Goal: Transaction & Acquisition: Purchase product/service

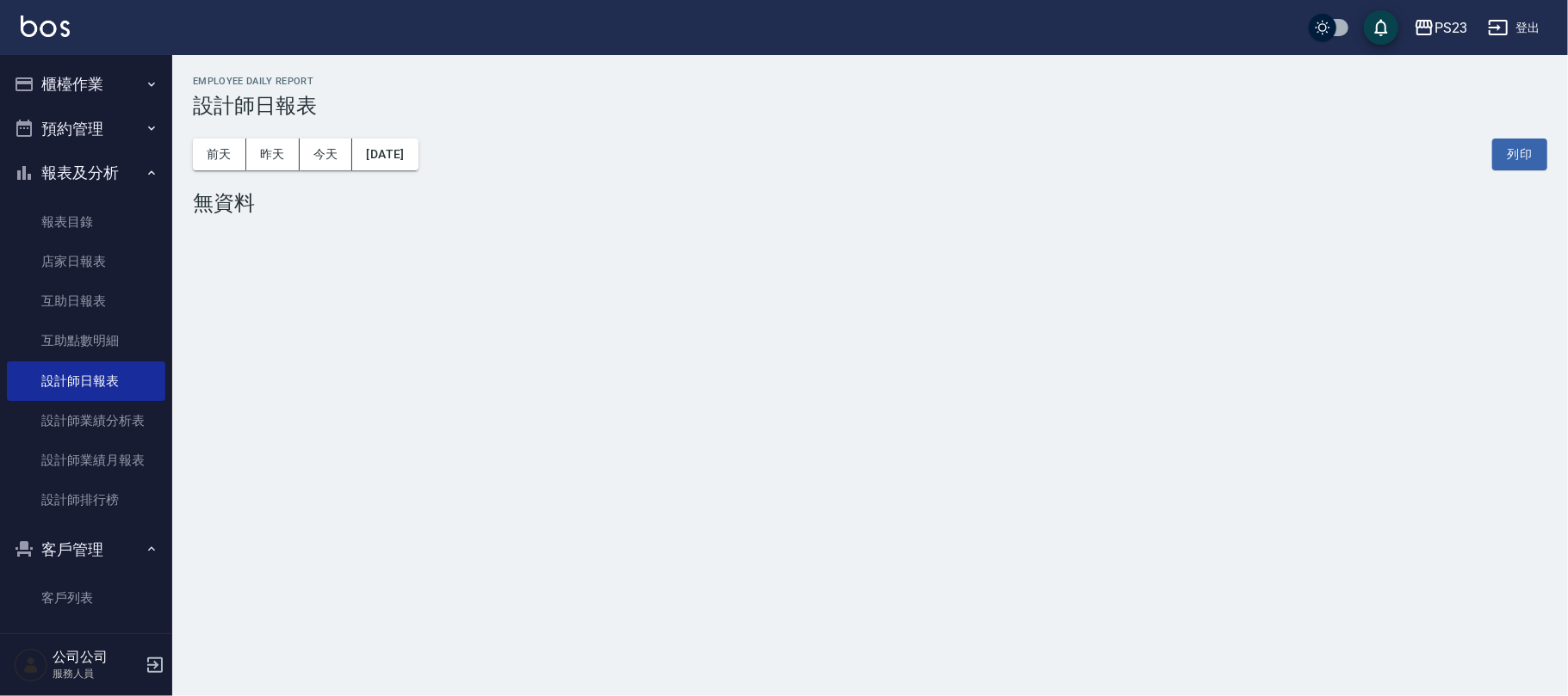
click at [101, 87] on button "櫃檯作業" at bounding box center [85, 83] width 158 height 45
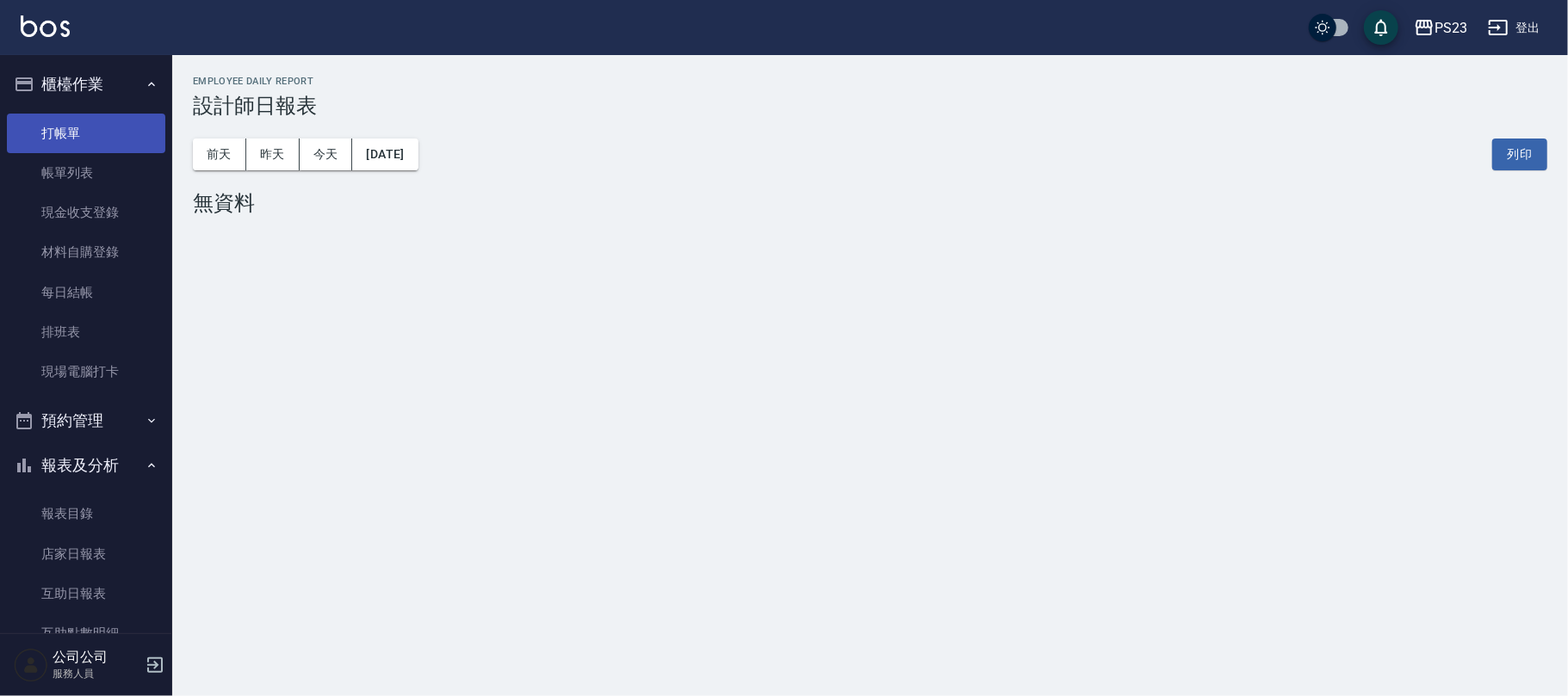
click at [98, 135] on link "打帳單" at bounding box center [85, 134] width 158 height 40
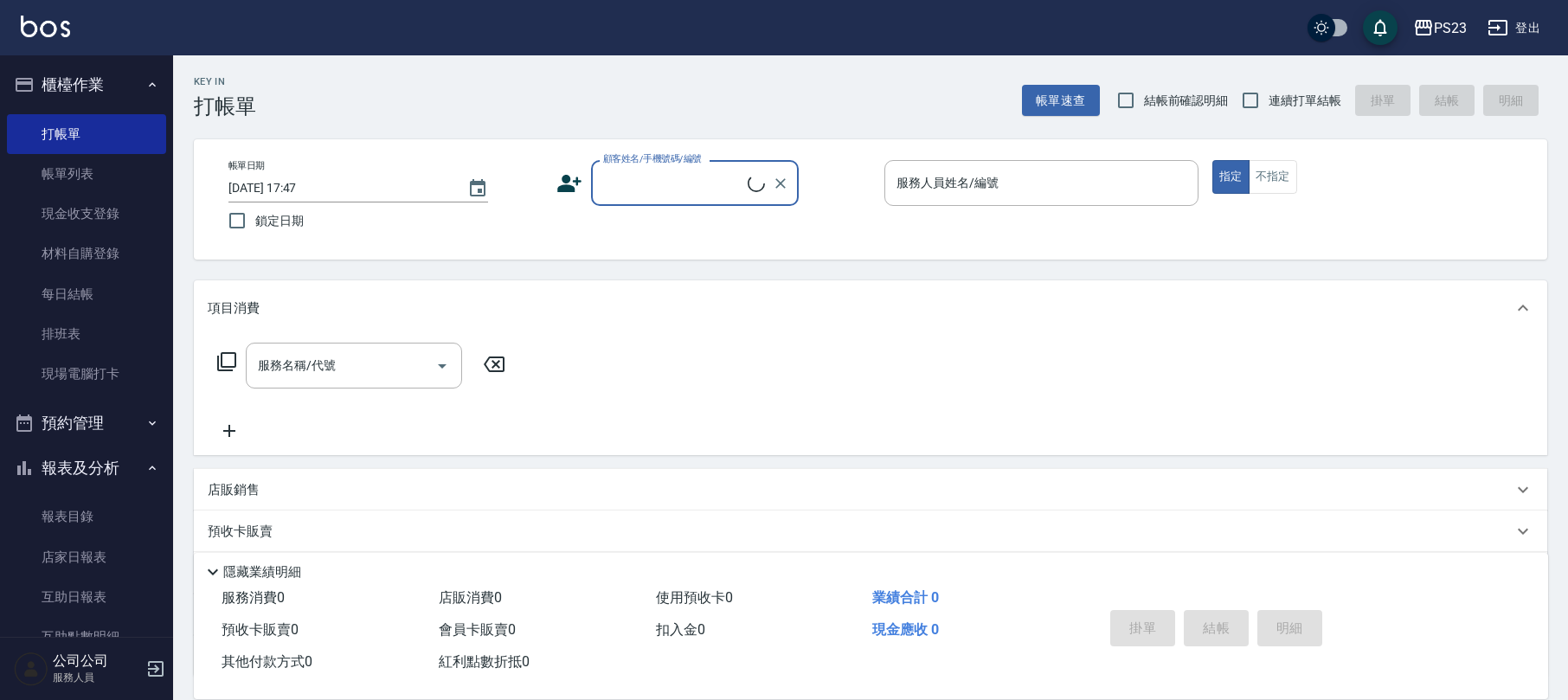
click at [672, 188] on input "顧客姓名/手機號碼/編號" at bounding box center [673, 183] width 149 height 31
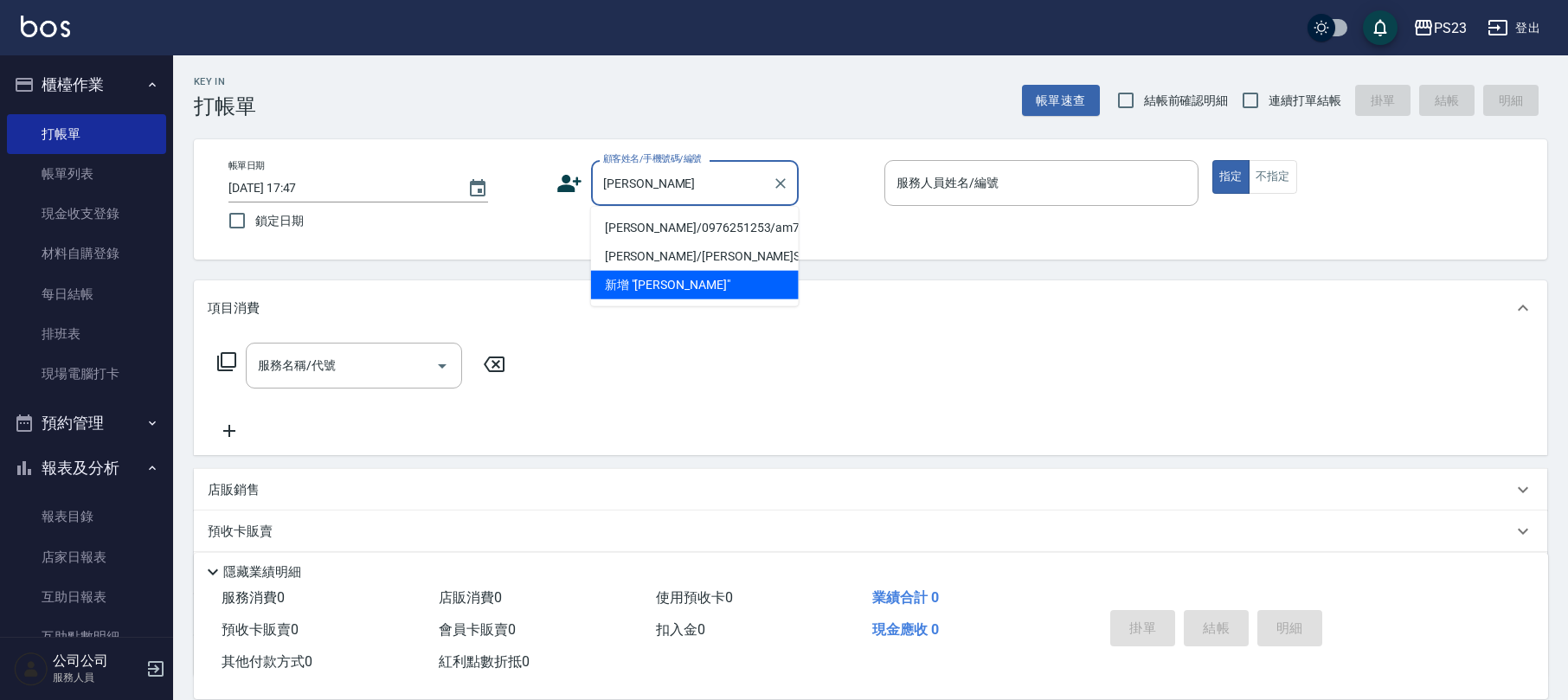
click at [679, 226] on li "[PERSON_NAME]/0976251253/am770217" at bounding box center [695, 228] width 208 height 29
type input "[PERSON_NAME]/0976251253/am770217"
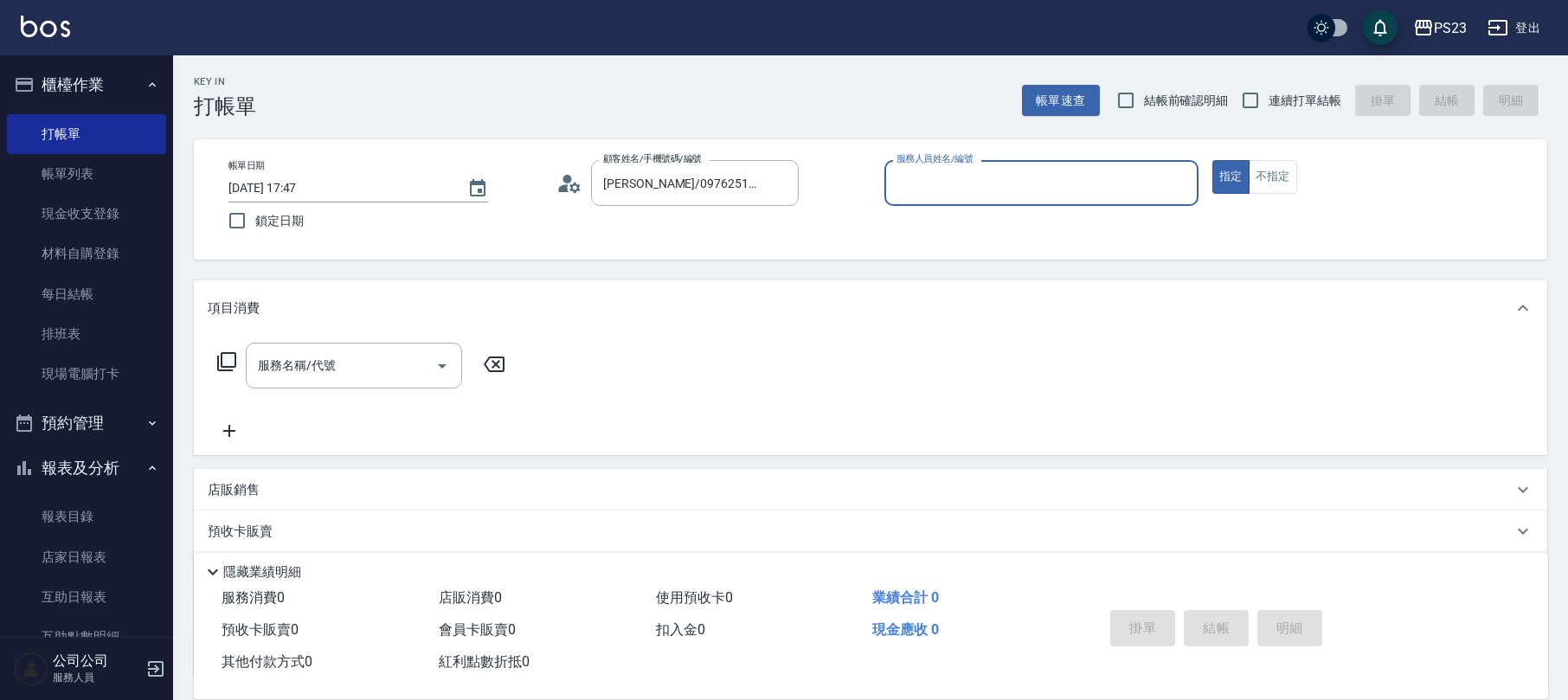
type input "[PERSON_NAME]-10"
click at [230, 354] on icon at bounding box center [227, 362] width 21 height 21
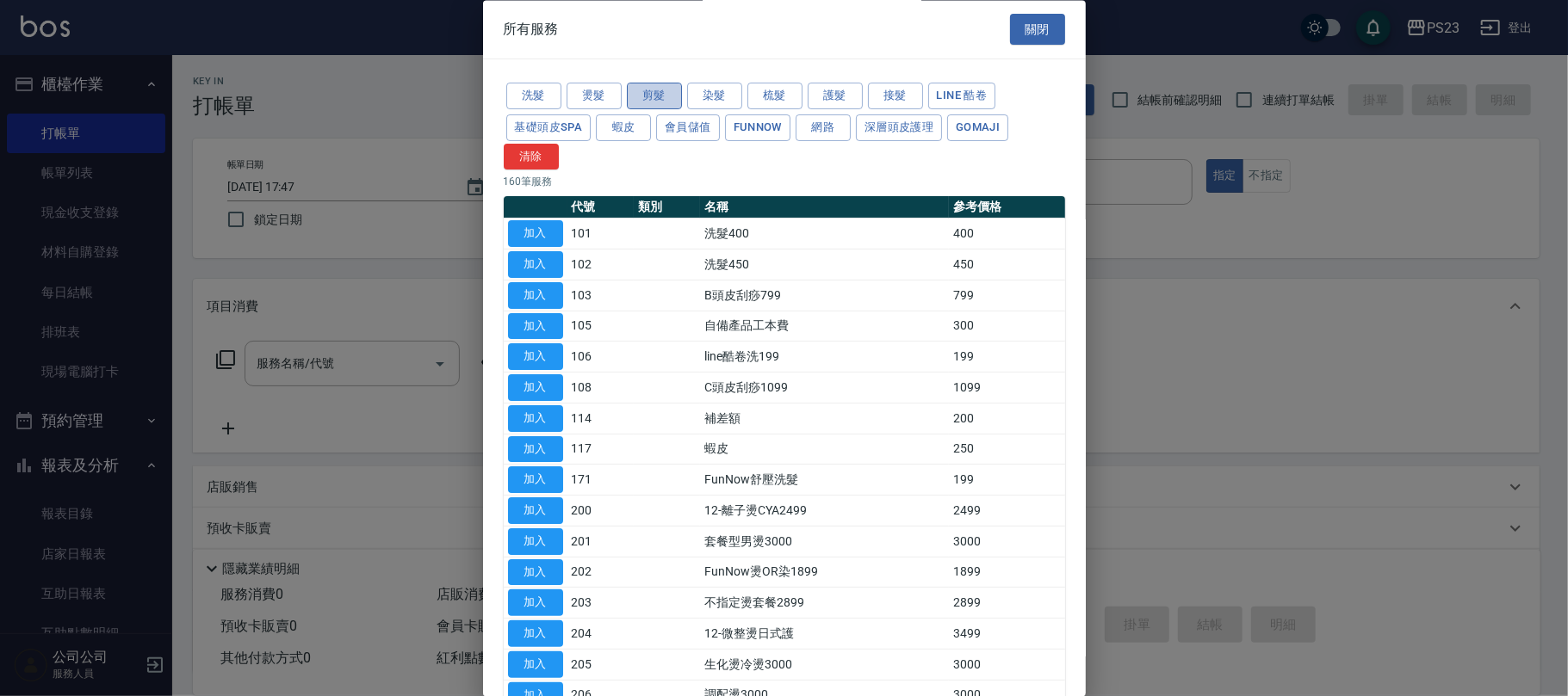
click at [627, 94] on button "剪髮" at bounding box center [655, 97] width 55 height 27
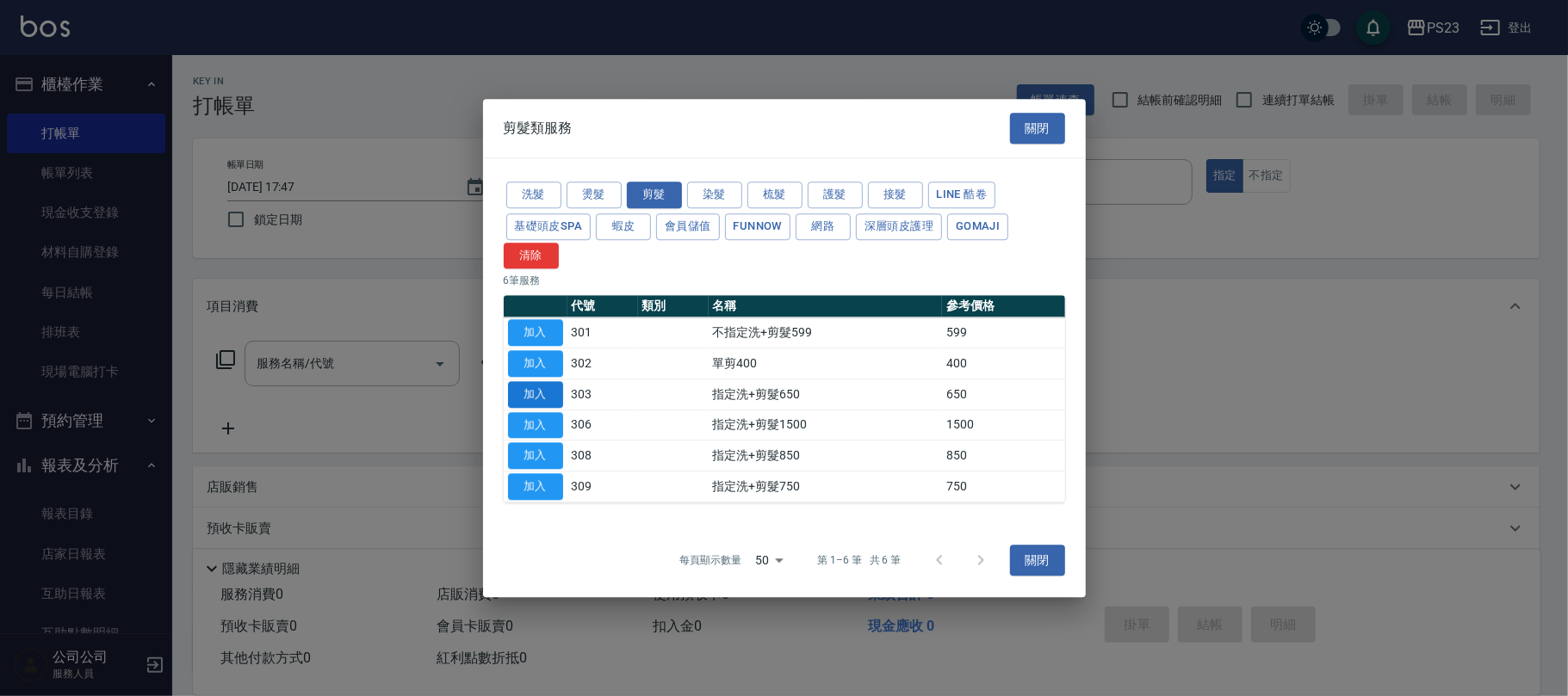
click at [545, 399] on button "加入" at bounding box center [536, 394] width 55 height 27
type input "指定洗+剪髮650(303)"
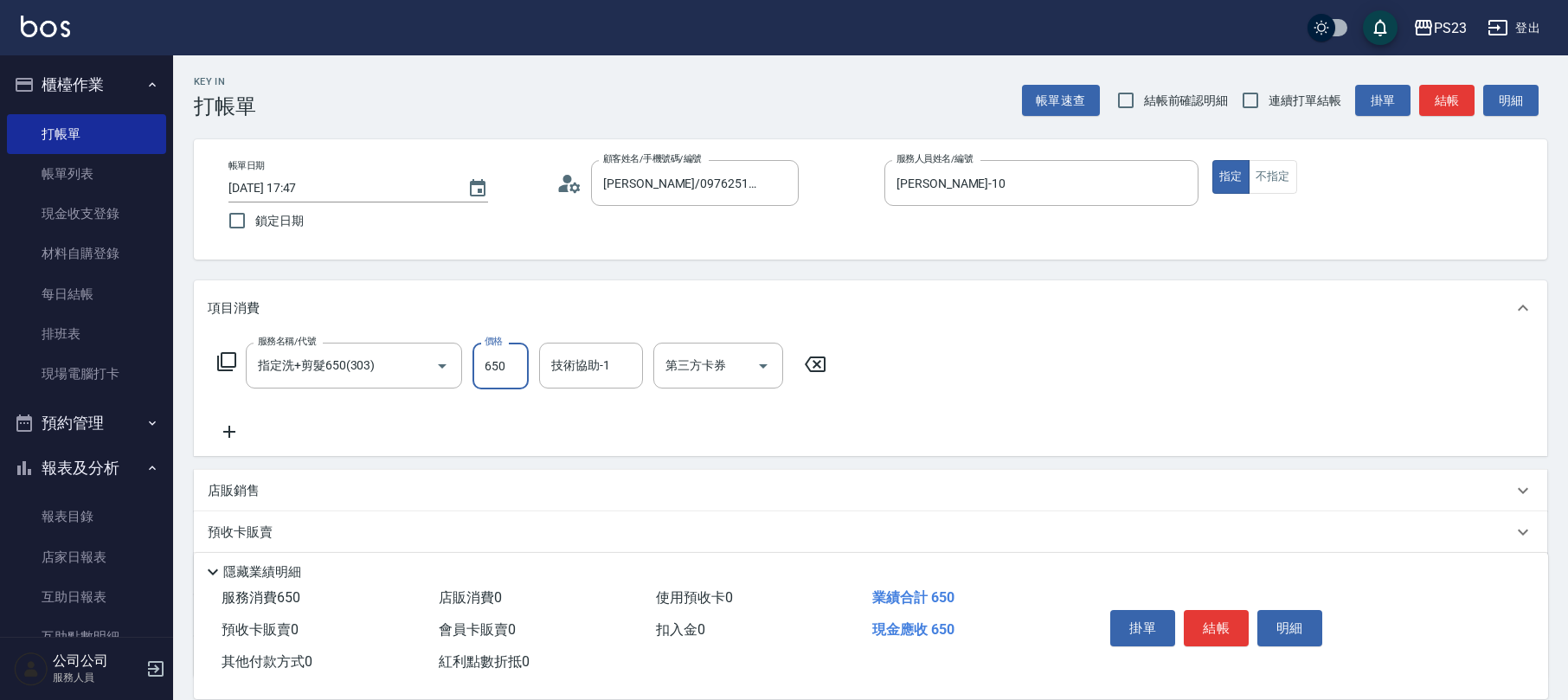
click at [499, 367] on input "650" at bounding box center [500, 365] width 56 height 47
type input "850"
type input "[PERSON_NAME]-10"
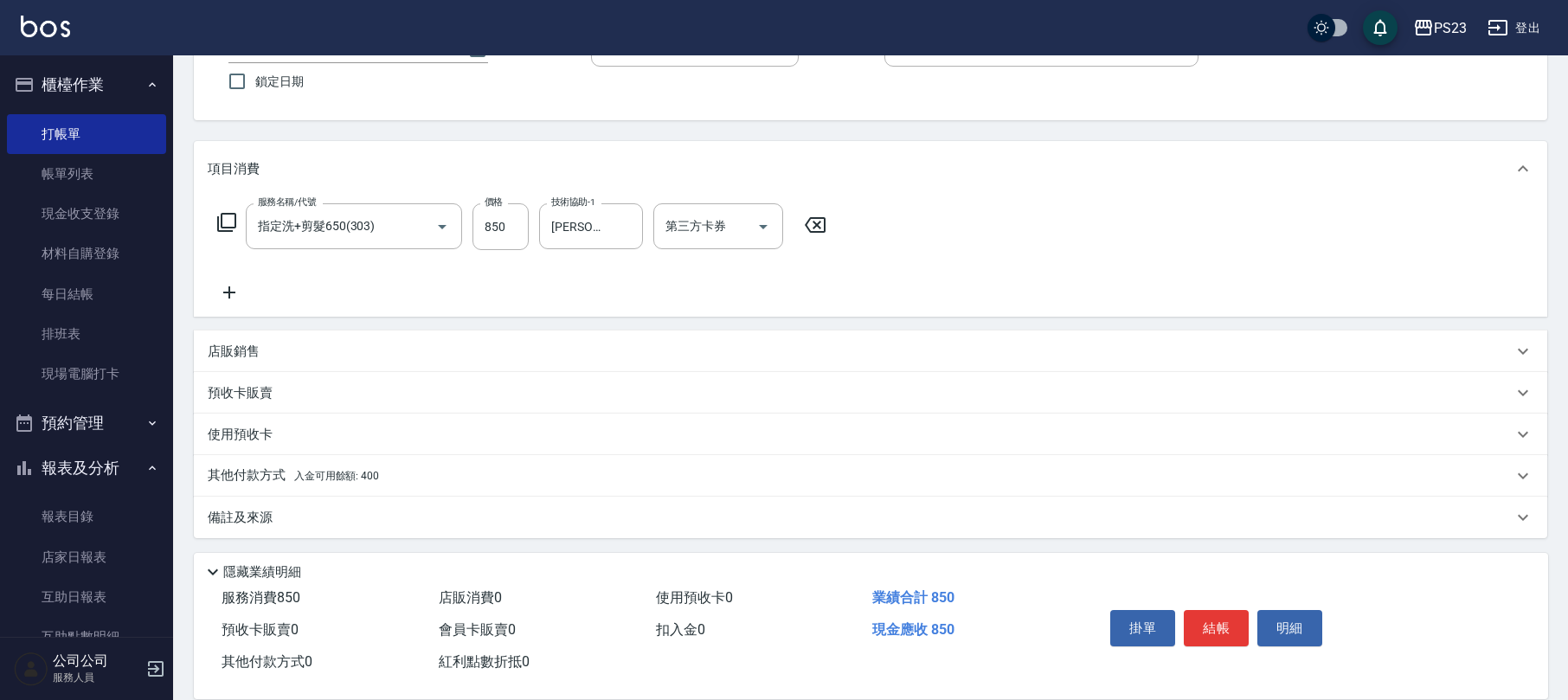
click at [467, 520] on div "備註及來源" at bounding box center [860, 518] width 1305 height 18
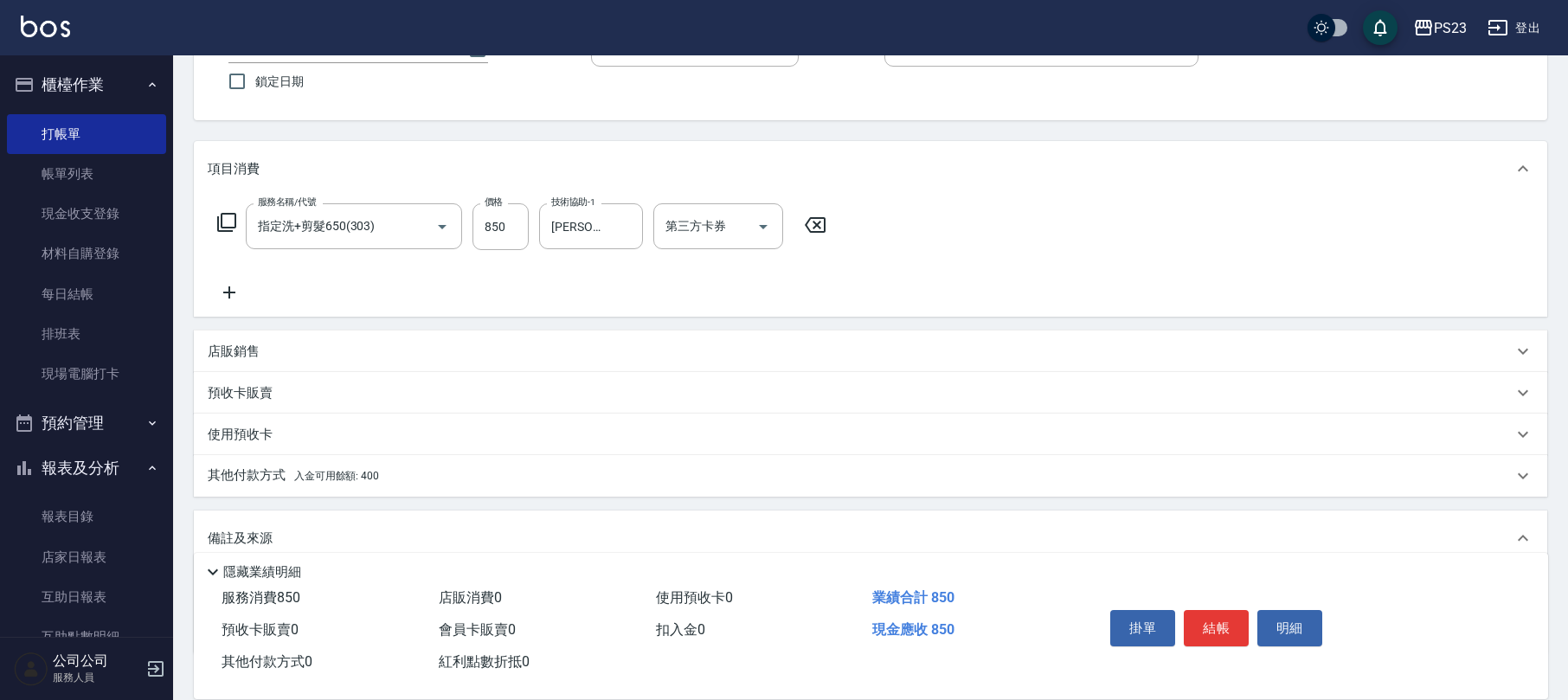
scroll to position [257, 0]
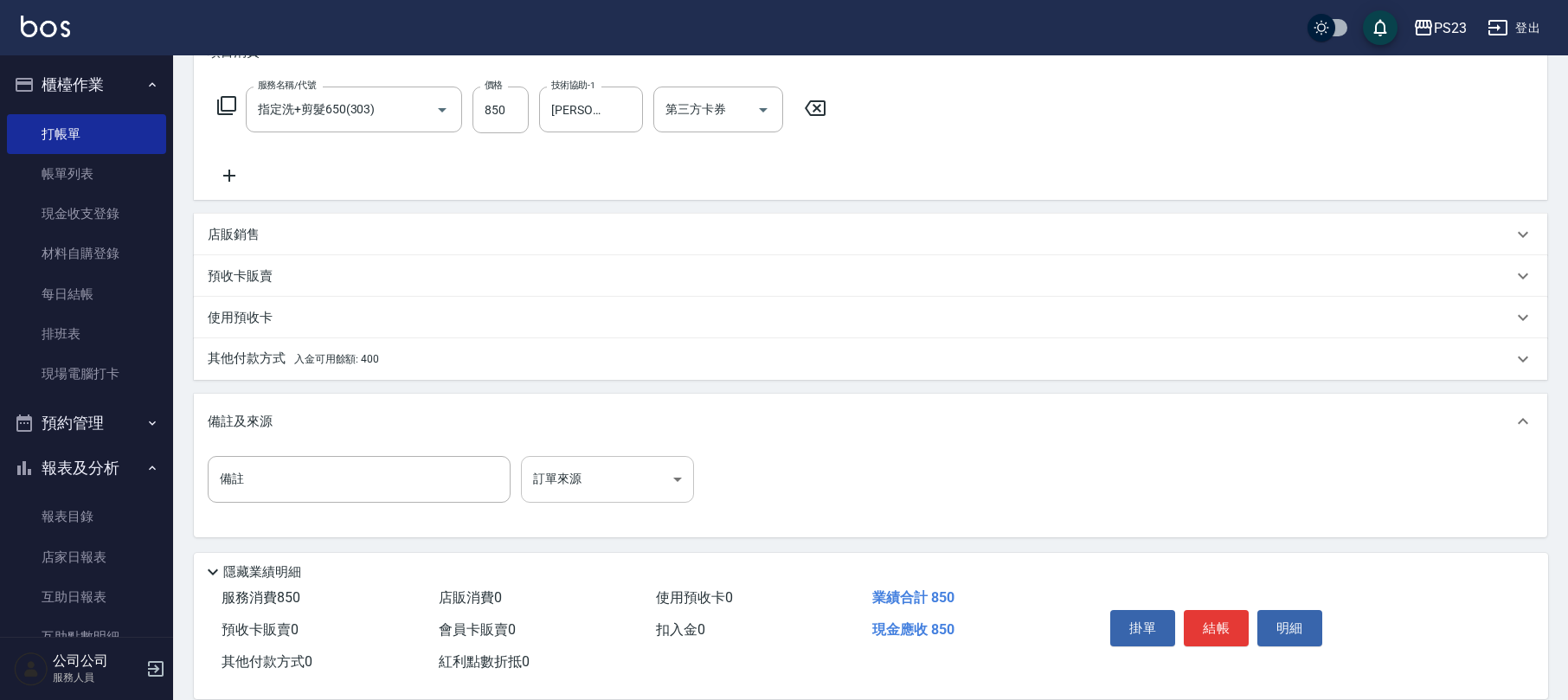
click at [583, 482] on body "PS23 登出 櫃檯作業 打帳單 帳單列表 現金收支登錄 材料自購登錄 每日結帳 排班表 現場電腦打卡 預約管理 預約管理 單日預約紀錄 單週預約紀錄 報表及…" at bounding box center [784, 221] width 1568 height 957
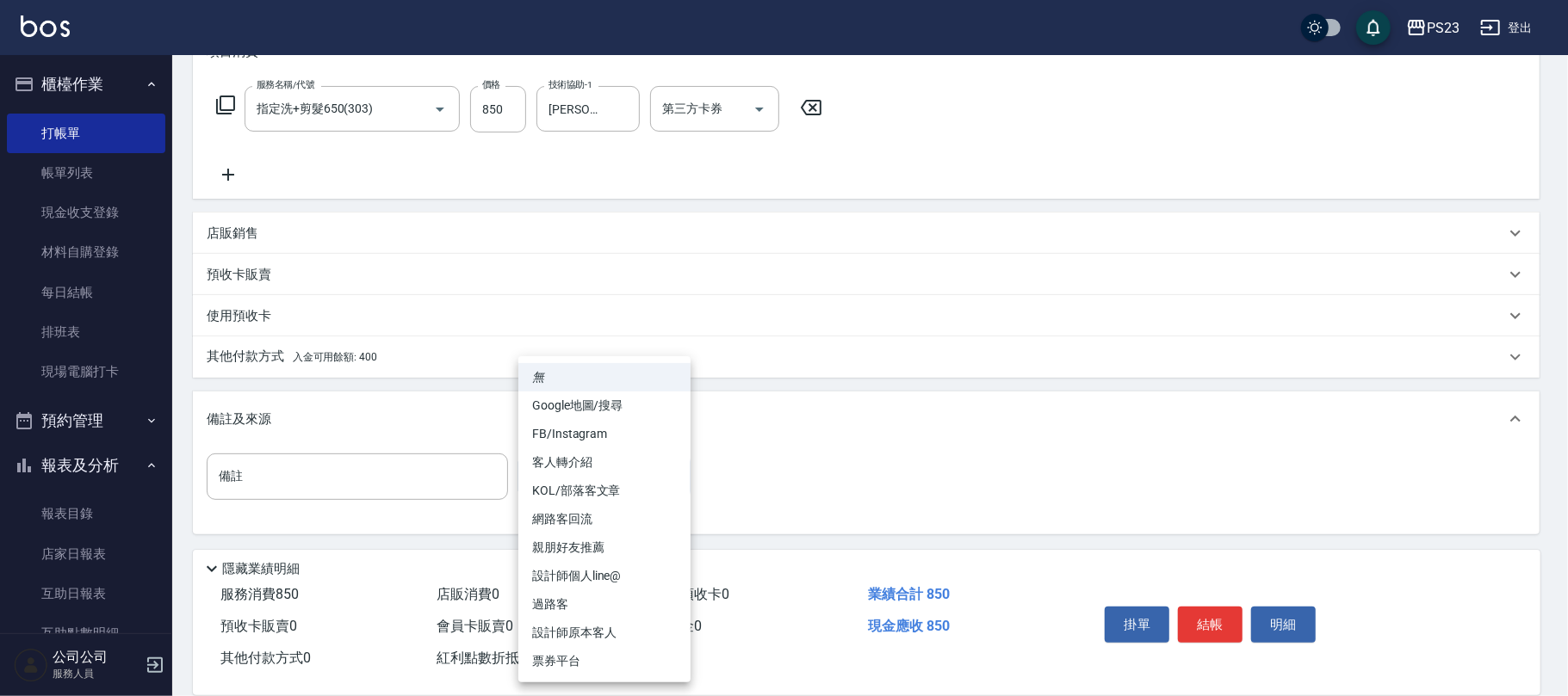
click at [576, 628] on li "設計師原本客人" at bounding box center [604, 633] width 173 height 28
type input "設計師原本客人"
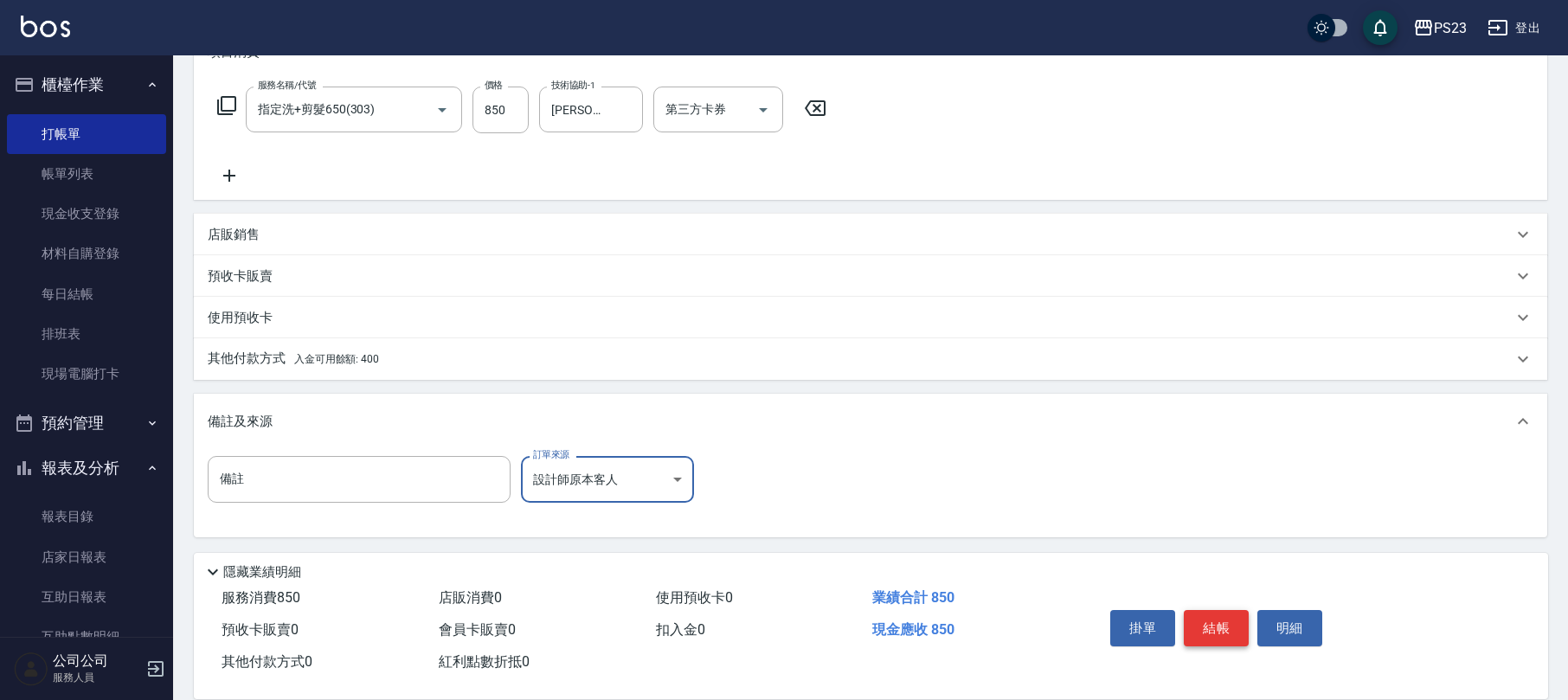
click at [1223, 624] on button "結帳" at bounding box center [1216, 628] width 65 height 36
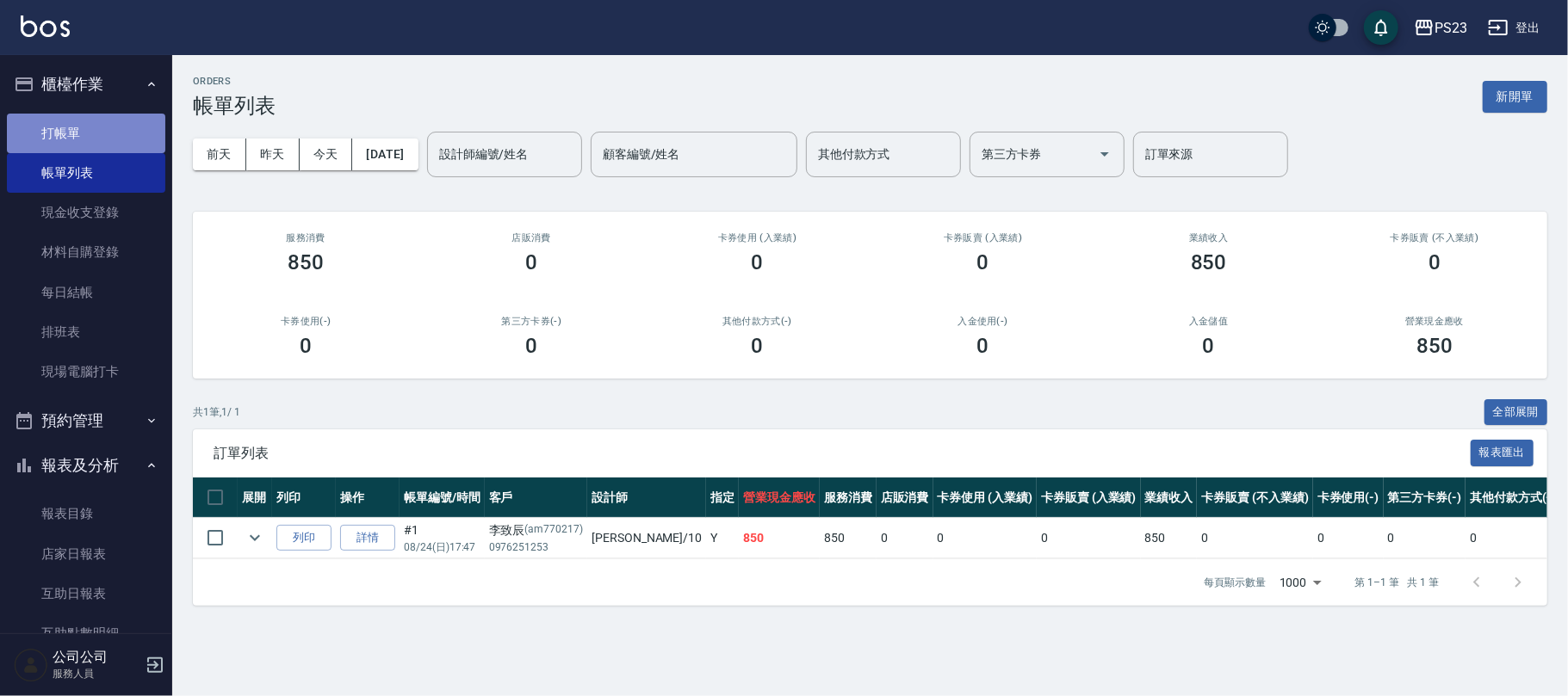
click at [116, 119] on link "打帳單" at bounding box center [85, 134] width 158 height 40
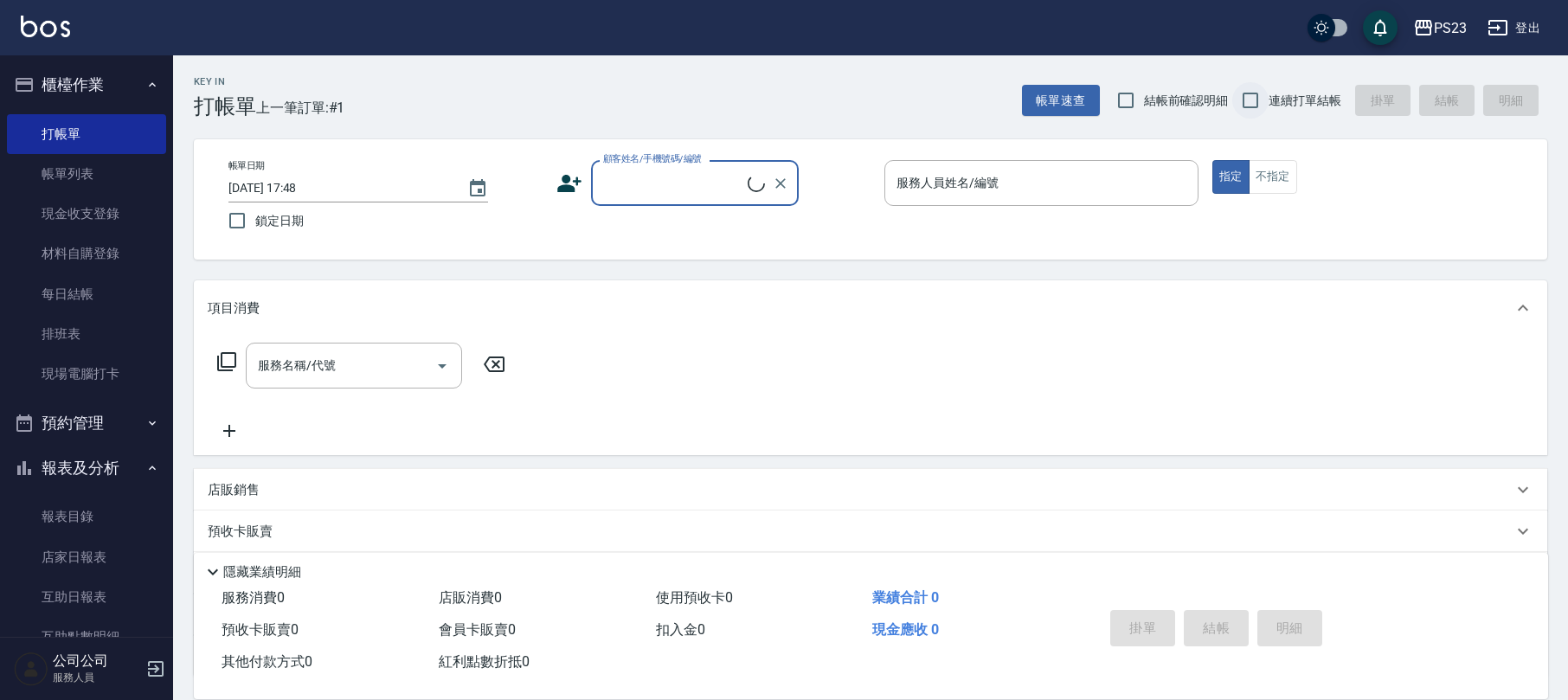
click at [1247, 108] on input "連續打單結帳" at bounding box center [1251, 100] width 36 height 36
checkbox input "true"
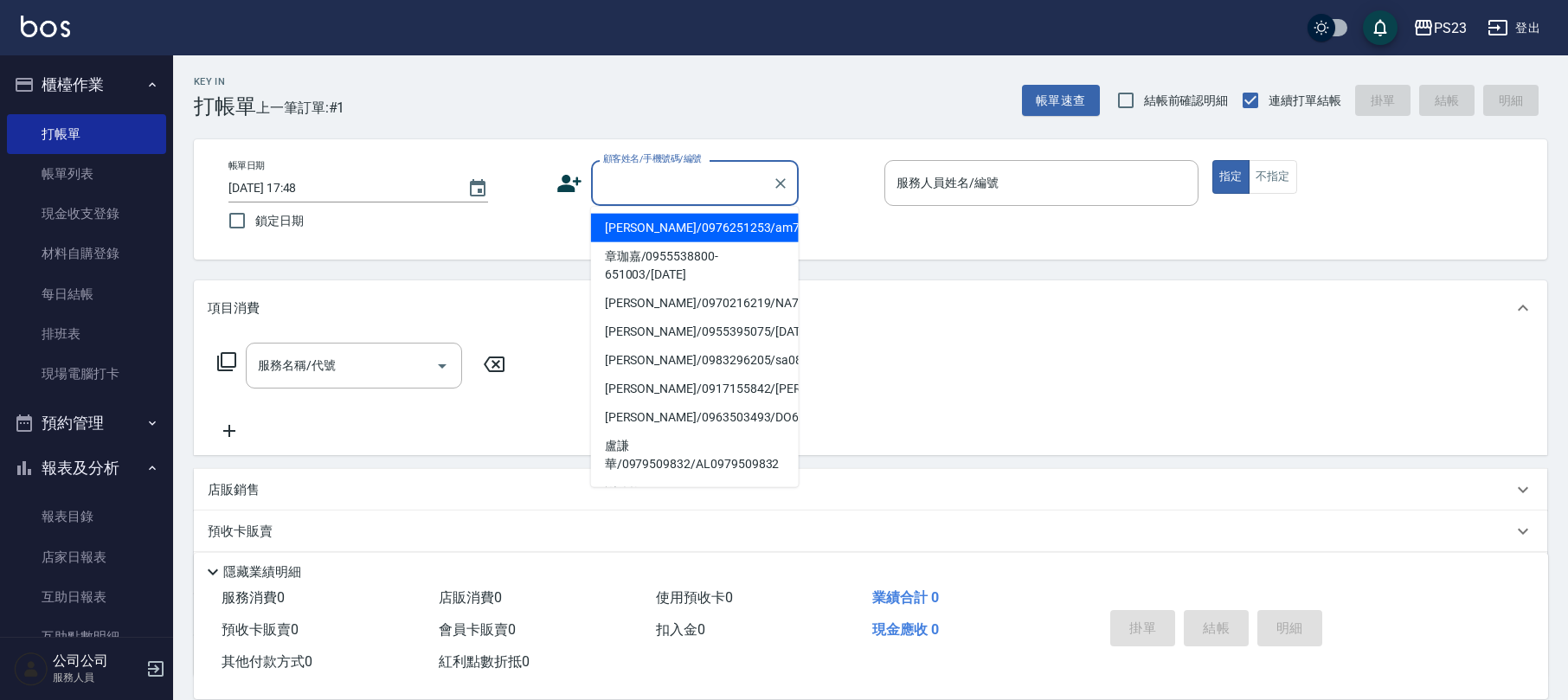
click at [651, 196] on input "顧客姓名/手機號碼/編號" at bounding box center [682, 183] width 166 height 31
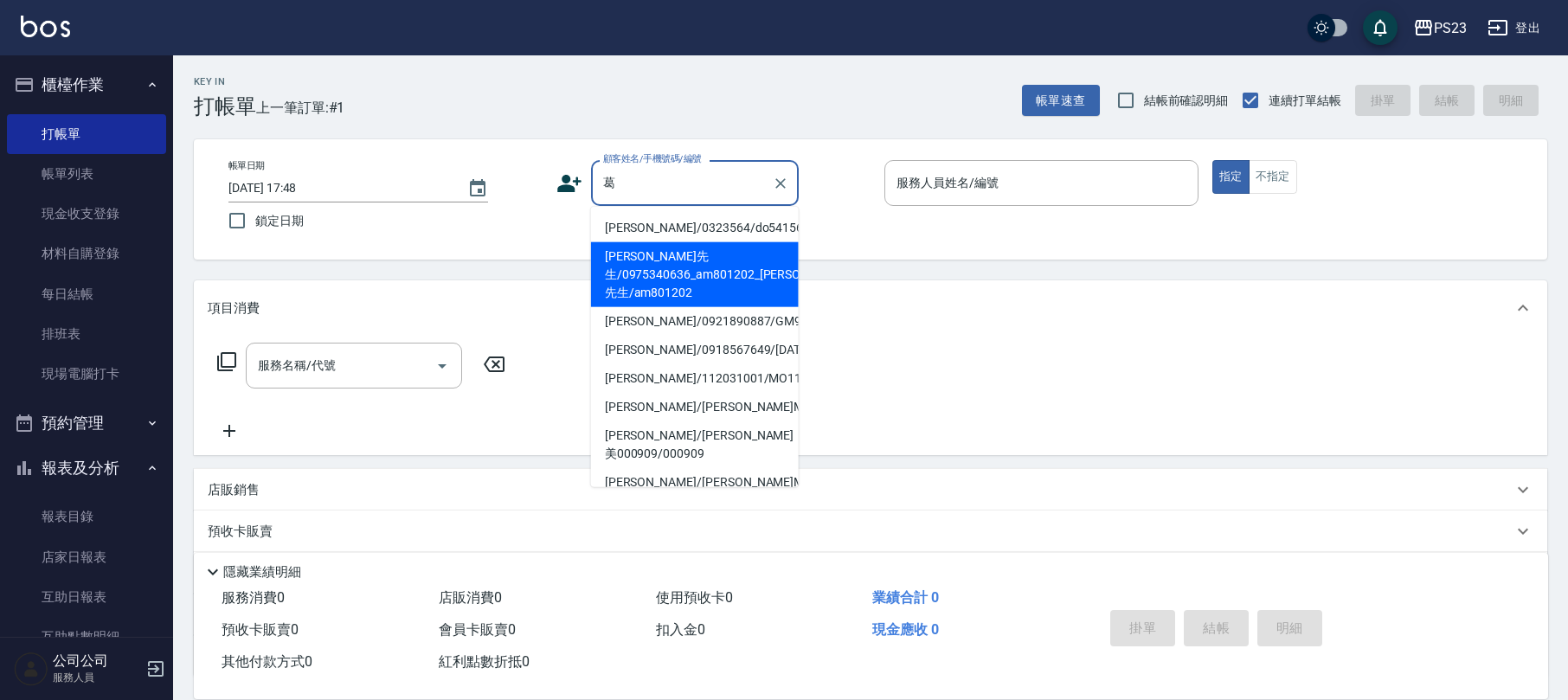
click at [662, 271] on li "[PERSON_NAME]先生/0975340636_am801202_[PERSON_NAME]先生/am801202" at bounding box center [695, 275] width 208 height 65
type input "[PERSON_NAME]先生/0975340636_am801202_[PERSON_NAME]先生/am801202"
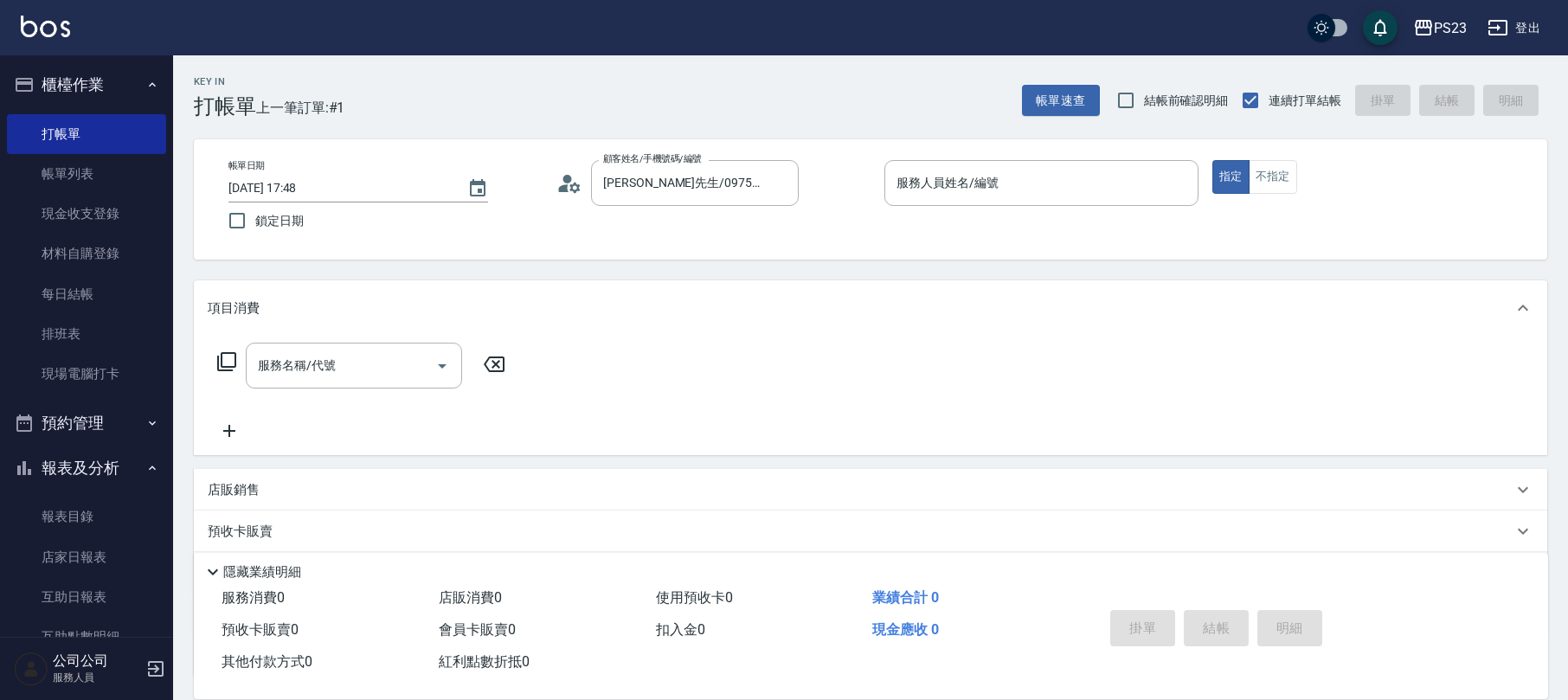
click at [580, 192] on icon at bounding box center [569, 183] width 26 height 26
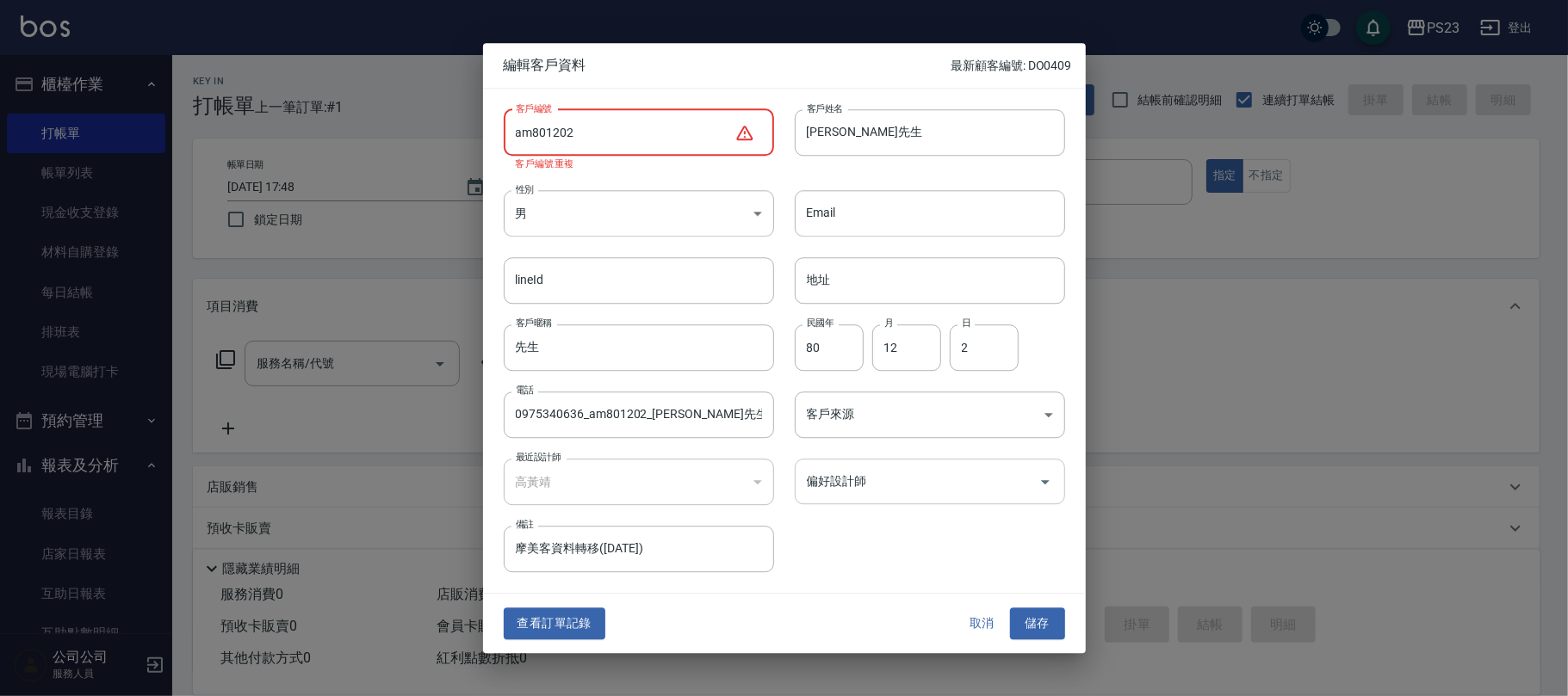
click at [825, 477] on input "偏好設計師" at bounding box center [916, 482] width 229 height 30
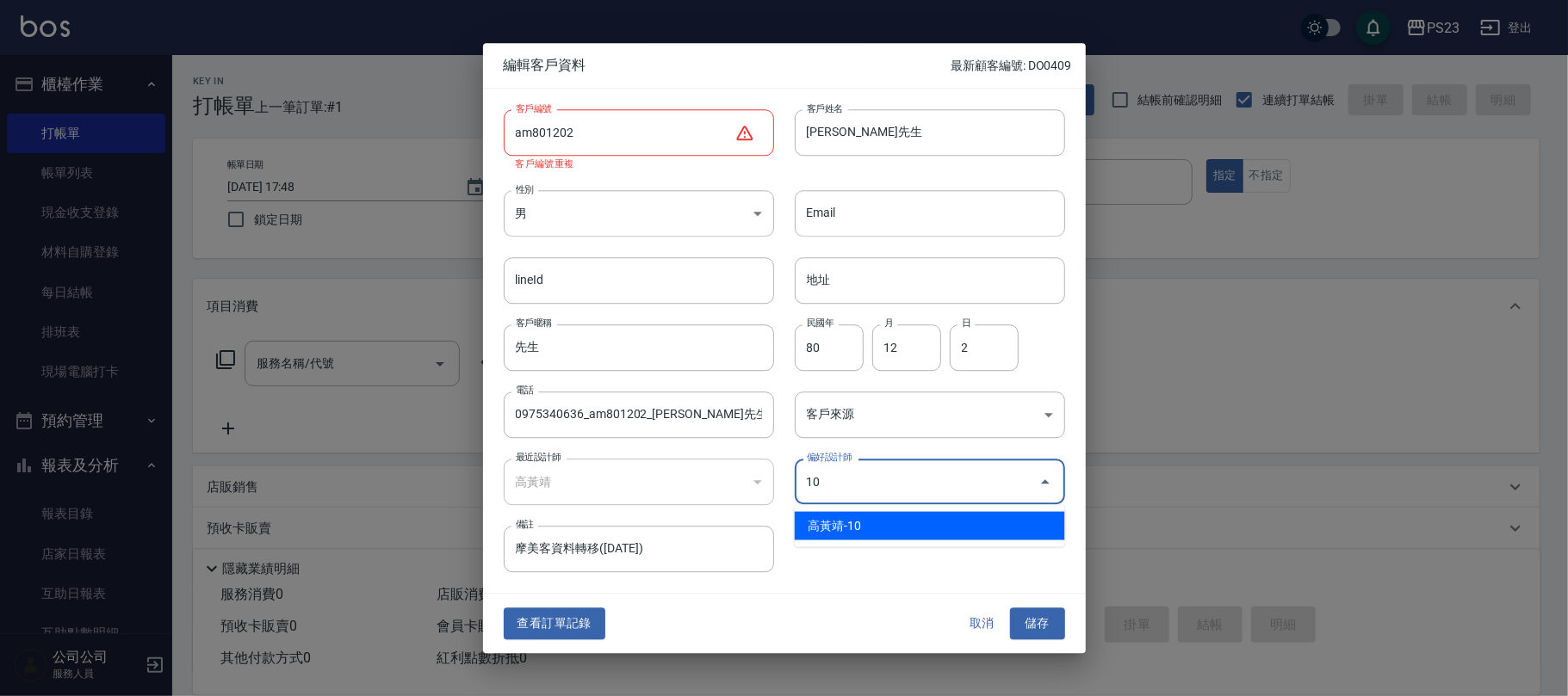
click at [844, 522] on li "高黃靖-10" at bounding box center [930, 526] width 270 height 28
type input "高黃靖"
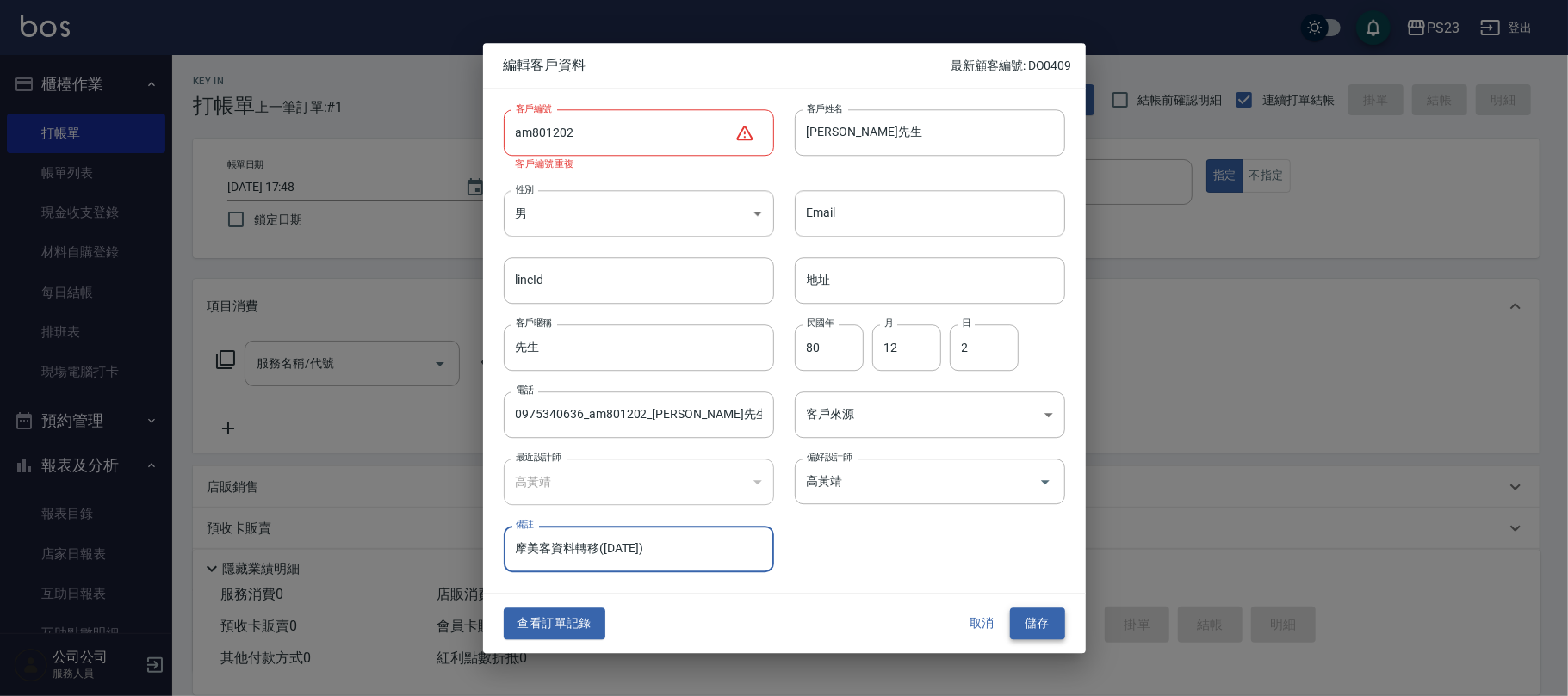
click at [1027, 630] on button "儲存" at bounding box center [1038, 625] width 55 height 32
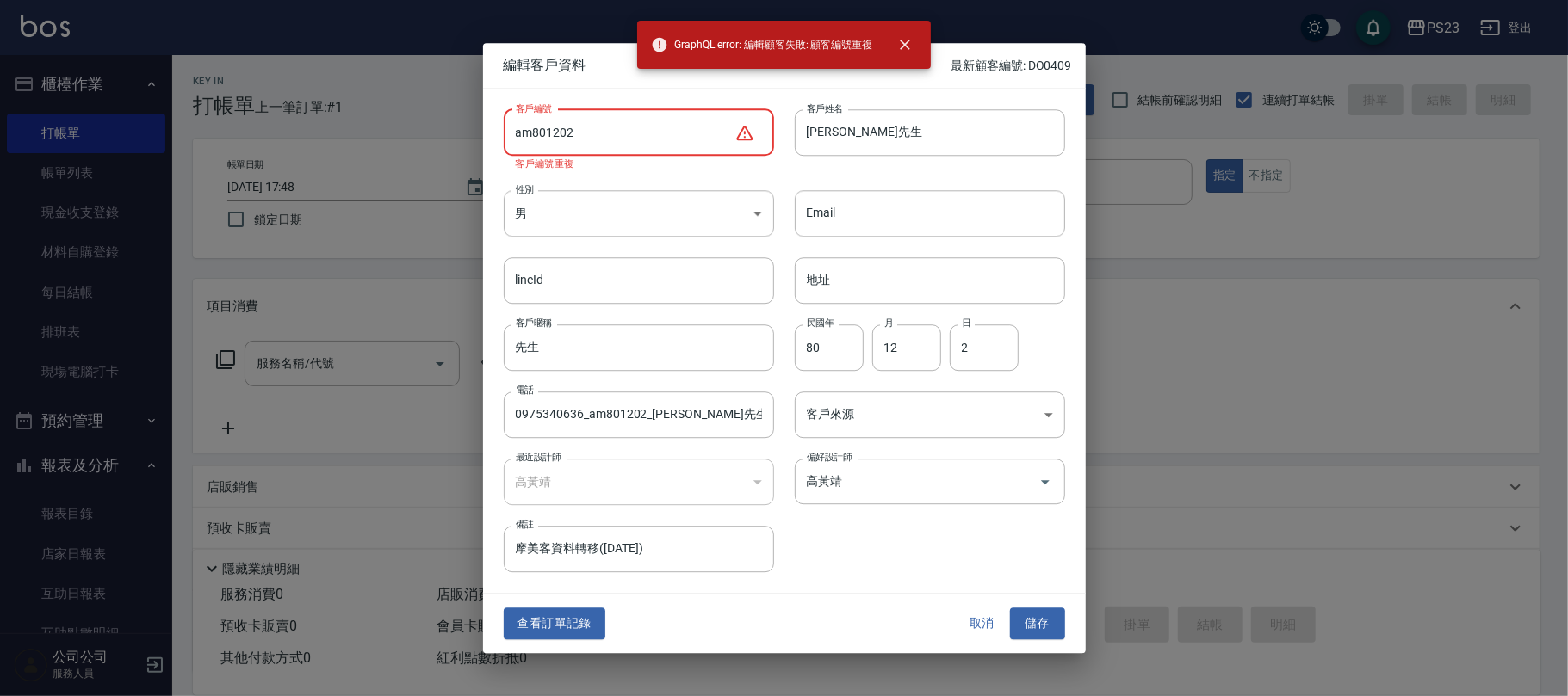
click at [727, 141] on input "am801202" at bounding box center [618, 132] width 231 height 46
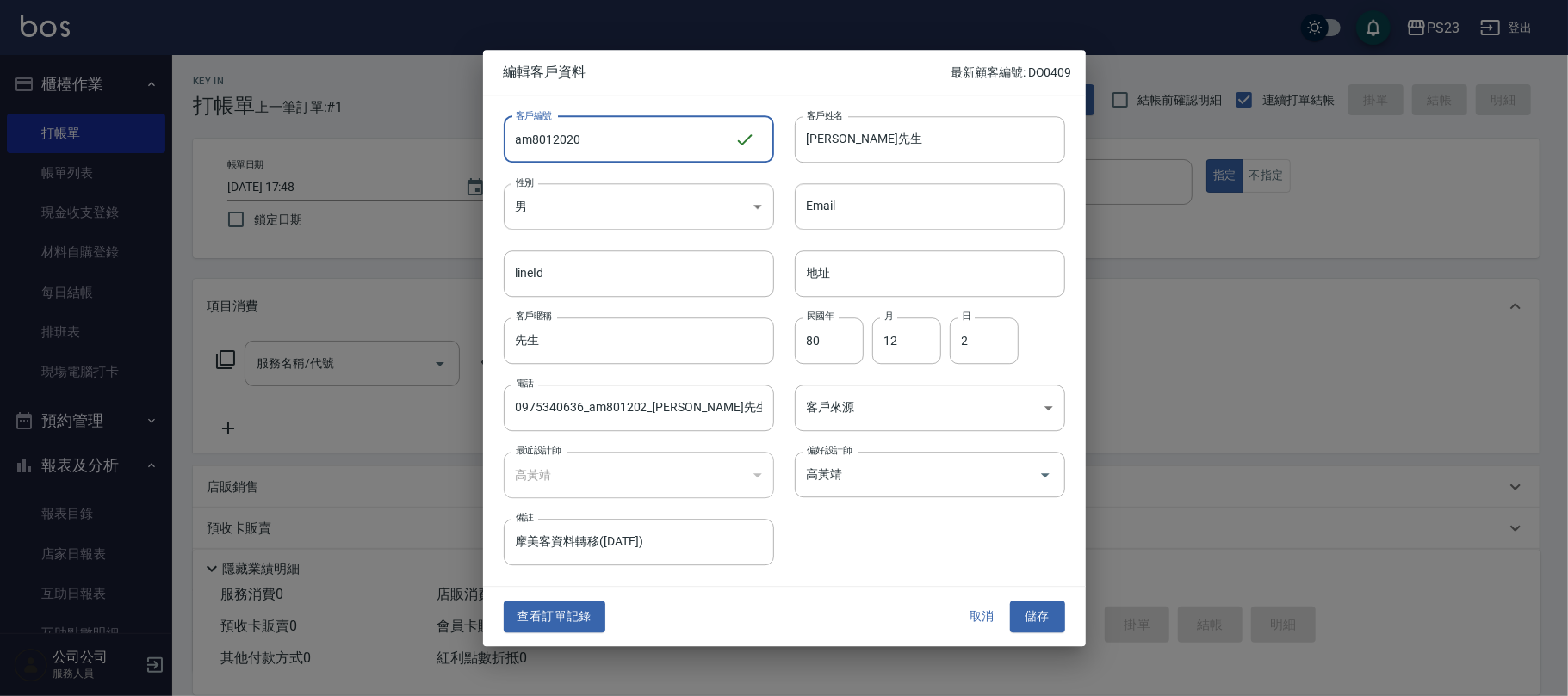
type input "am8012020"
click at [1037, 633] on div "查看訂單記錄 取消 儲存" at bounding box center [784, 617] width 602 height 60
click at [1040, 613] on button "儲存" at bounding box center [1038, 617] width 55 height 32
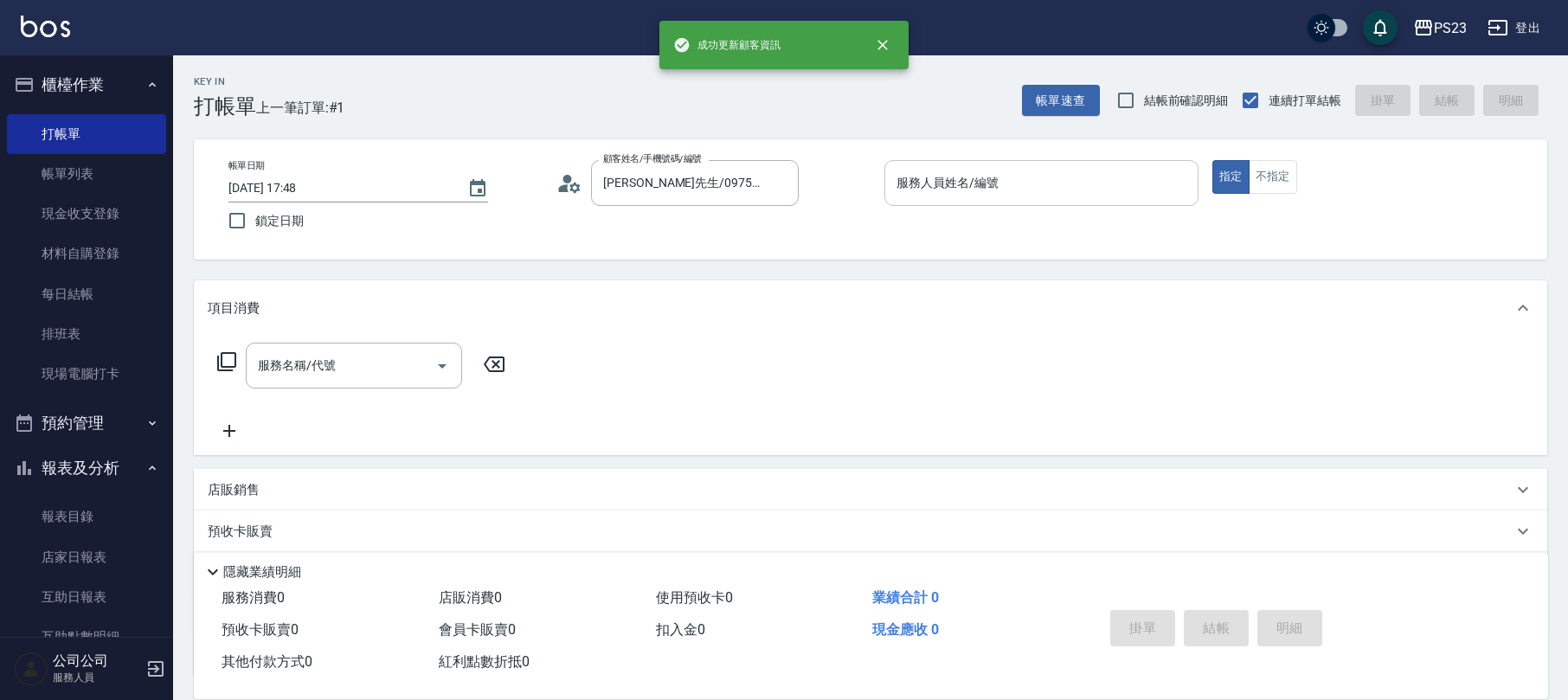
click at [942, 197] on div "服務人員姓名/編號" at bounding box center [1041, 183] width 314 height 46
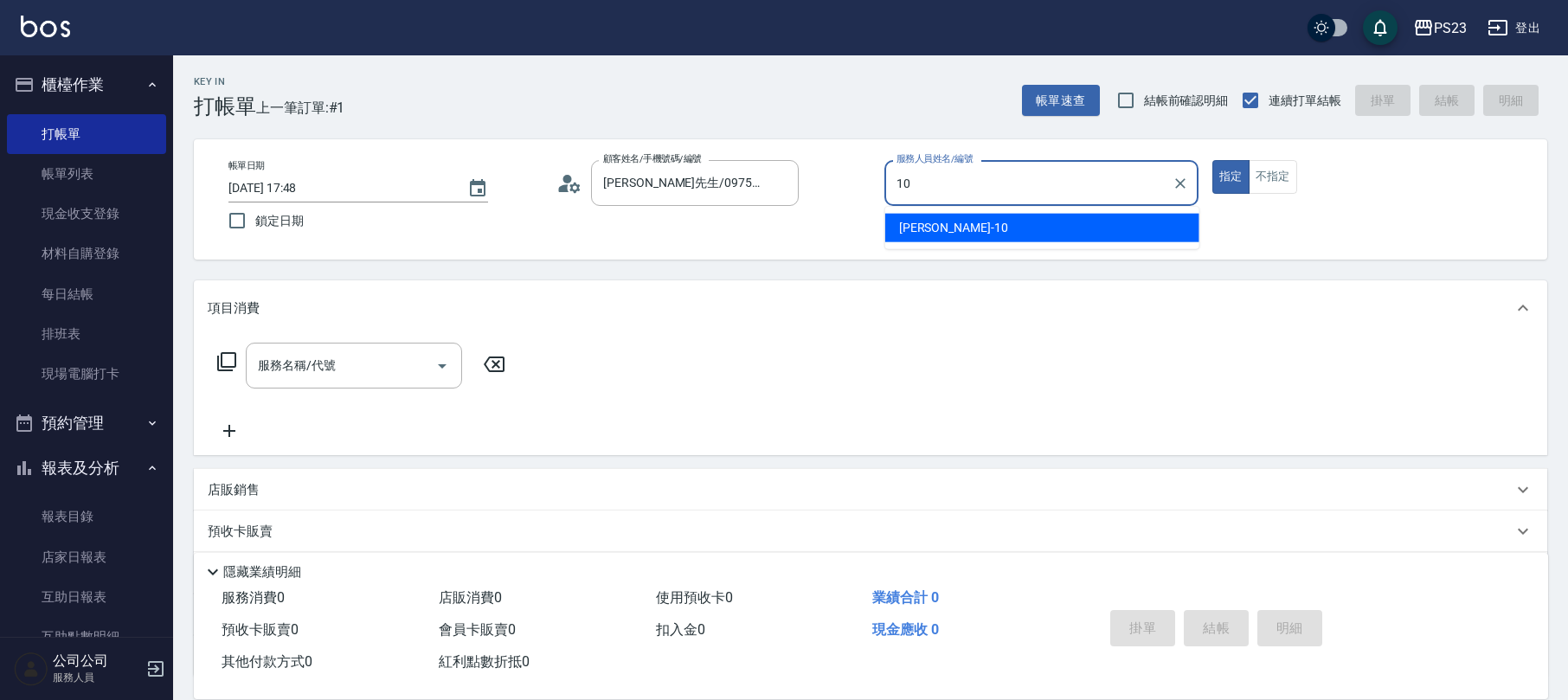
type input "[PERSON_NAME]-10"
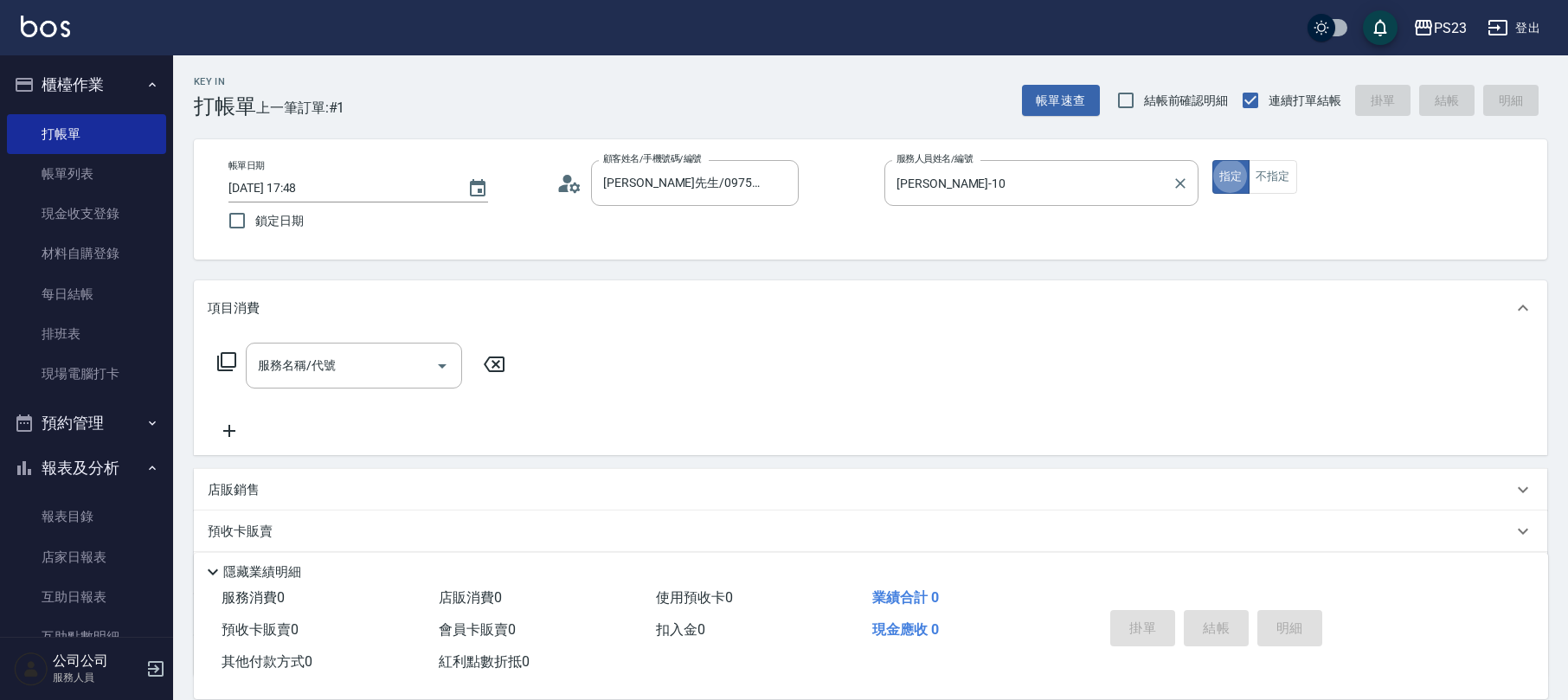
type button "true"
click at [226, 352] on icon at bounding box center [227, 362] width 21 height 21
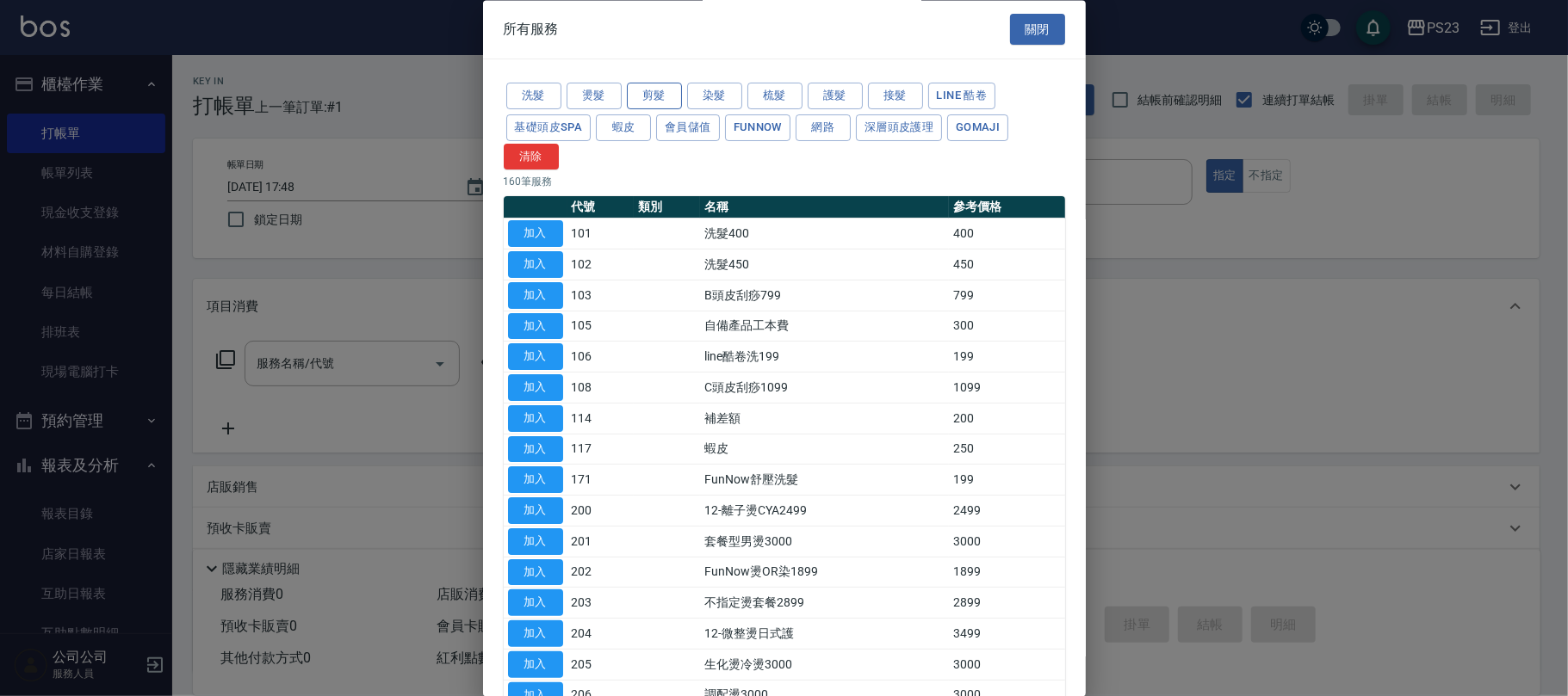
click at [649, 93] on button "剪髮" at bounding box center [655, 97] width 55 height 27
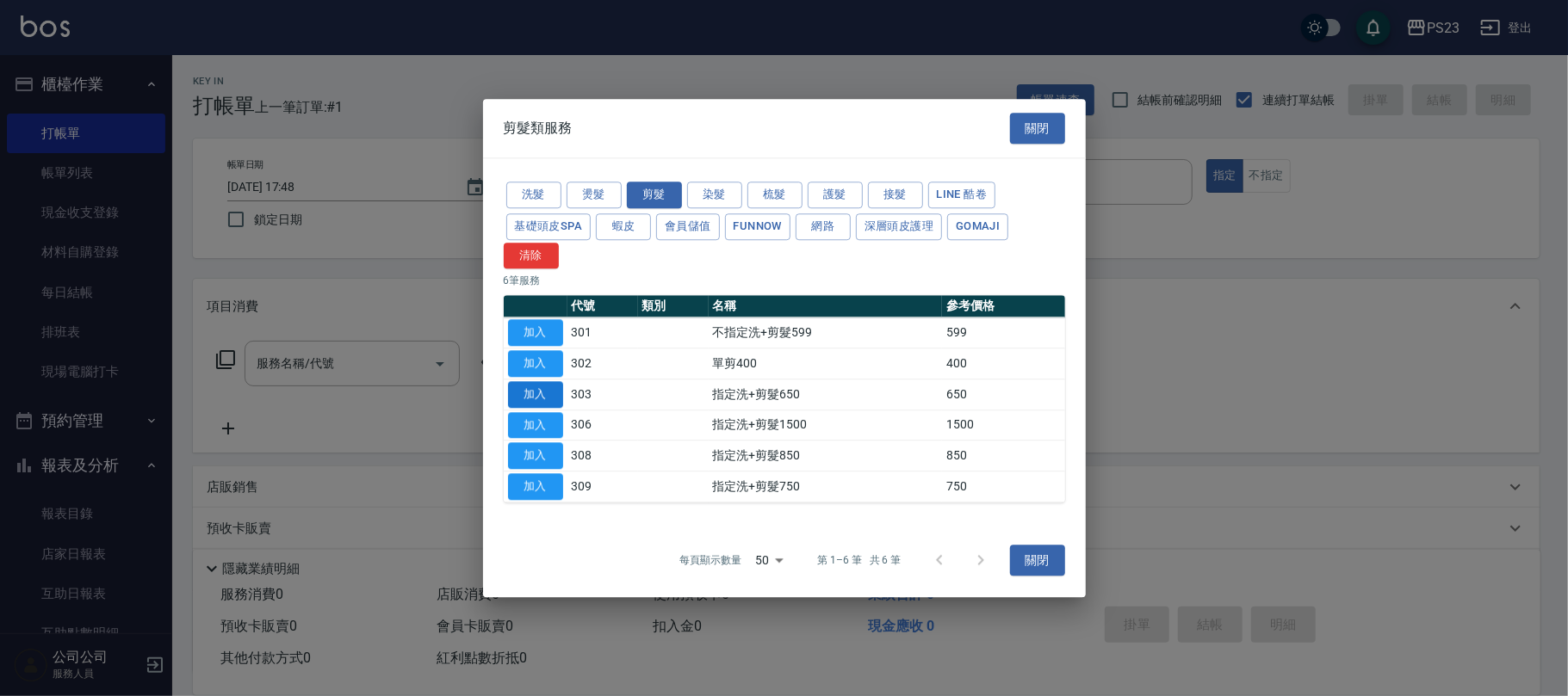
click at [548, 381] on button "加入" at bounding box center [536, 394] width 55 height 27
type input "指定洗+剪髮650(303)"
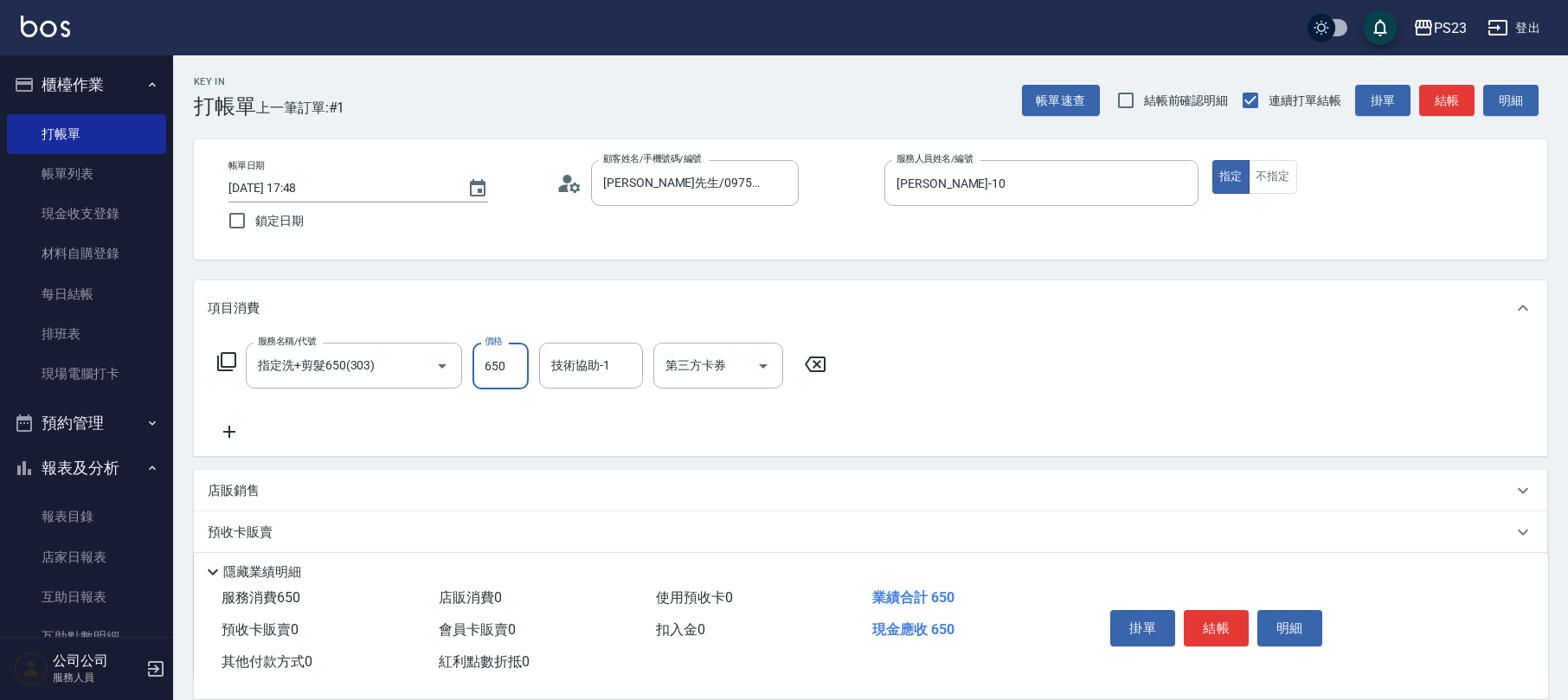
click at [507, 382] on input "650" at bounding box center [500, 365] width 56 height 47
type input "1000"
type input "[PERSON_NAME]-10"
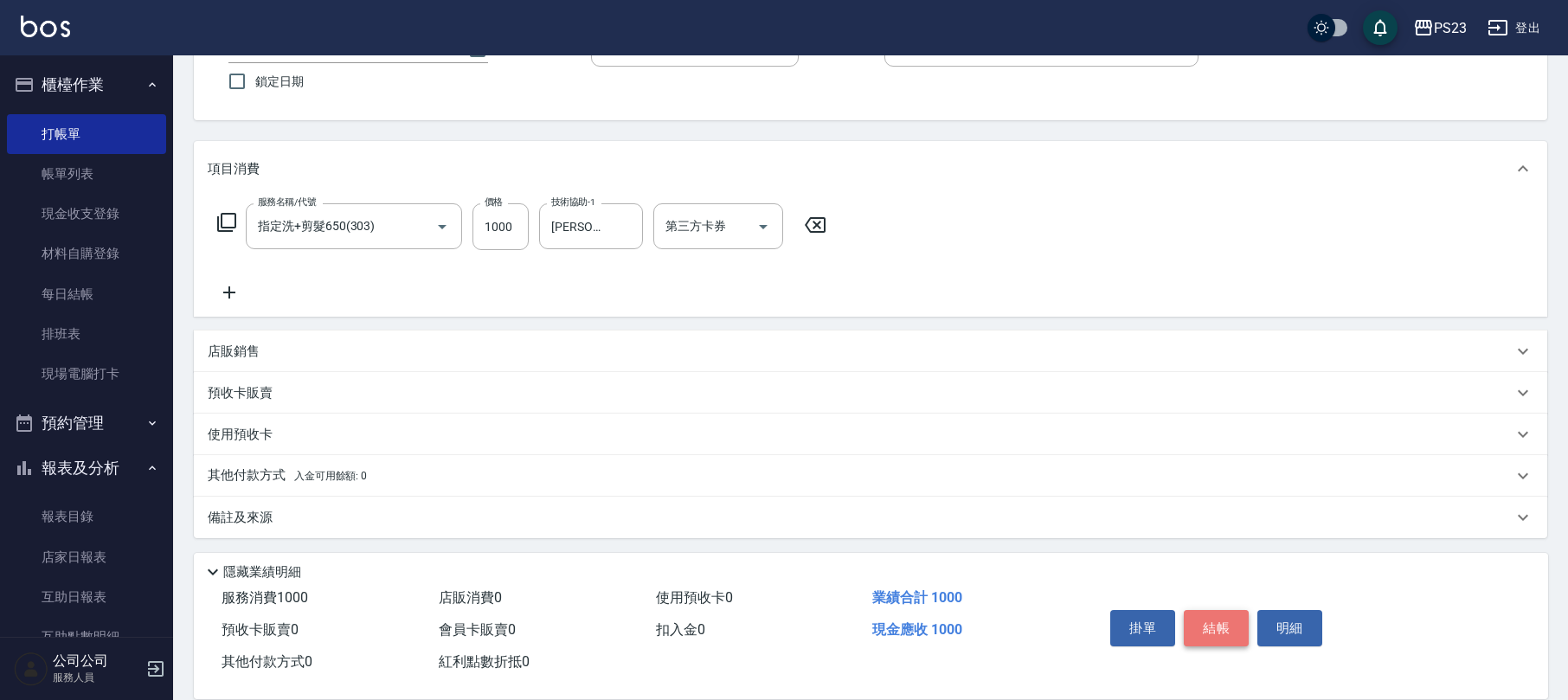
click at [1222, 624] on button "結帳" at bounding box center [1216, 628] width 65 height 36
type input "[DATE] 17:49"
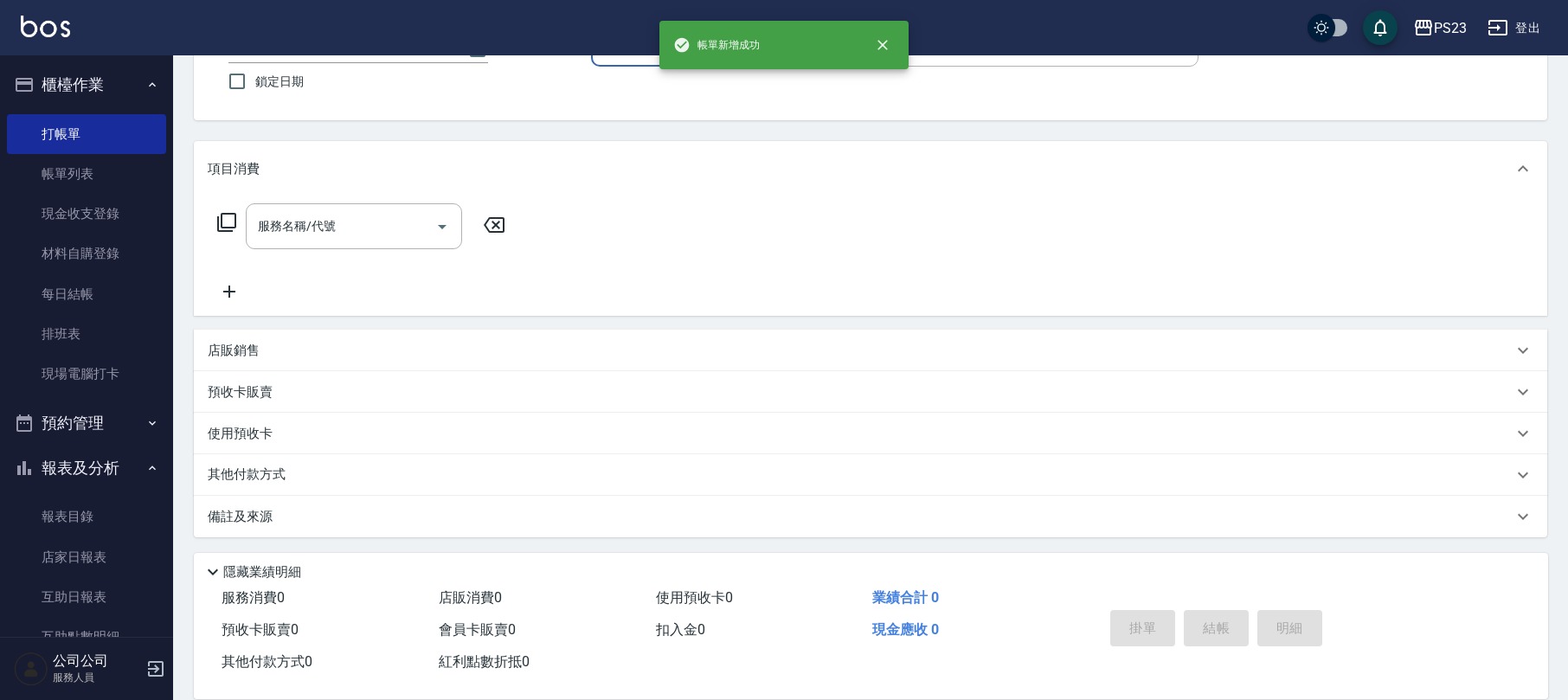
scroll to position [0, 0]
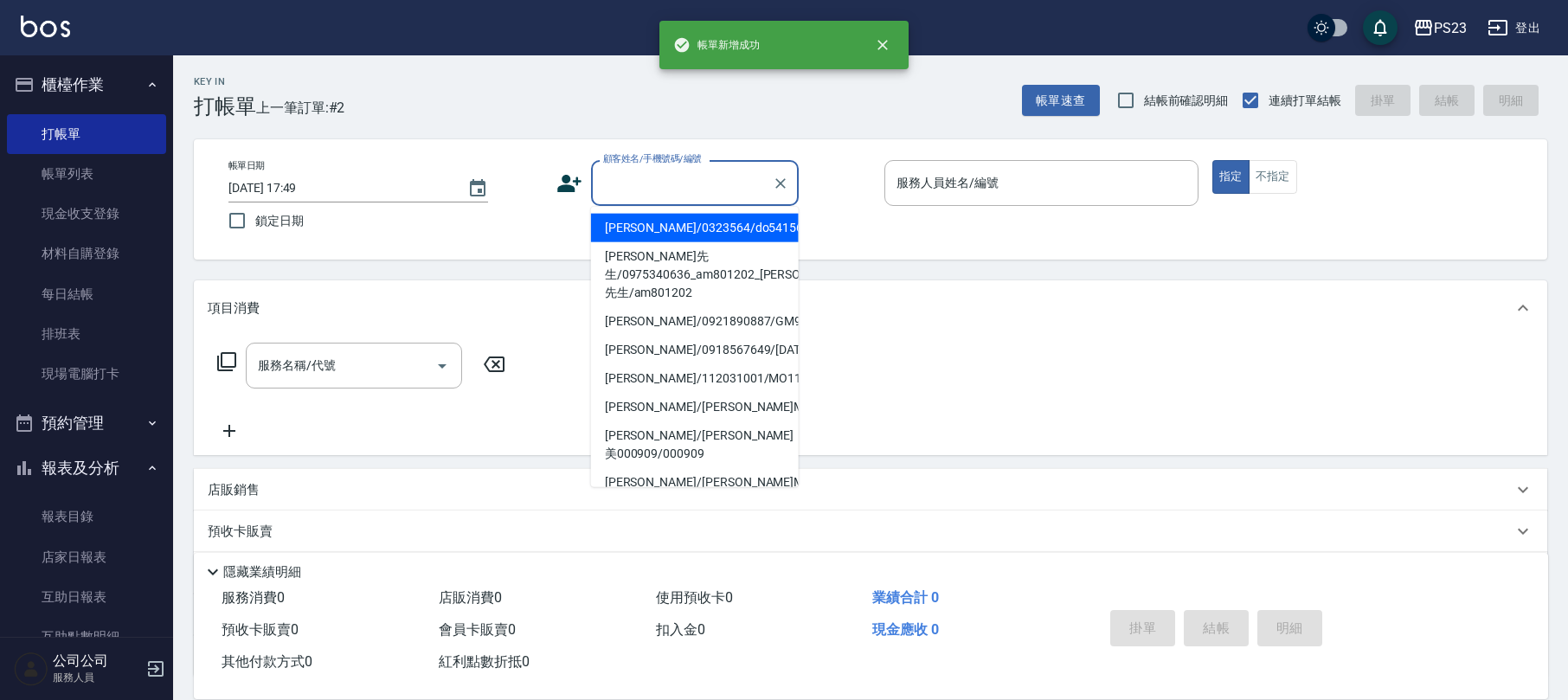
click at [679, 172] on input "顧客姓名/手機號碼/編號" at bounding box center [682, 183] width 166 height 31
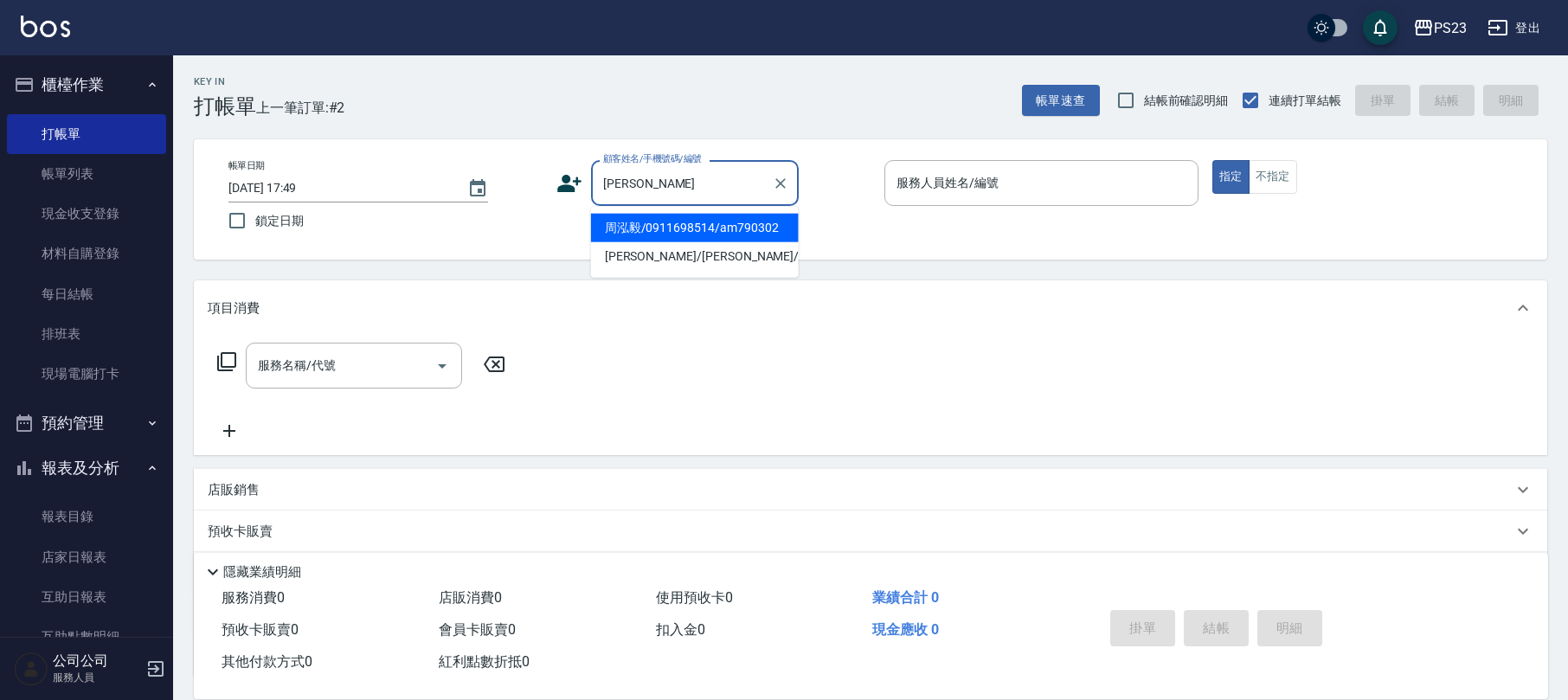
click at [679, 232] on li "周泓毅/0911698514/am790302" at bounding box center [695, 228] width 208 height 29
type input "周泓毅/0911698514/am790302"
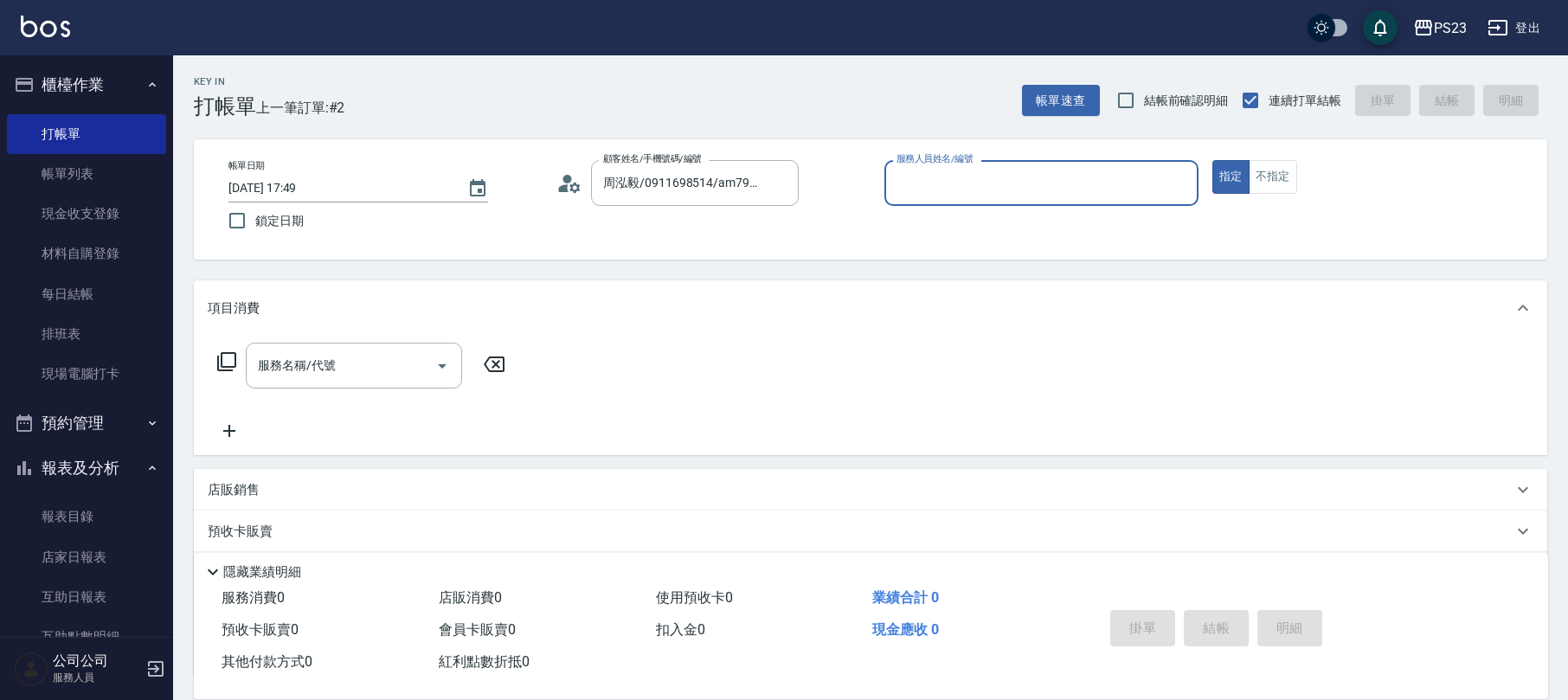
type input "[PERSON_NAME]-10"
click at [218, 355] on icon at bounding box center [227, 362] width 21 height 21
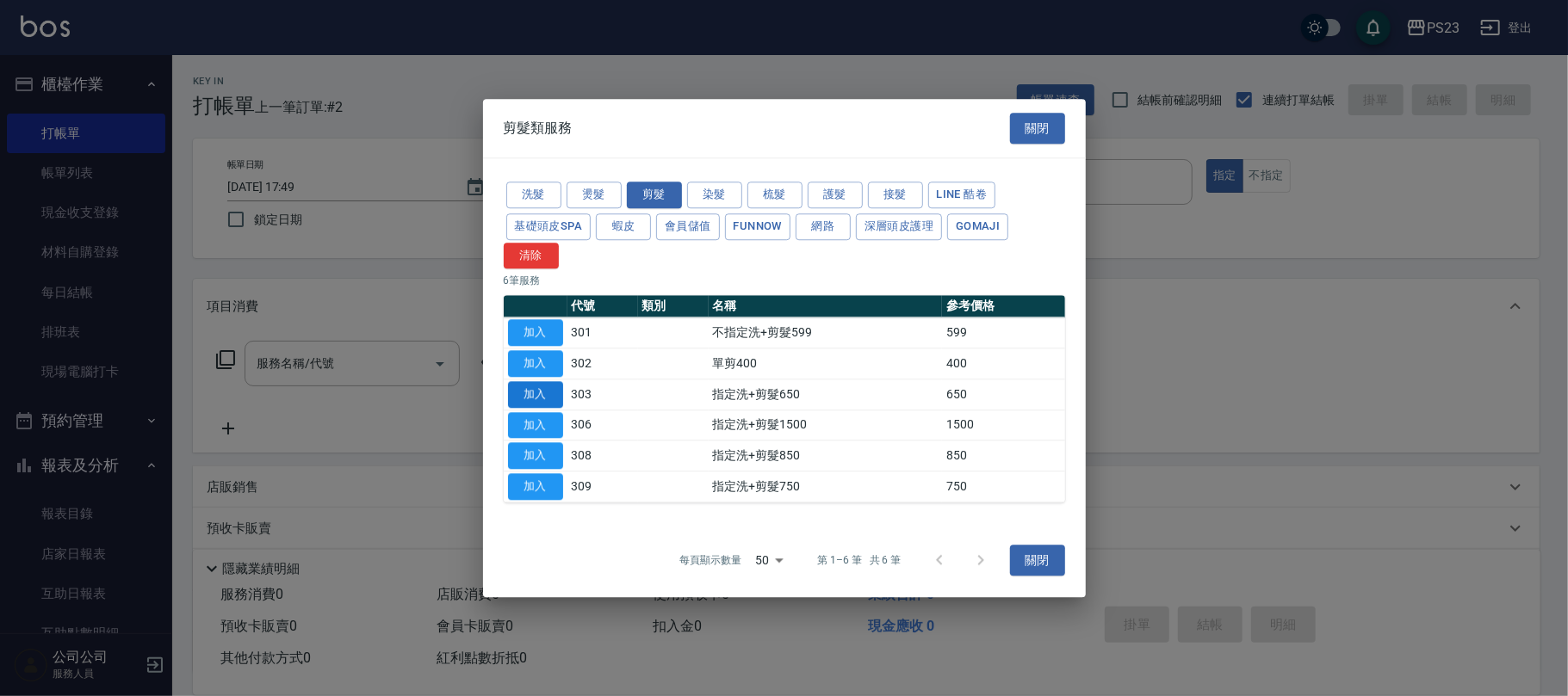
click at [518, 401] on button "加入" at bounding box center [536, 394] width 55 height 27
type input "指定洗+剪髮650(303)"
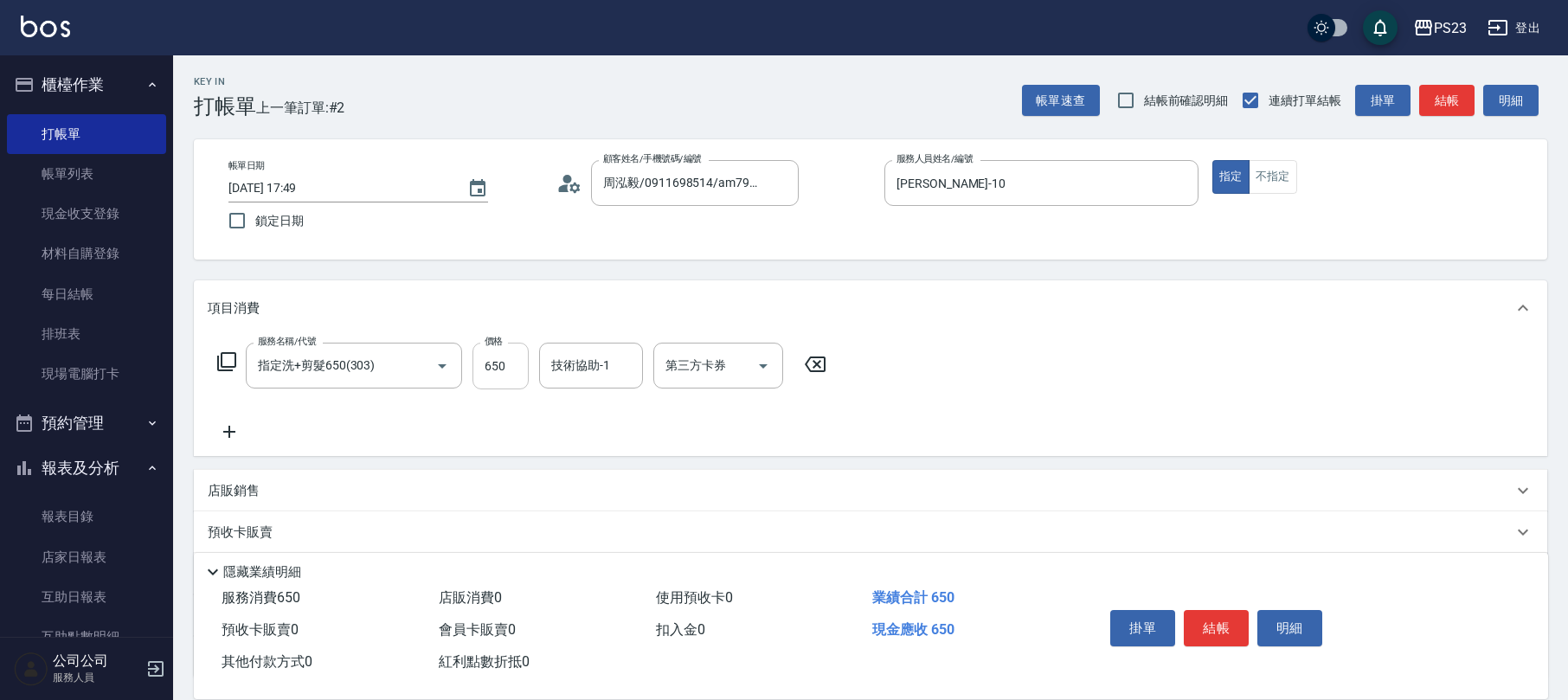
click at [511, 355] on input "650" at bounding box center [500, 365] width 56 height 47
type input "1000"
type input "[PERSON_NAME]-10"
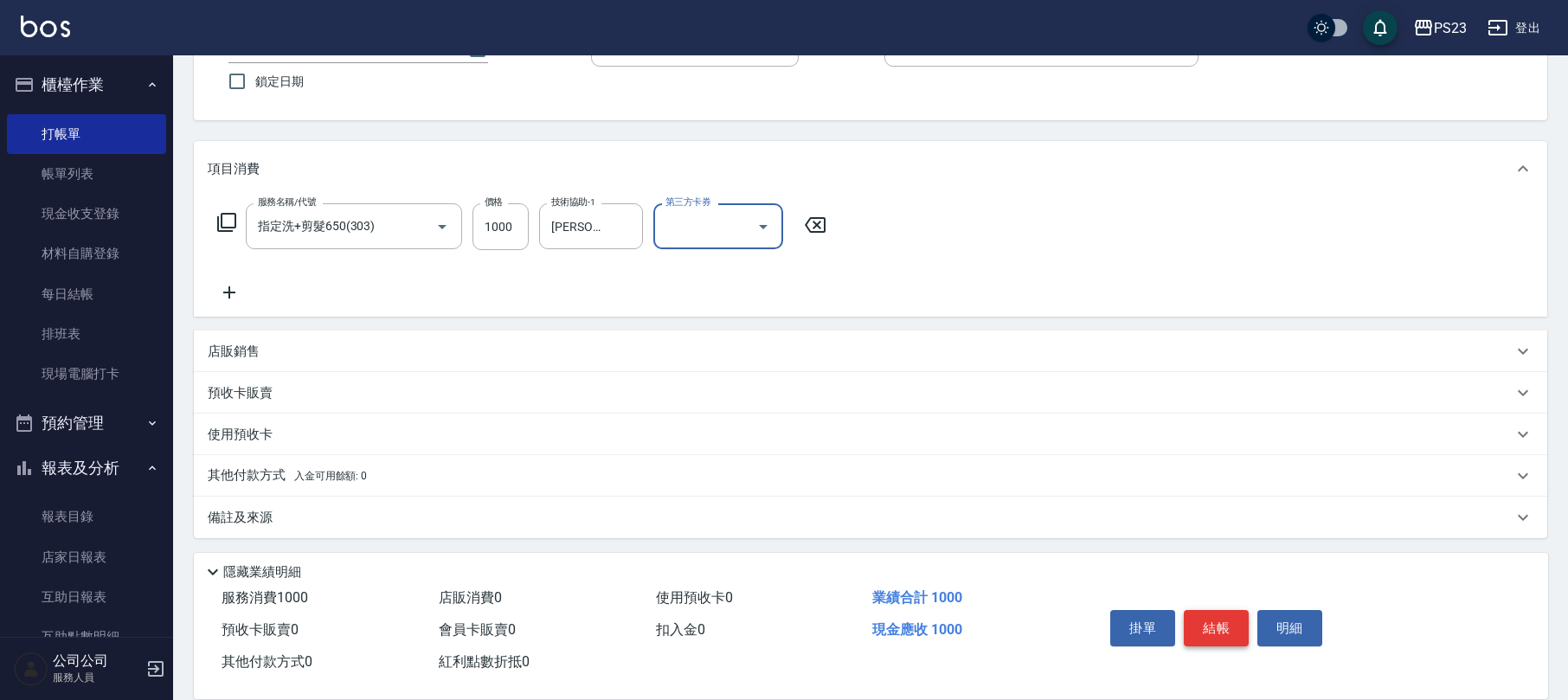
click at [1205, 628] on button "結帳" at bounding box center [1216, 628] width 65 height 36
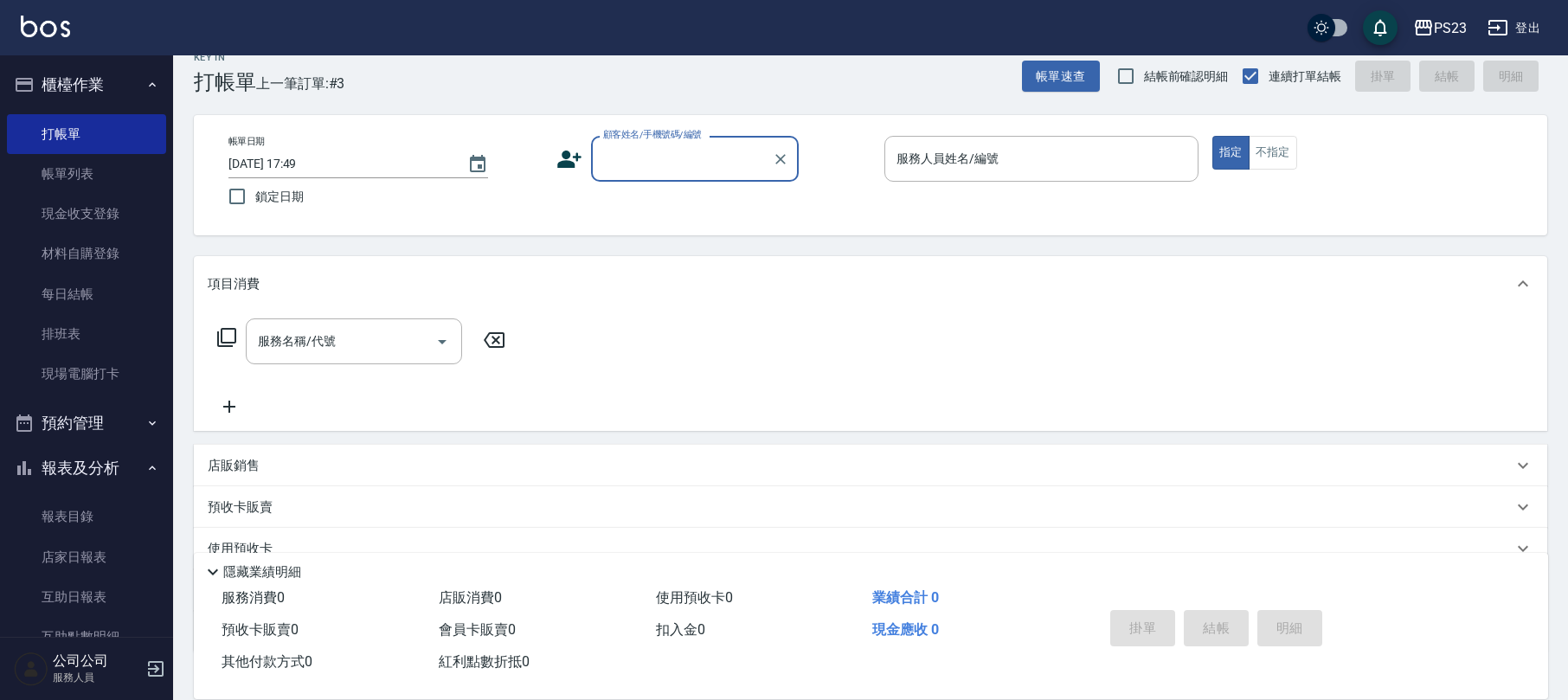
scroll to position [0, 0]
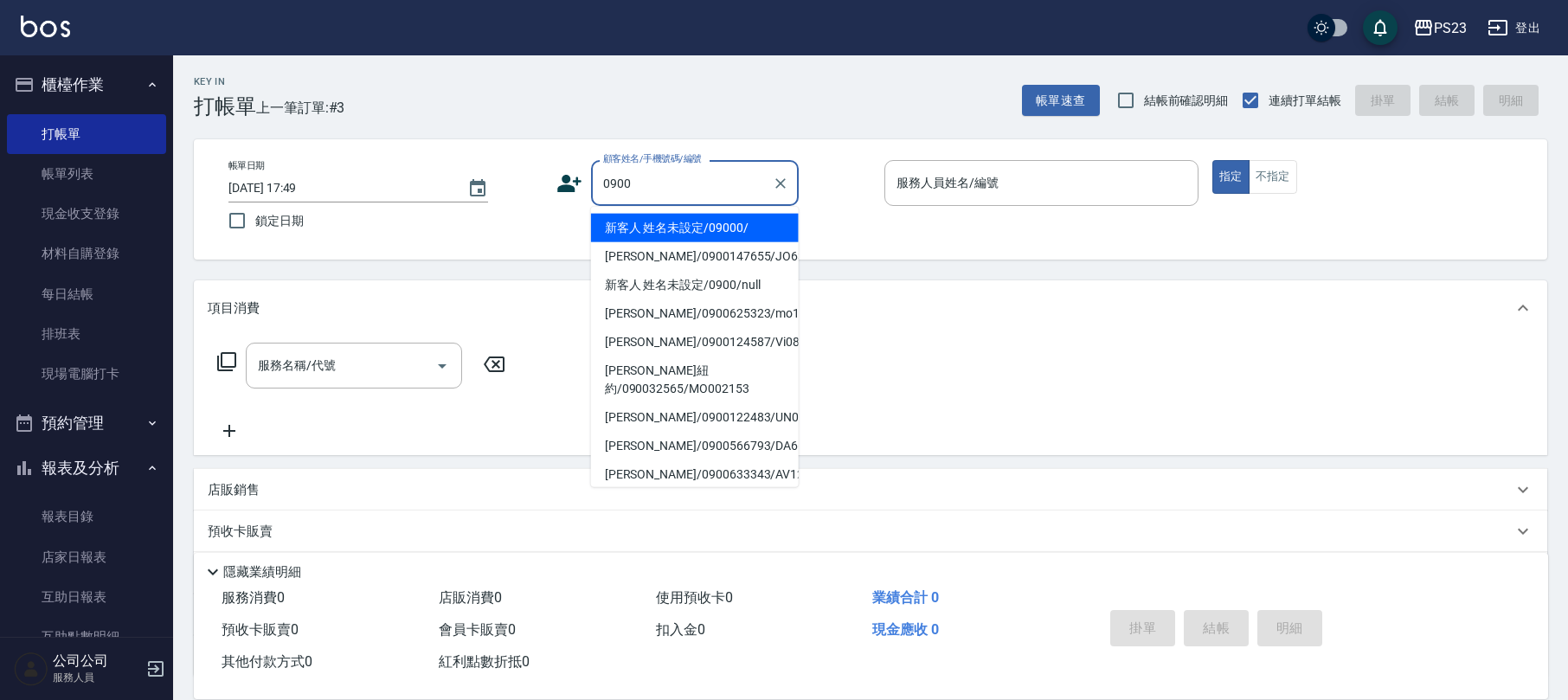
click at [696, 223] on li "新客人 姓名未設定/09000/" at bounding box center [695, 228] width 208 height 29
type input "新客人 姓名未設定/09000/"
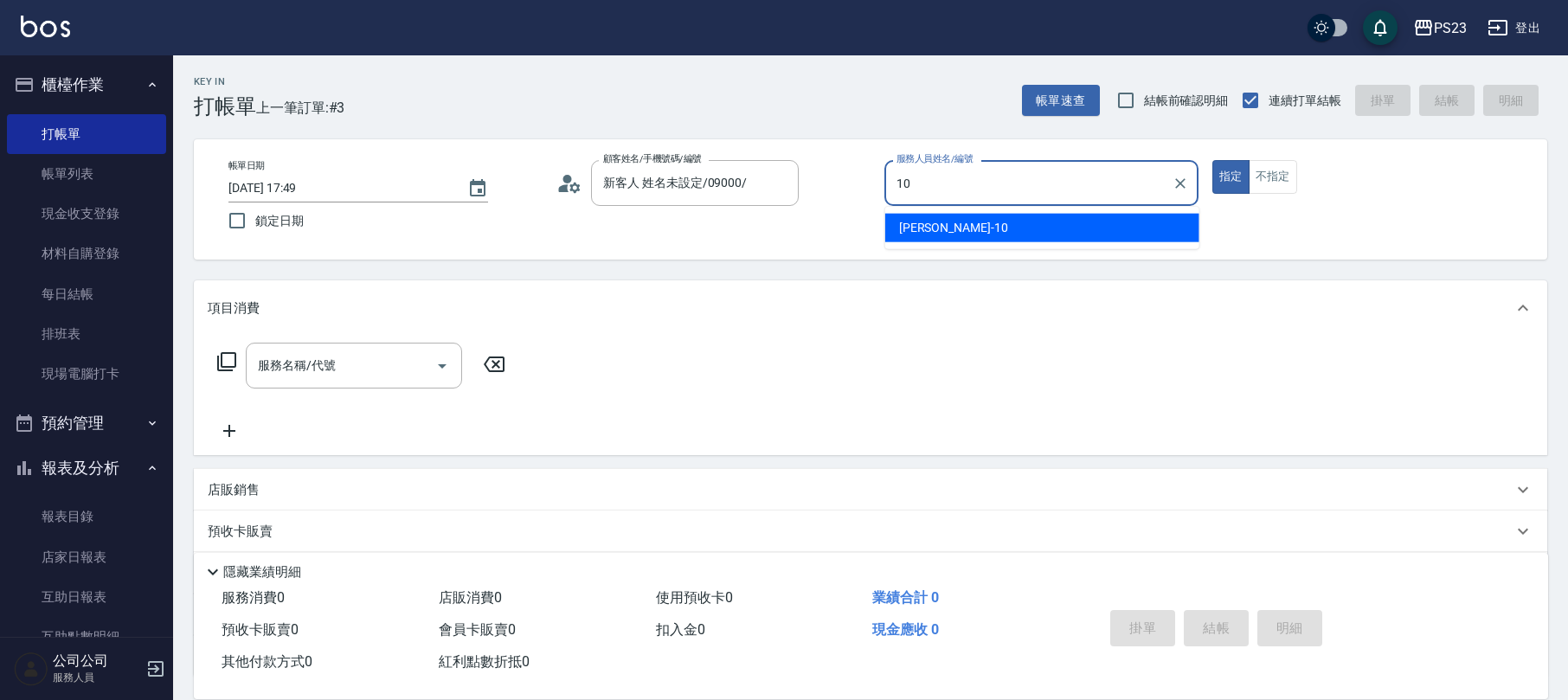
type input "[PERSON_NAME]-10"
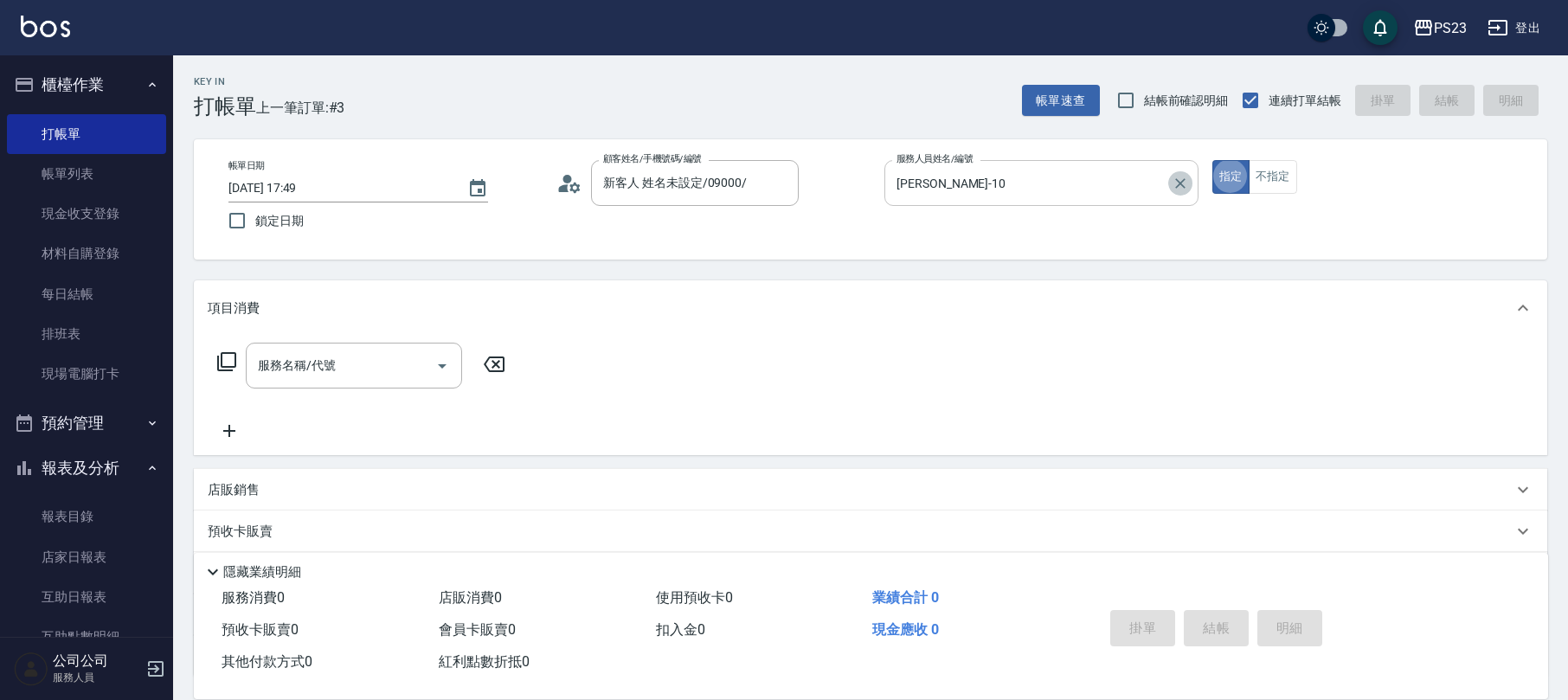
click at [1181, 181] on icon "Clear" at bounding box center [1180, 183] width 10 height 10
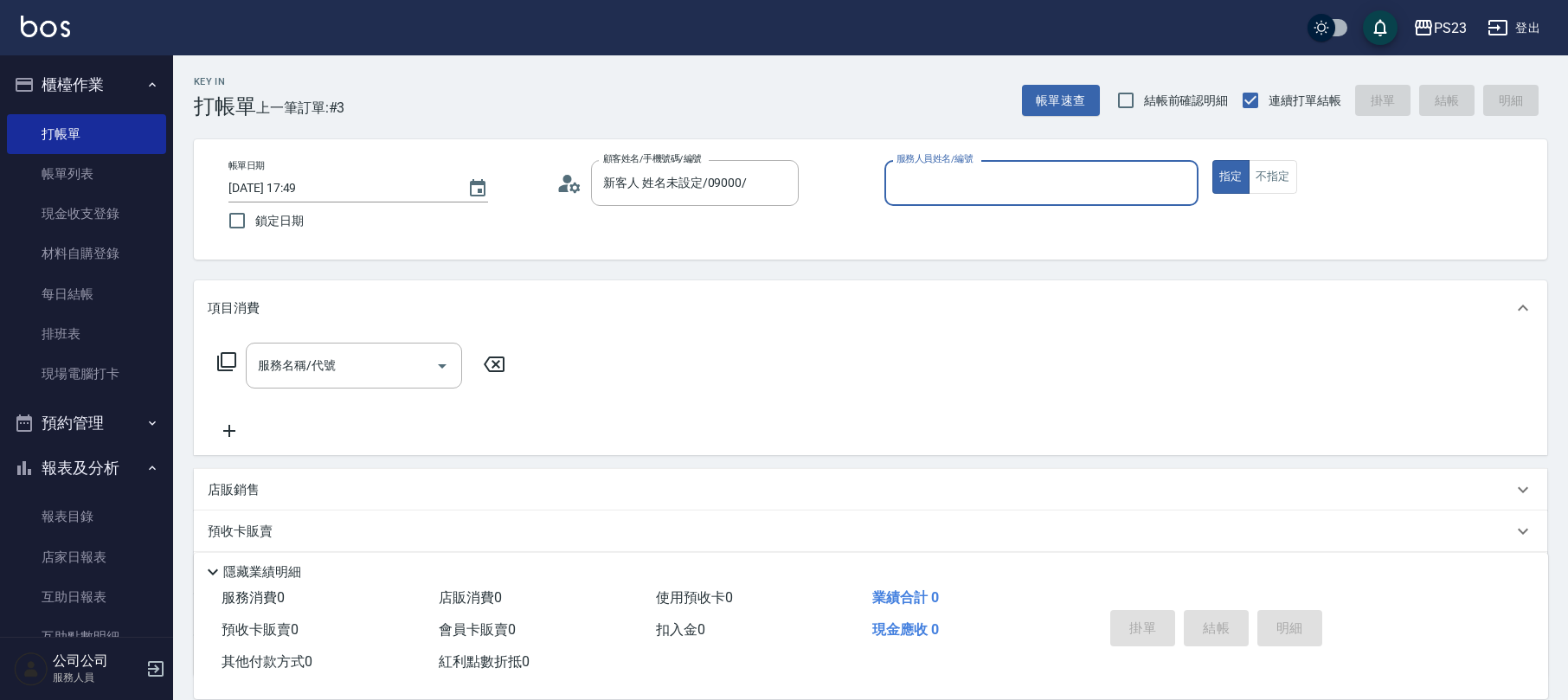
click at [1084, 189] on input "服務人員姓名/編號" at bounding box center [1041, 183] width 298 height 31
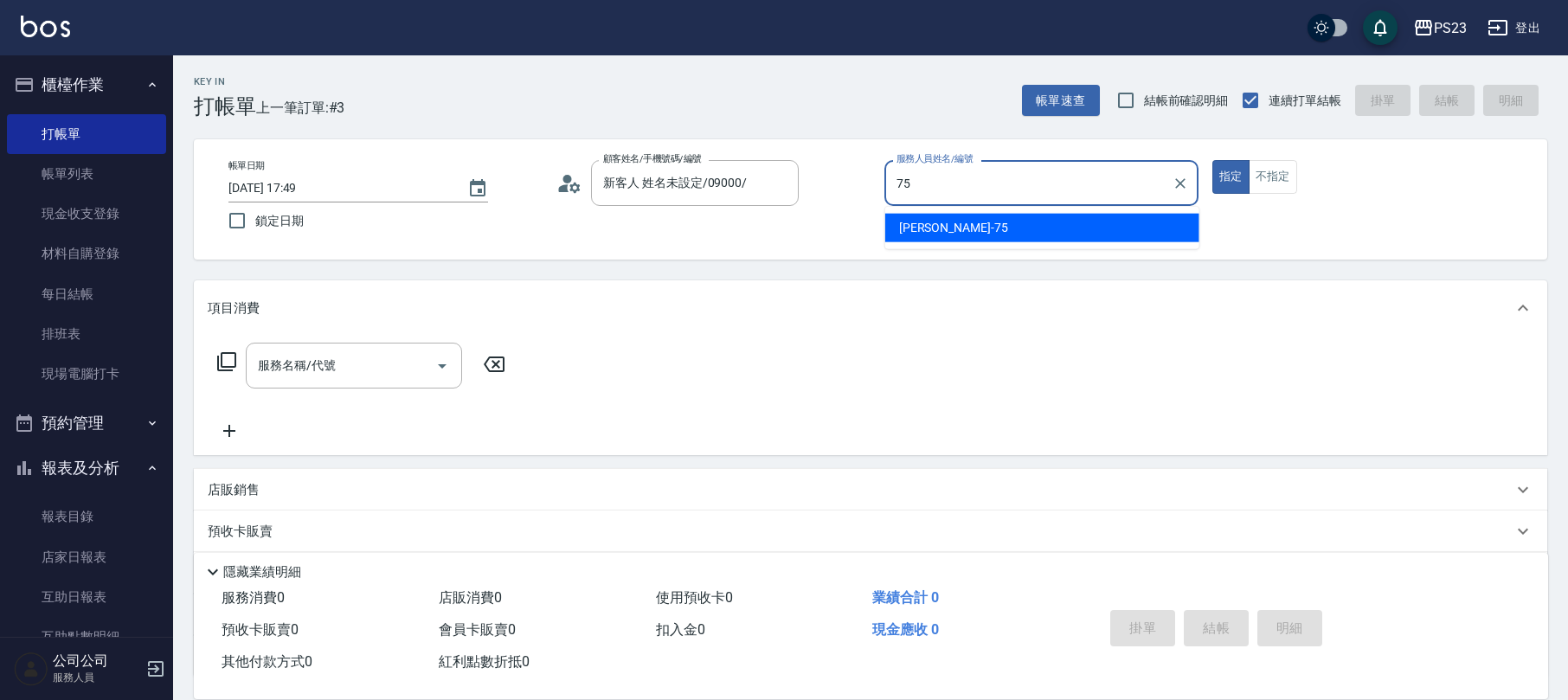
type input "Donna-75"
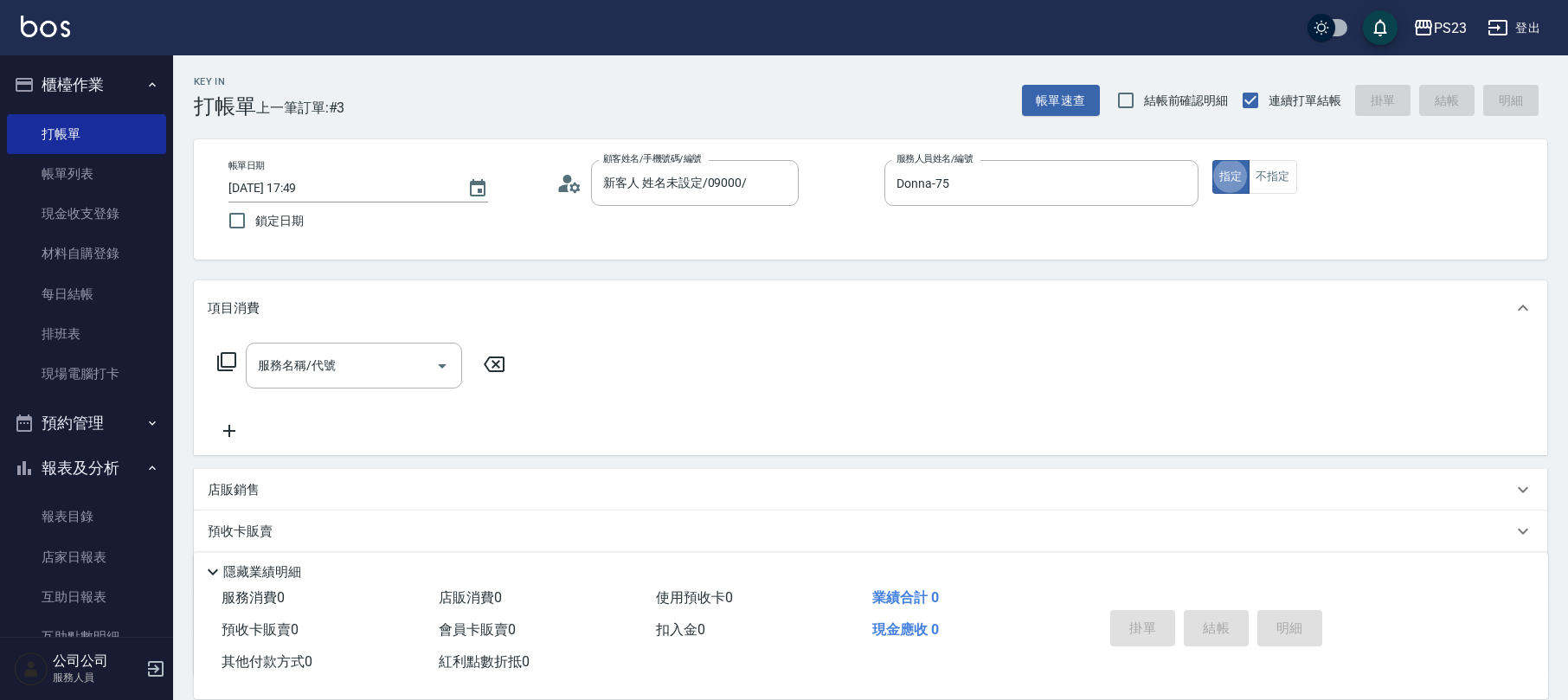
click at [221, 357] on icon at bounding box center [227, 361] width 19 height 19
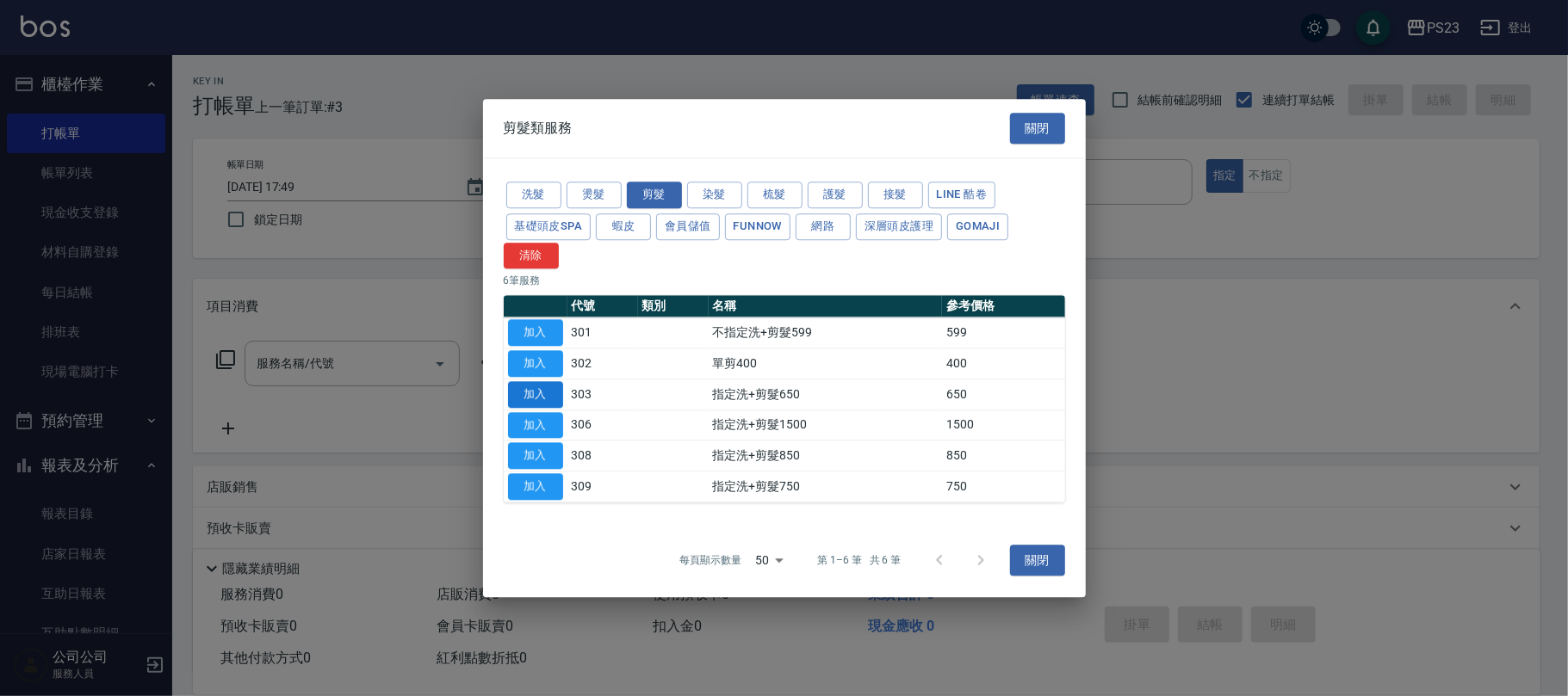
click at [536, 394] on button "加入" at bounding box center [536, 394] width 55 height 27
type input "指定洗+剪髮650(303)"
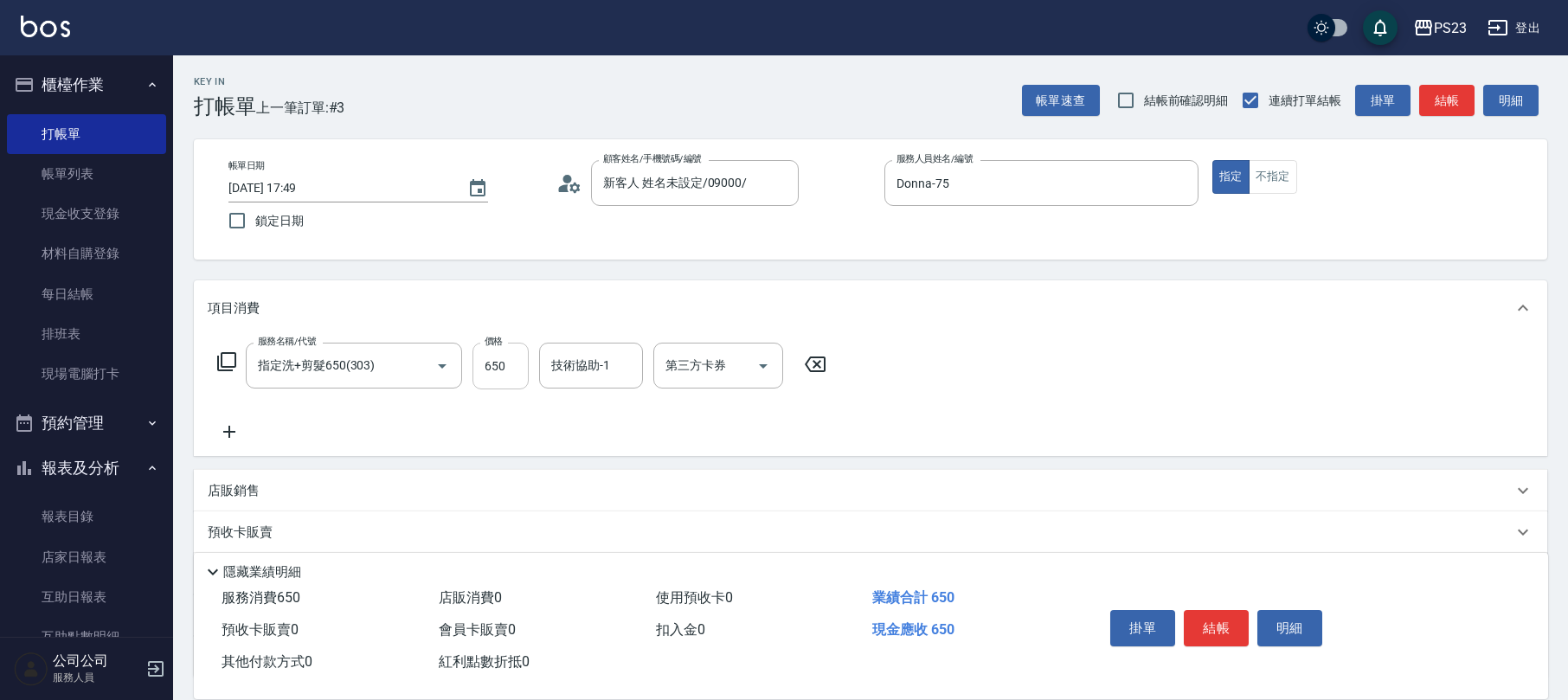
click at [499, 374] on input "650" at bounding box center [500, 365] width 56 height 47
type input "732"
type input "Donna-75"
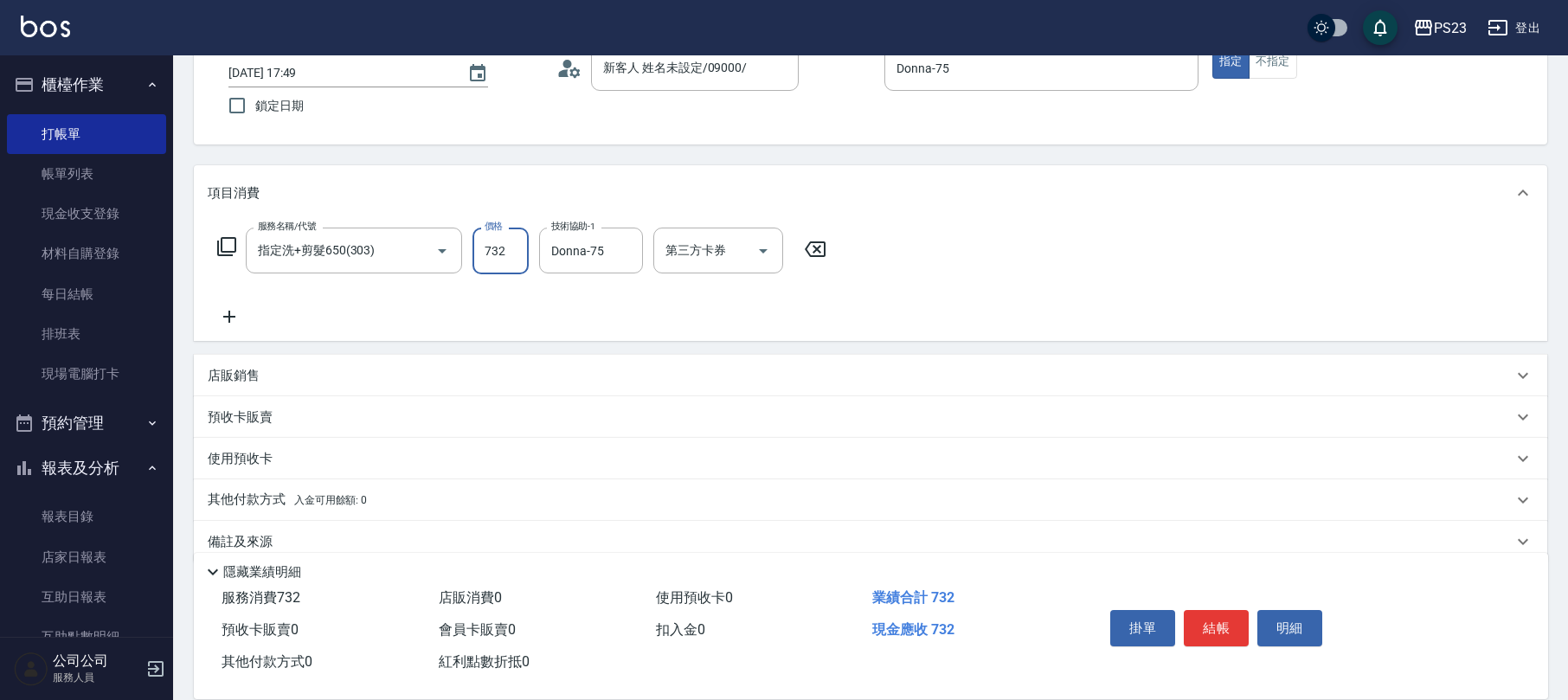
click at [499, 257] on input "732" at bounding box center [500, 251] width 56 height 47
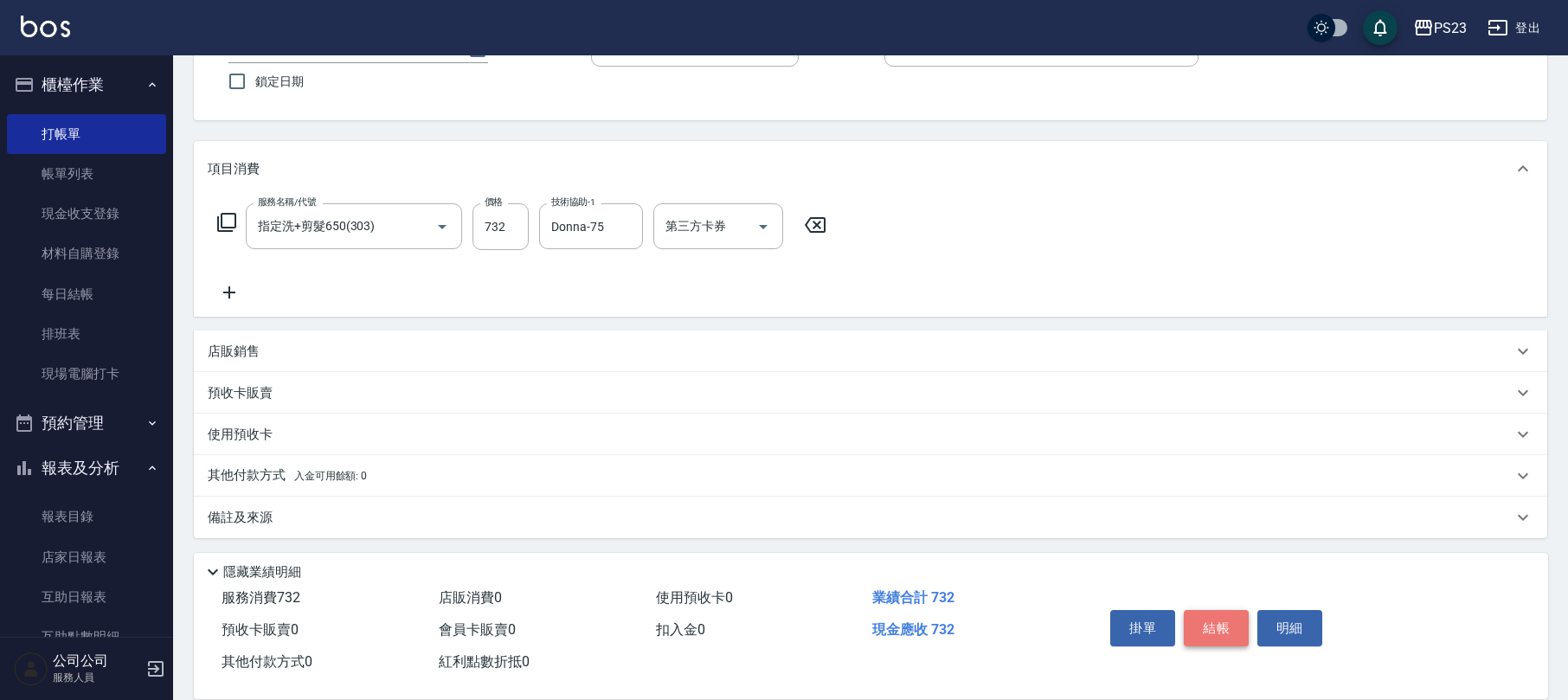
click at [1215, 622] on button "結帳" at bounding box center [1216, 628] width 65 height 36
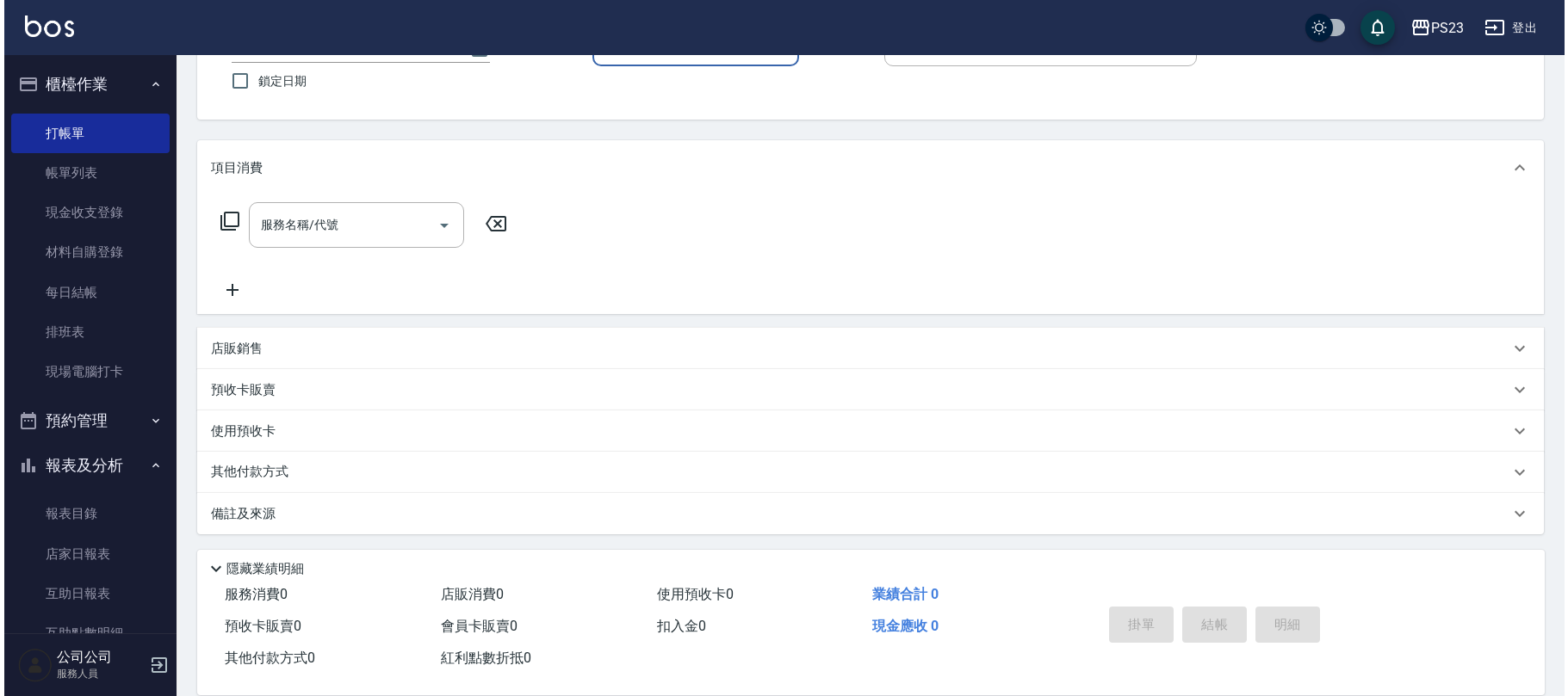
scroll to position [0, 0]
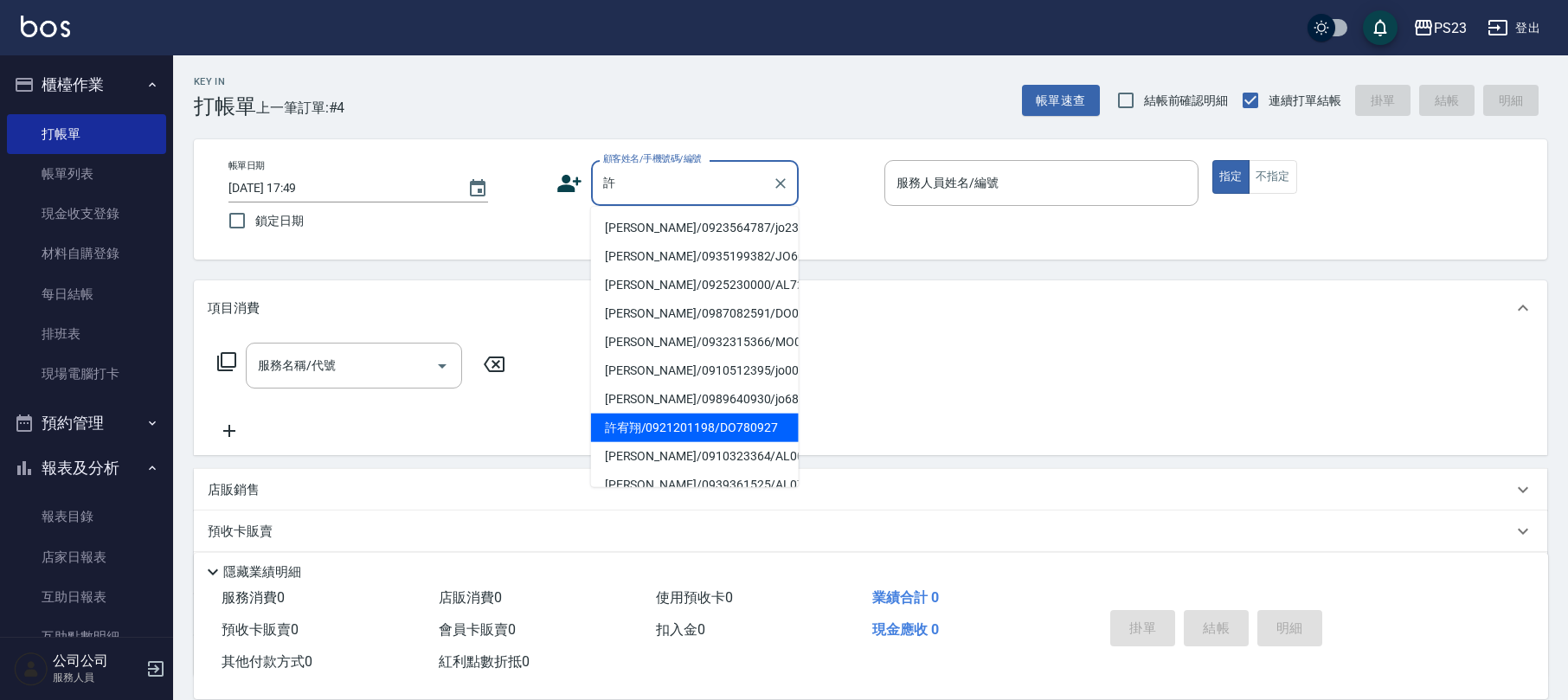
click at [707, 429] on li "許宥翔/0921201198/DO780927" at bounding box center [695, 428] width 208 height 29
type input "許宥翔/0921201198/DO780927"
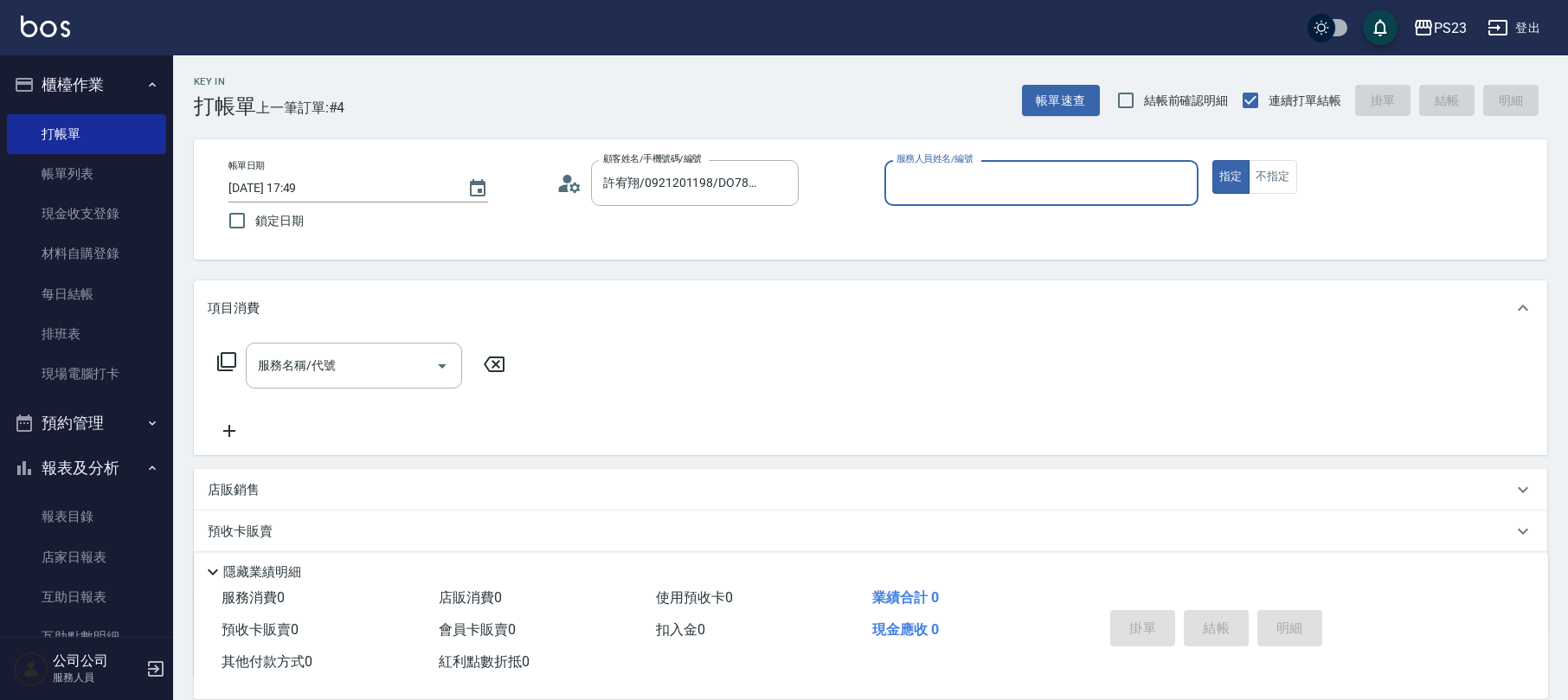
type input "Donna-75"
click at [230, 361] on icon at bounding box center [227, 362] width 21 height 21
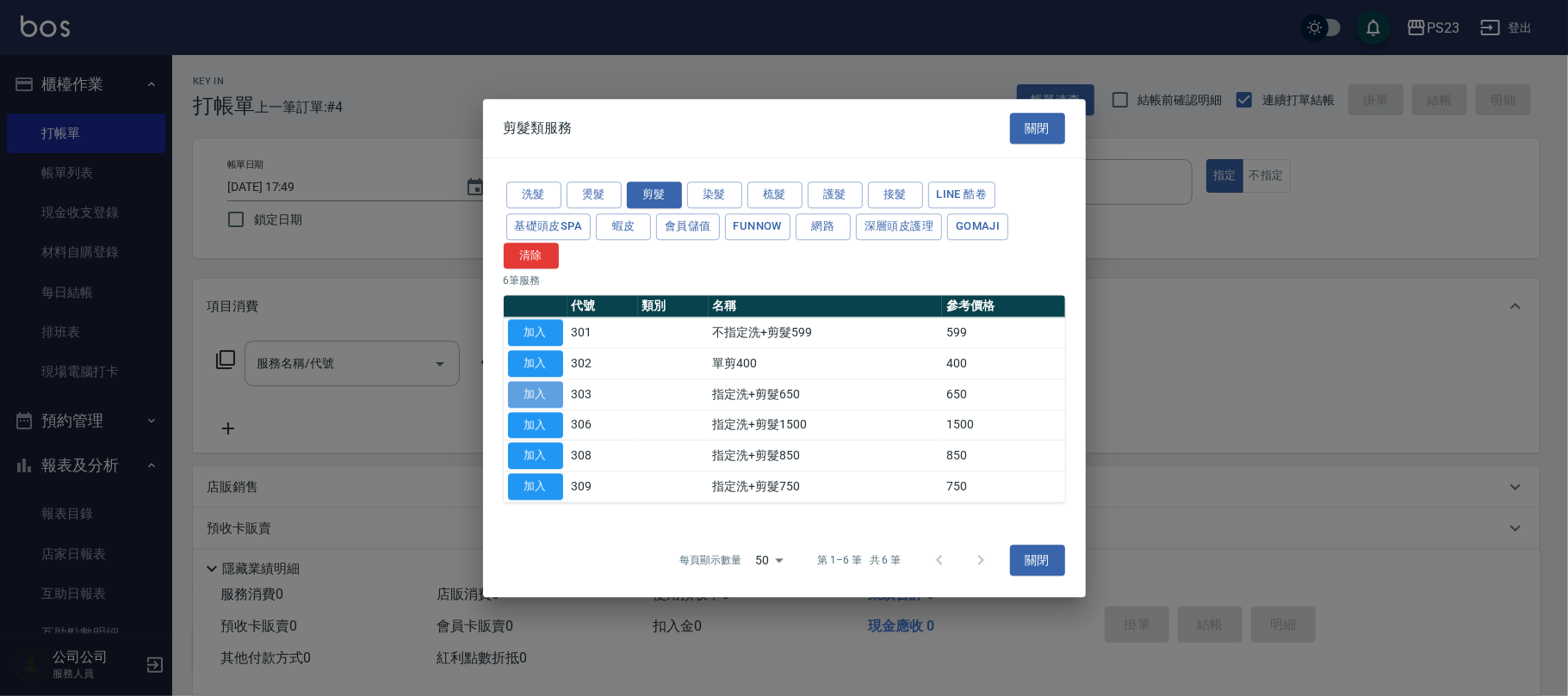
click at [527, 391] on button "加入" at bounding box center [536, 394] width 55 height 27
type input "指定洗+剪髮650(303)"
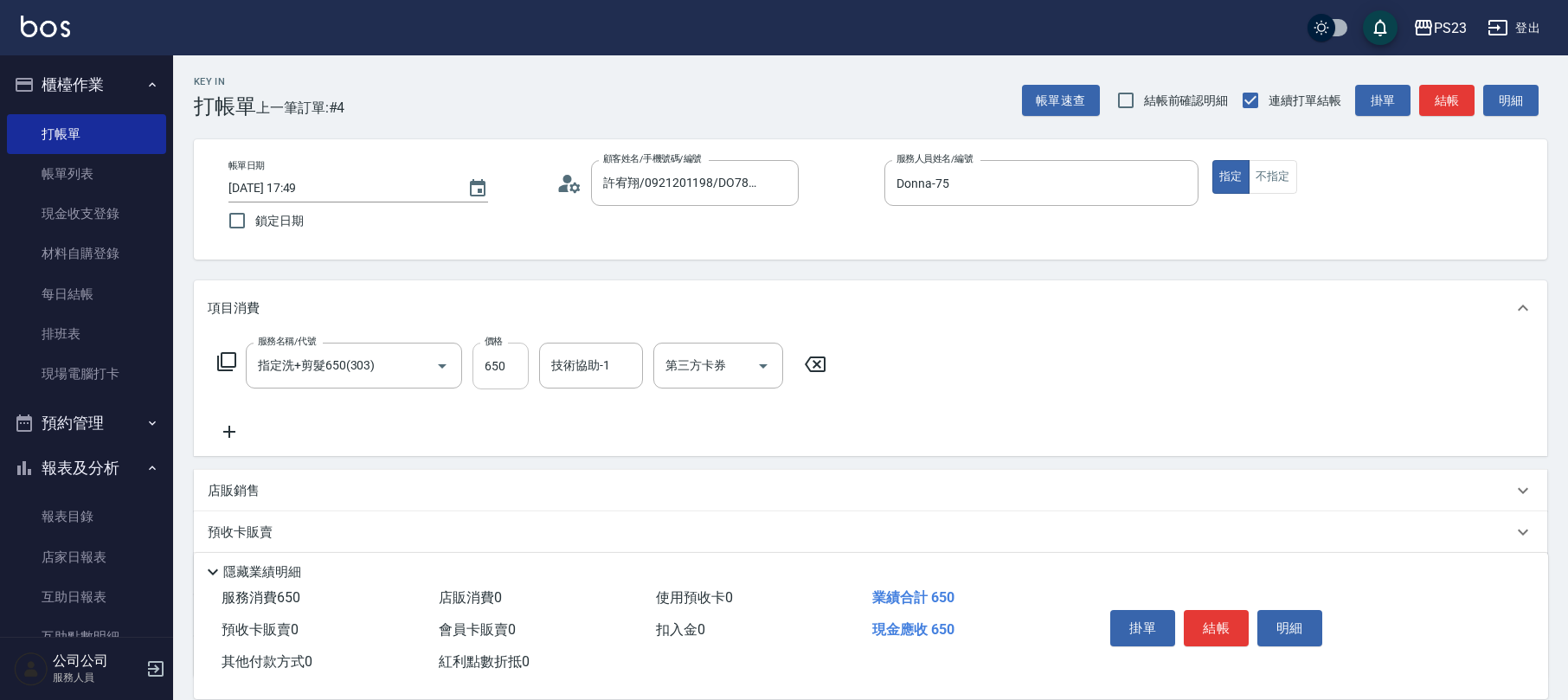
click at [499, 364] on input "650" at bounding box center [500, 365] width 56 height 47
type input "600"
type input "Donna-75"
click at [227, 367] on icon at bounding box center [227, 361] width 19 height 19
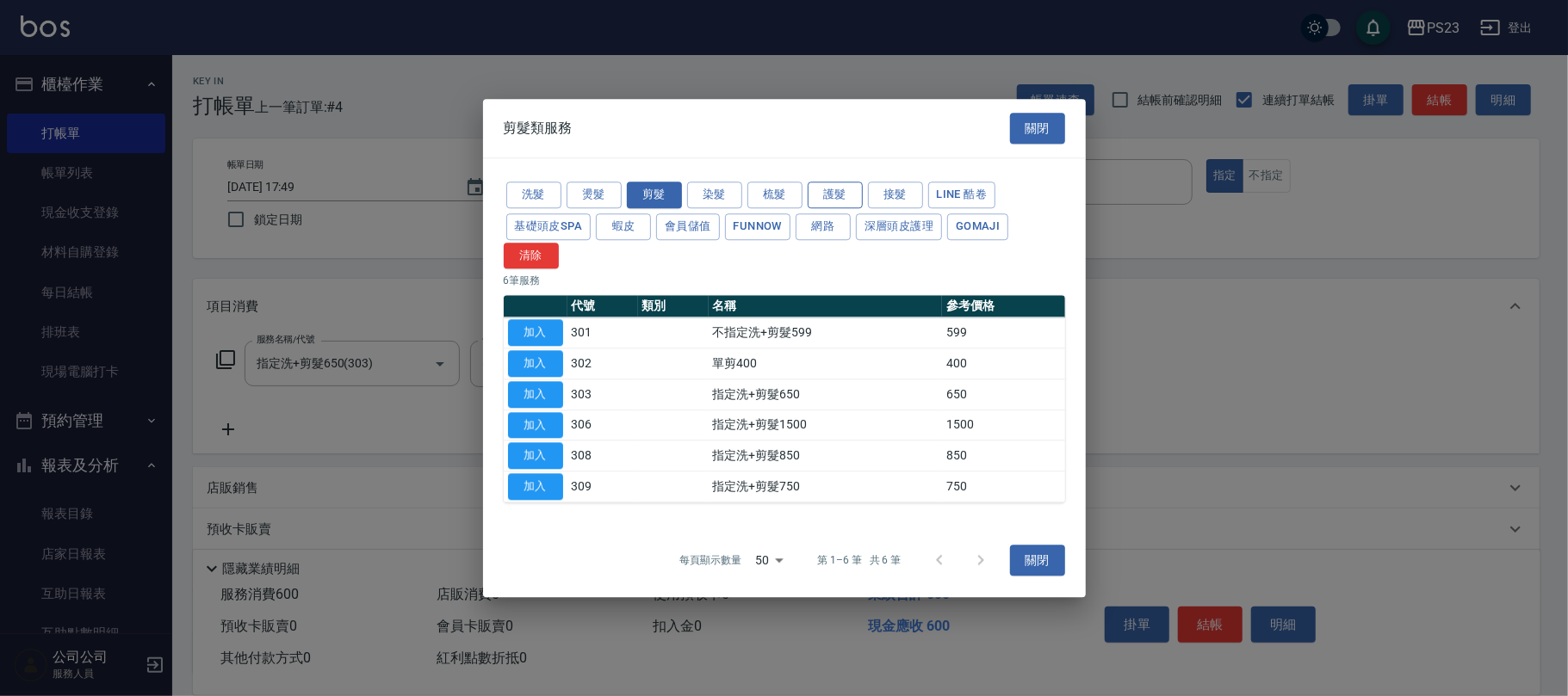
click at [837, 192] on button "護髮" at bounding box center [835, 195] width 55 height 27
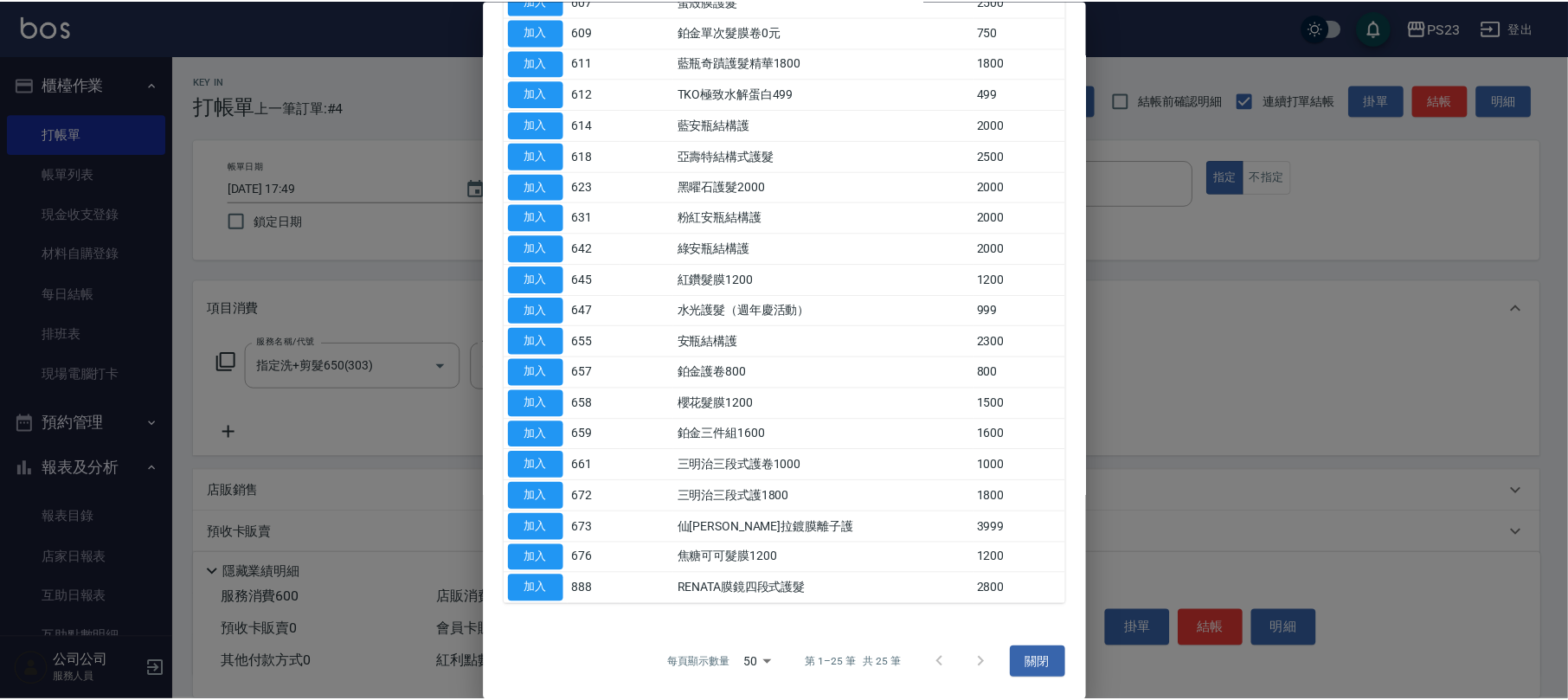
scroll to position [51, 0]
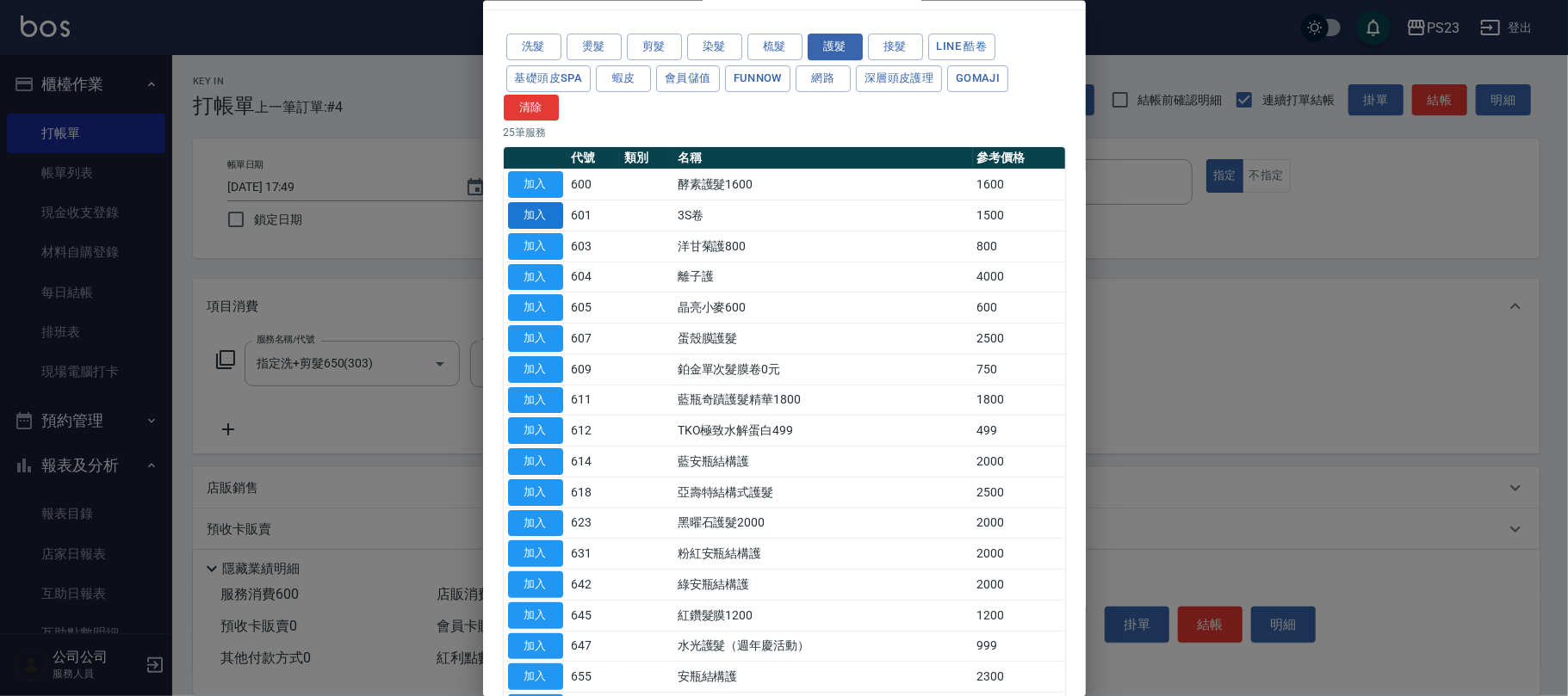
click at [549, 213] on button "加入" at bounding box center [536, 215] width 55 height 27
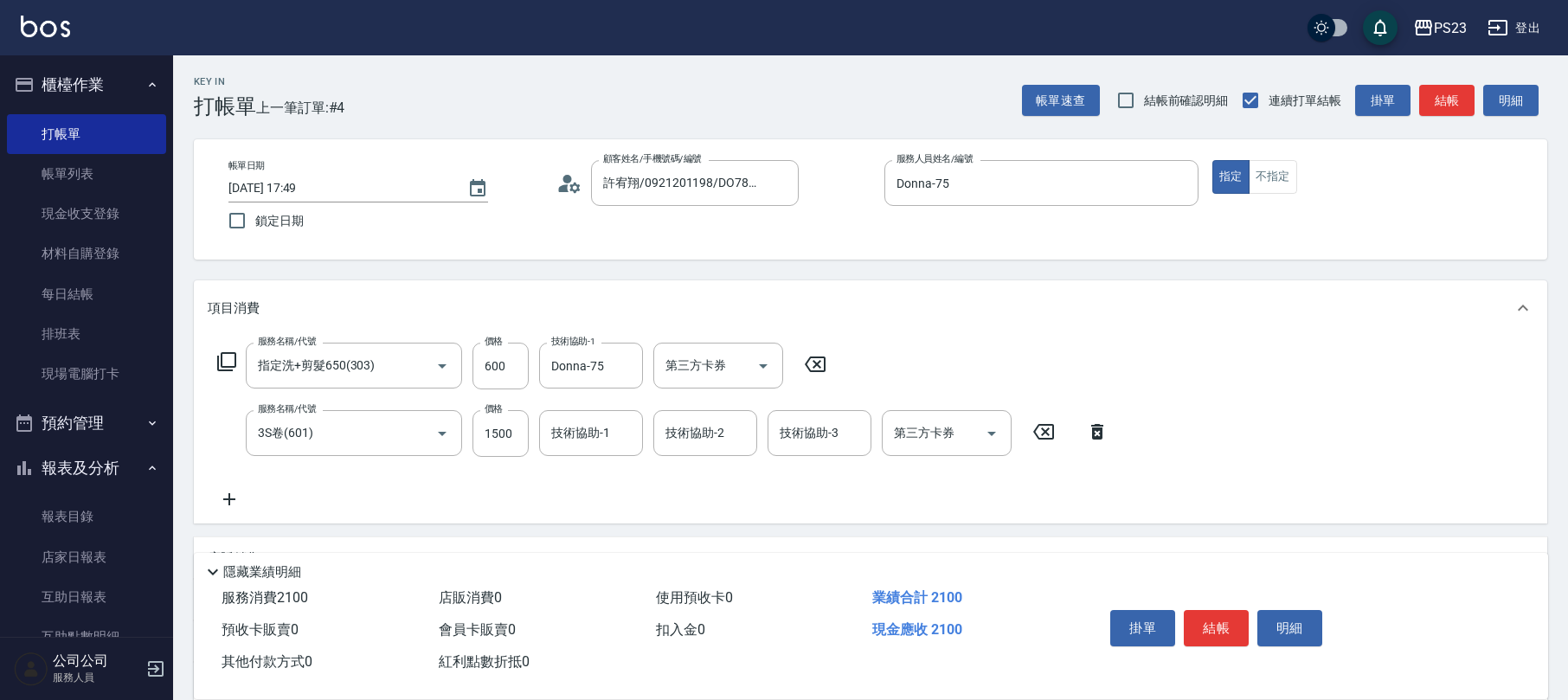
scroll to position [208, 0]
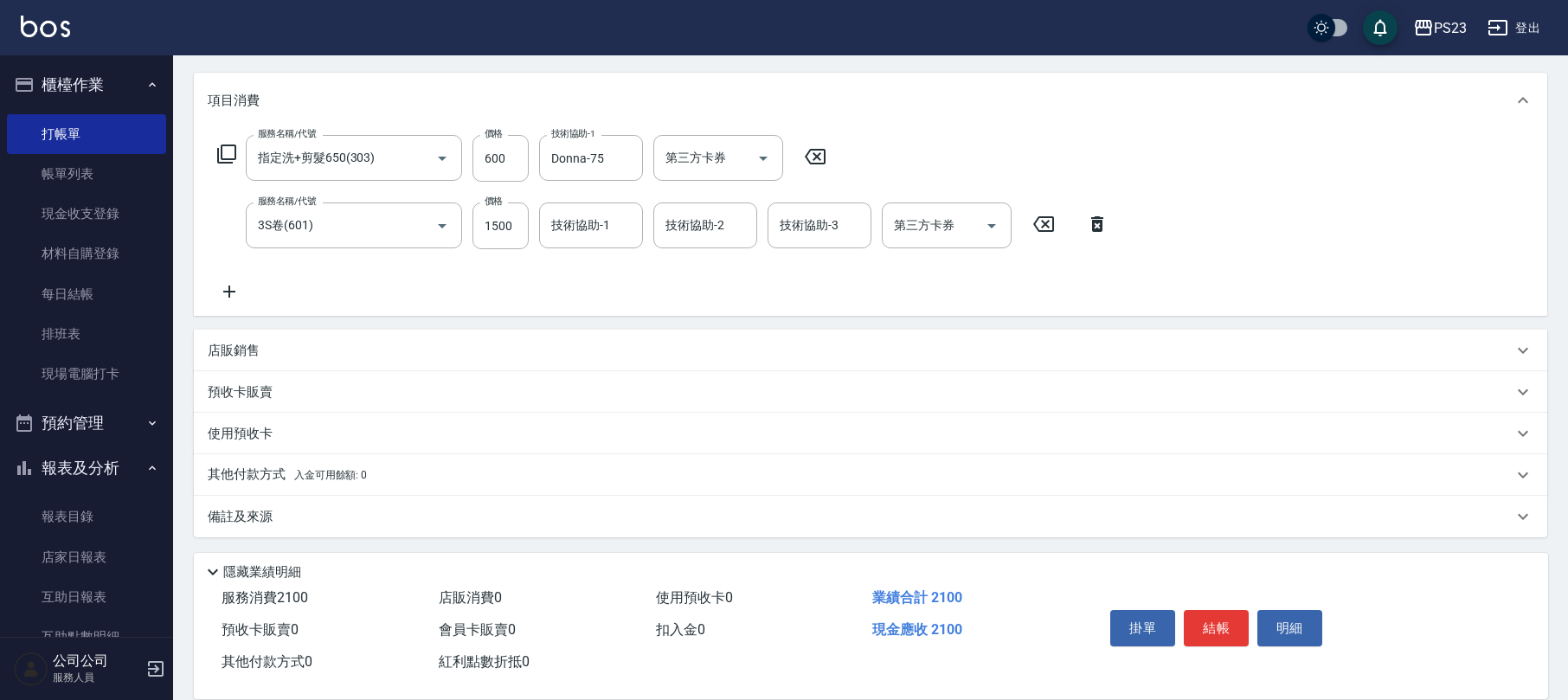
click at [533, 225] on div "服務名稱/代號 3S卷(601) 服務名稱/代號 價格 1500 價格 技術協助-1 技術協助-1 技術協助-2 技術協助-2 技術協助-3 技術協助-3 第…" at bounding box center [663, 225] width 911 height 47
click at [520, 229] on input "1500" at bounding box center [500, 225] width 56 height 47
type input "2000"
type input "Donna-75"
click at [1232, 622] on button "結帳" at bounding box center [1216, 628] width 65 height 36
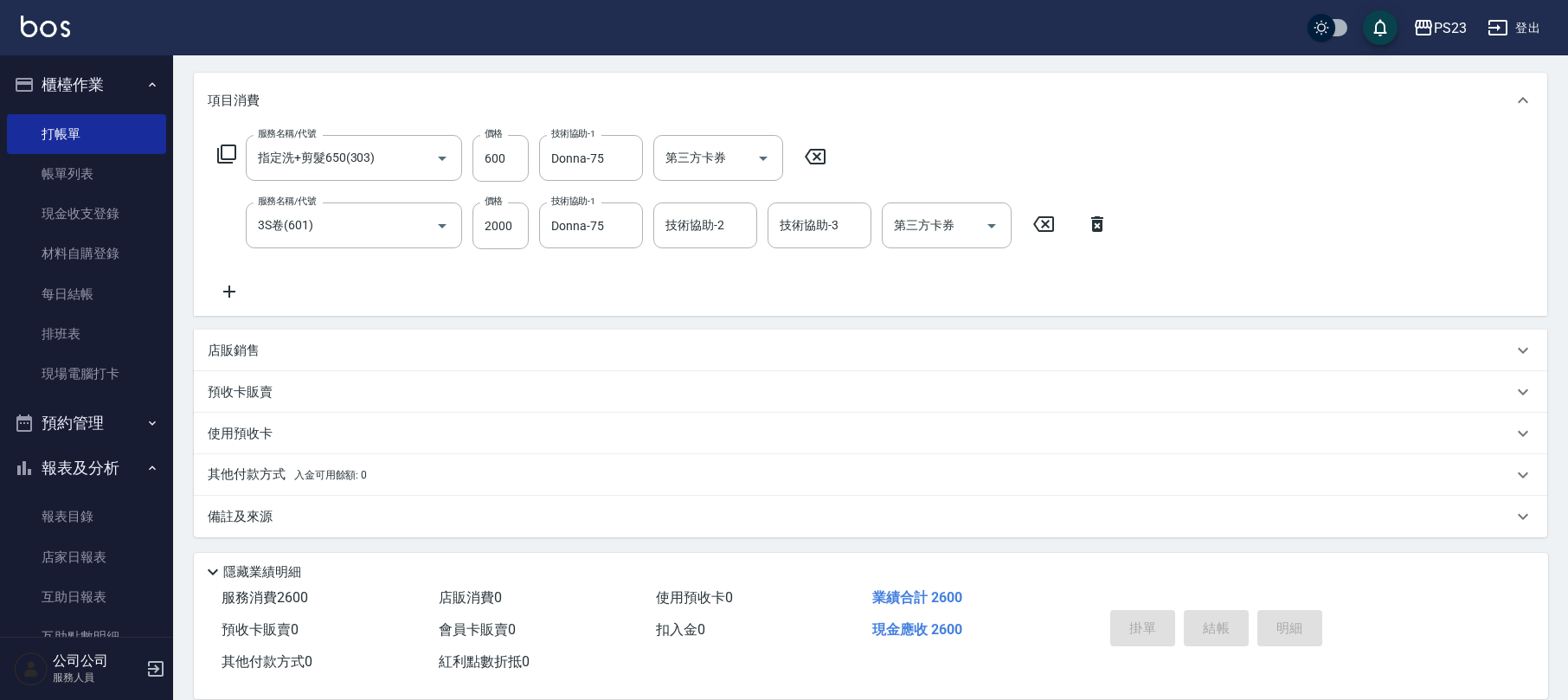
type input "[DATE] 17:50"
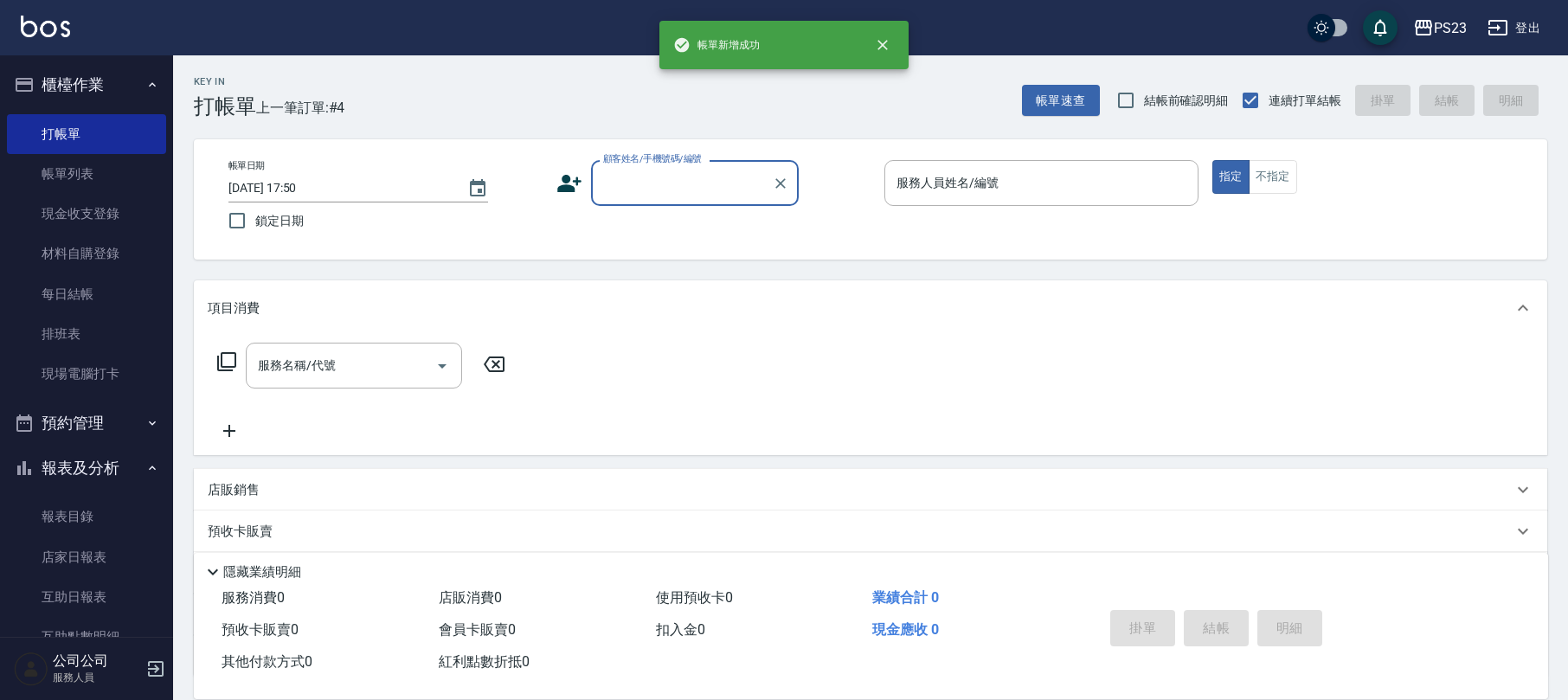
scroll to position [0, 0]
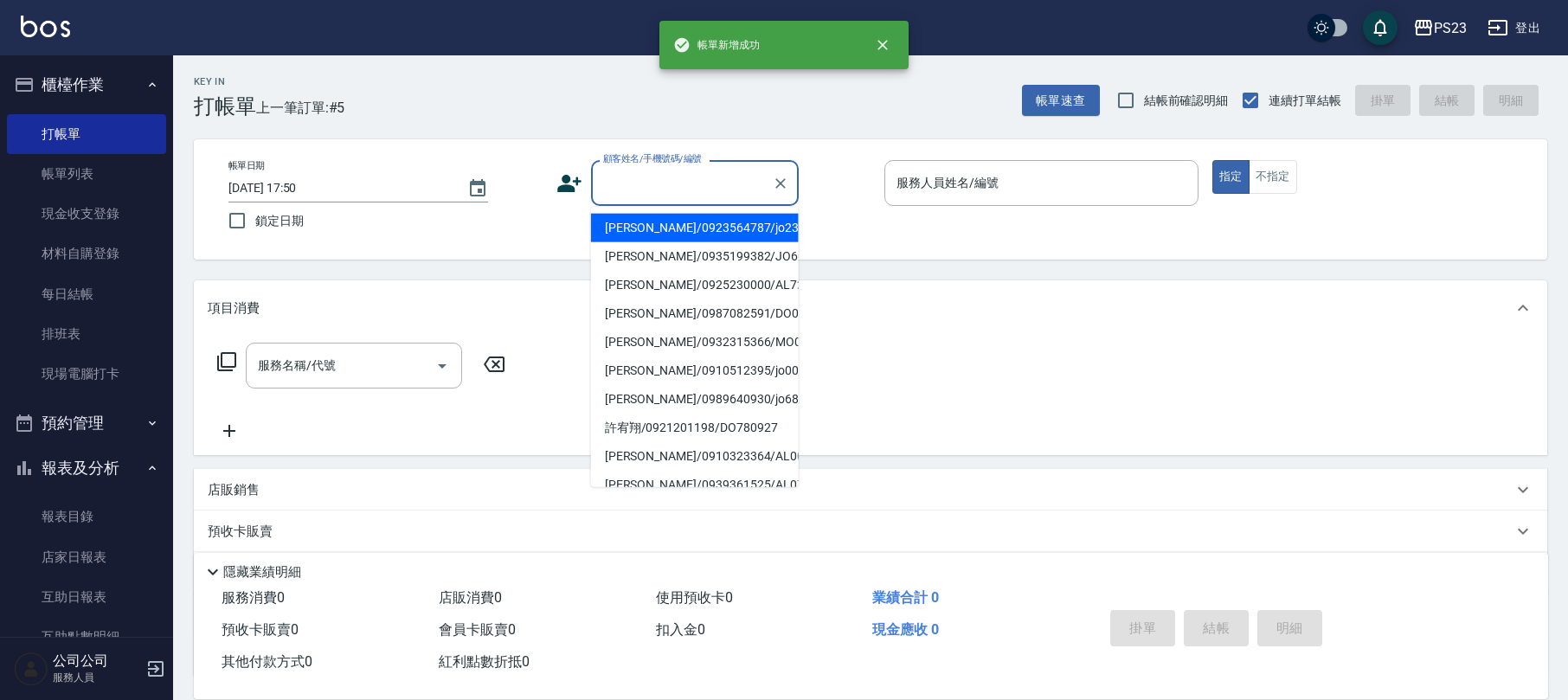
click at [680, 187] on input "顧客姓名/手機號碼/編號" at bounding box center [682, 183] width 166 height 31
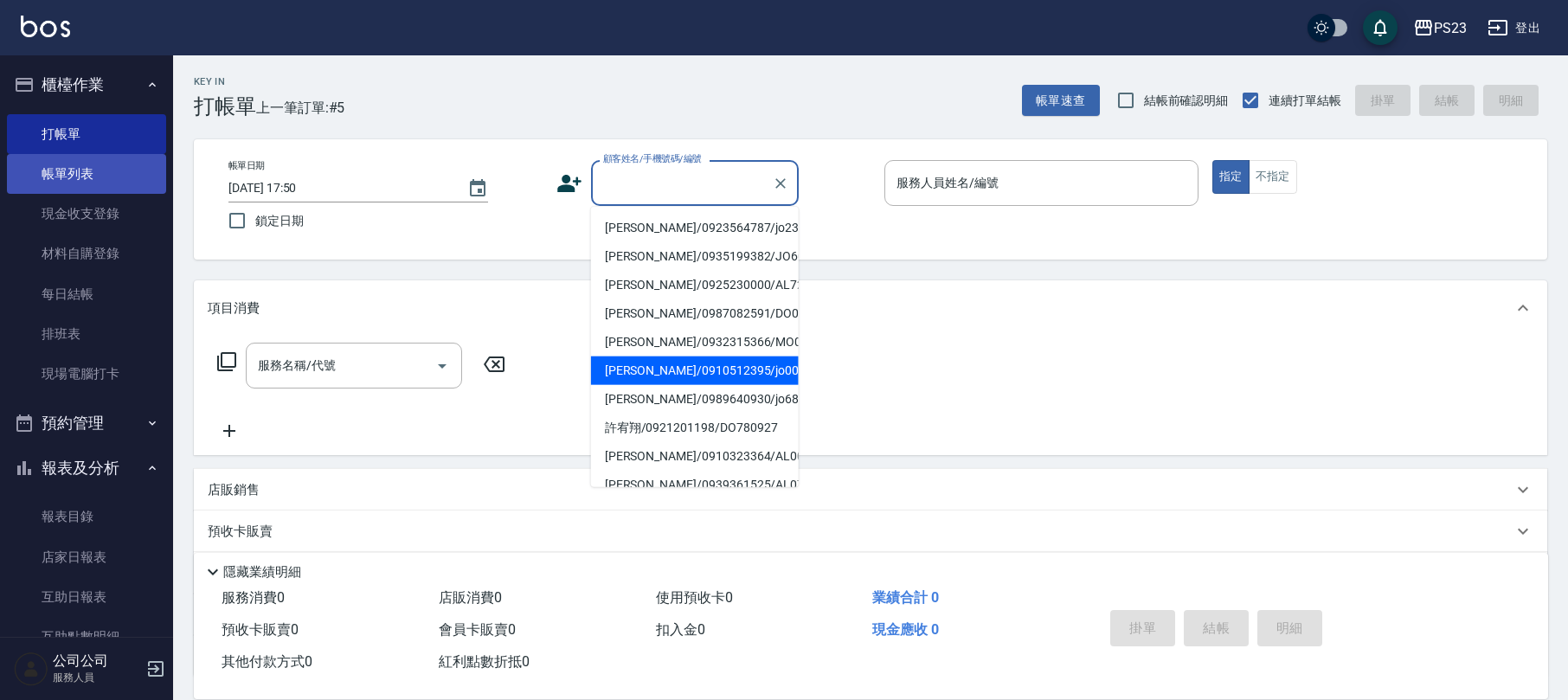
click at [97, 176] on link "帳單列表" at bounding box center [86, 175] width 159 height 40
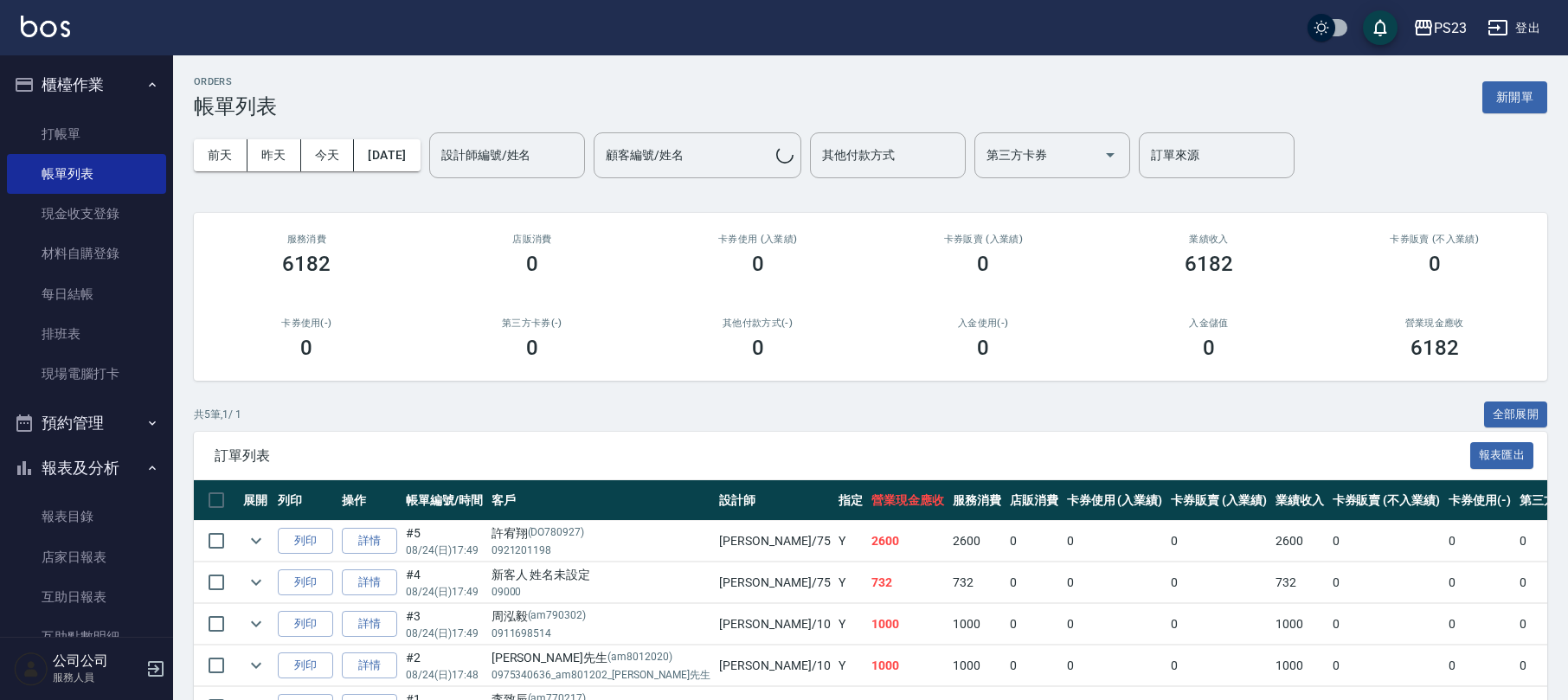
scroll to position [116, 0]
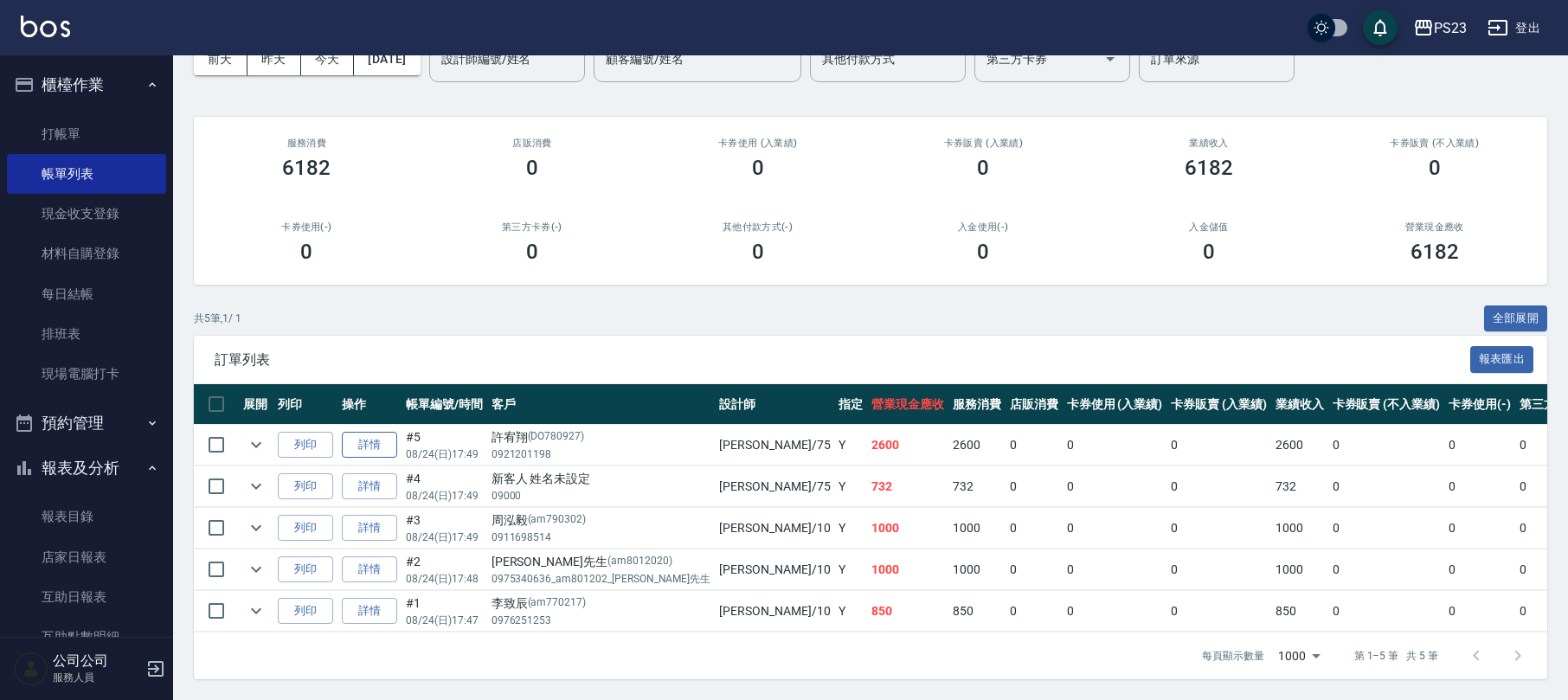
click at [364, 432] on link "詳情" at bounding box center [370, 445] width 55 height 27
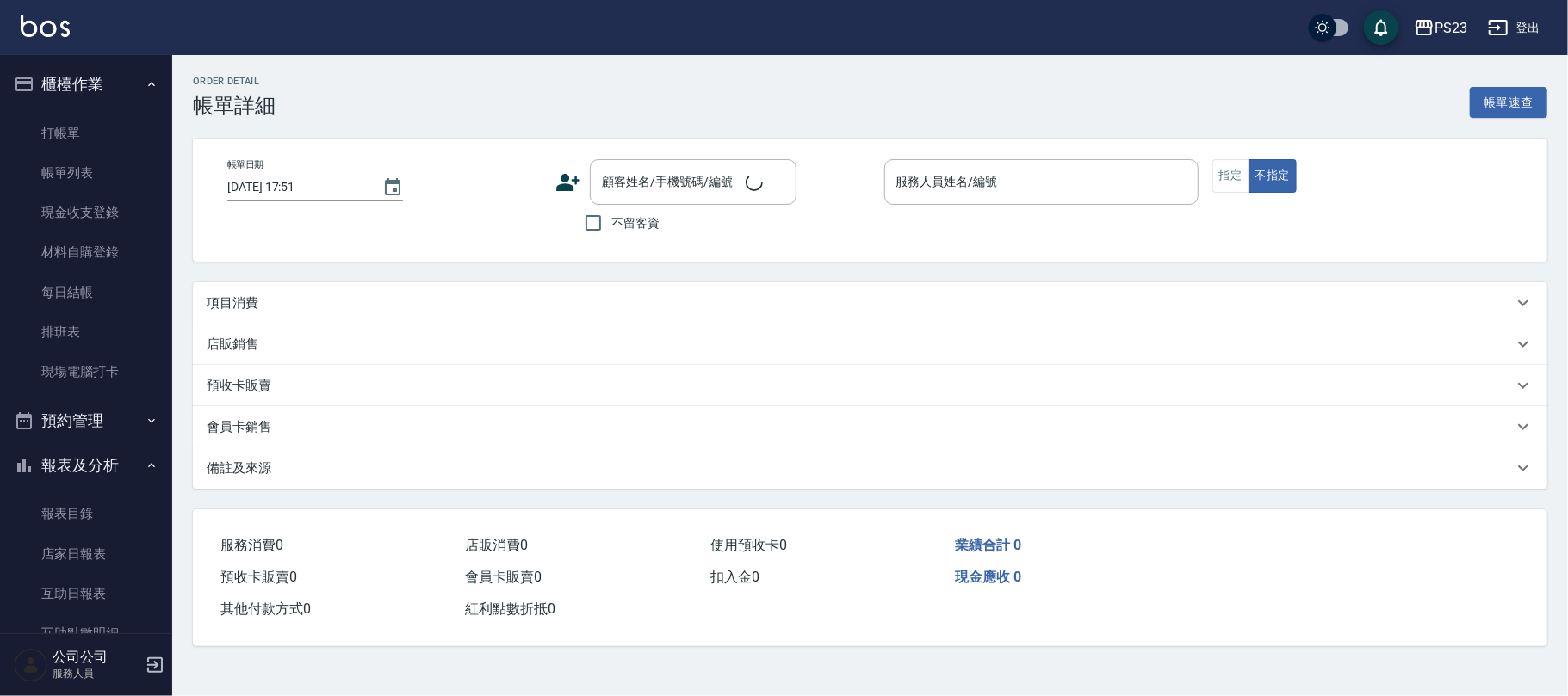
type input "[DATE] 17:49"
type input "Donna-75"
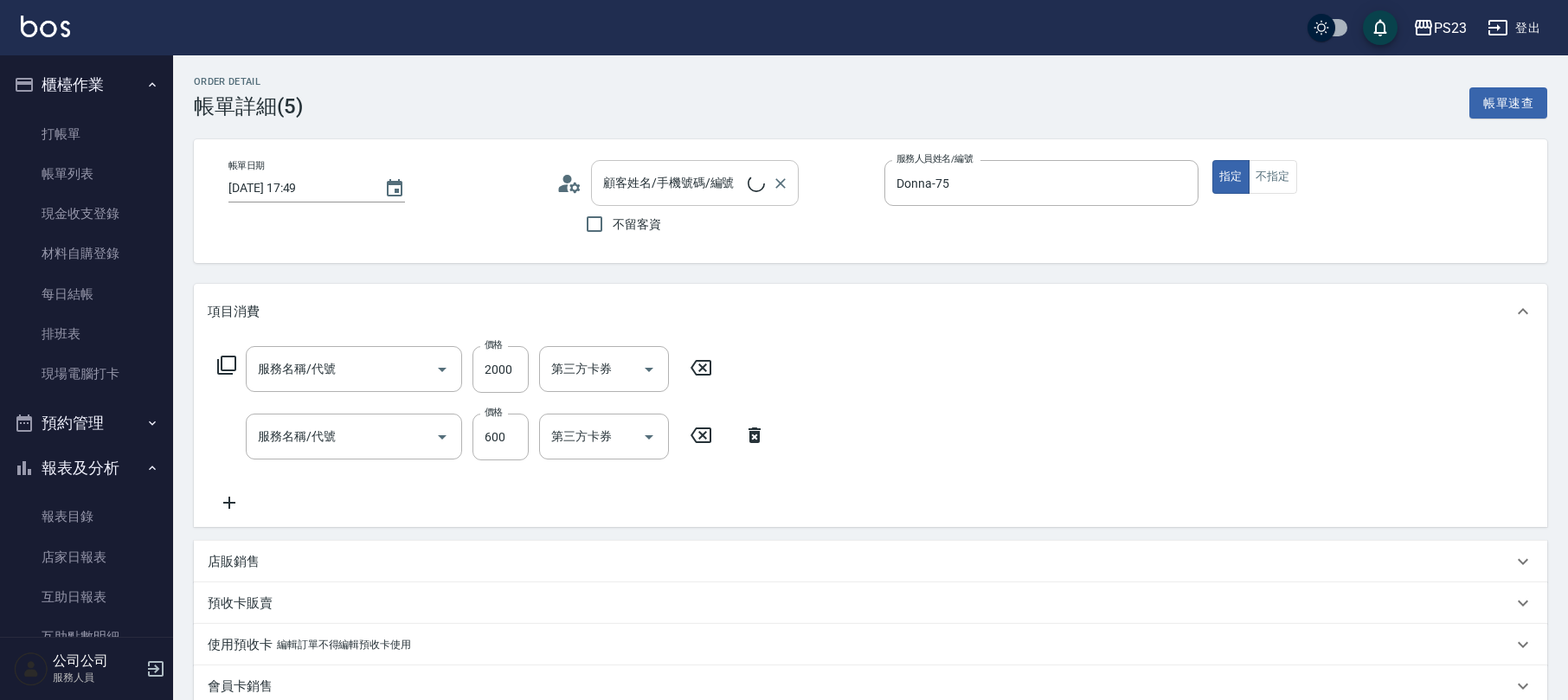
type input "3S卷(601)"
type input "指定洗+剪髮650(303)"
type input "許宥翔/0921201198/DO780927"
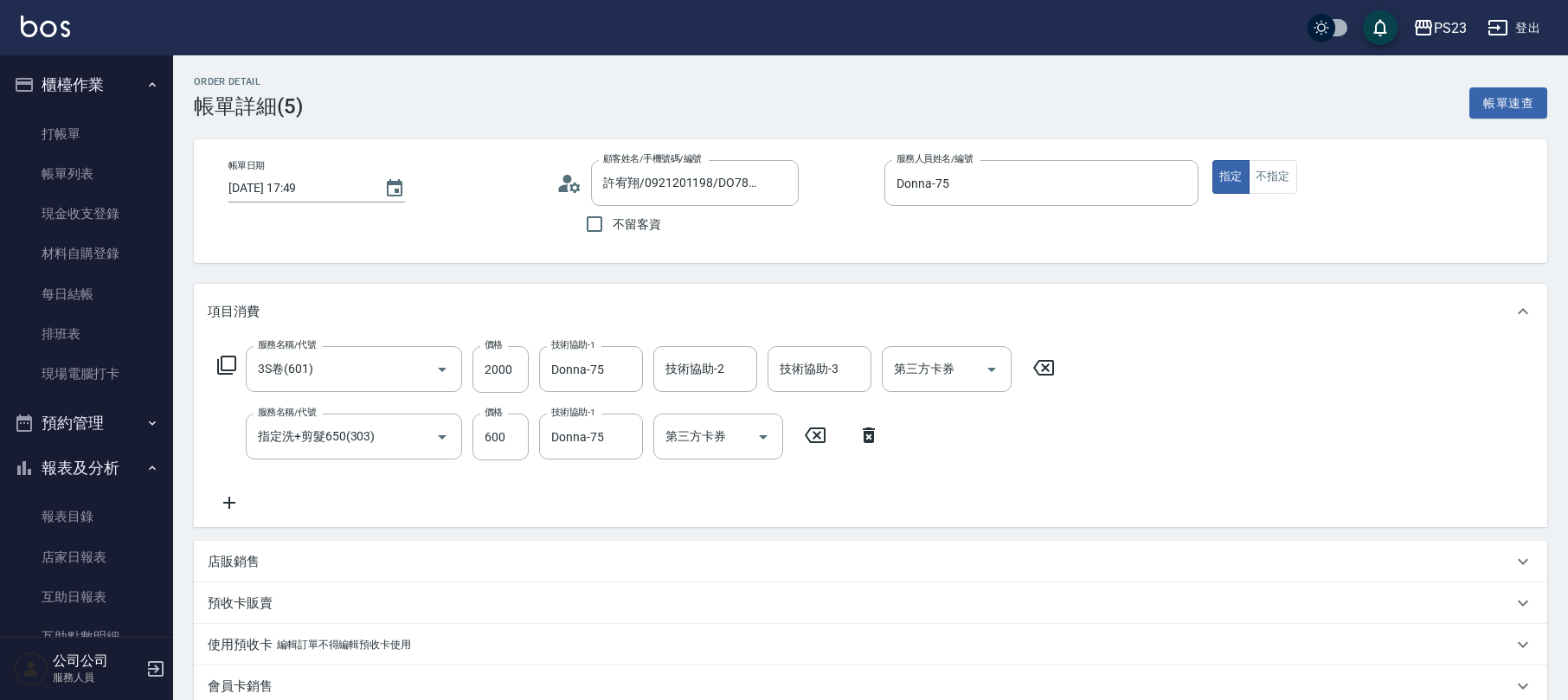
click at [571, 191] on icon at bounding box center [574, 187] width 10 height 10
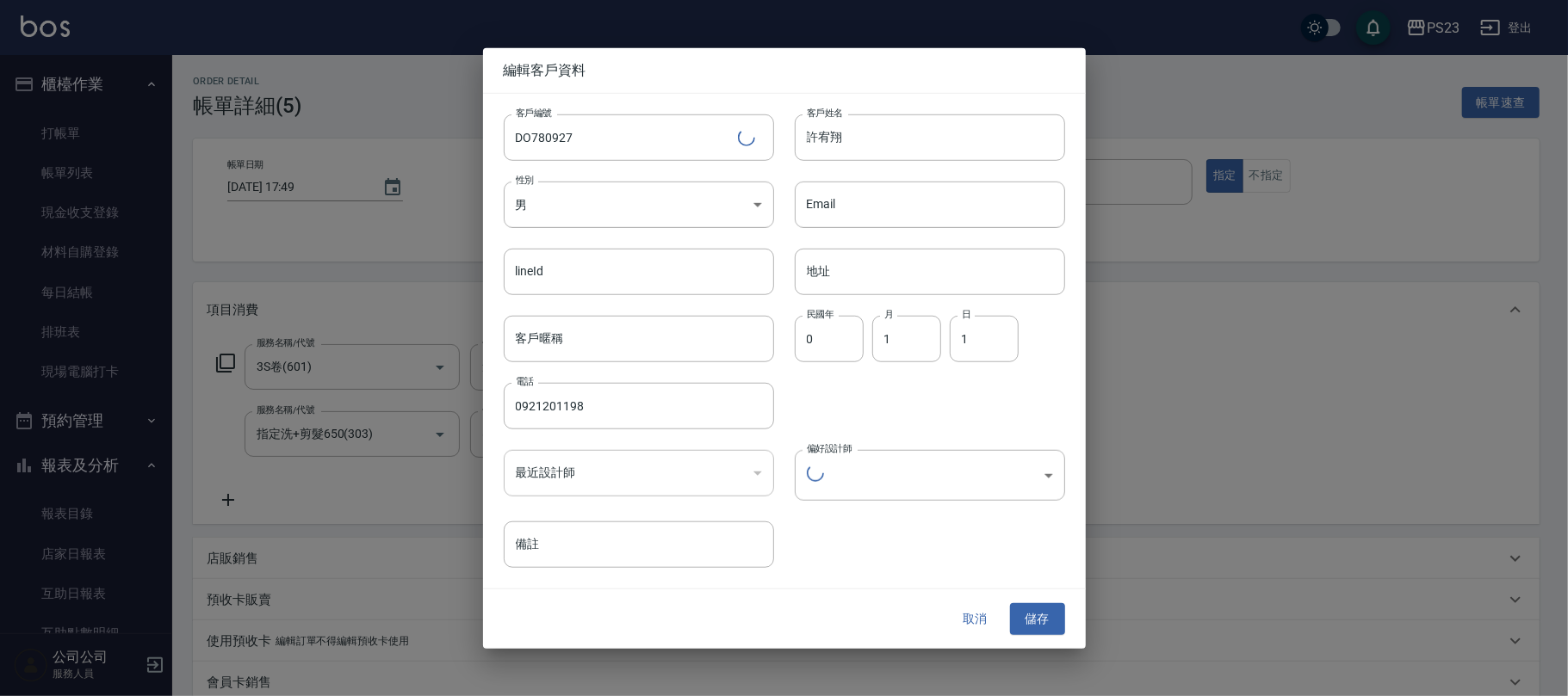
type input "7ace5c22-ee54-480a-b89c-cafdfcf446ee"
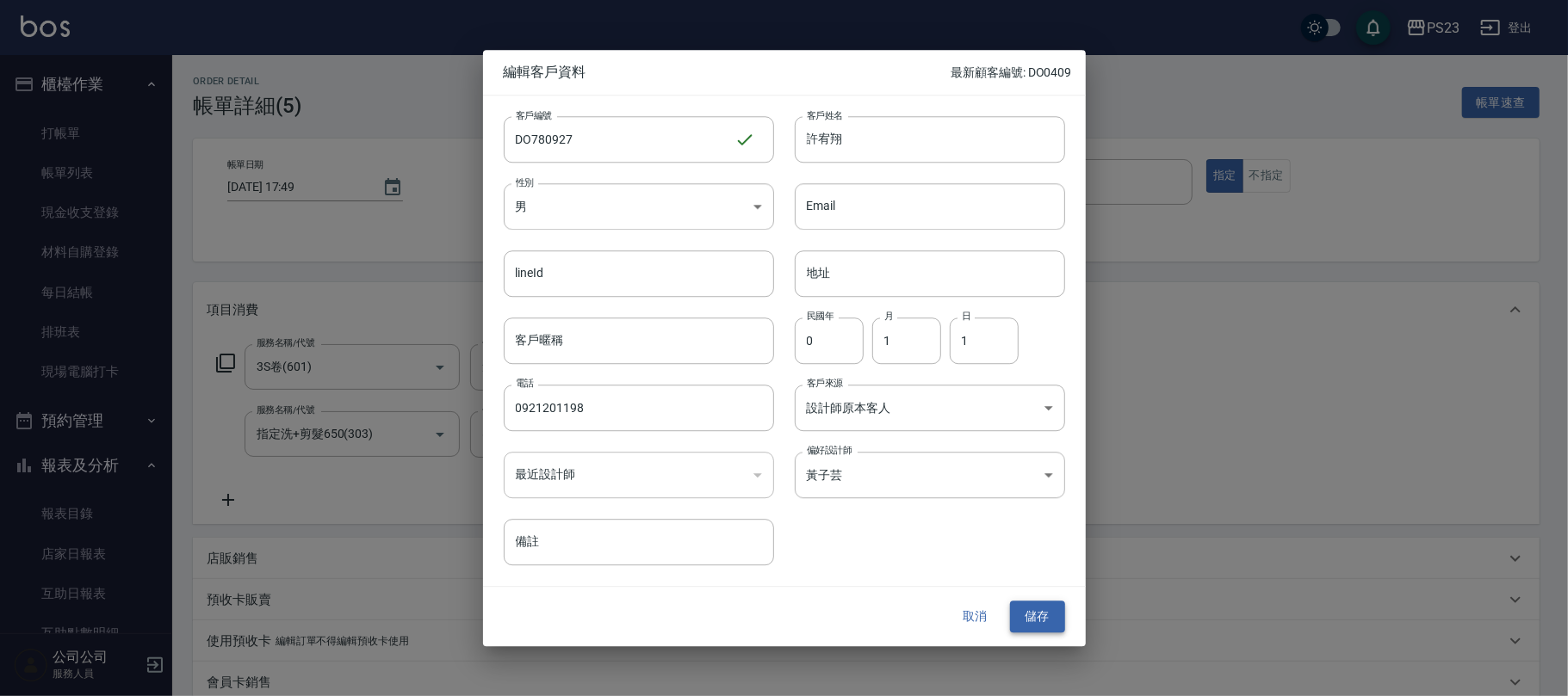
click at [1037, 618] on button "儲存" at bounding box center [1038, 617] width 55 height 32
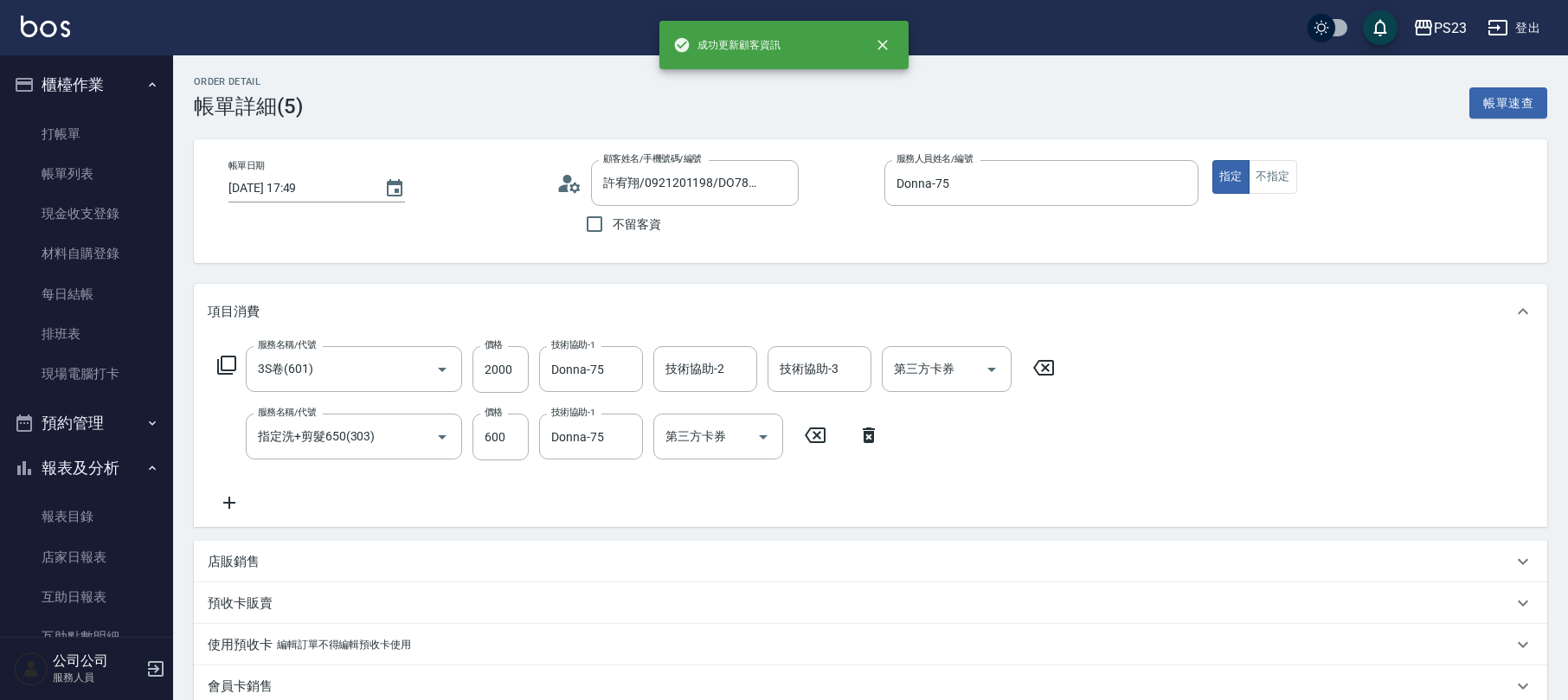
scroll to position [274, 0]
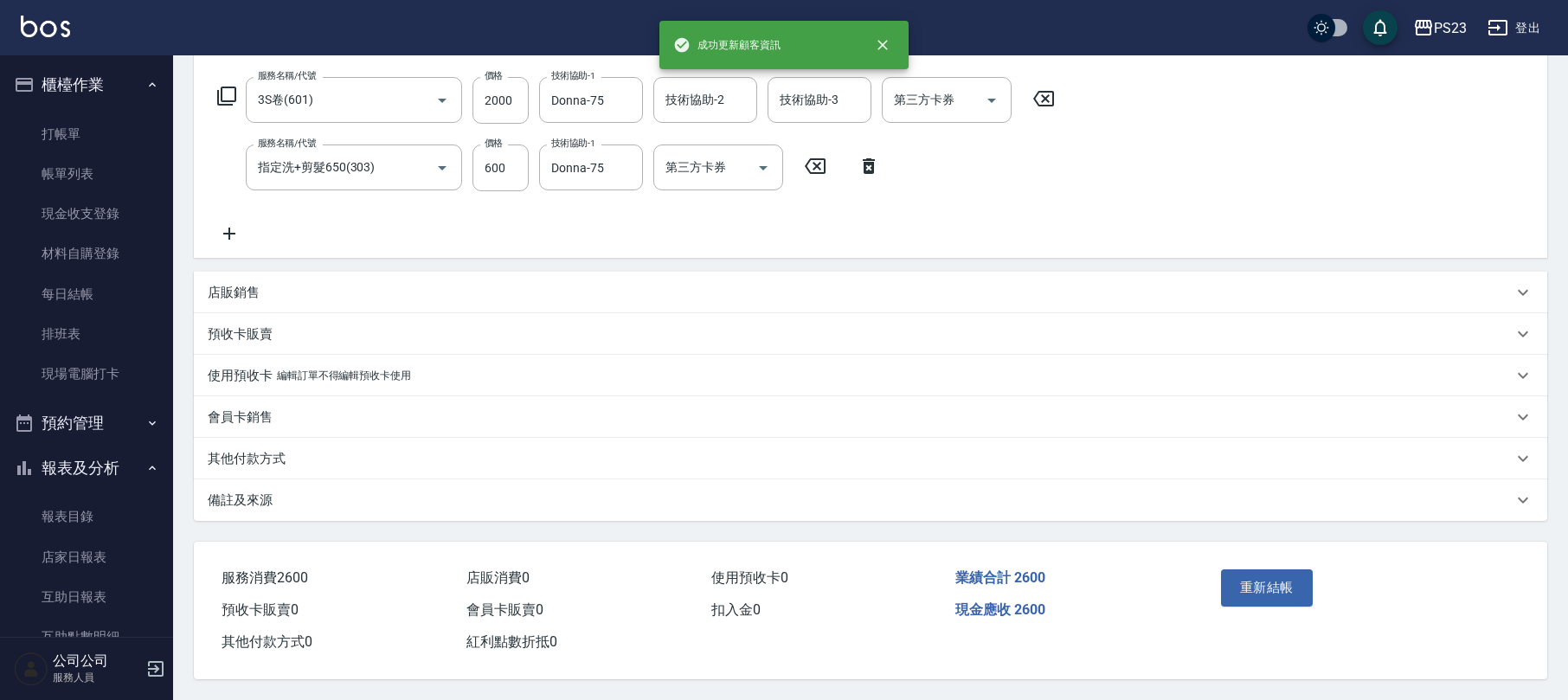
click at [458, 492] on div "備註及來源" at bounding box center [860, 501] width 1305 height 18
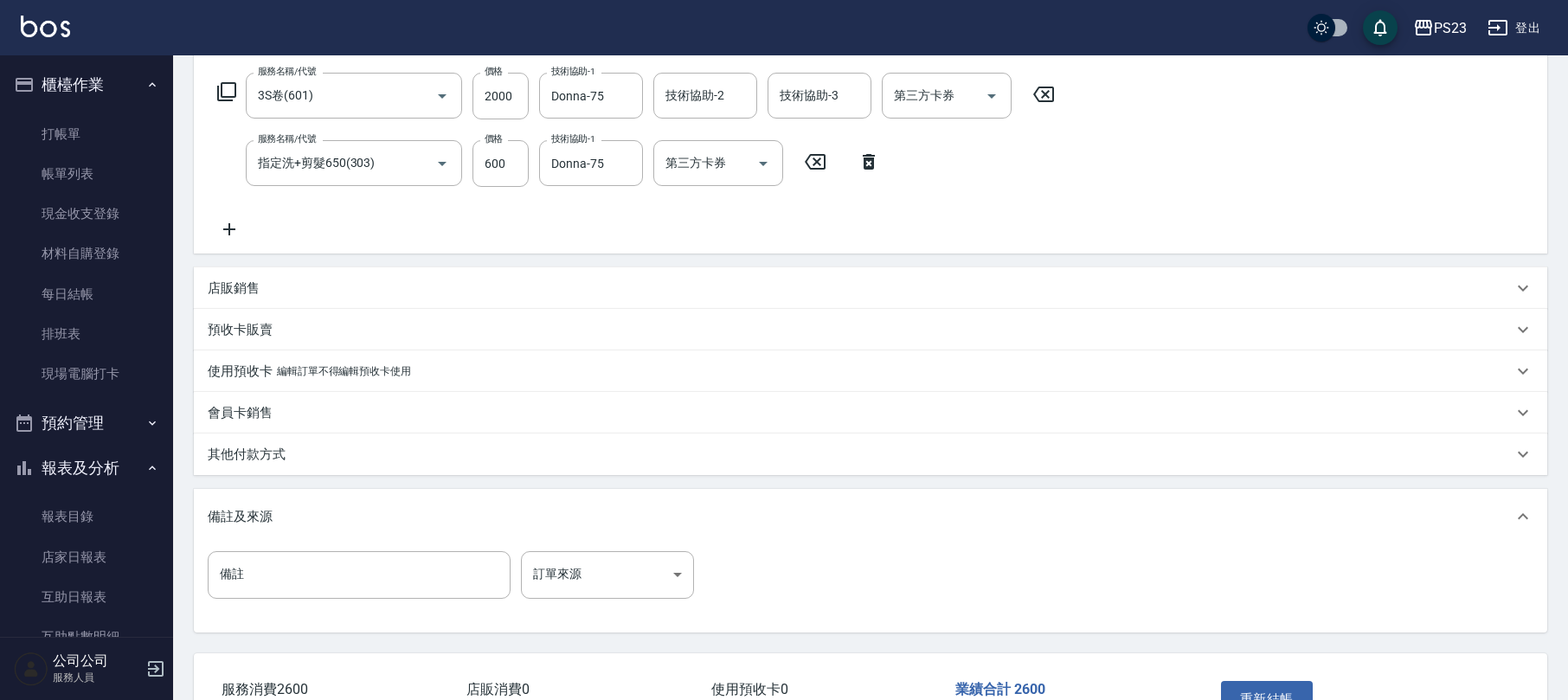
scroll to position [389, 0]
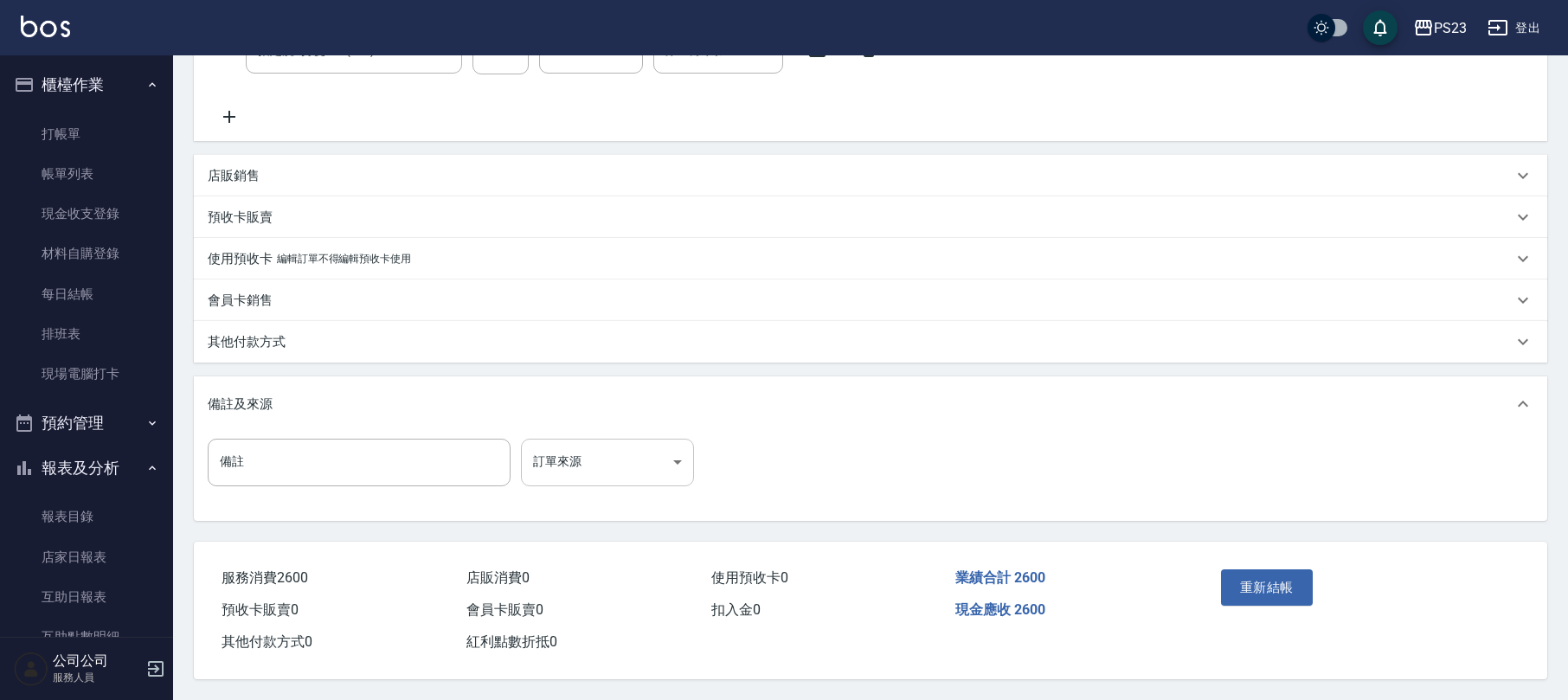
click at [671, 464] on body "PS23 登出 櫃檯作業 打帳單 帳單列表 現金收支登錄 材料自購登錄 每日結帳 排班表 現場電腦打卡 預約管理 預約管理 單日預約紀錄 單週預約紀錄 報表及…" at bounding box center [784, 156] width 1568 height 1086
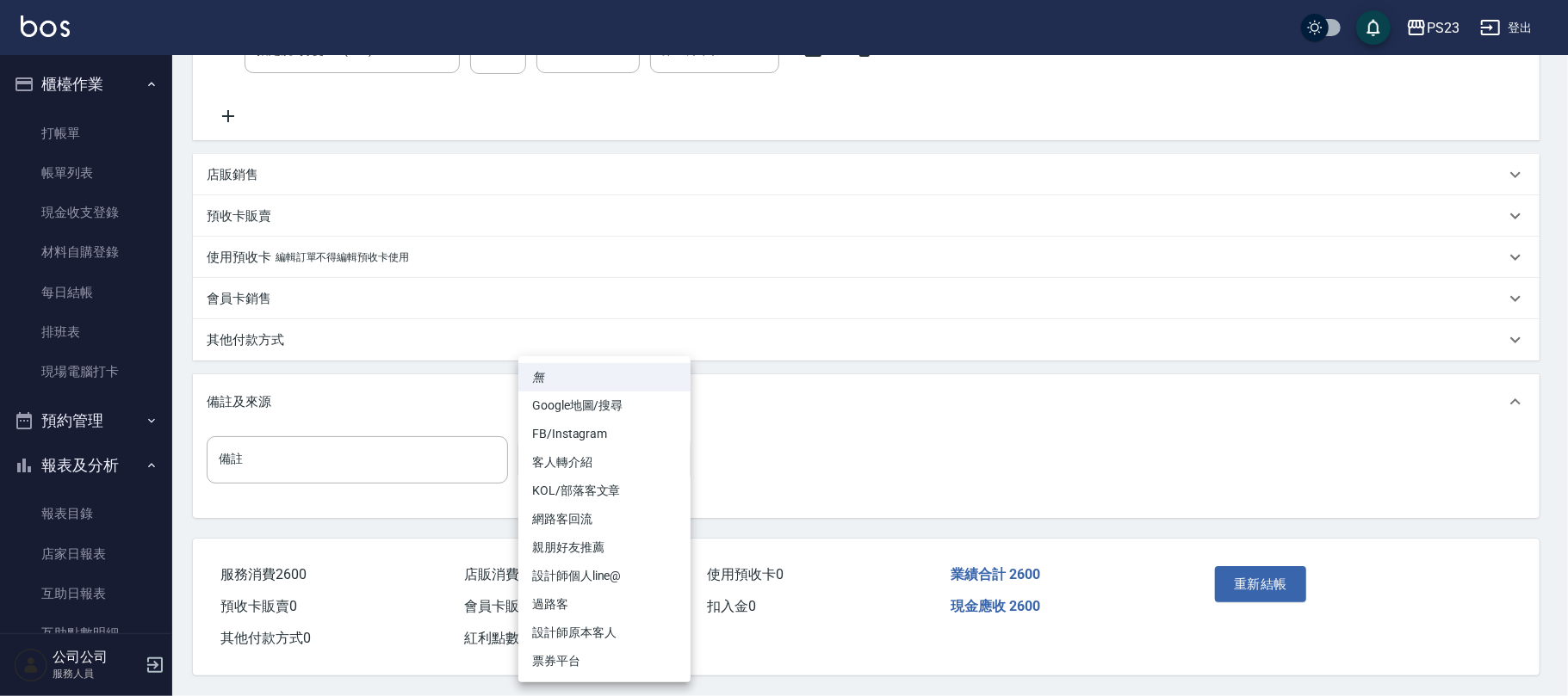
click at [570, 629] on li "設計師原本客人" at bounding box center [604, 633] width 173 height 28
type input "設計師原本客人"
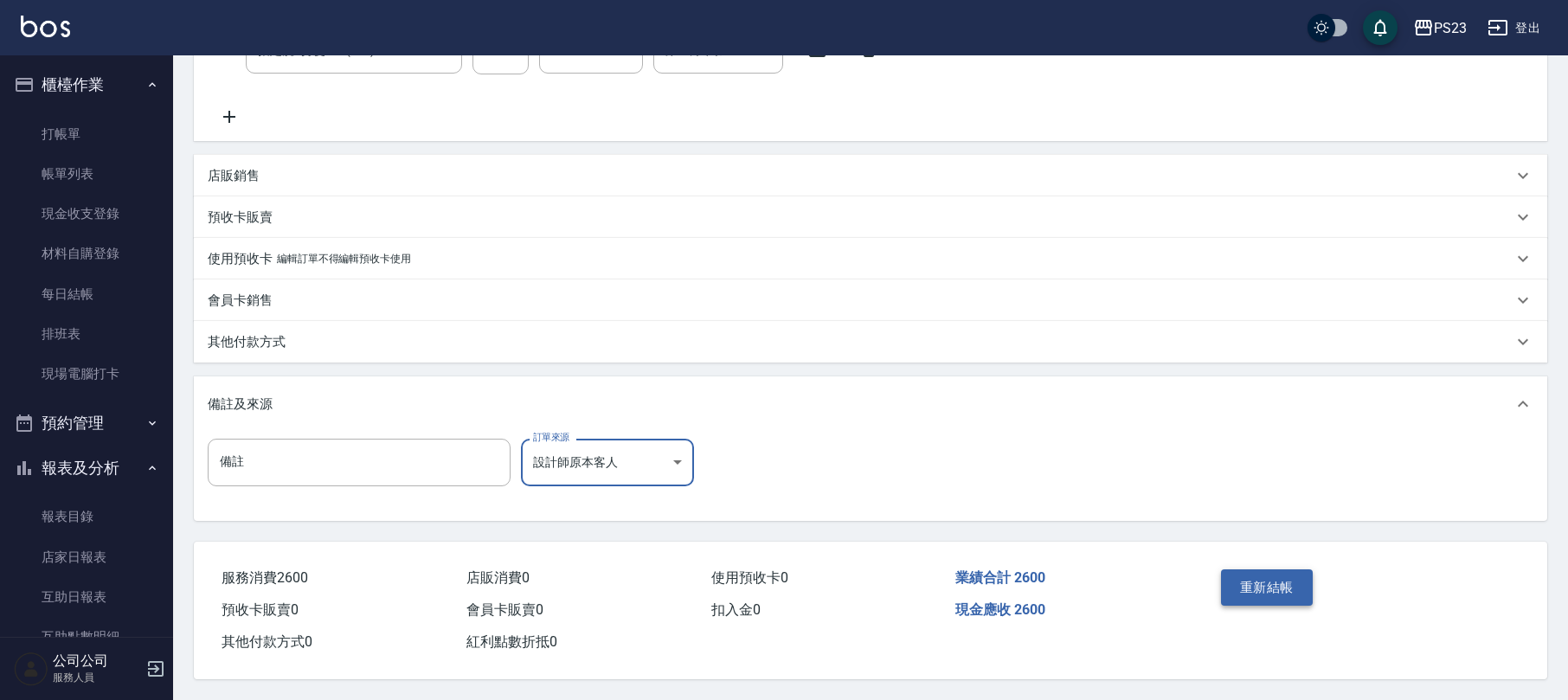
click at [1273, 580] on button "重新結帳" at bounding box center [1267, 587] width 92 height 36
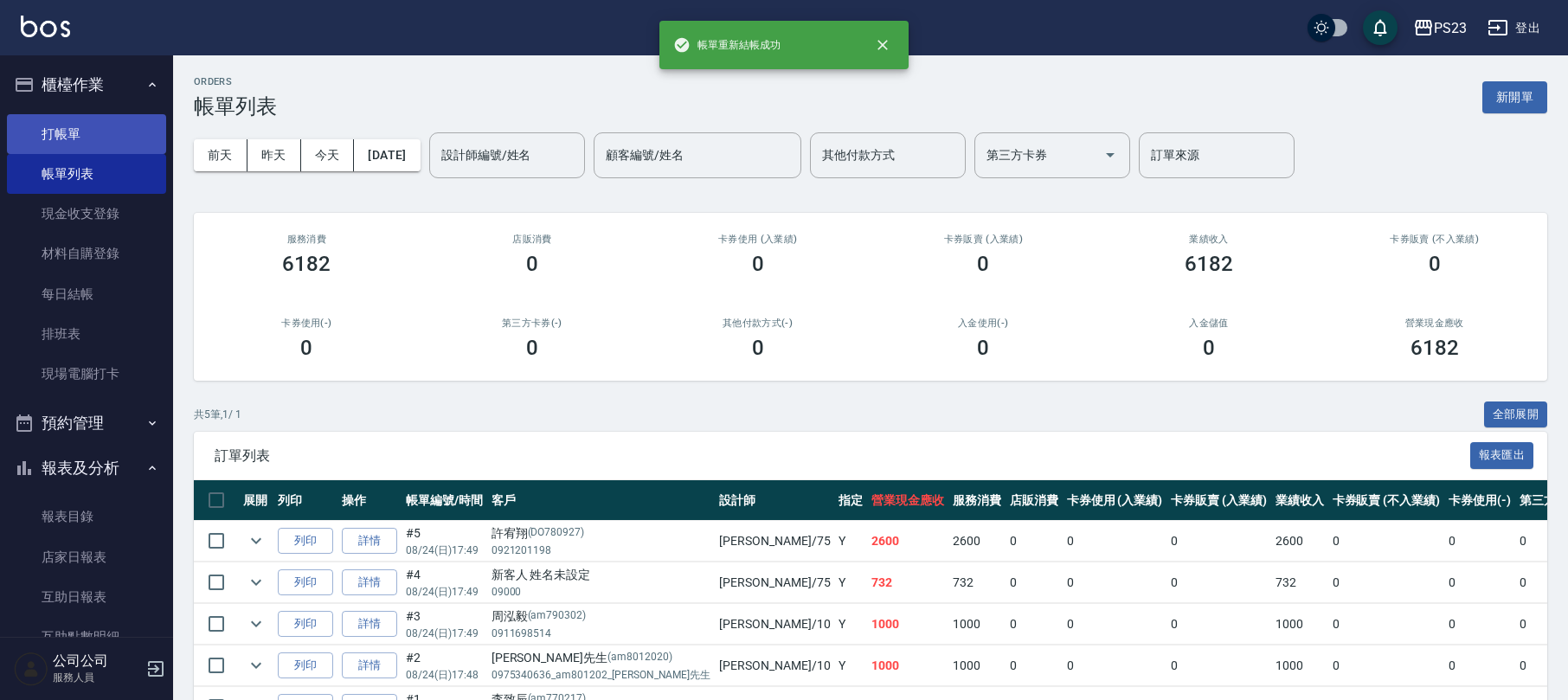
click at [101, 138] on link "打帳單" at bounding box center [86, 134] width 159 height 40
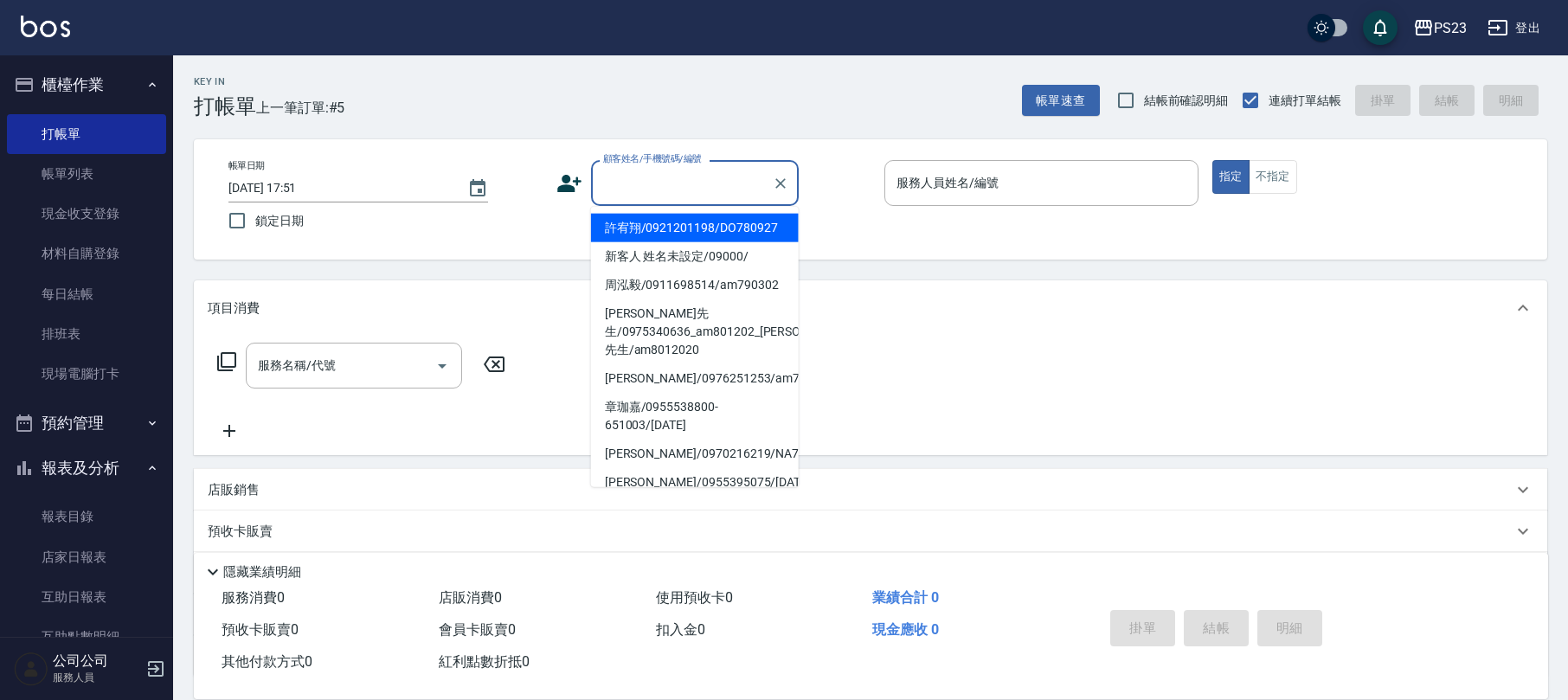
click at [697, 181] on input "顧客姓名/手機號碼/編號" at bounding box center [682, 183] width 166 height 31
click at [655, 223] on li "許宥翔/0921201198/DO780927" at bounding box center [695, 228] width 208 height 29
type input "許宥翔/0921201198/DO780927"
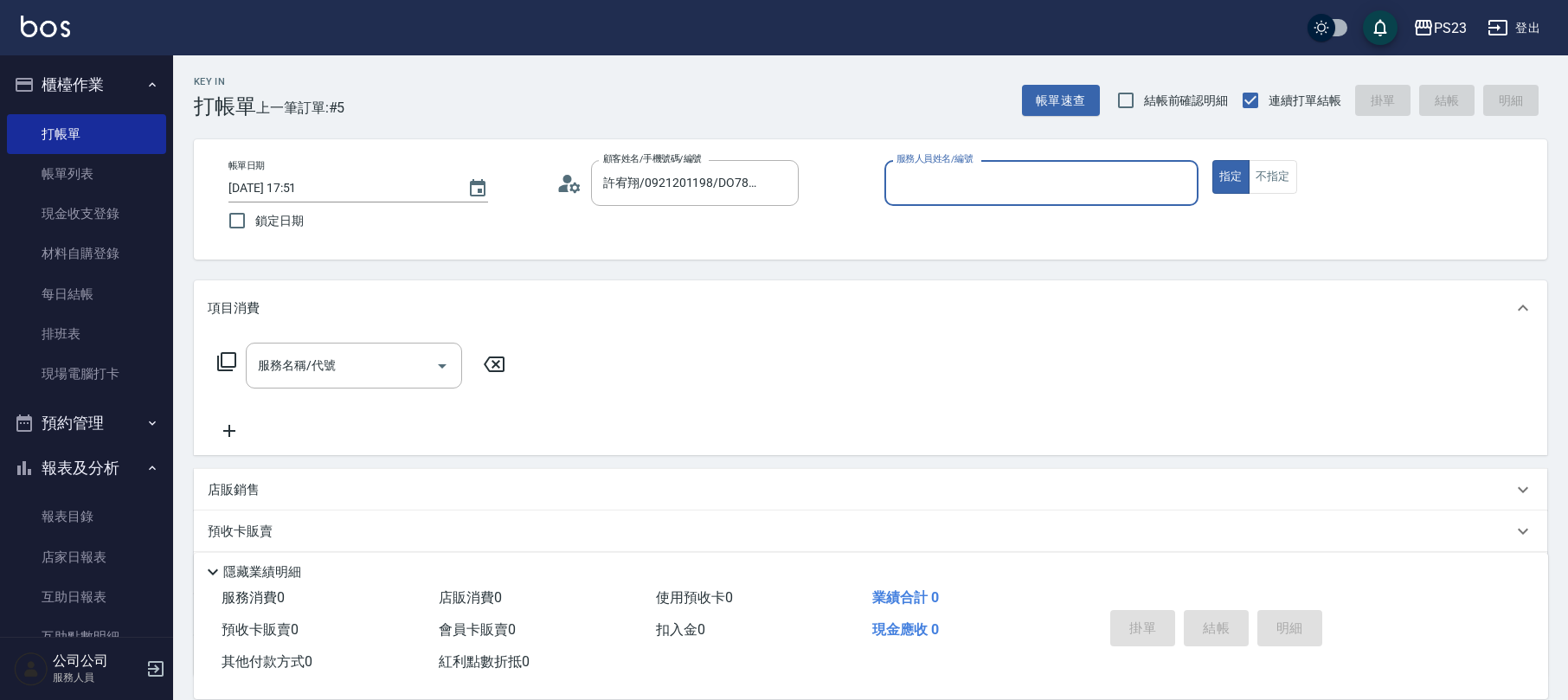
type input "Donna-75"
click at [233, 360] on icon at bounding box center [227, 362] width 21 height 21
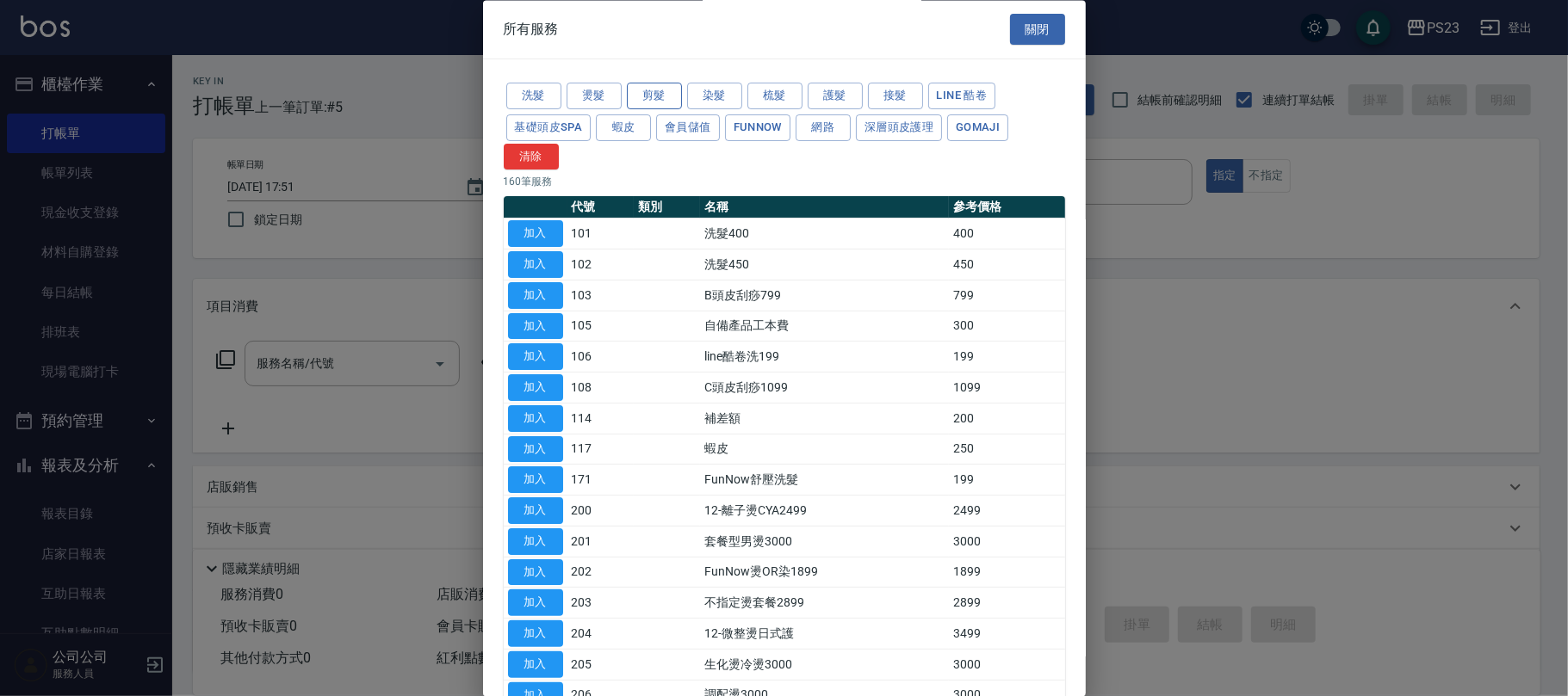
click at [653, 98] on button "剪髮" at bounding box center [655, 97] width 55 height 27
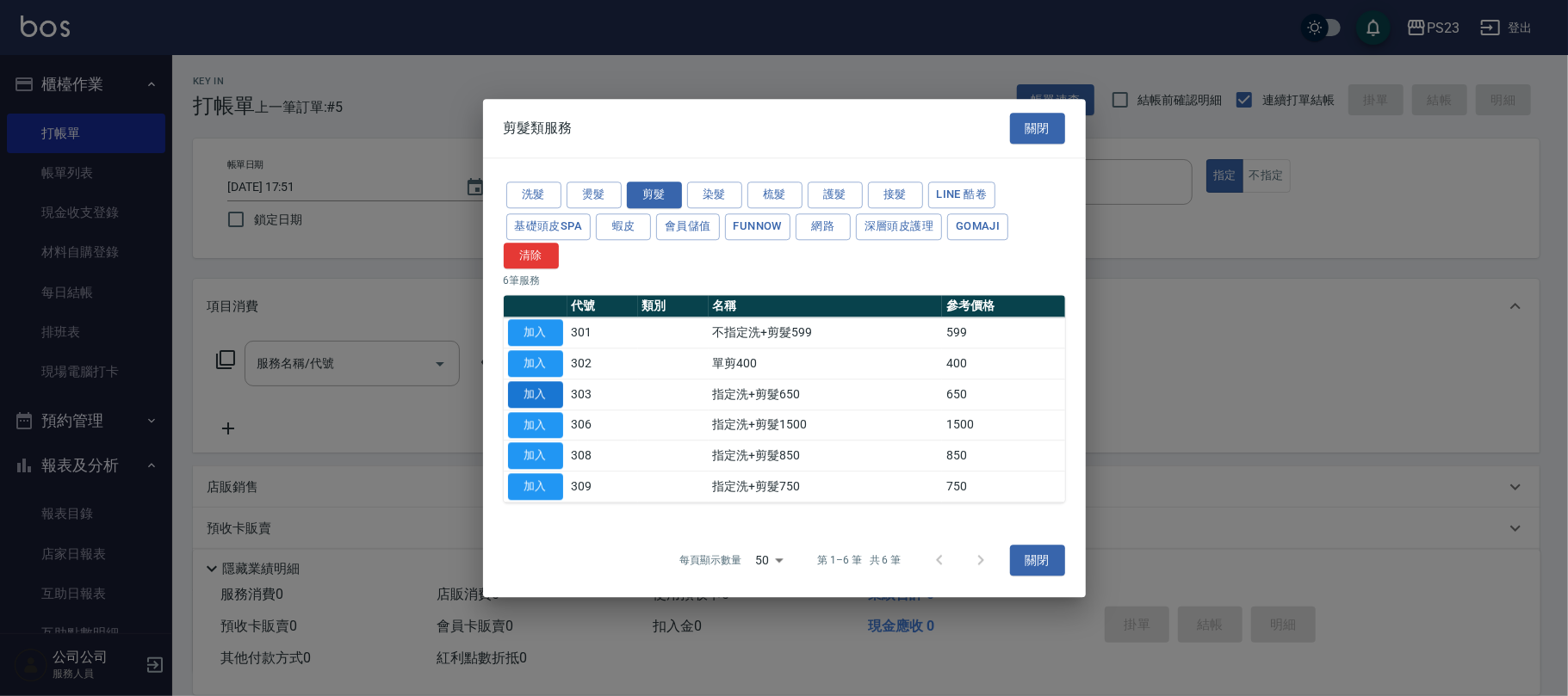
click at [537, 393] on button "加入" at bounding box center [536, 394] width 55 height 27
type input "指定洗+剪髮650(303)"
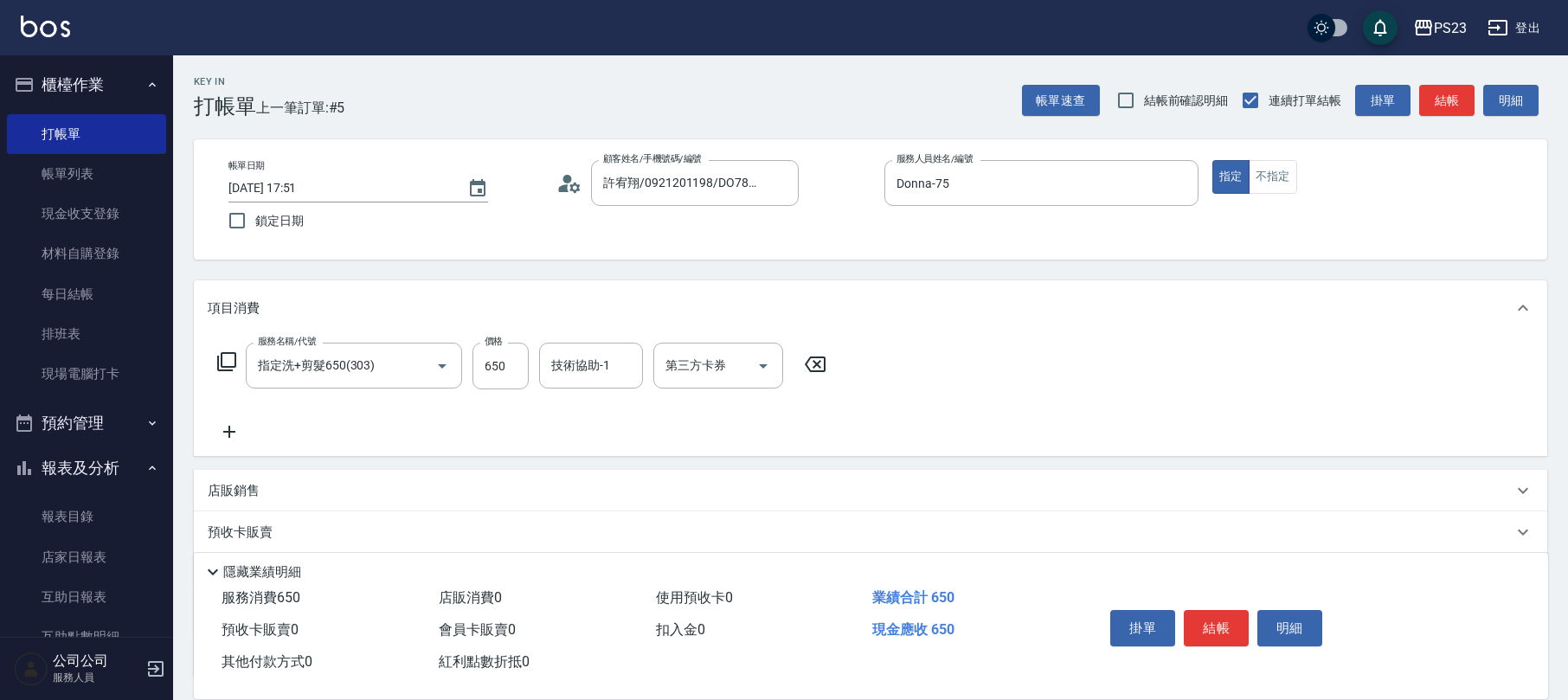
click at [239, 359] on div "服務名稱/代號 指定洗+剪髮650(303) 服務名稱/代號 價格 650 價格 技術協助-1 技術協助-1 第三方卡券 第三方卡券" at bounding box center [522, 365] width 629 height 47
click at [232, 361] on icon at bounding box center [227, 362] width 21 height 21
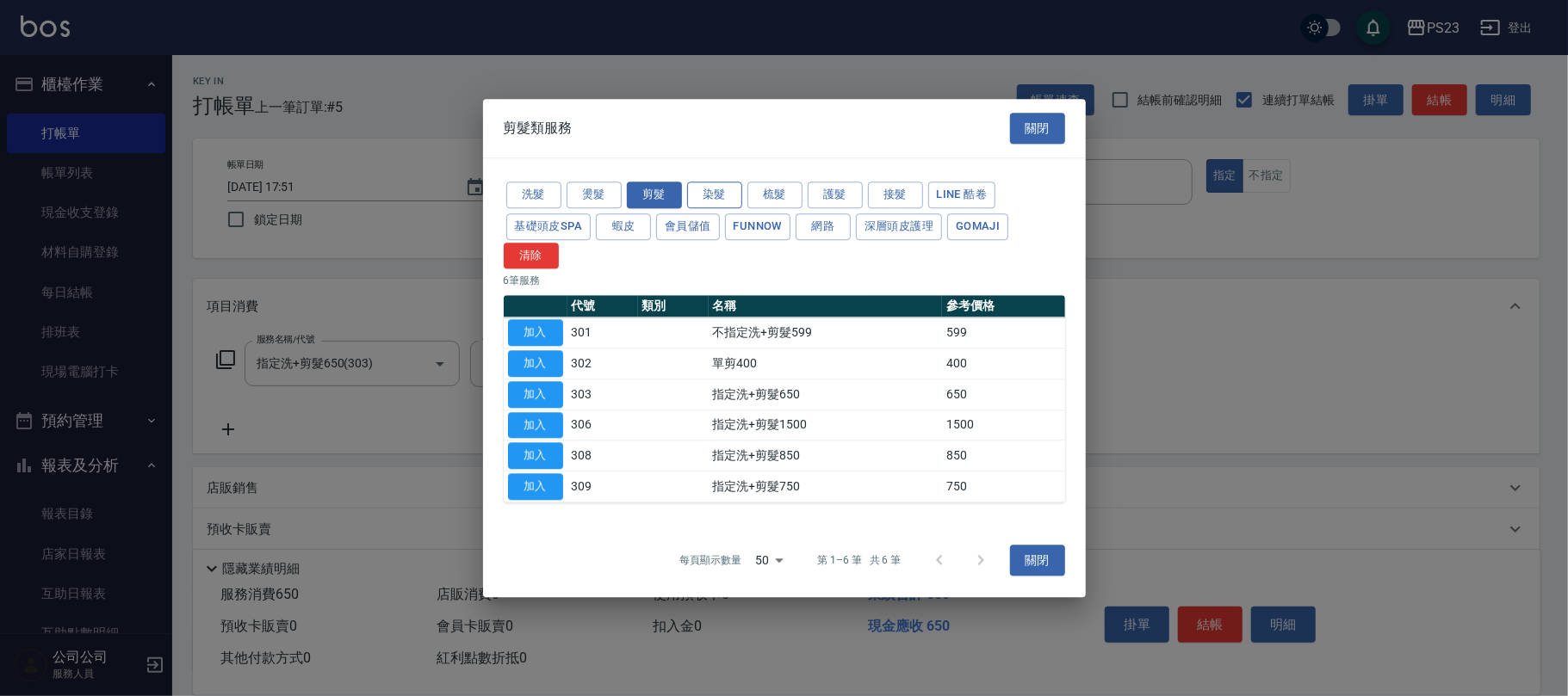
click at [710, 193] on button "染髮" at bounding box center [714, 195] width 55 height 27
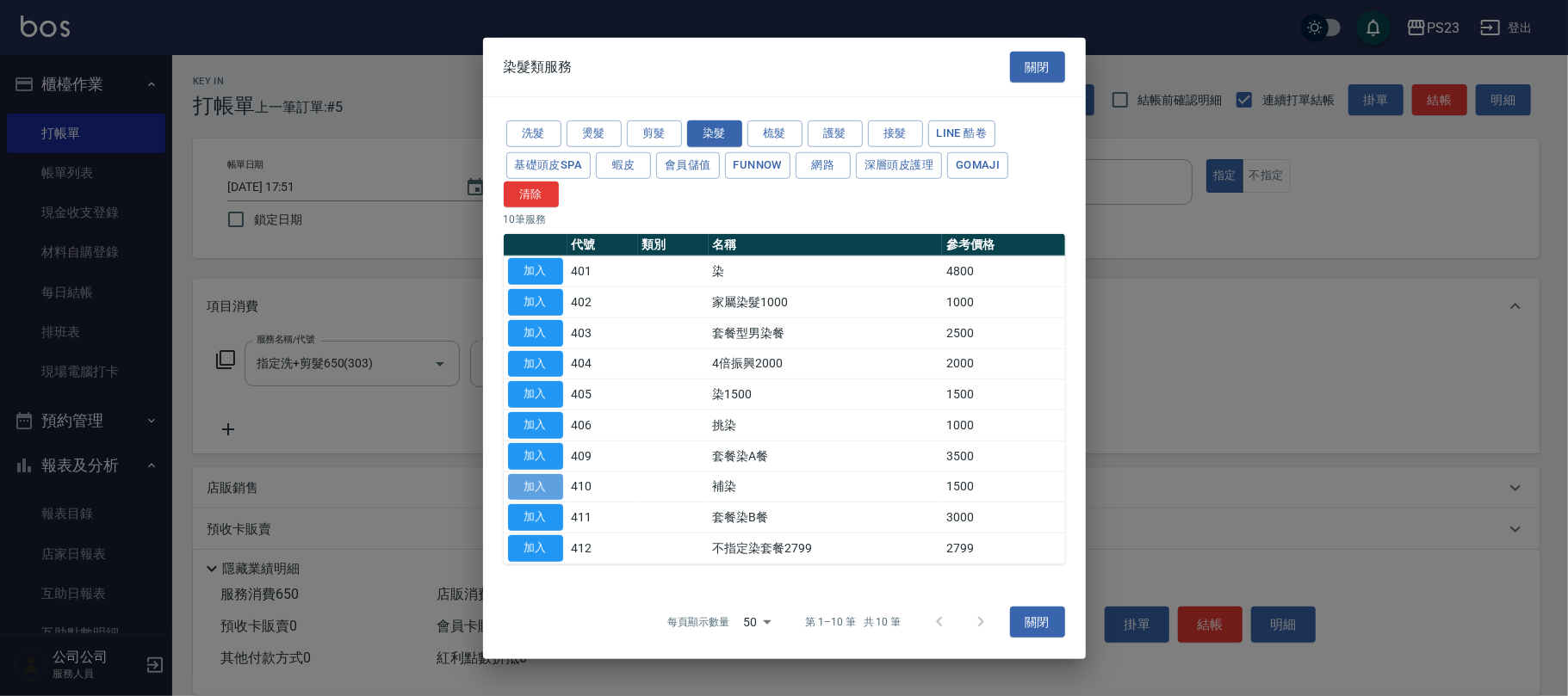
click at [549, 486] on button "加入" at bounding box center [536, 486] width 55 height 27
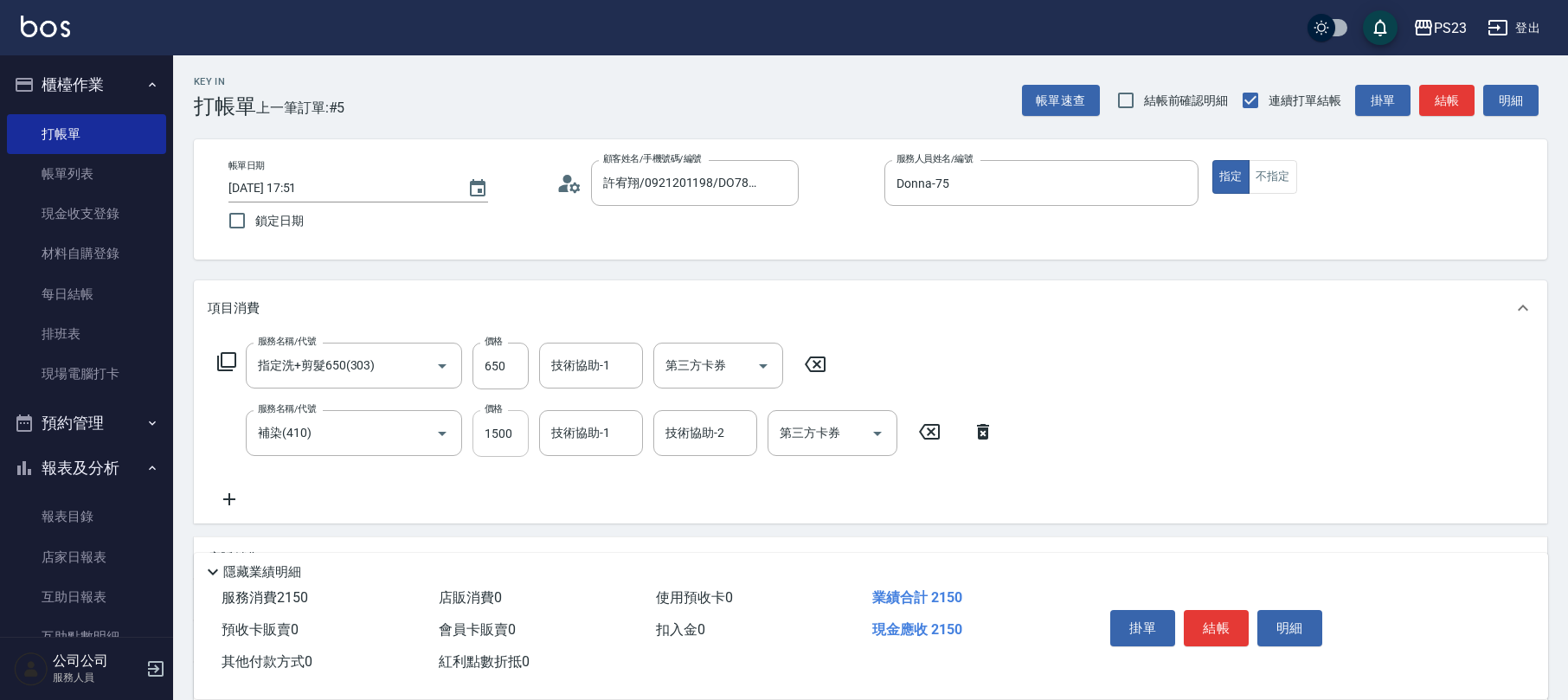
click at [503, 436] on input "1500" at bounding box center [500, 433] width 56 height 47
type input "1000"
click at [489, 374] on input "650" at bounding box center [500, 365] width 56 height 47
type input "800"
type input "Donna-75"
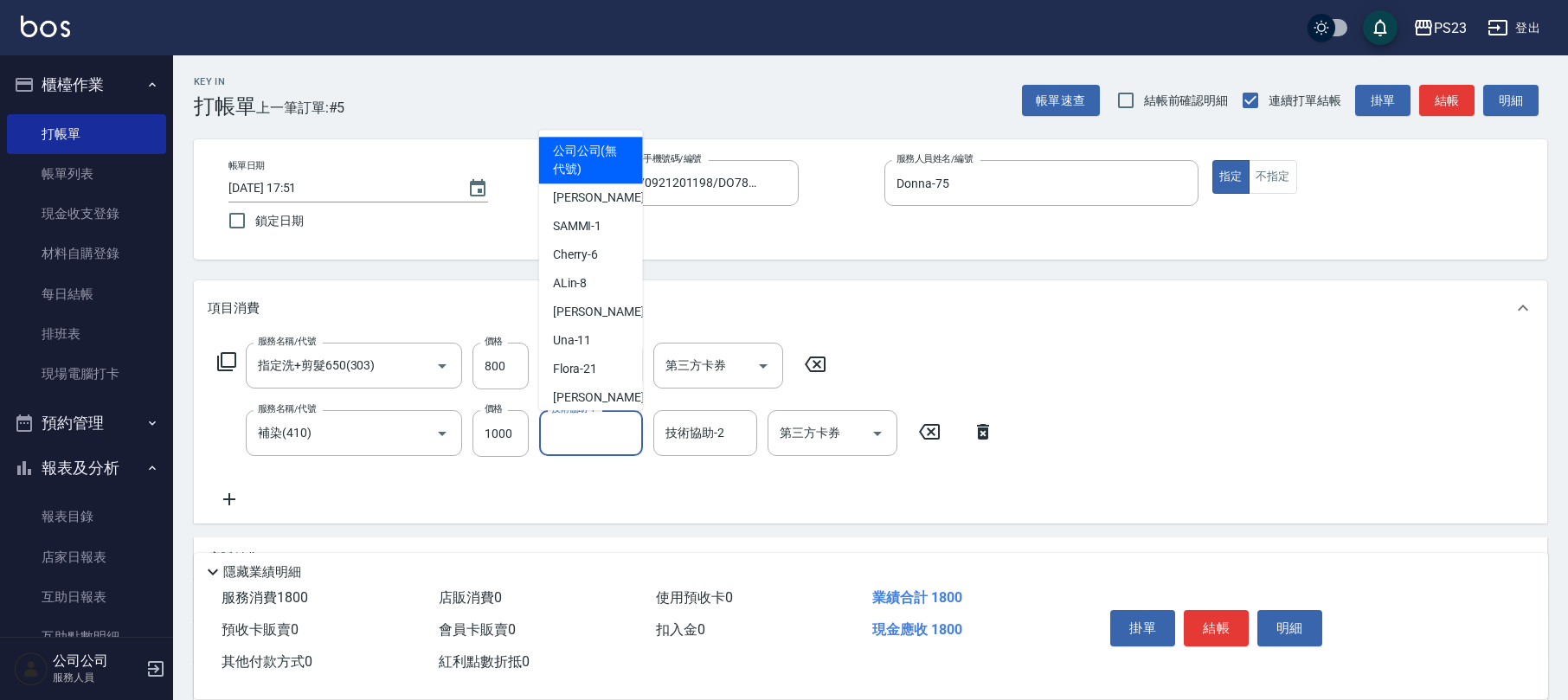
click at [583, 446] on input "技術協助-1" at bounding box center [591, 433] width 89 height 31
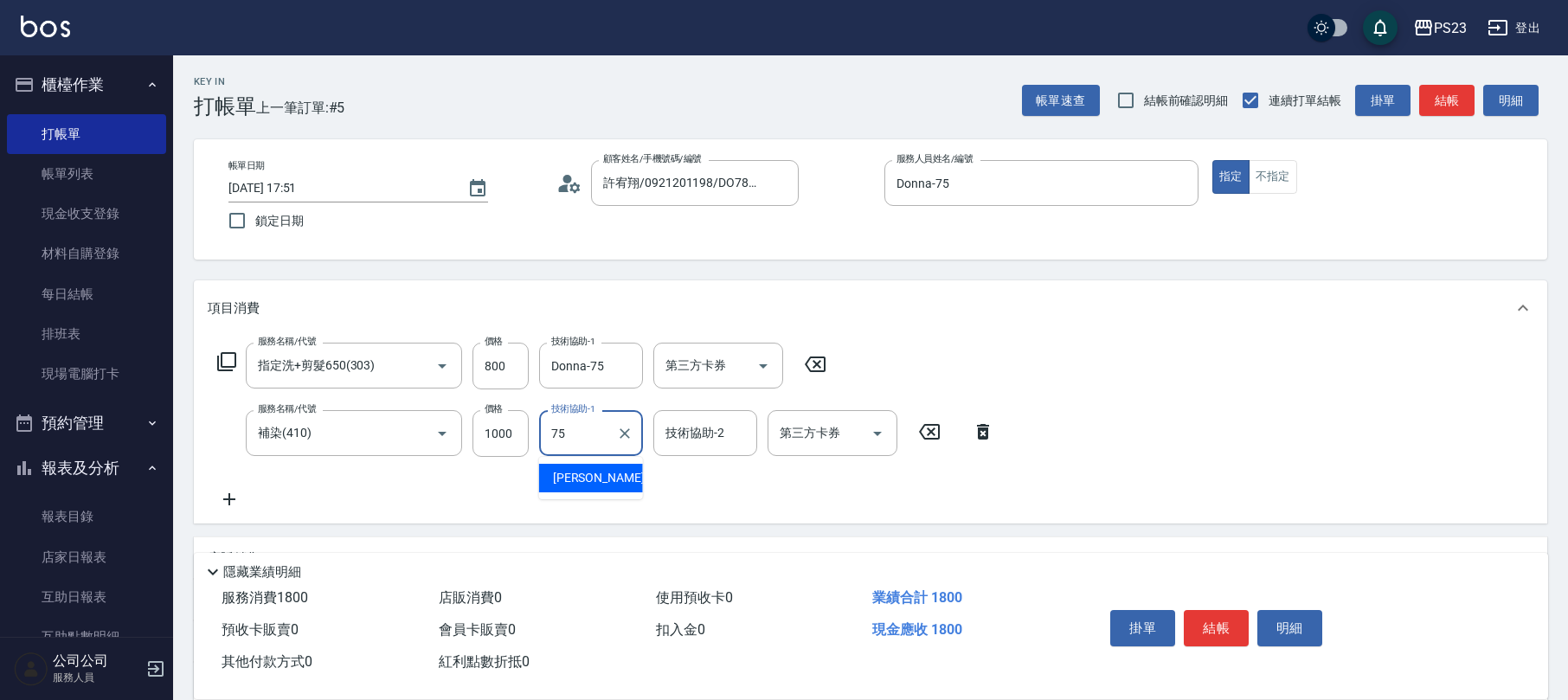
type input "Donna-75"
click at [1208, 628] on button "結帳" at bounding box center [1216, 628] width 65 height 36
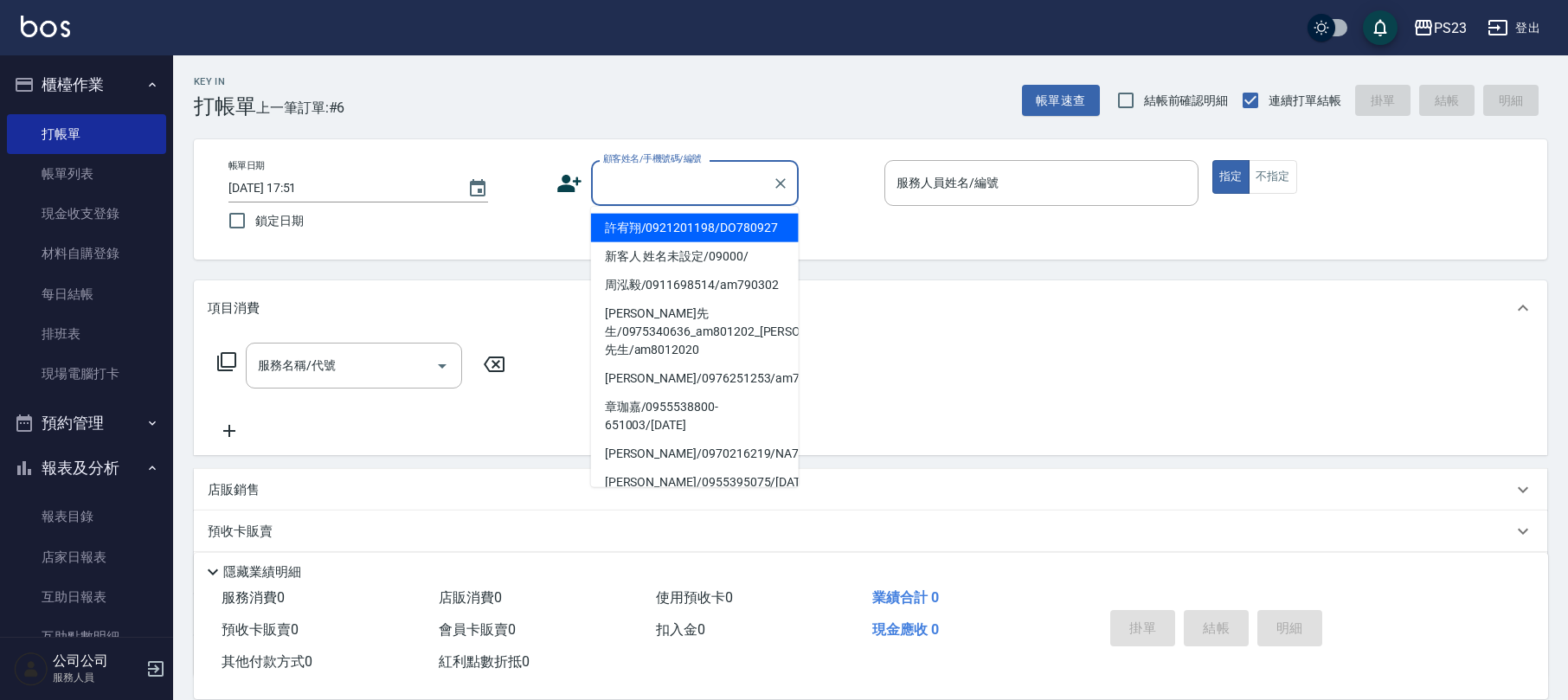
click at [687, 197] on input "顧客姓名/手機號碼/編號" at bounding box center [682, 183] width 166 height 31
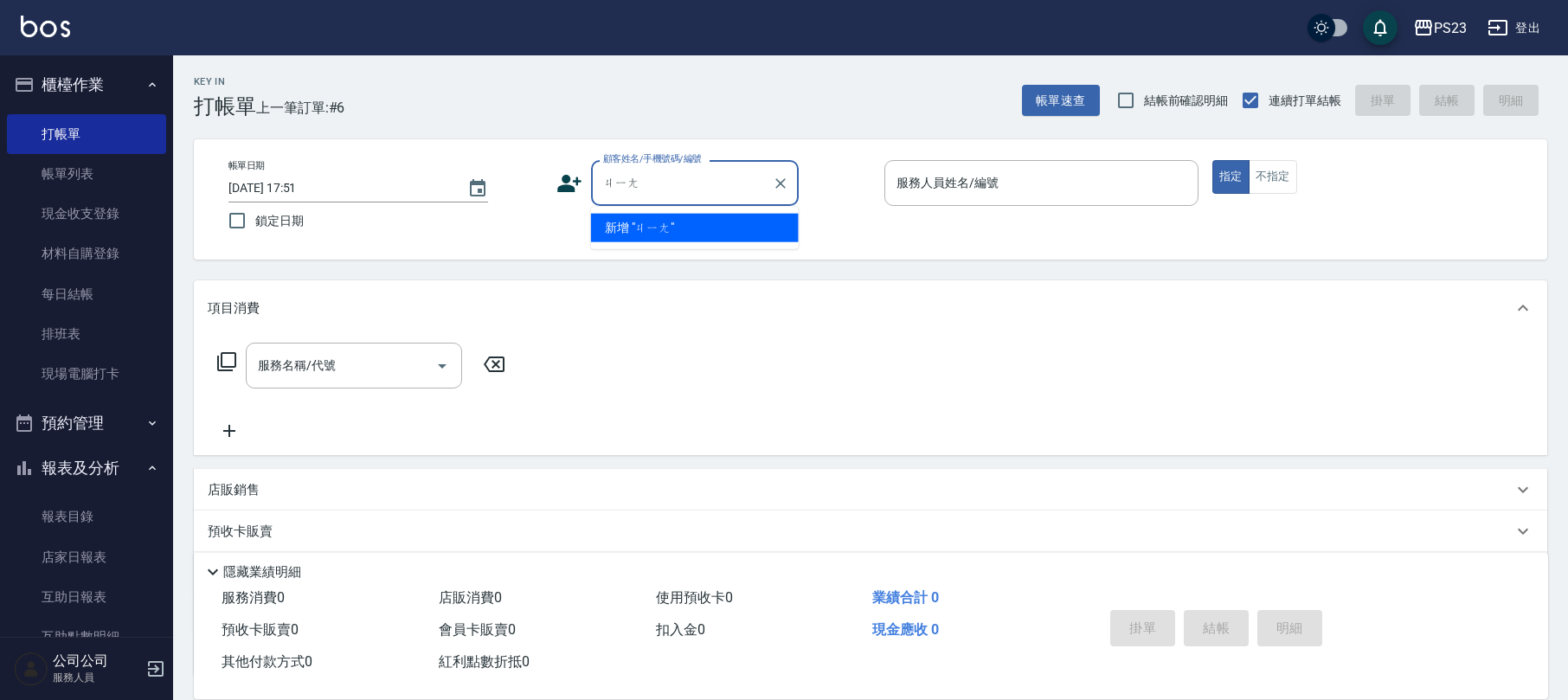
type input "降"
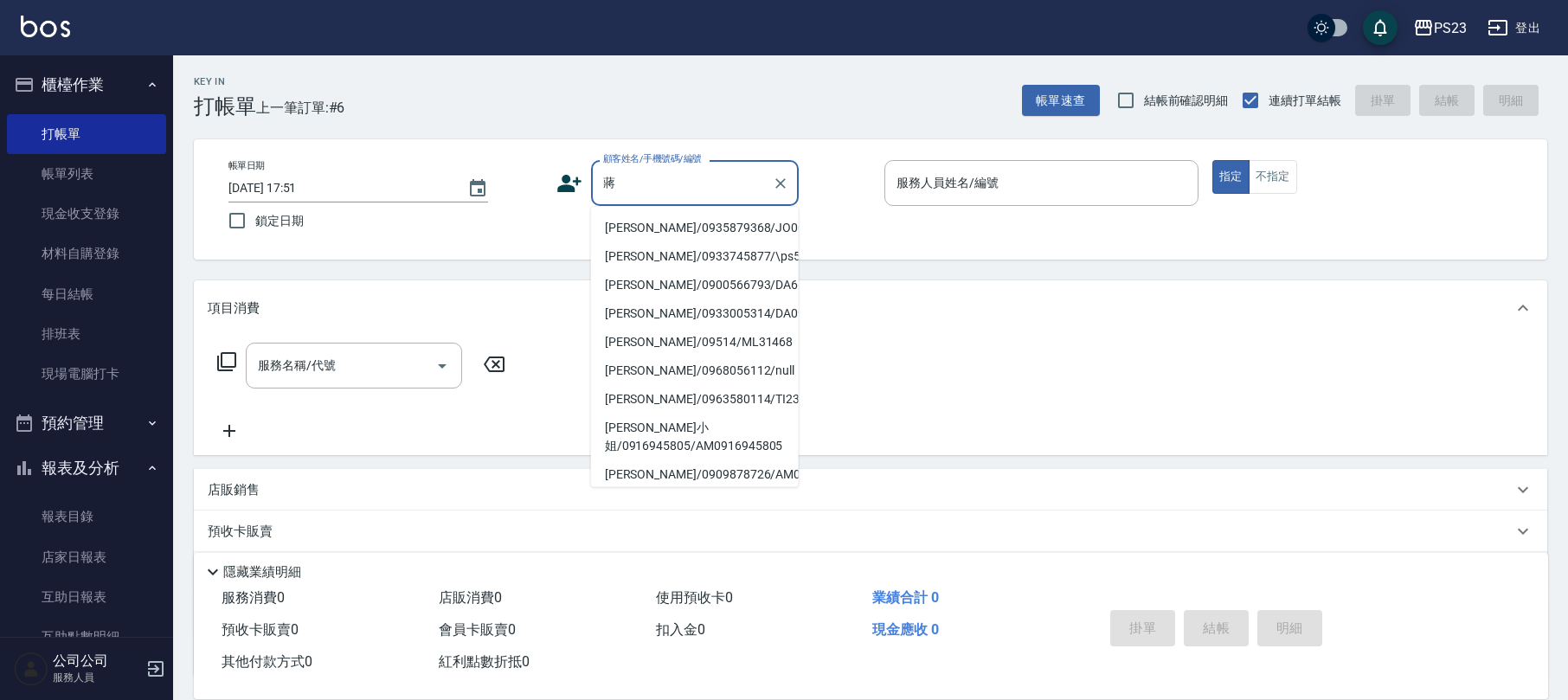
click at [638, 237] on li "[PERSON_NAME]/0935879368/JO0070717" at bounding box center [695, 228] width 208 height 29
type input "[PERSON_NAME]/0935879368/JO0070717"
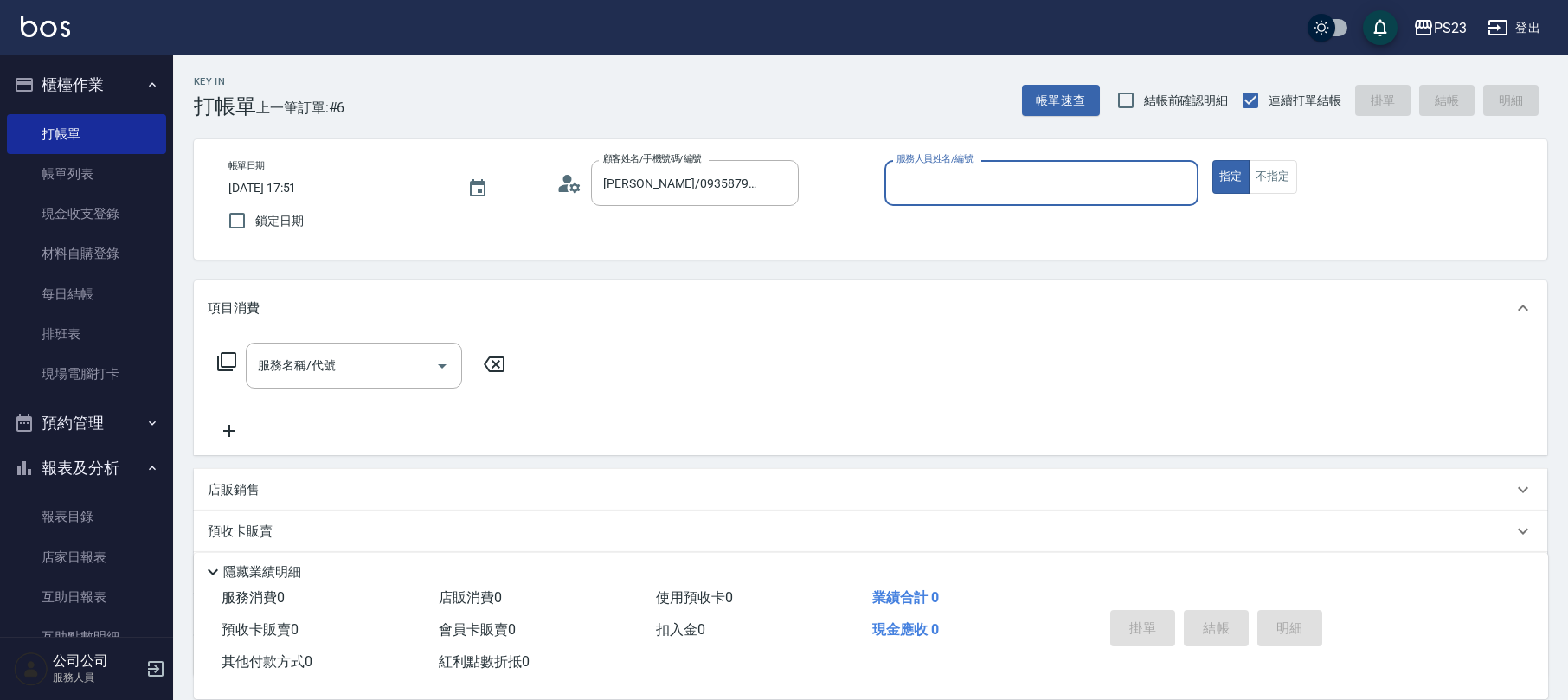
type input "[PERSON_NAME]-89"
click at [234, 361] on icon at bounding box center [227, 362] width 21 height 21
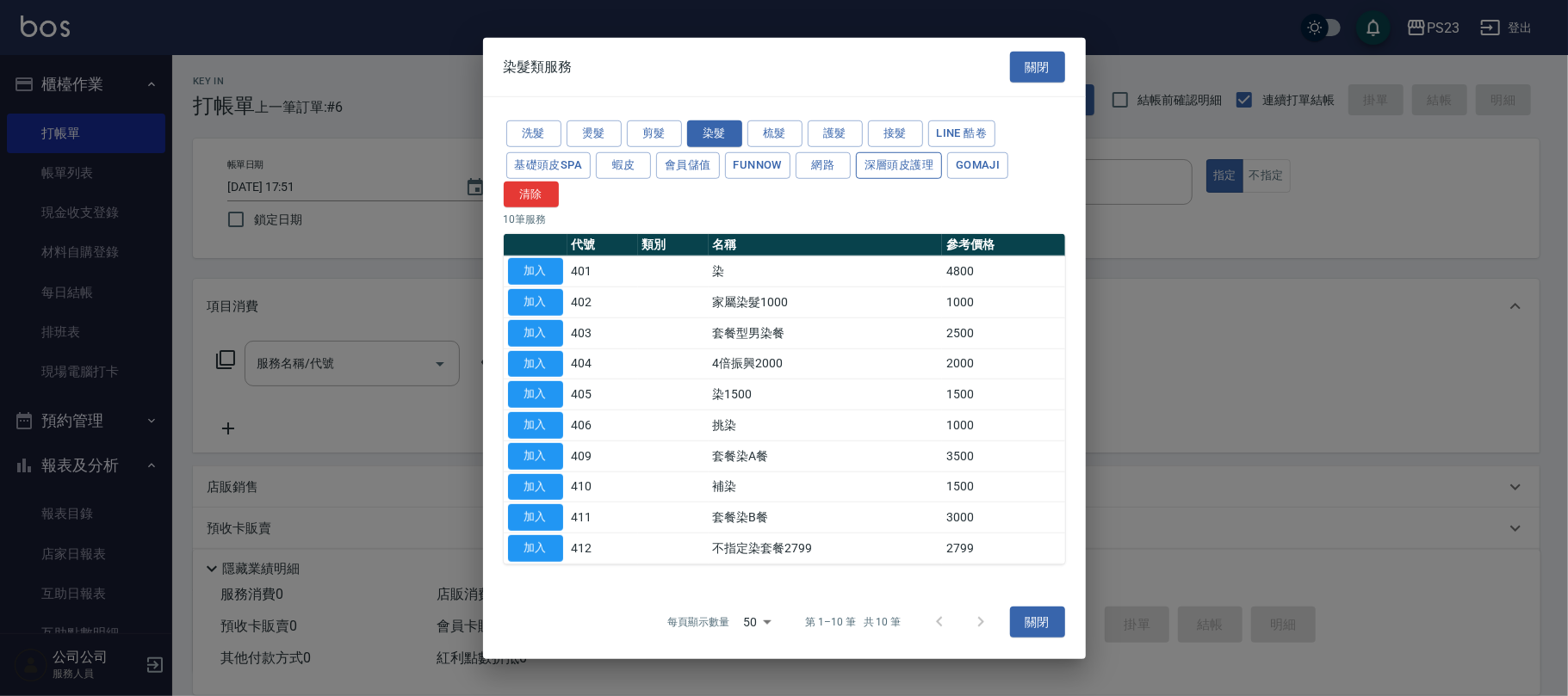
click at [903, 166] on button "深層頭皮護理" at bounding box center [898, 166] width 86 height 27
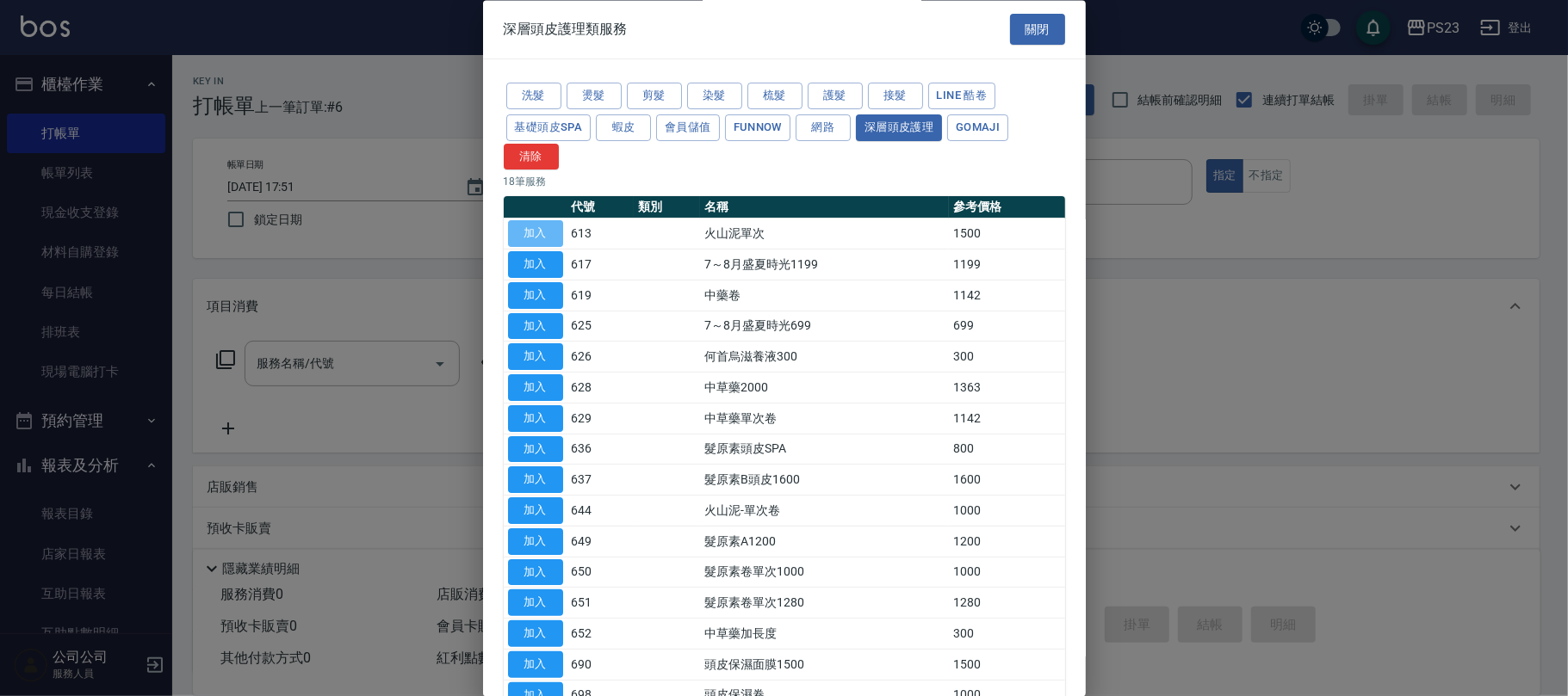
drag, startPoint x: 552, startPoint y: 236, endPoint x: 492, endPoint y: 243, distance: 60.4
click at [551, 236] on button "加入" at bounding box center [536, 234] width 55 height 27
type input "火山泥單次(613)"
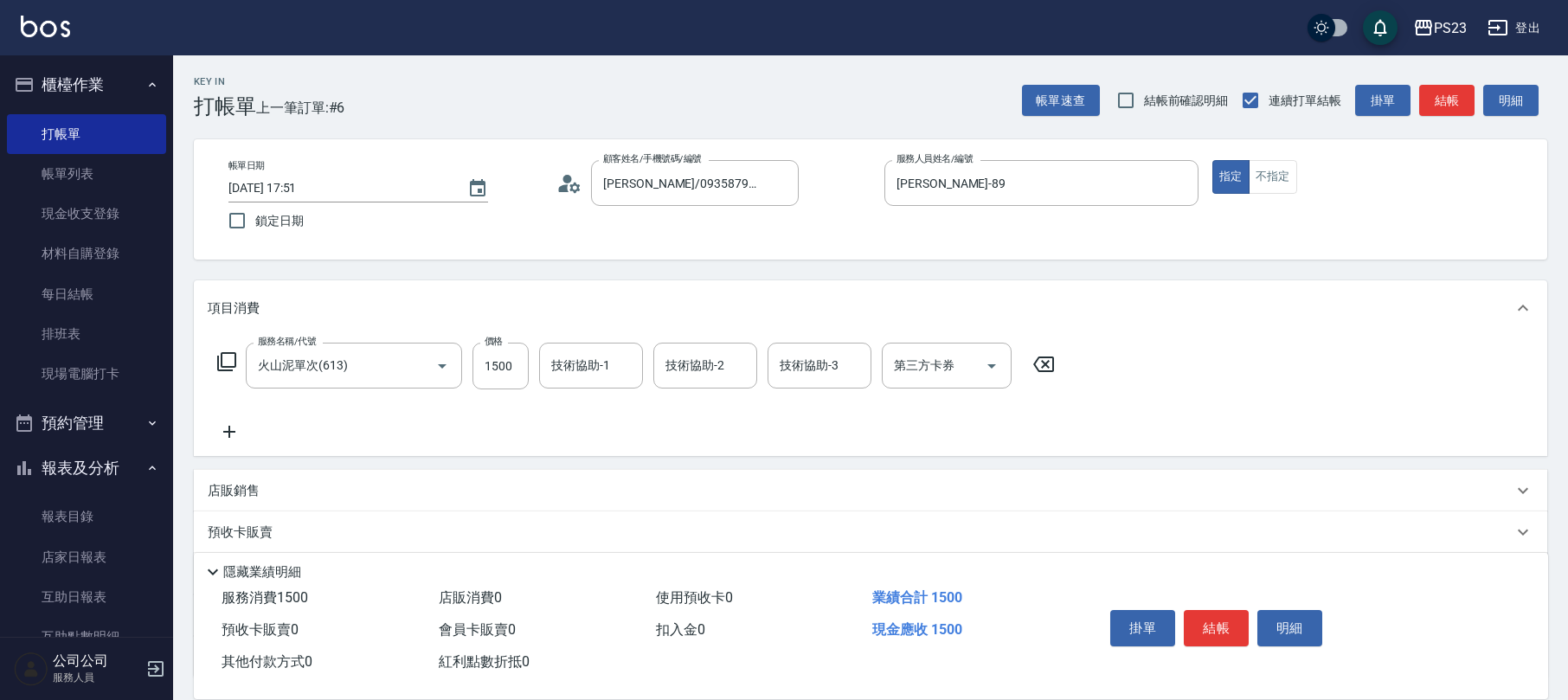
click at [234, 367] on icon at bounding box center [227, 361] width 19 height 19
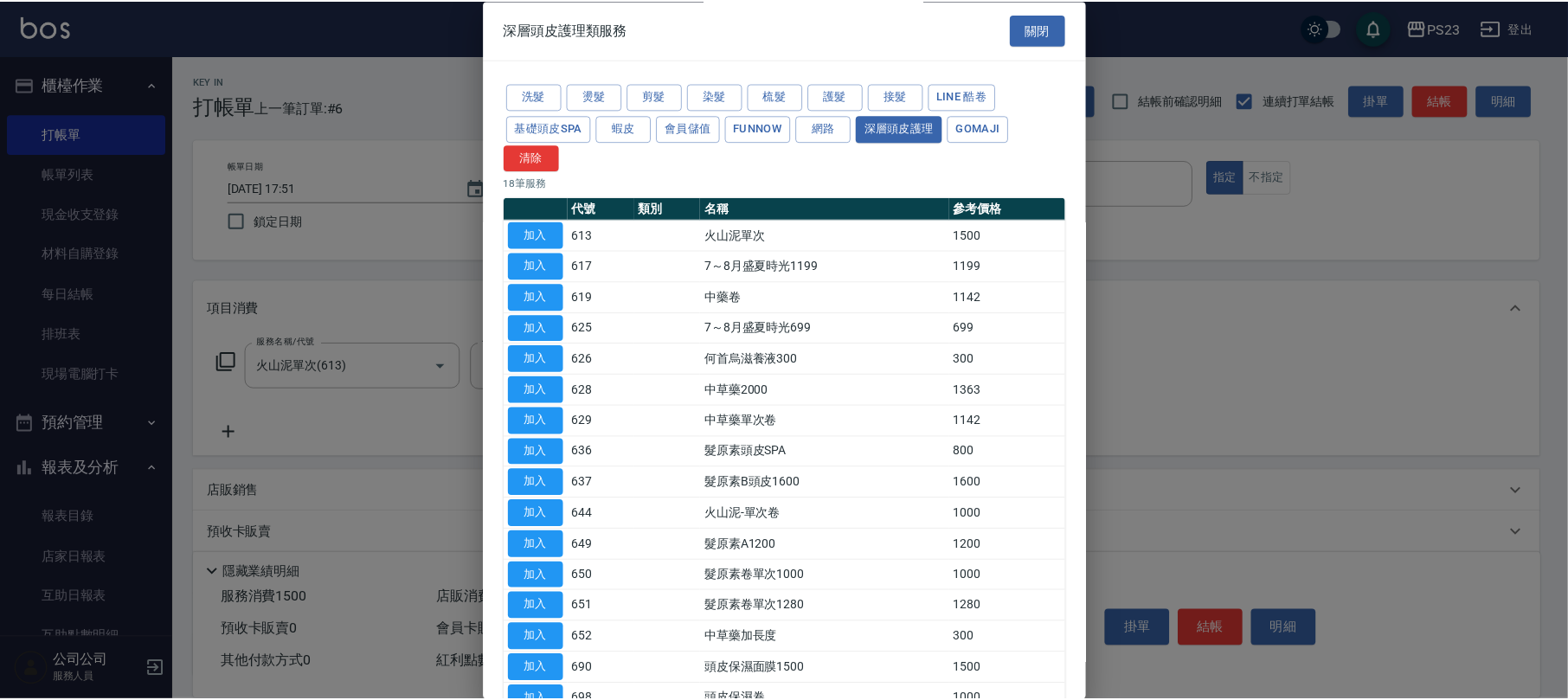
scroll to position [178, 0]
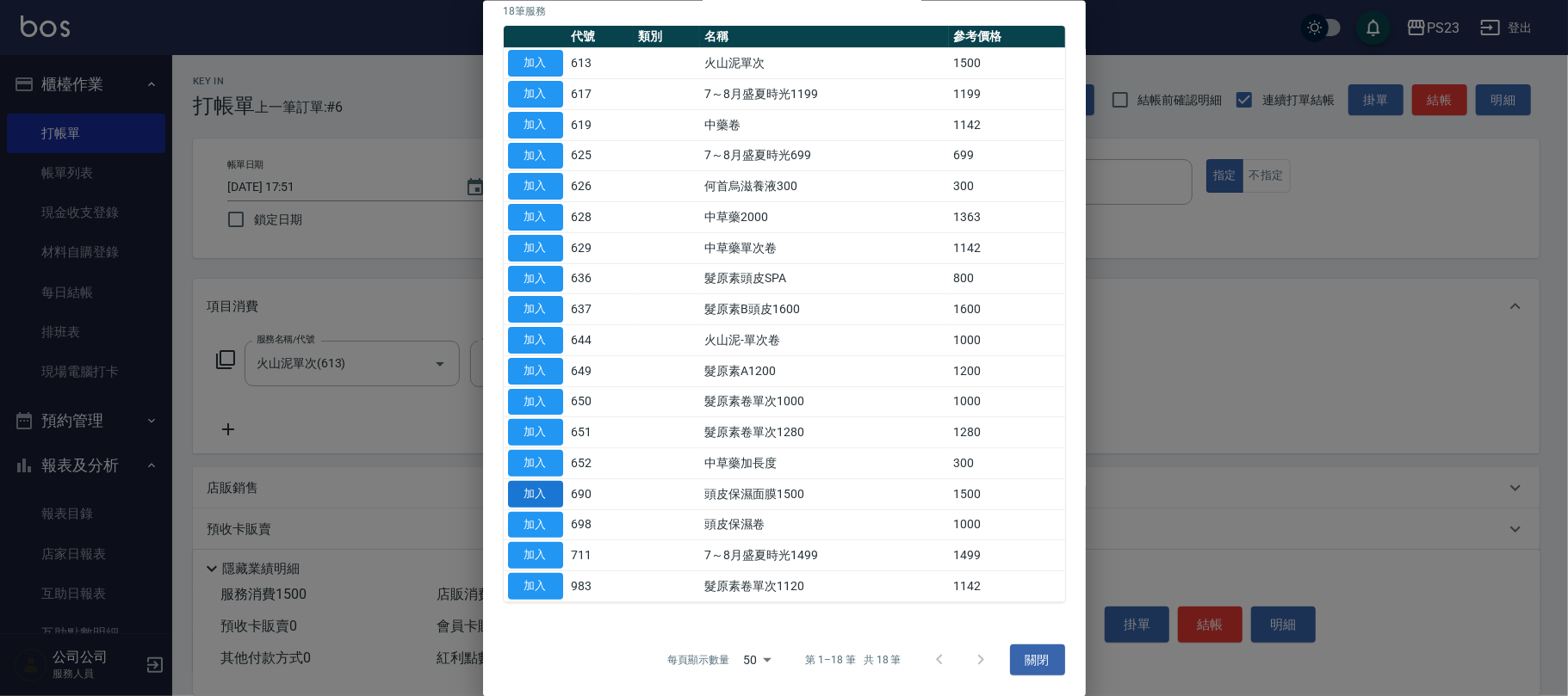
click at [538, 497] on button "加入" at bounding box center [536, 493] width 55 height 27
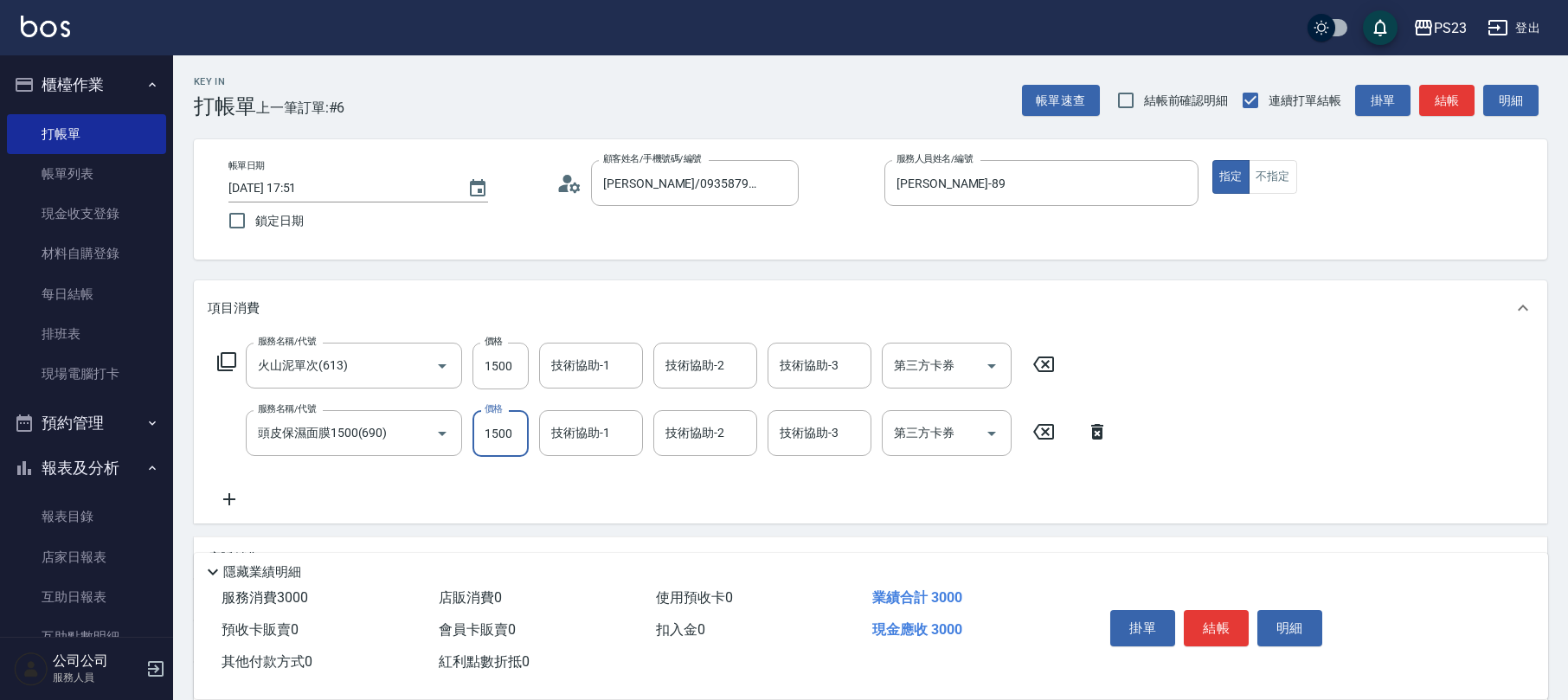
click at [511, 426] on input "1500" at bounding box center [500, 433] width 56 height 47
type input "1300"
click at [485, 375] on input "1500" at bounding box center [500, 365] width 56 height 47
click at [481, 364] on input "1500" at bounding box center [500, 365] width 56 height 47
type input "1300"
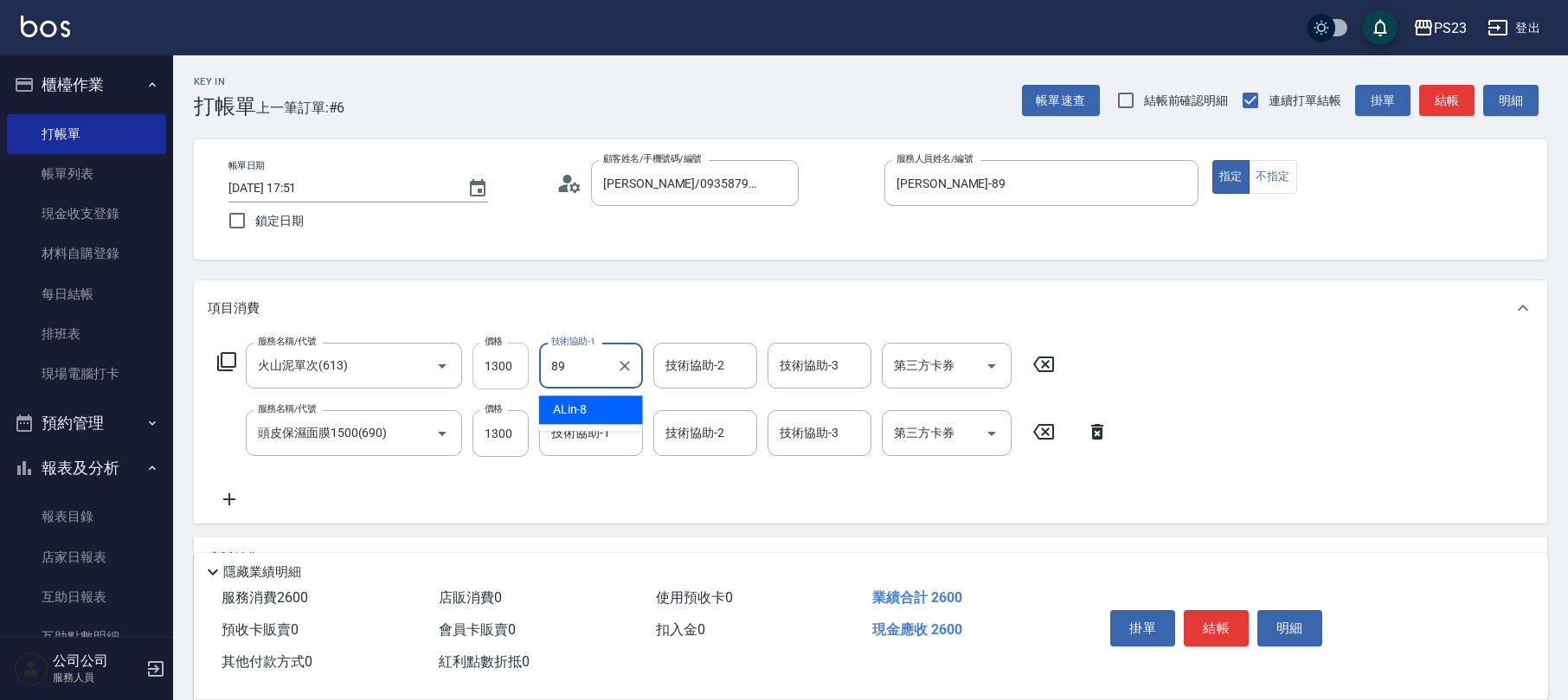
type input "[PERSON_NAME]-89"
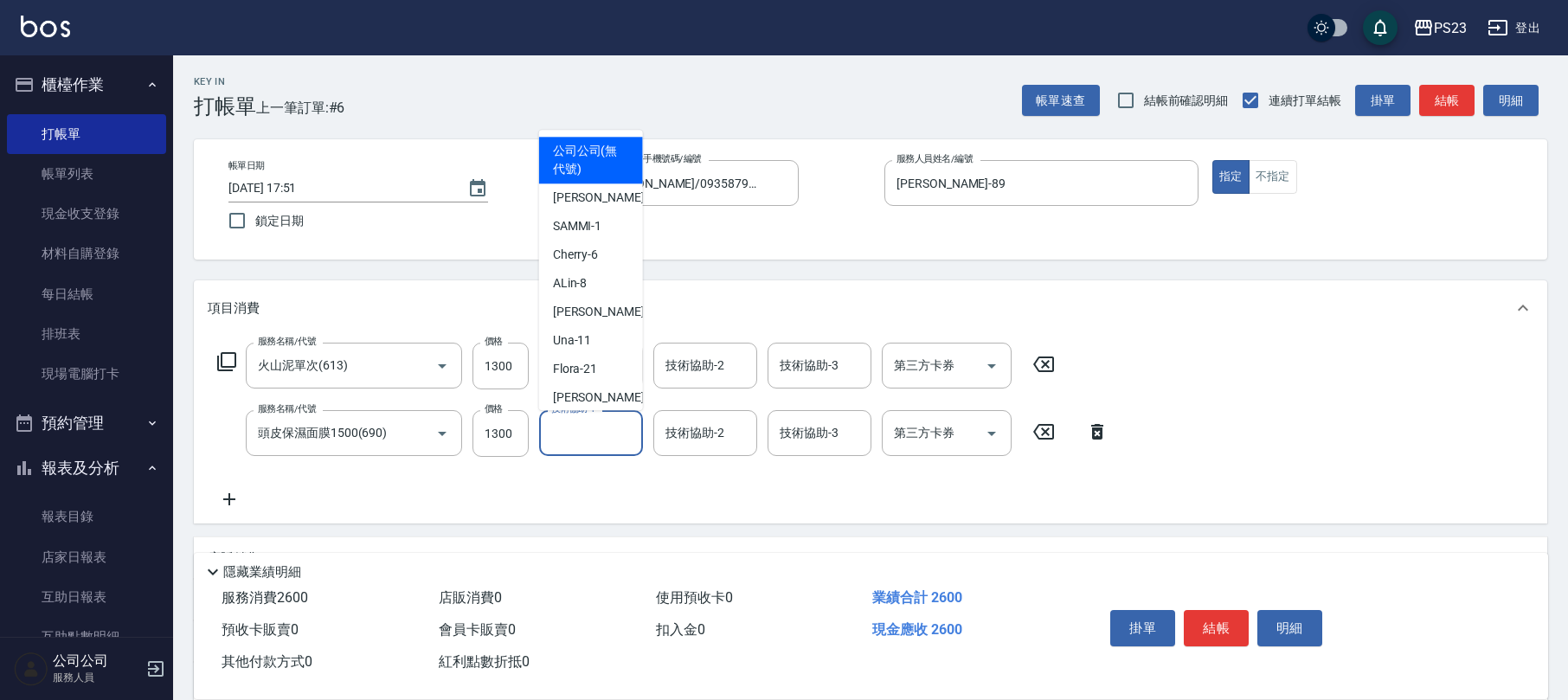
click at [599, 441] on input "技術協助-1" at bounding box center [591, 433] width 89 height 31
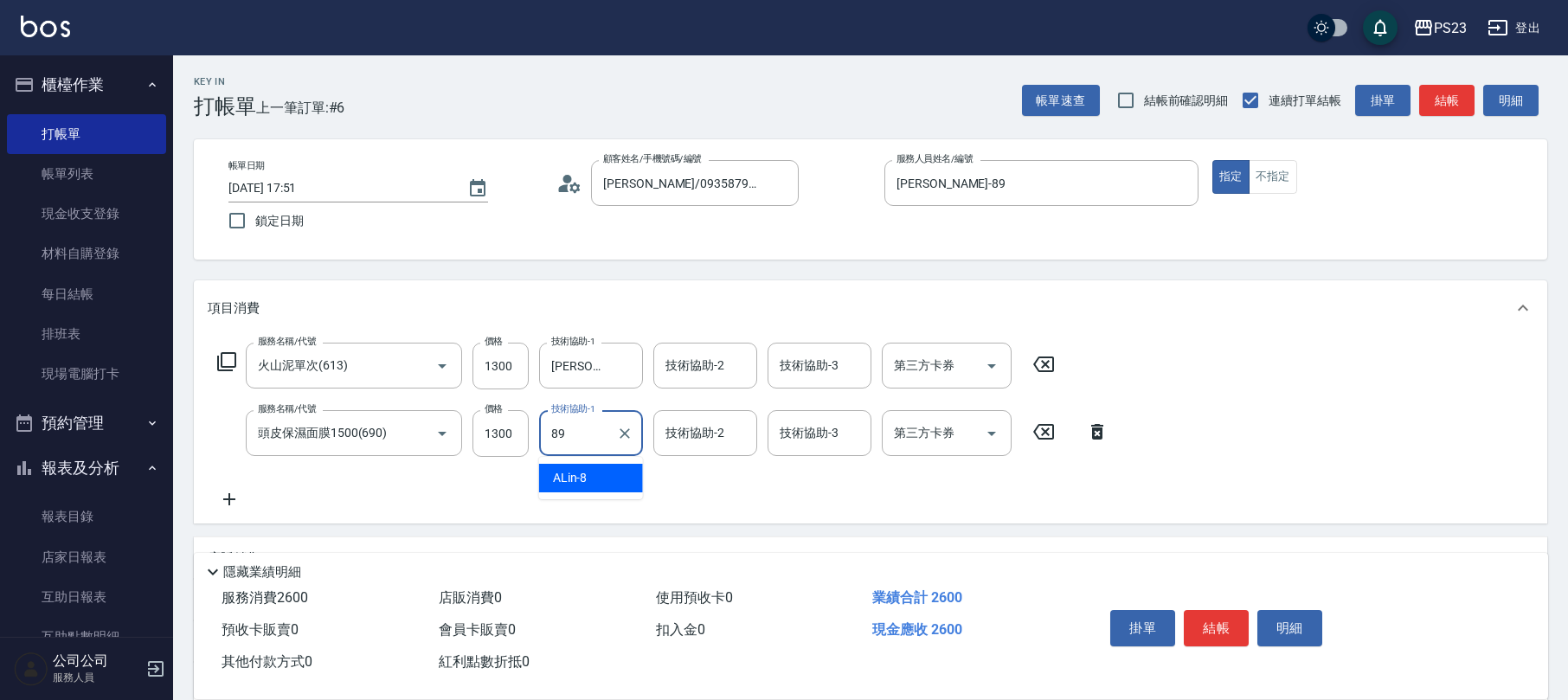
type input "[PERSON_NAME]-89"
click at [226, 363] on icon at bounding box center [227, 362] width 21 height 21
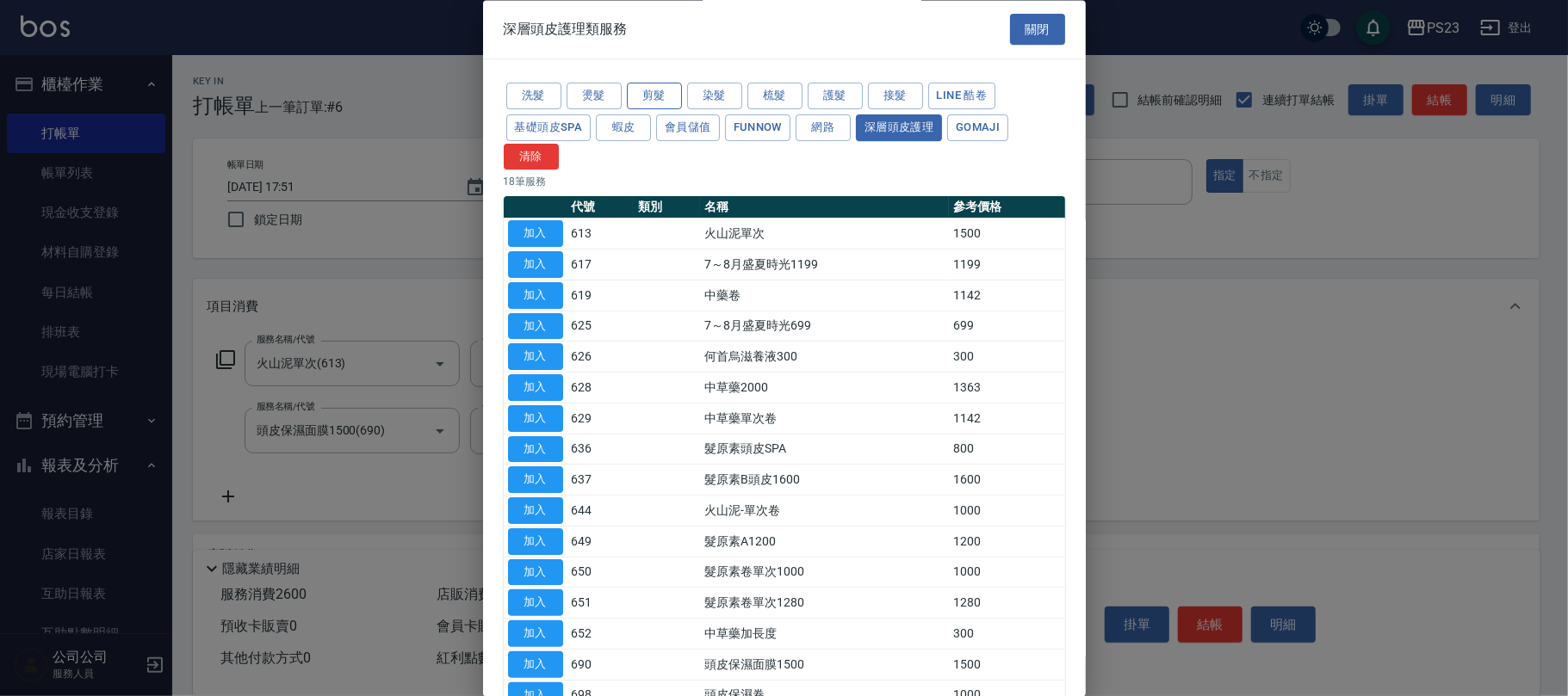
click at [649, 97] on button "剪髮" at bounding box center [655, 97] width 55 height 27
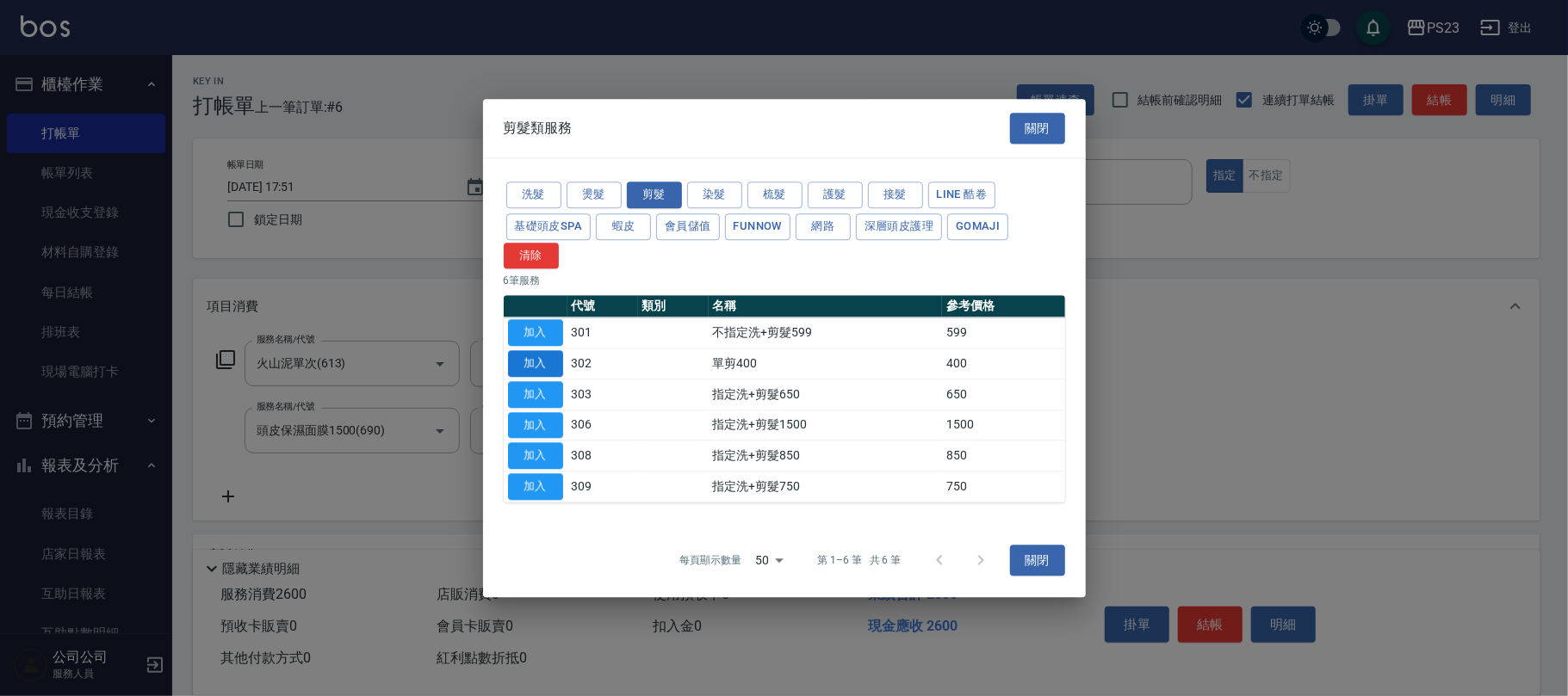
click at [542, 359] on button "加入" at bounding box center [536, 363] width 55 height 27
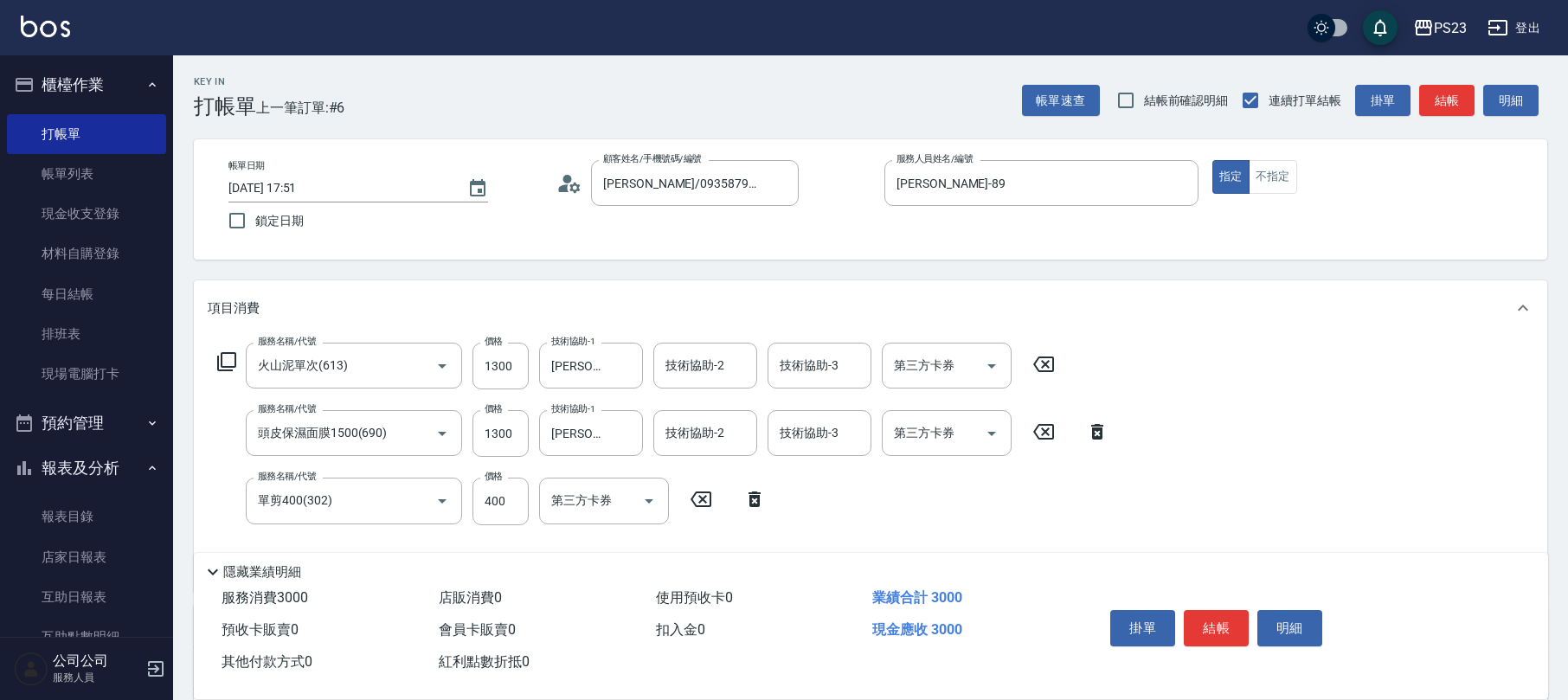
click at [226, 353] on icon at bounding box center [227, 362] width 21 height 21
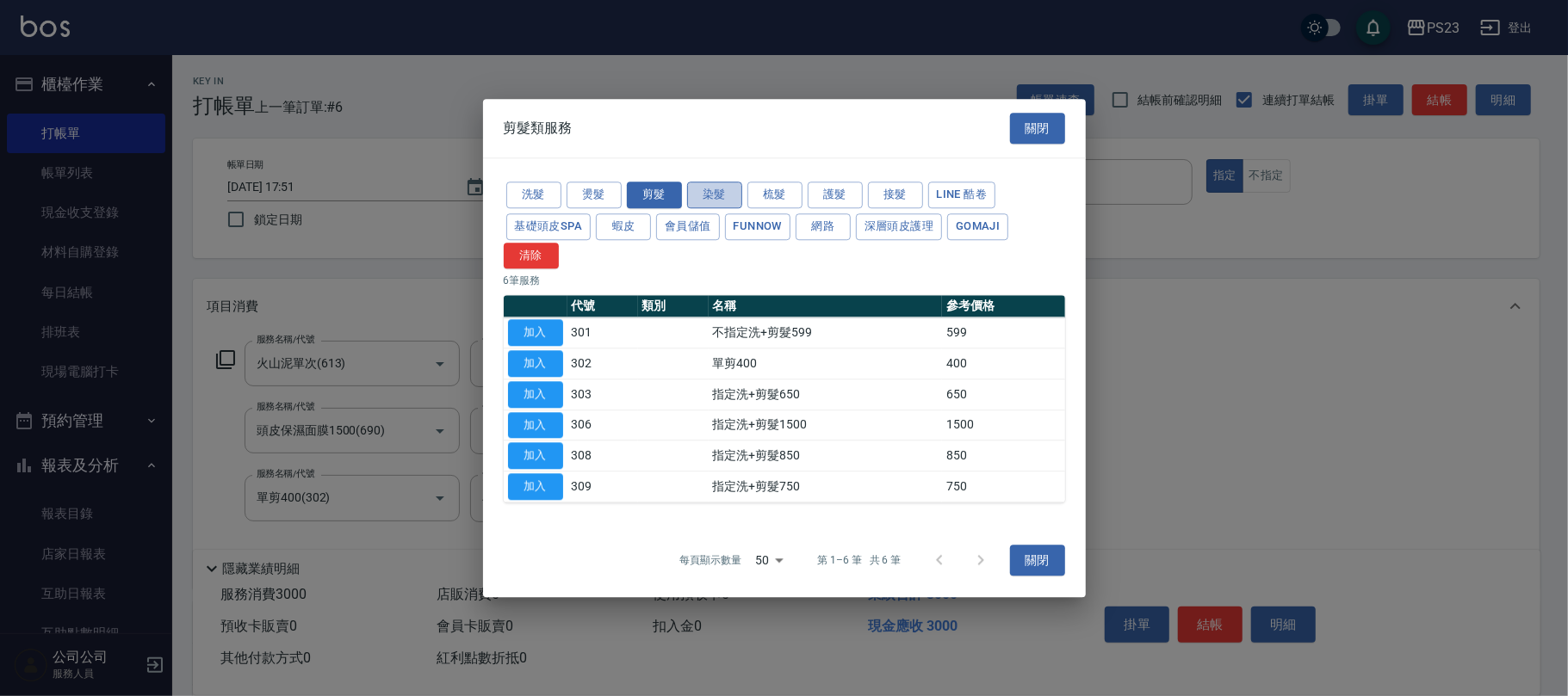
click at [721, 184] on button "染髮" at bounding box center [714, 195] width 55 height 27
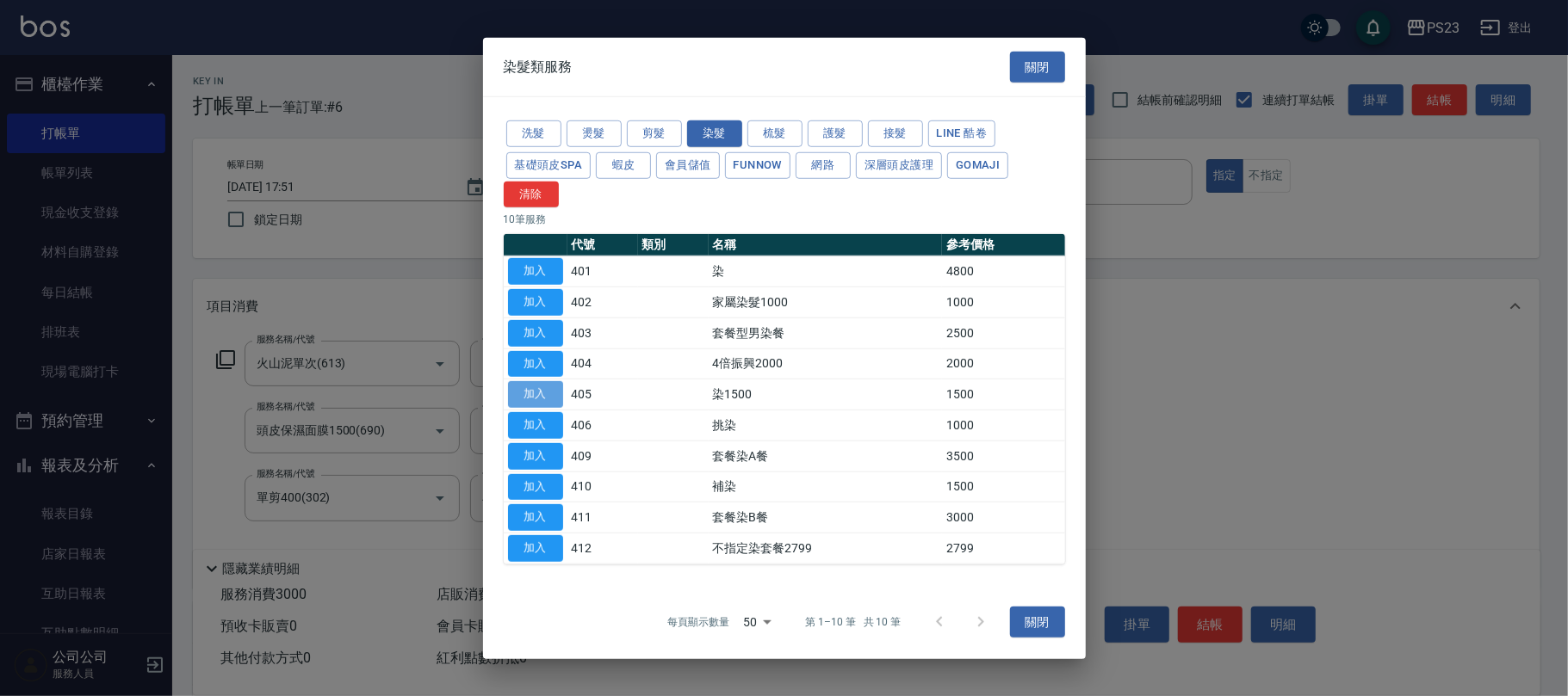
click at [545, 381] on button "加入" at bounding box center [536, 394] width 55 height 27
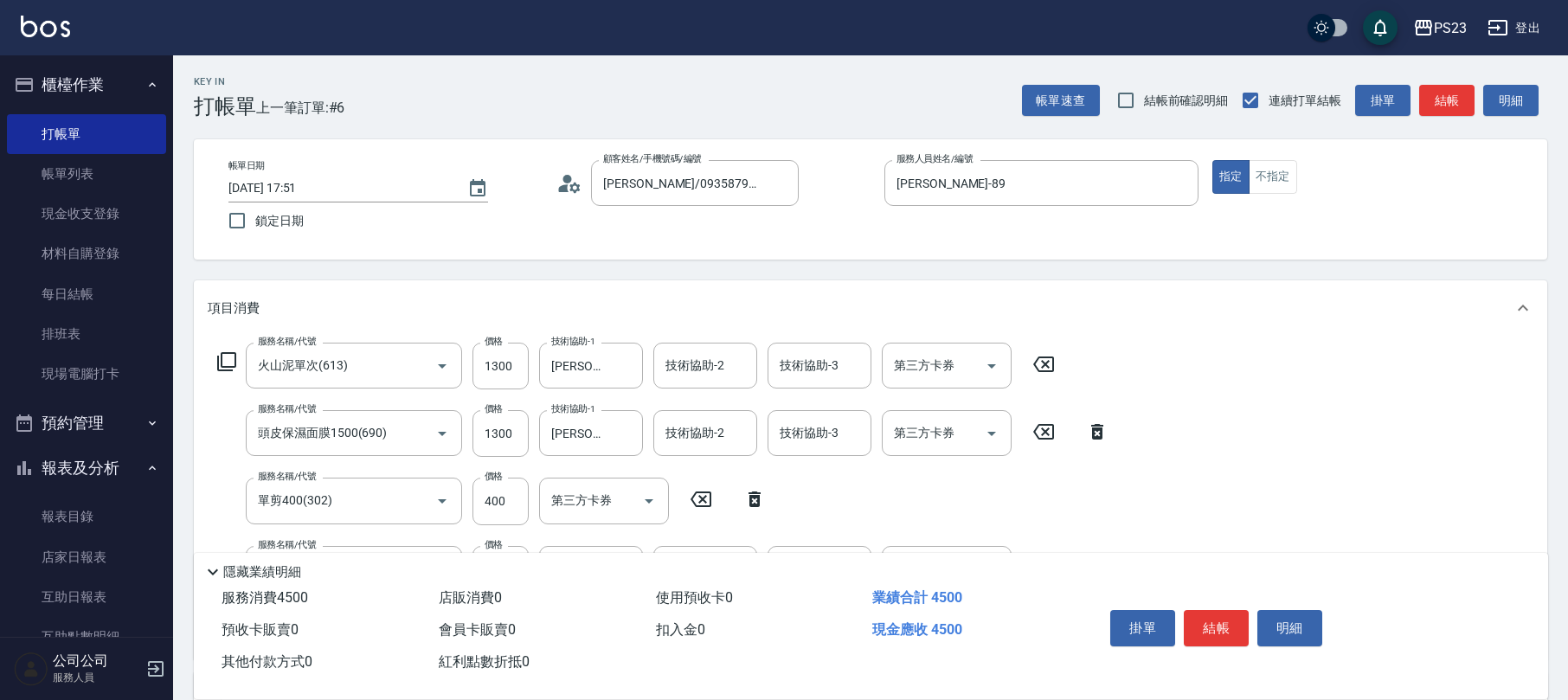
scroll to position [230, 0]
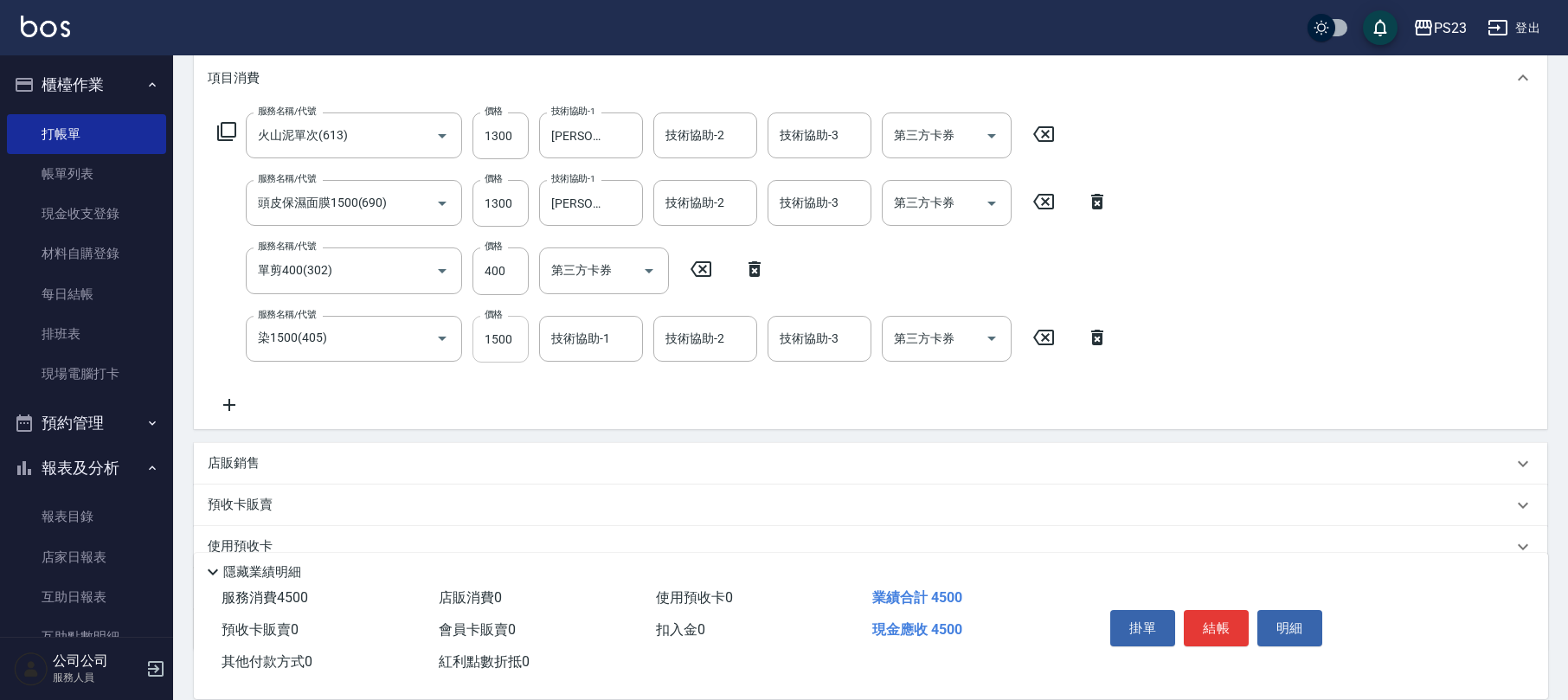
click at [500, 322] on input "1500" at bounding box center [500, 339] width 56 height 47
click at [509, 276] on input "400" at bounding box center [500, 271] width 56 height 47
type input "1000"
click at [571, 340] on input "技術協助-1" at bounding box center [591, 339] width 89 height 31
type input "[PERSON_NAME]-89"
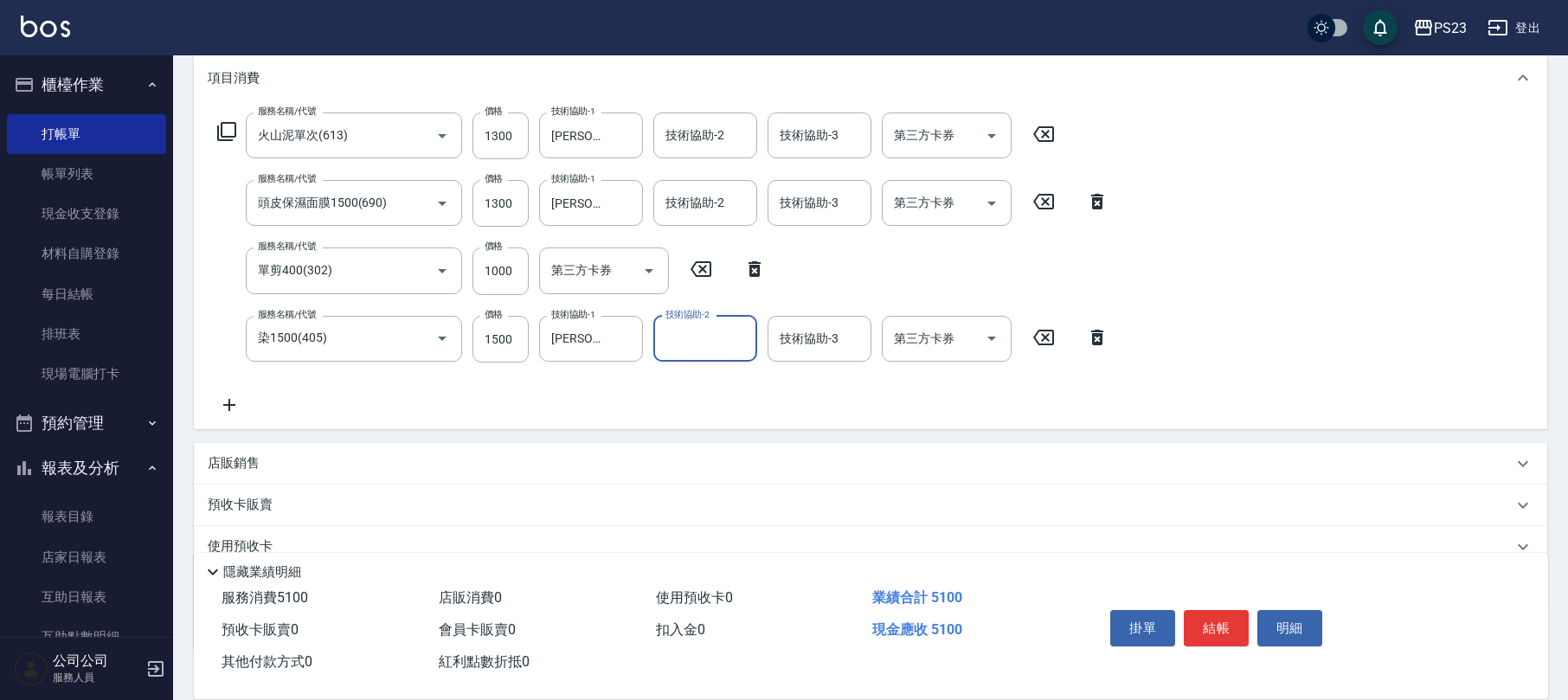
scroll to position [342, 0]
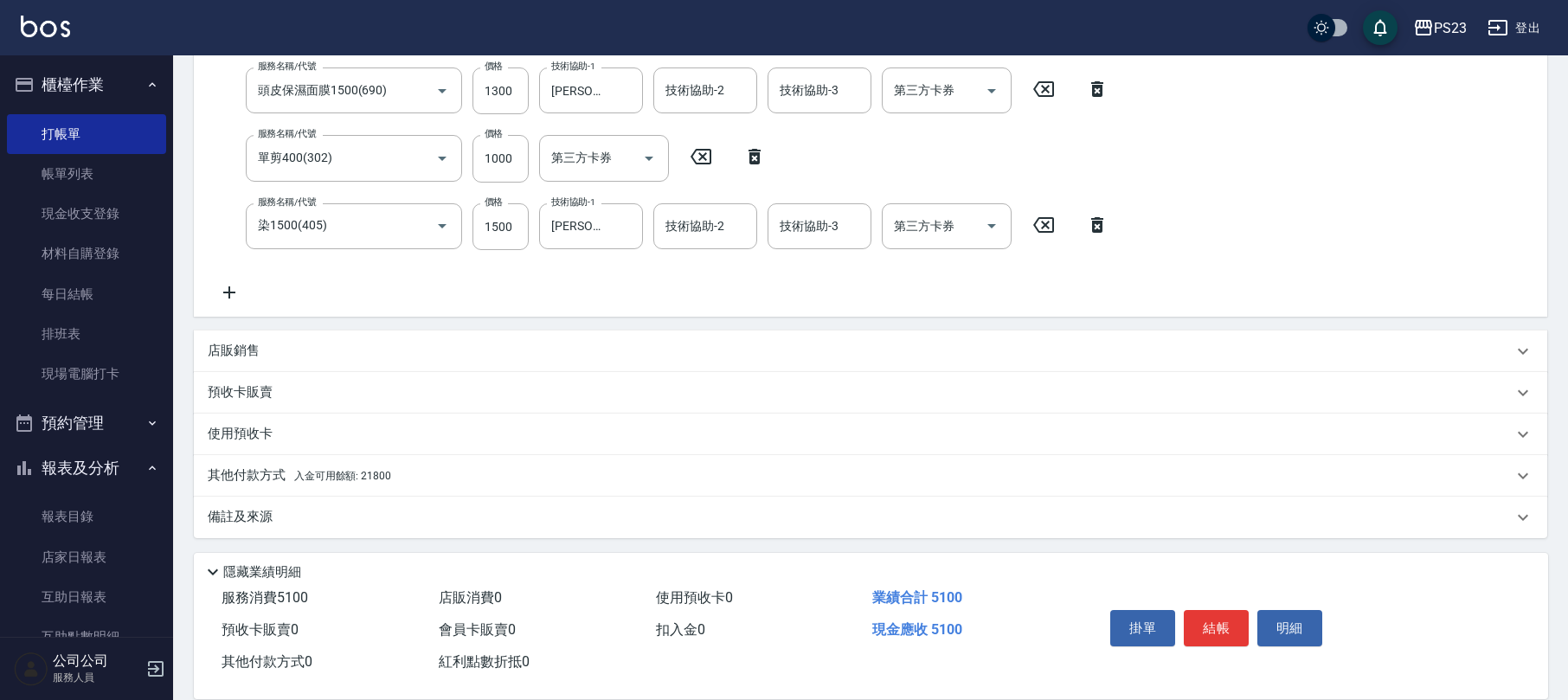
drag, startPoint x: 405, startPoint y: 469, endPoint x: 389, endPoint y: 468, distance: 16.0
click at [402, 468] on div "其他付款方式 入金可用餘額: 21800" at bounding box center [860, 476] width 1305 height 19
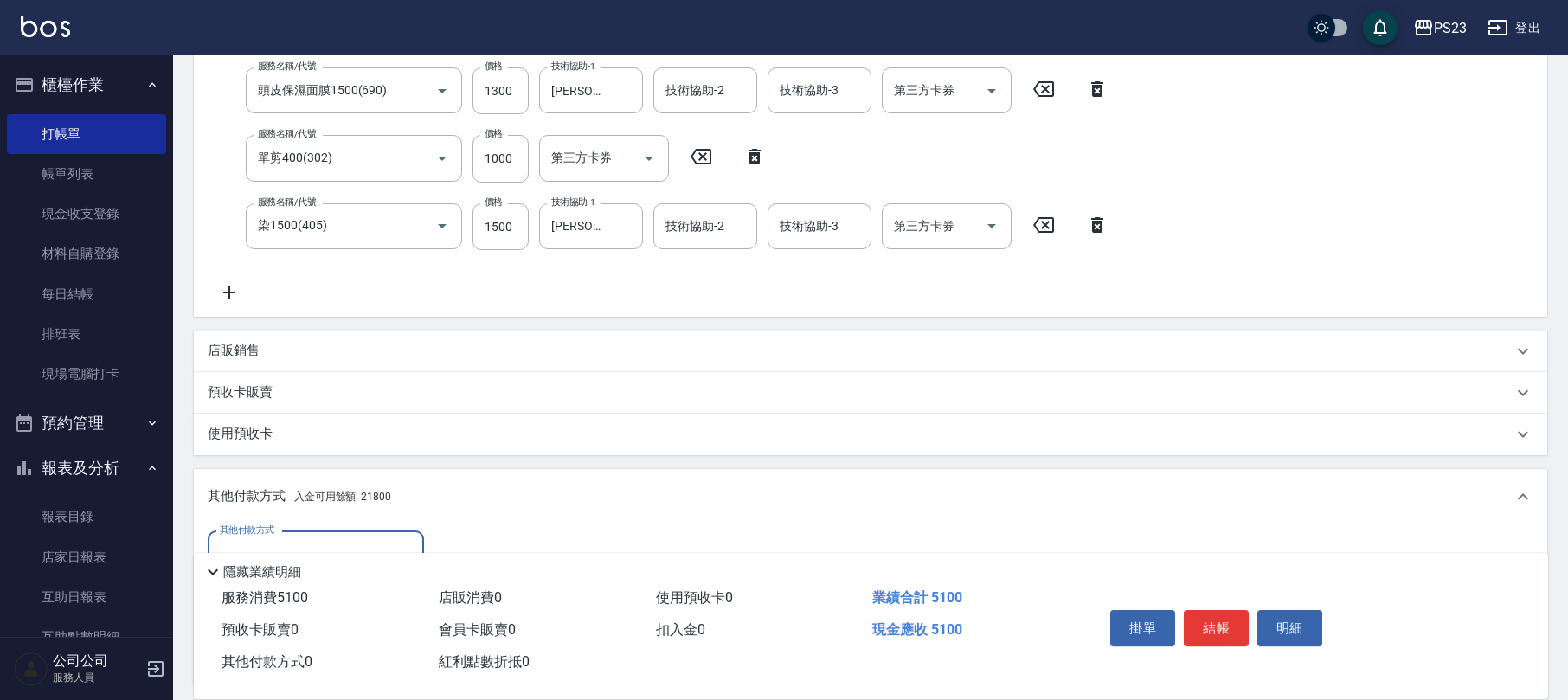
scroll to position [0, 0]
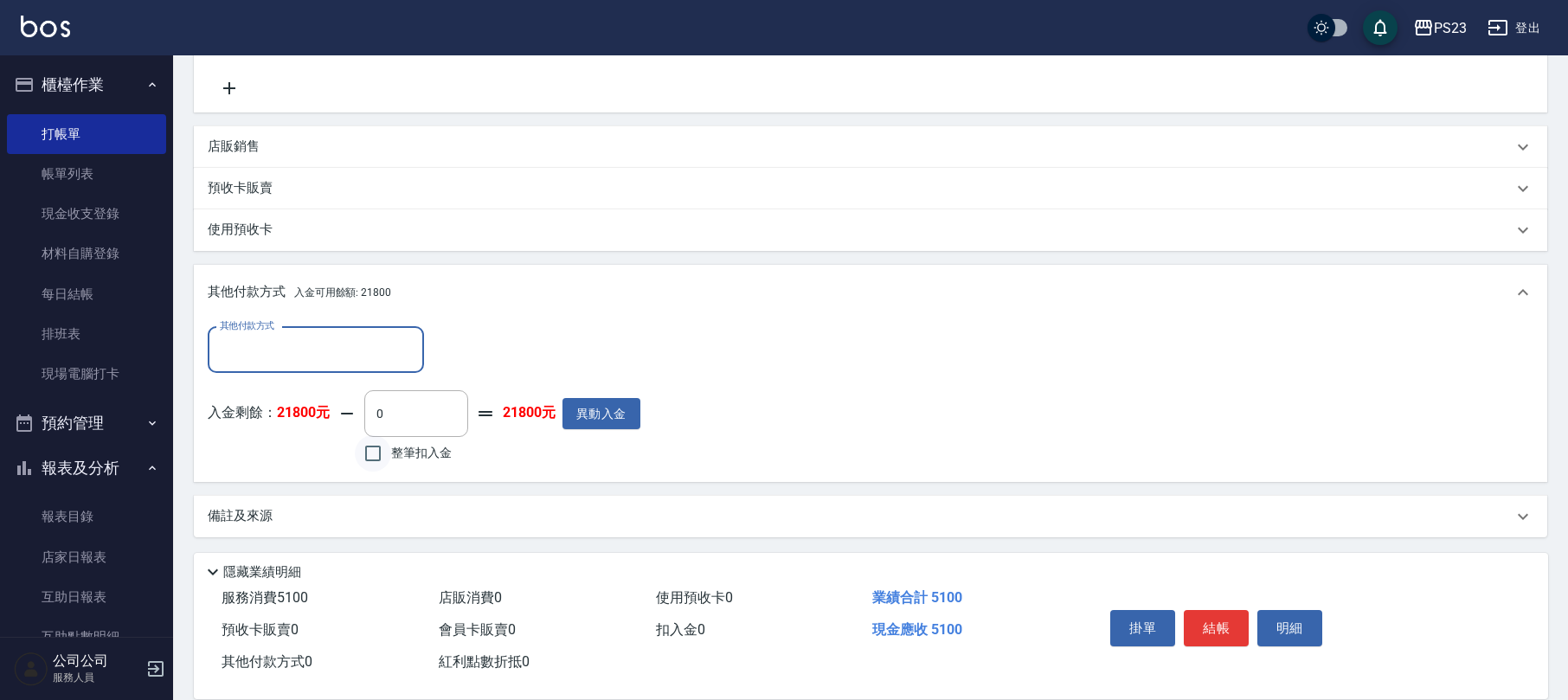
click at [372, 467] on input "整筆扣入金" at bounding box center [373, 454] width 36 height 36
checkbox input "true"
type input "5100"
click at [1212, 624] on button "結帳" at bounding box center [1216, 628] width 65 height 36
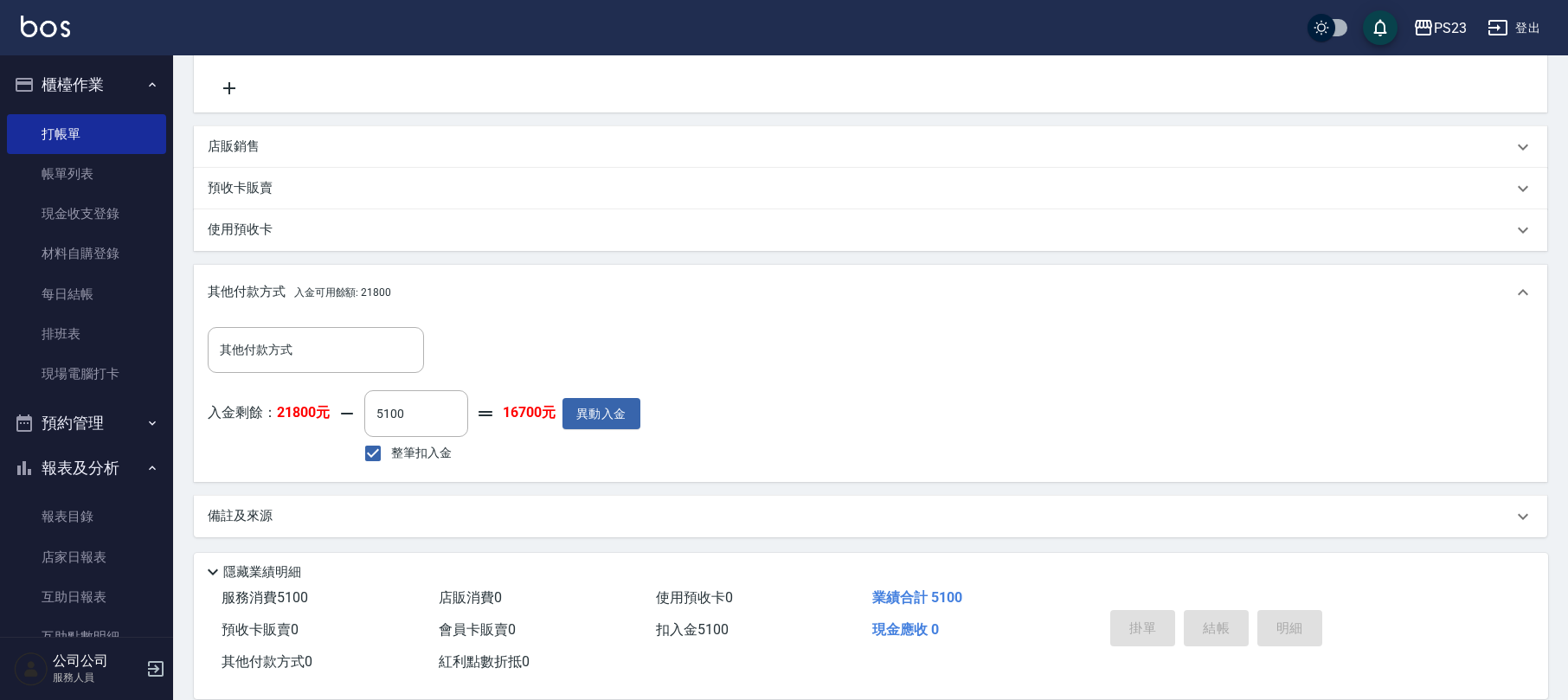
type input "[DATE] 17:53"
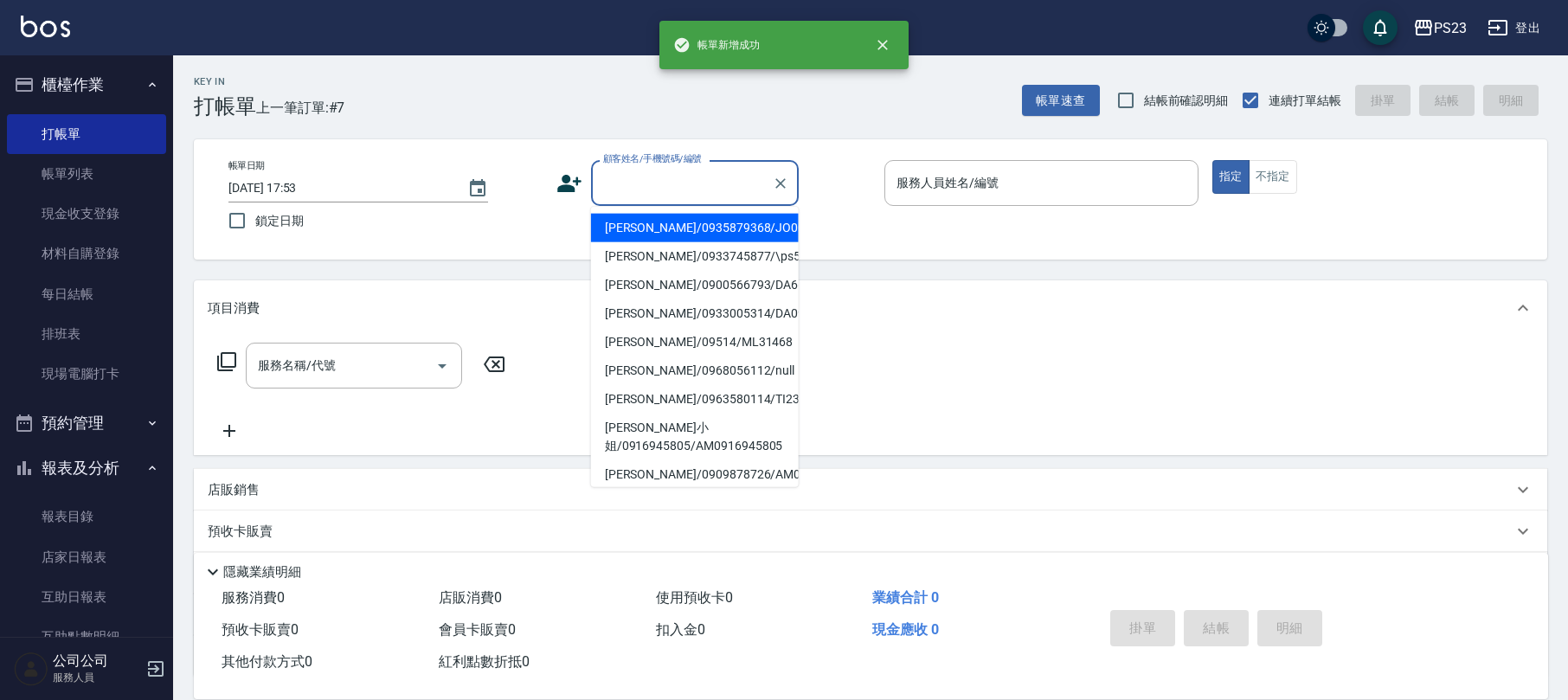
click at [651, 177] on input "顧客姓名/手機號碼/編號" at bounding box center [682, 183] width 166 height 31
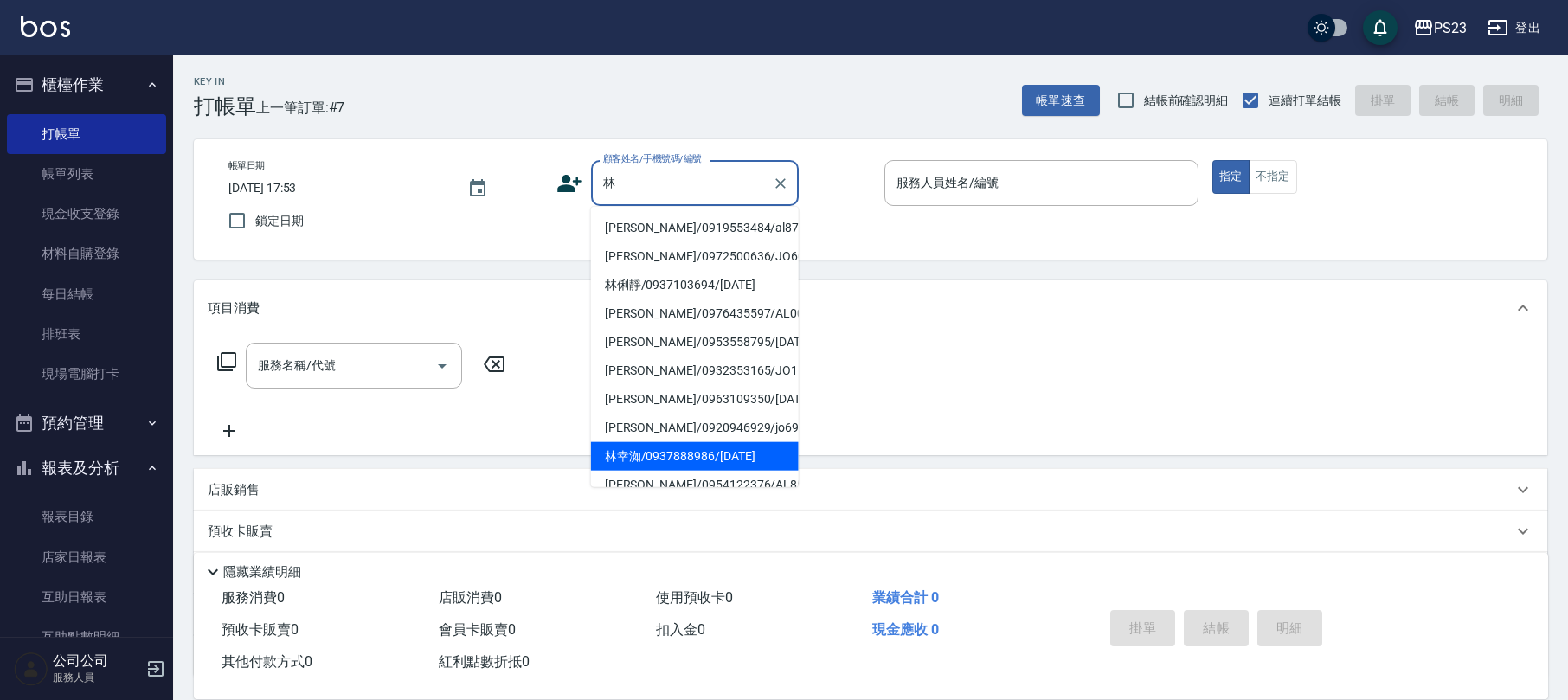
click at [654, 465] on li "林幸洳/0937888986/[DATE]" at bounding box center [695, 457] width 208 height 29
type input "林幸洳/0937888986/[DATE]"
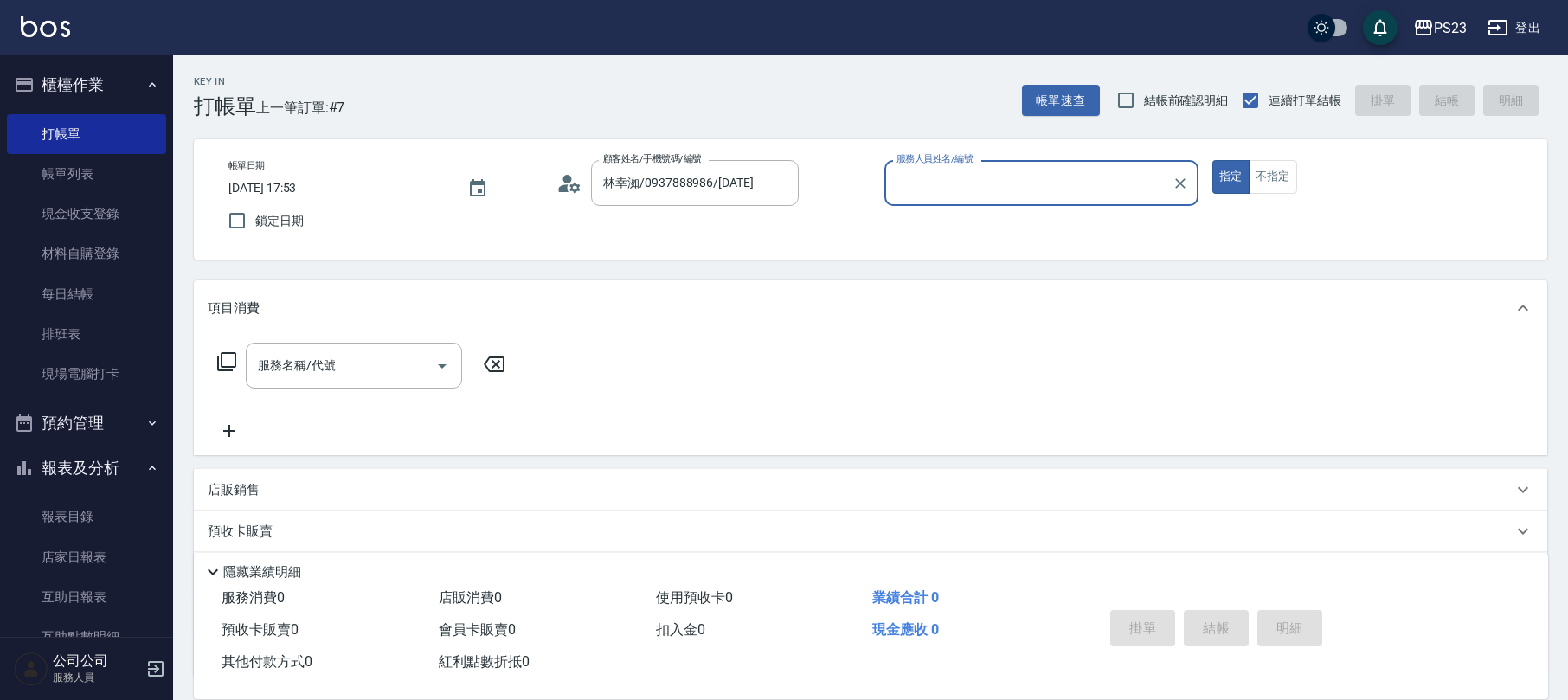
type input "[PERSON_NAME]-0"
click at [783, 175] on icon "Clear" at bounding box center [781, 183] width 17 height 17
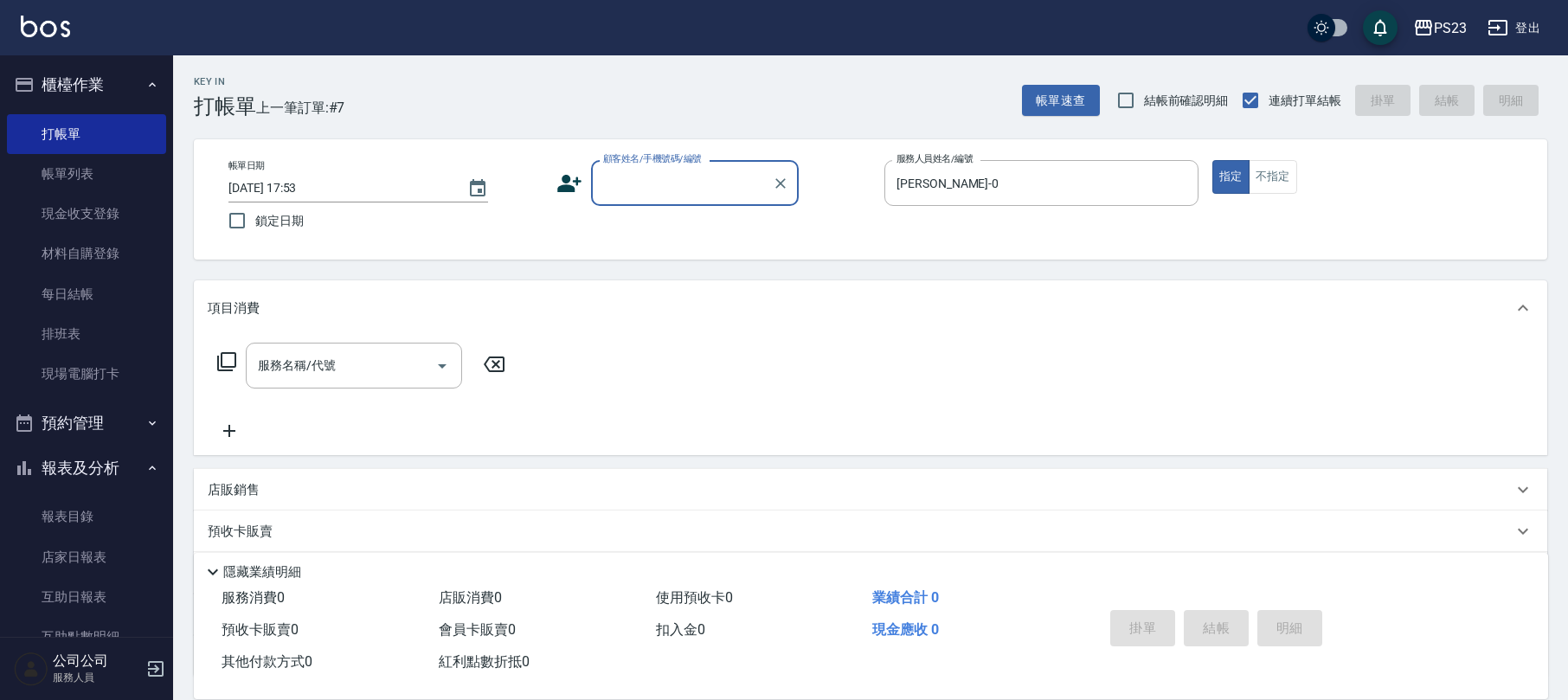
drag, startPoint x: 724, startPoint y: 184, endPoint x: 753, endPoint y: 185, distance: 29.0
click at [723, 184] on input "顧客姓名/手機號碼/編號" at bounding box center [682, 183] width 166 height 31
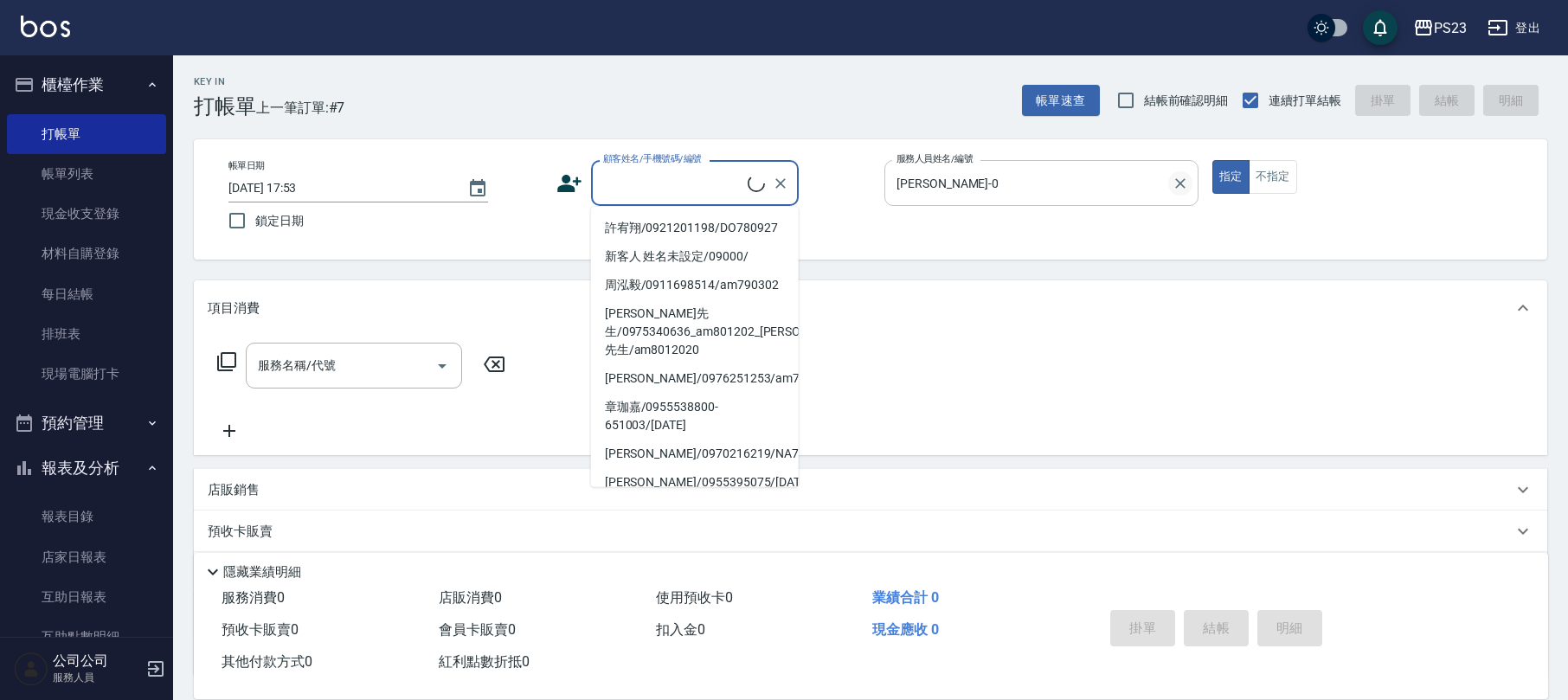
click at [1184, 180] on icon "Clear" at bounding box center [1180, 183] width 10 height 10
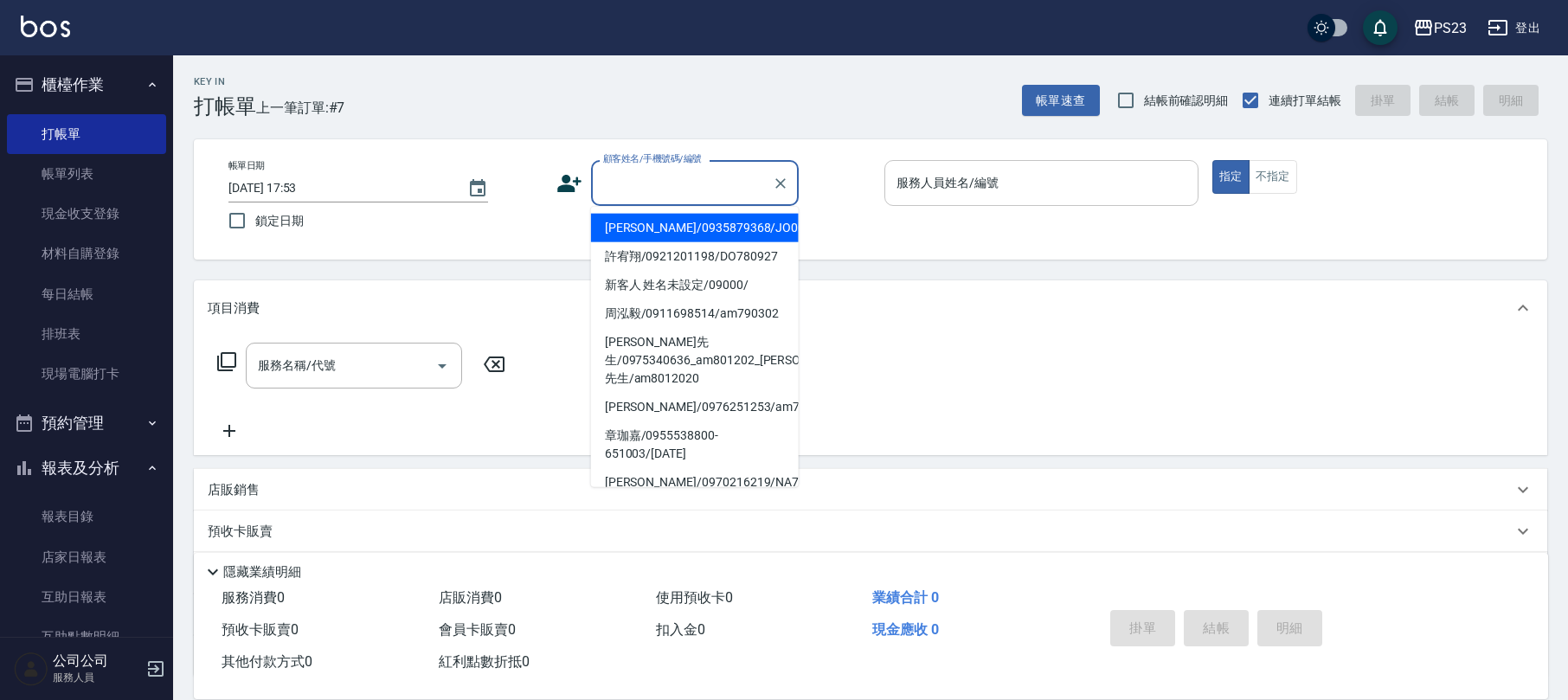
click at [676, 185] on input "顧客姓名/手機號碼/編號" at bounding box center [682, 183] width 166 height 31
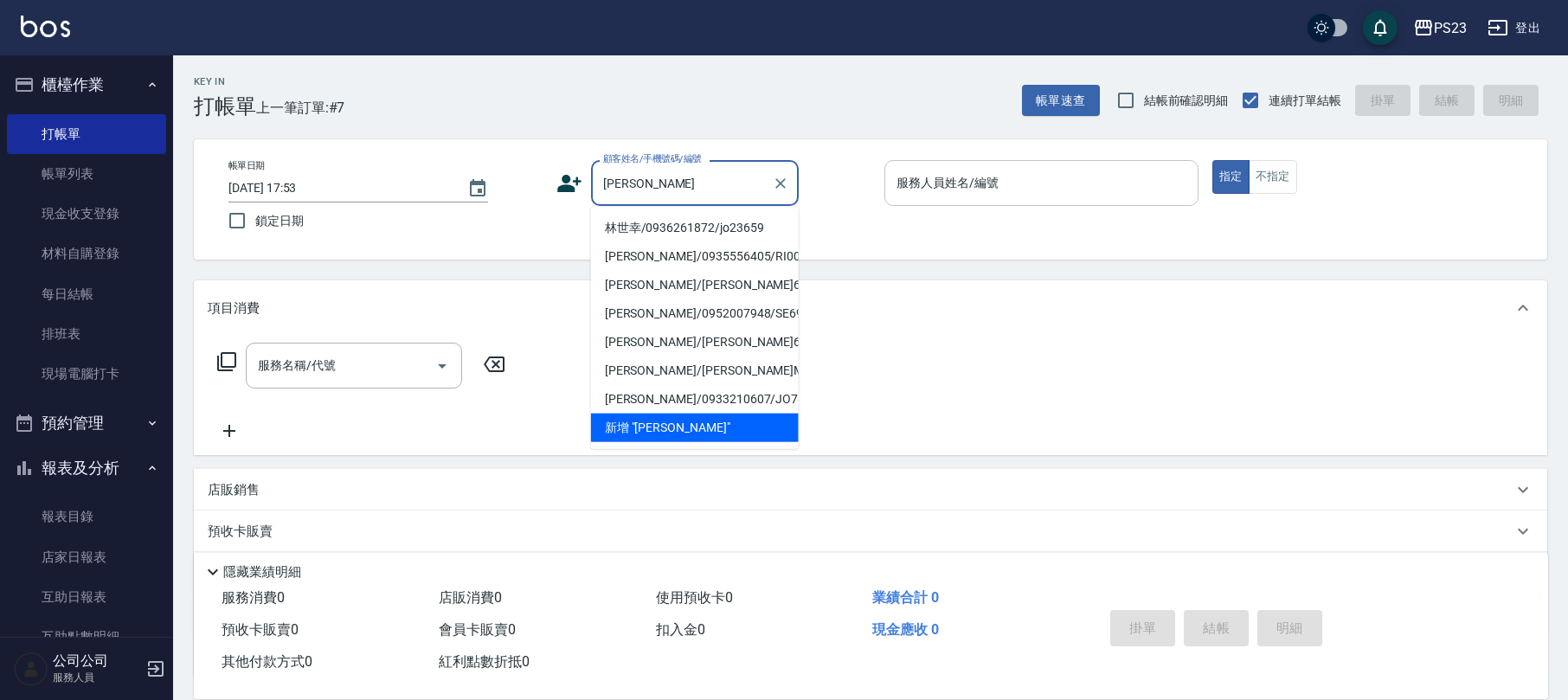
click at [672, 227] on li "林世幸/0936261872/jo23659" at bounding box center [695, 228] width 208 height 29
type input "林世幸/0936261872/jo23659"
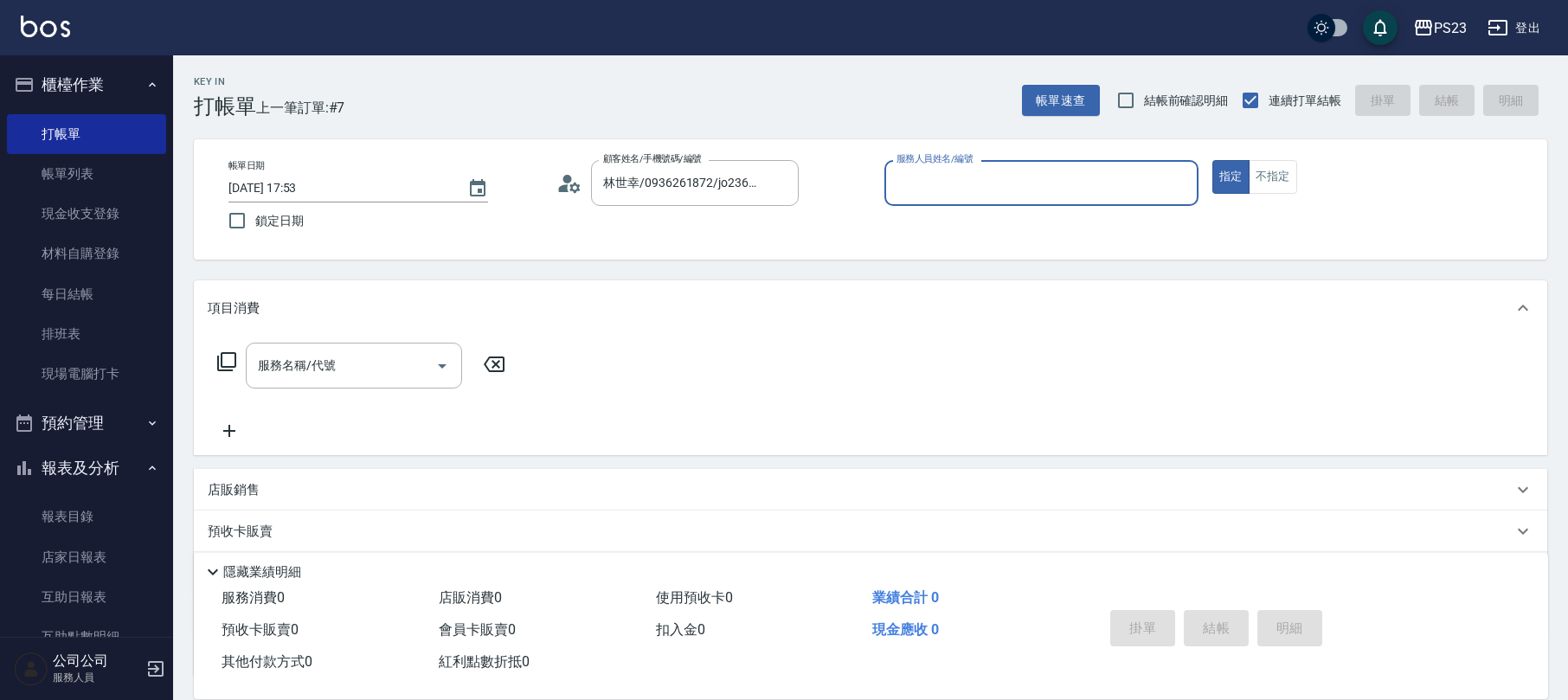
type input "[PERSON_NAME]-89"
click at [230, 365] on icon at bounding box center [227, 362] width 21 height 21
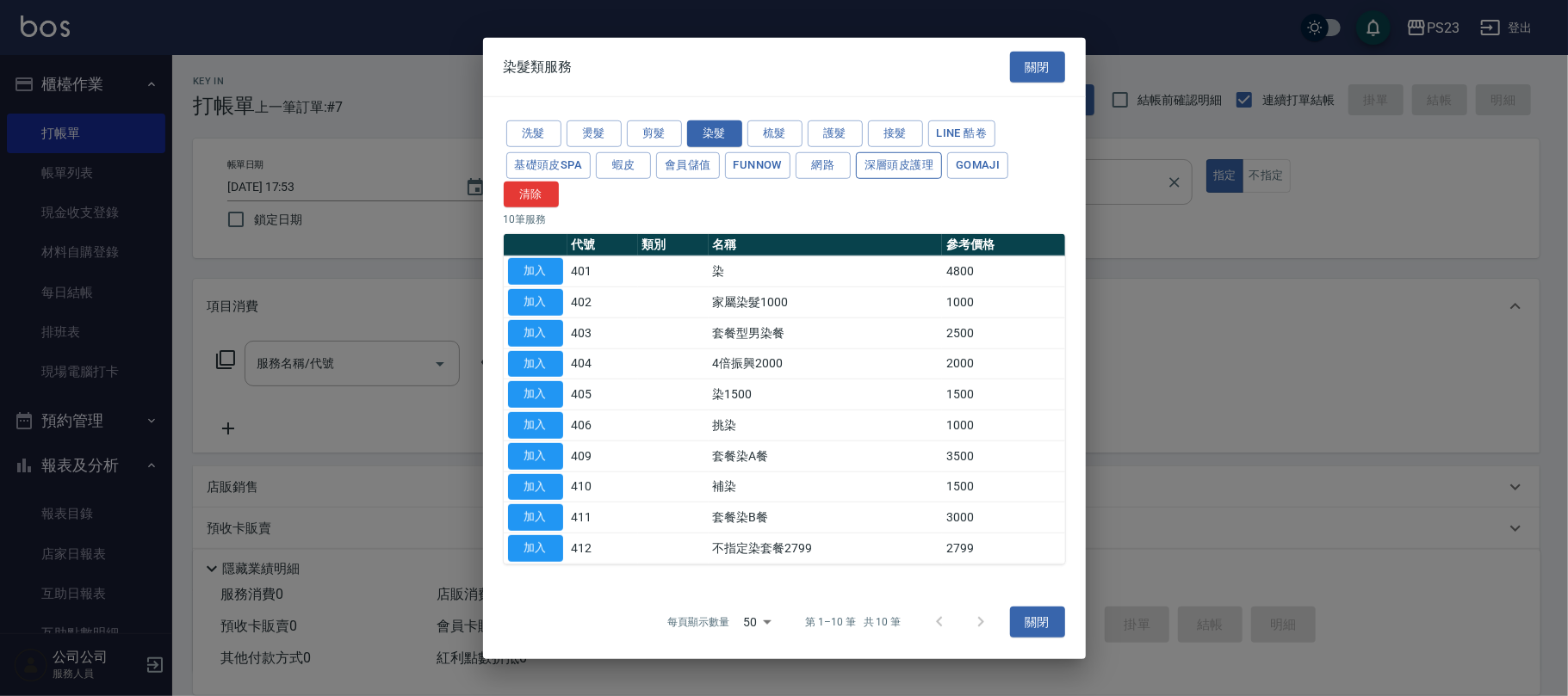
click at [906, 166] on button "深層頭皮護理" at bounding box center [898, 166] width 86 height 27
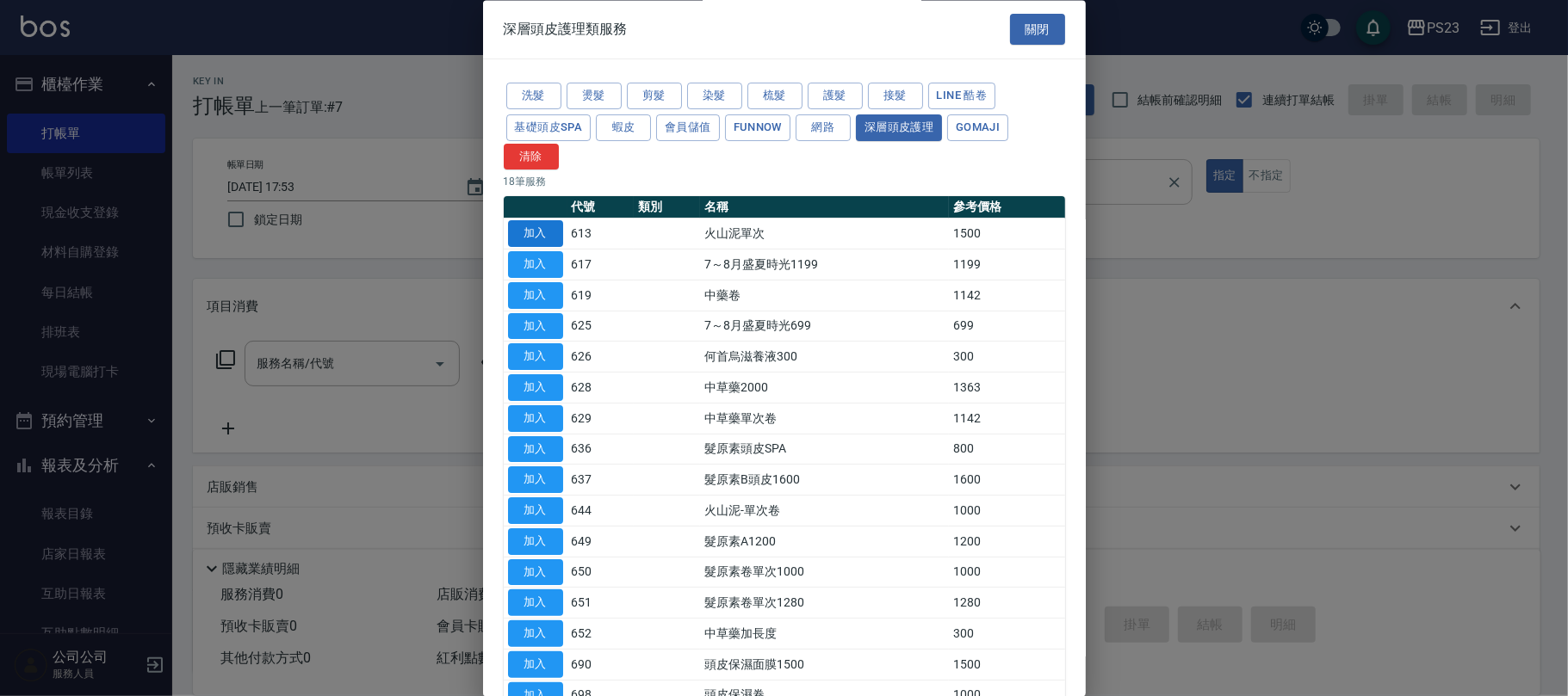
click at [534, 230] on button "加入" at bounding box center [536, 234] width 55 height 27
type input "火山泥單次(613)"
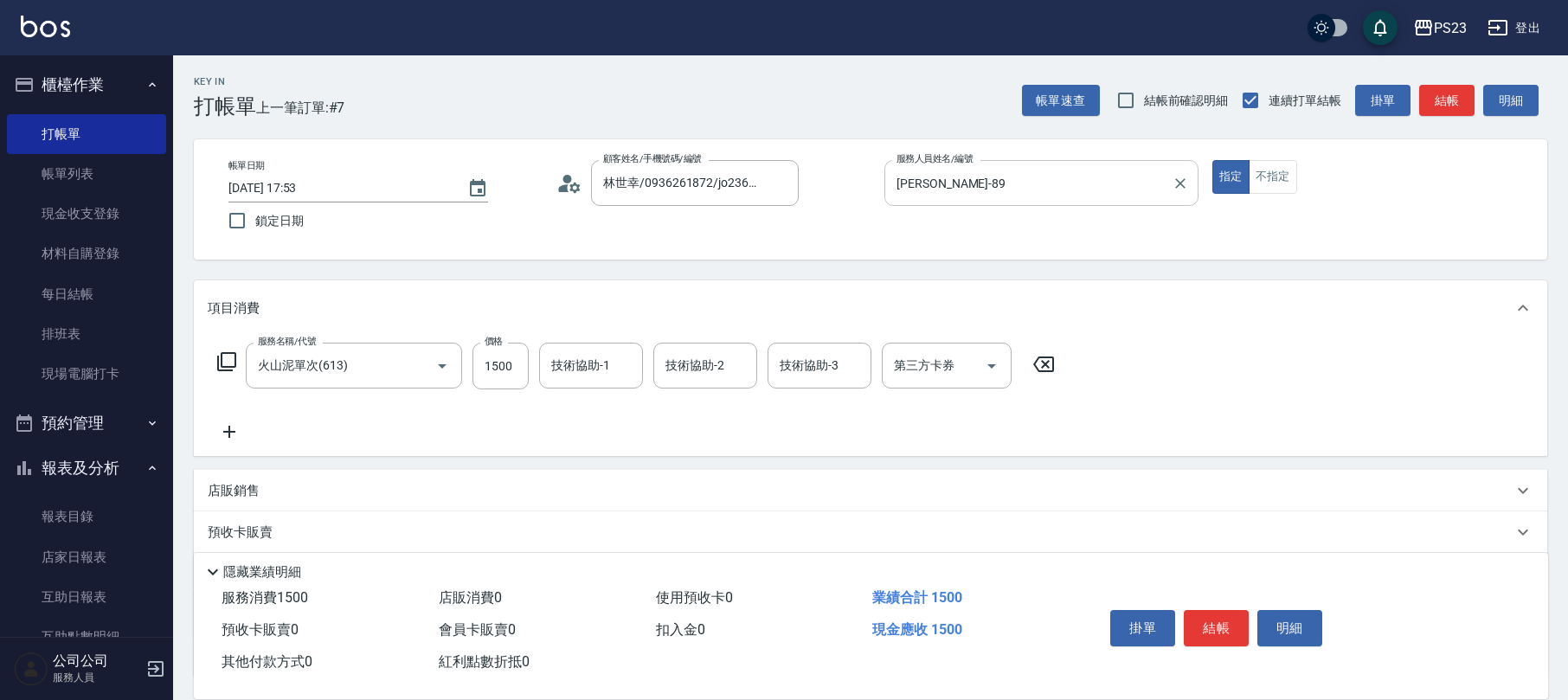
click at [239, 360] on div "服務名稱/代號 火山泥單次(613) 服務名稱/代號 價格 1500 價格 技術協助-1 技術協助-1 技術協助-2 技術協助-2 技術協助-3 技術協助-3…" at bounding box center [637, 365] width 858 height 47
click at [229, 357] on icon at bounding box center [227, 362] width 21 height 21
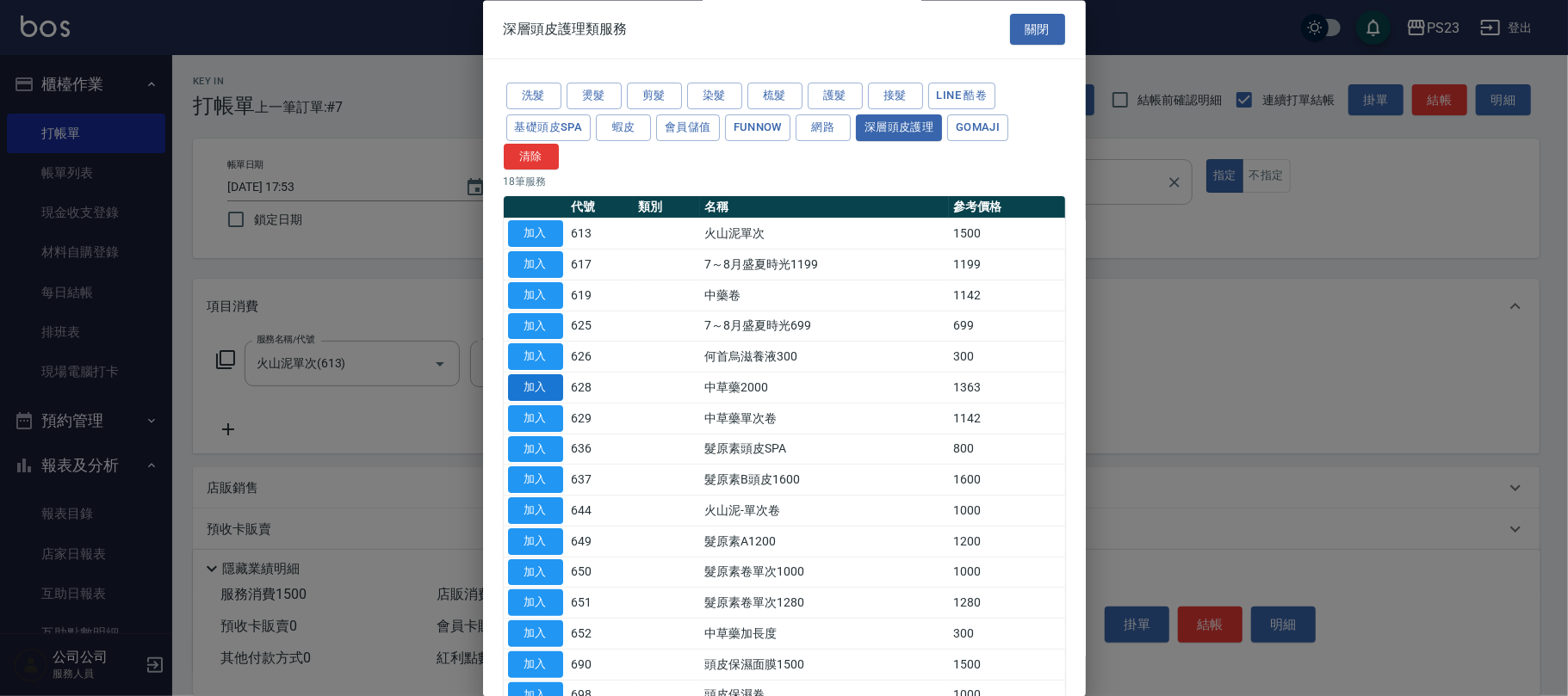
click at [544, 389] on button "加入" at bounding box center [536, 389] width 55 height 27
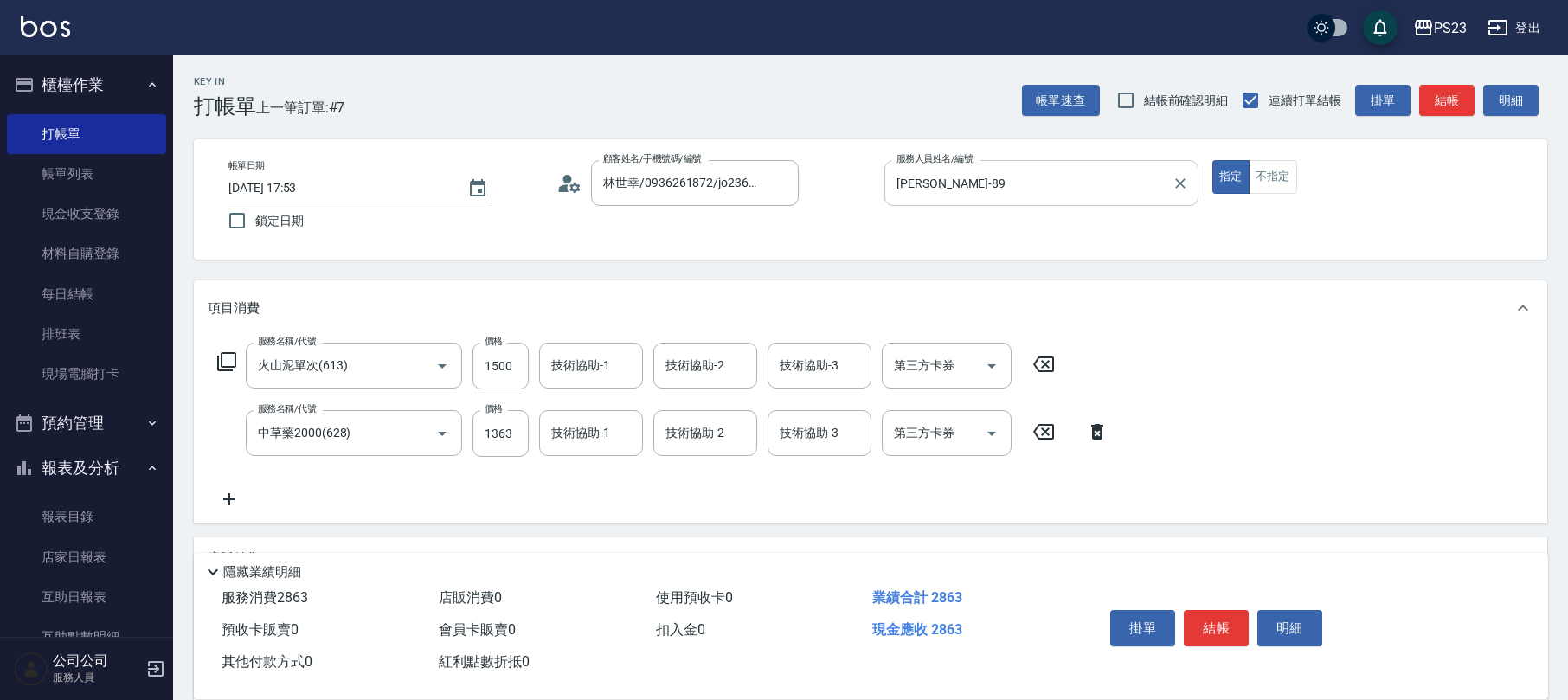
click at [223, 352] on icon at bounding box center [227, 362] width 21 height 21
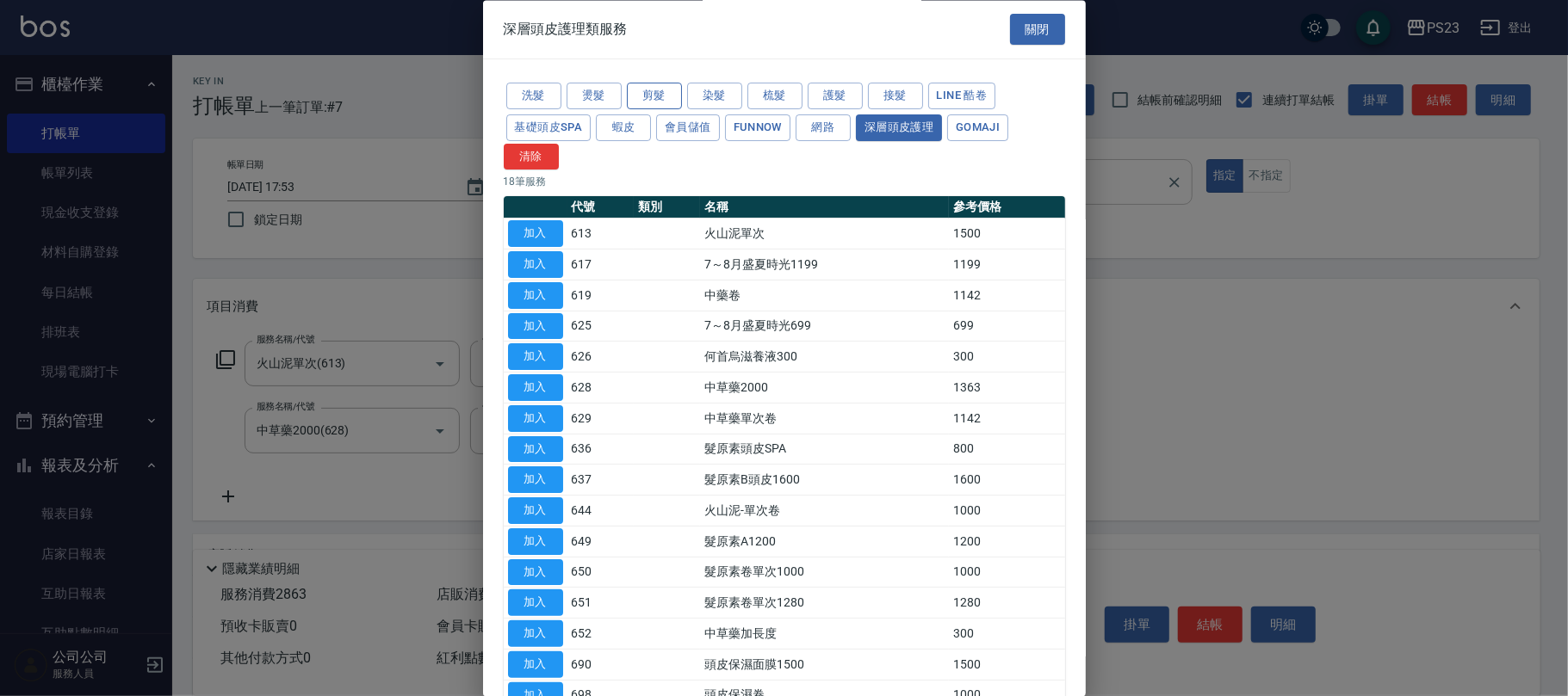
click at [666, 101] on button "剪髮" at bounding box center [655, 97] width 55 height 27
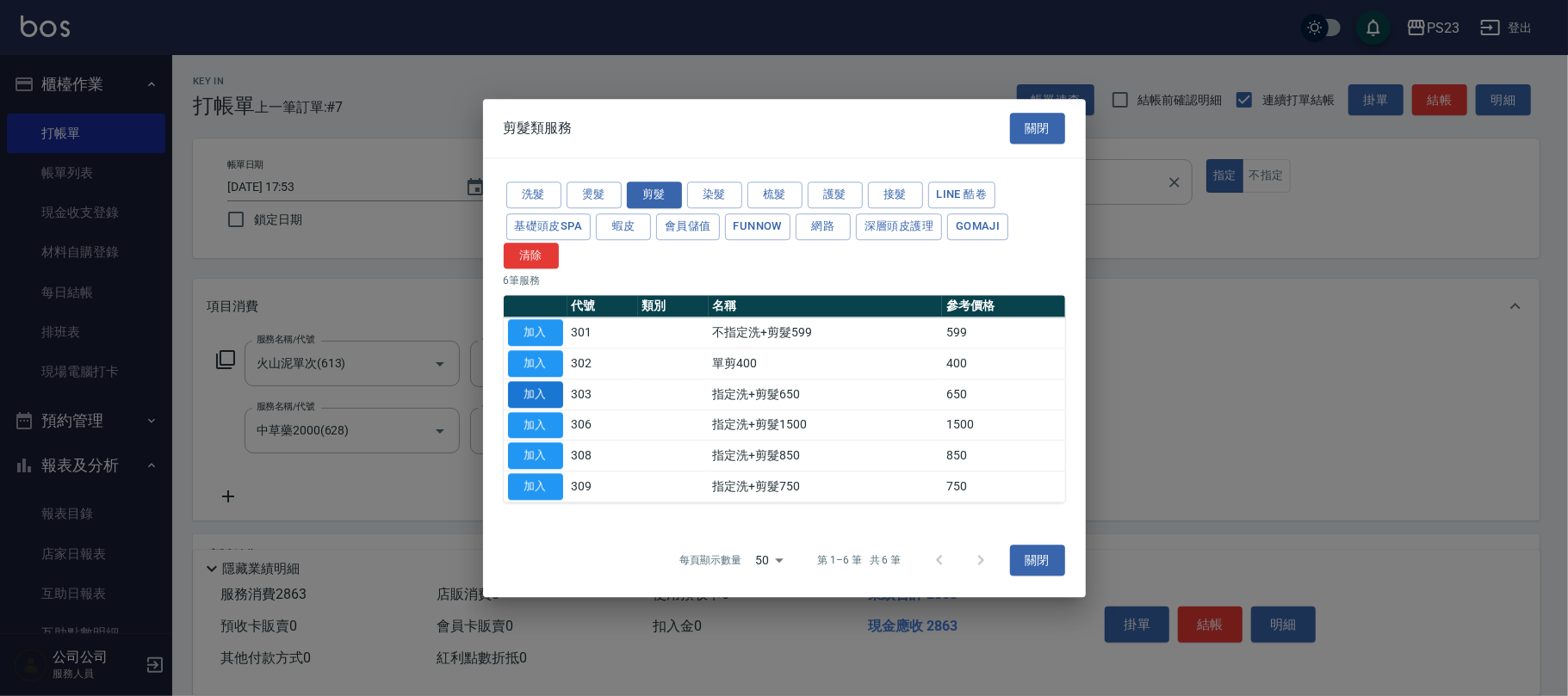
click at [526, 394] on button "加入" at bounding box center [536, 394] width 55 height 27
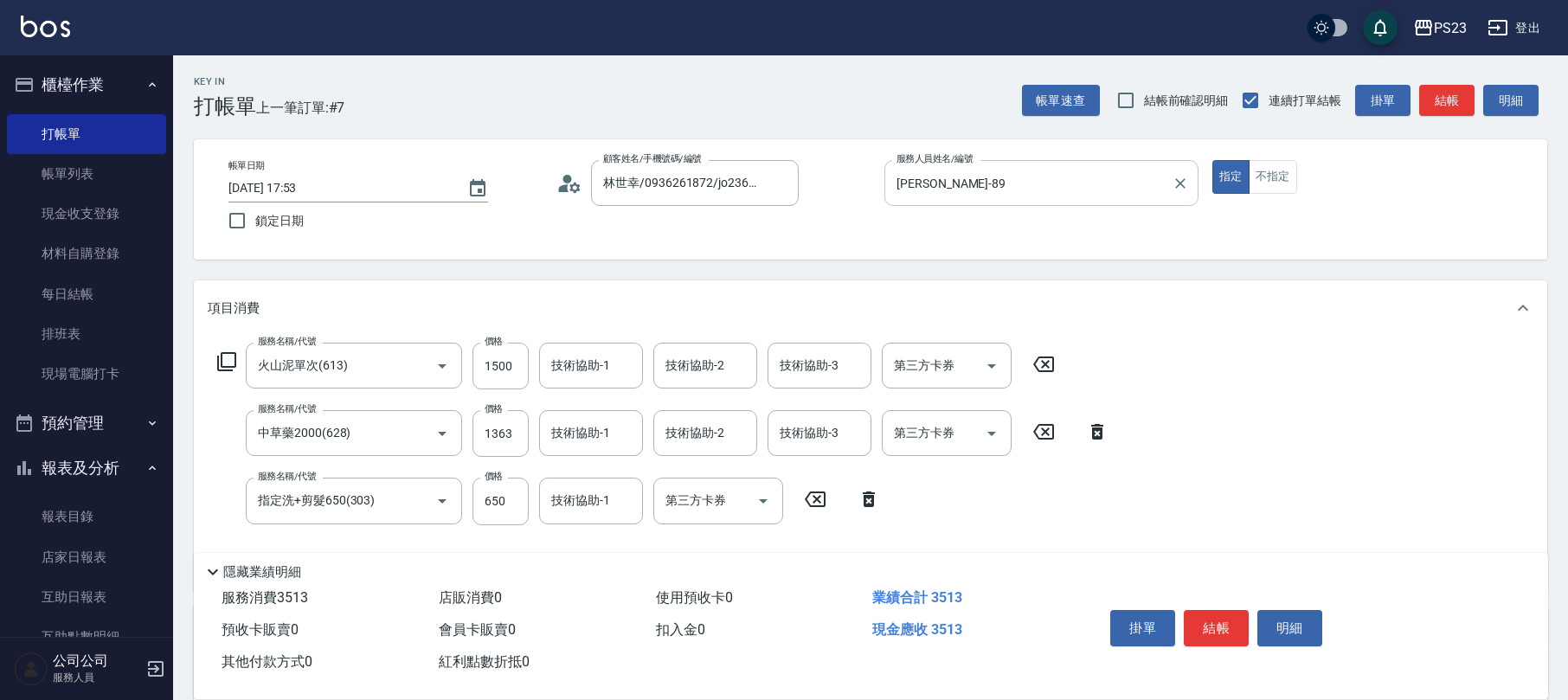
click at [869, 499] on icon at bounding box center [868, 500] width 12 height 15
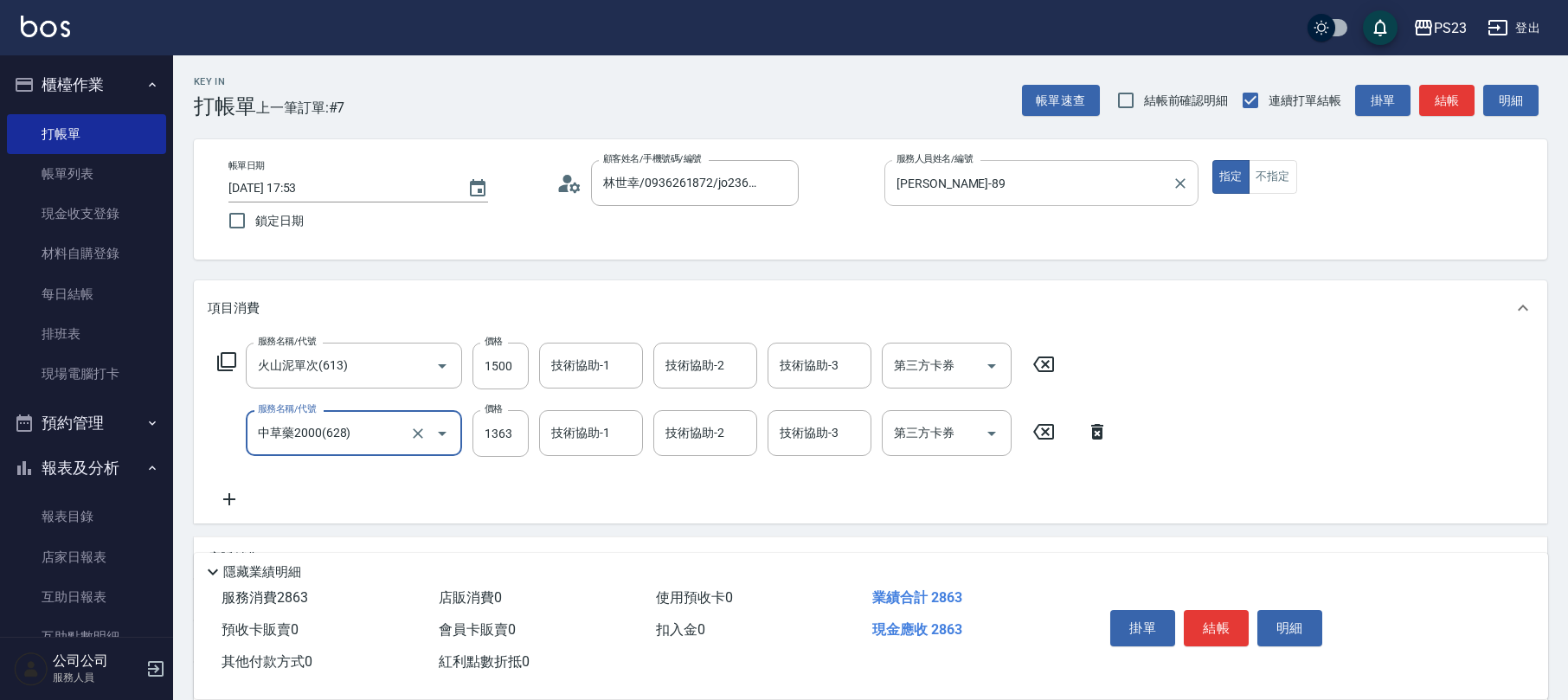
click at [230, 361] on icon at bounding box center [227, 362] width 21 height 21
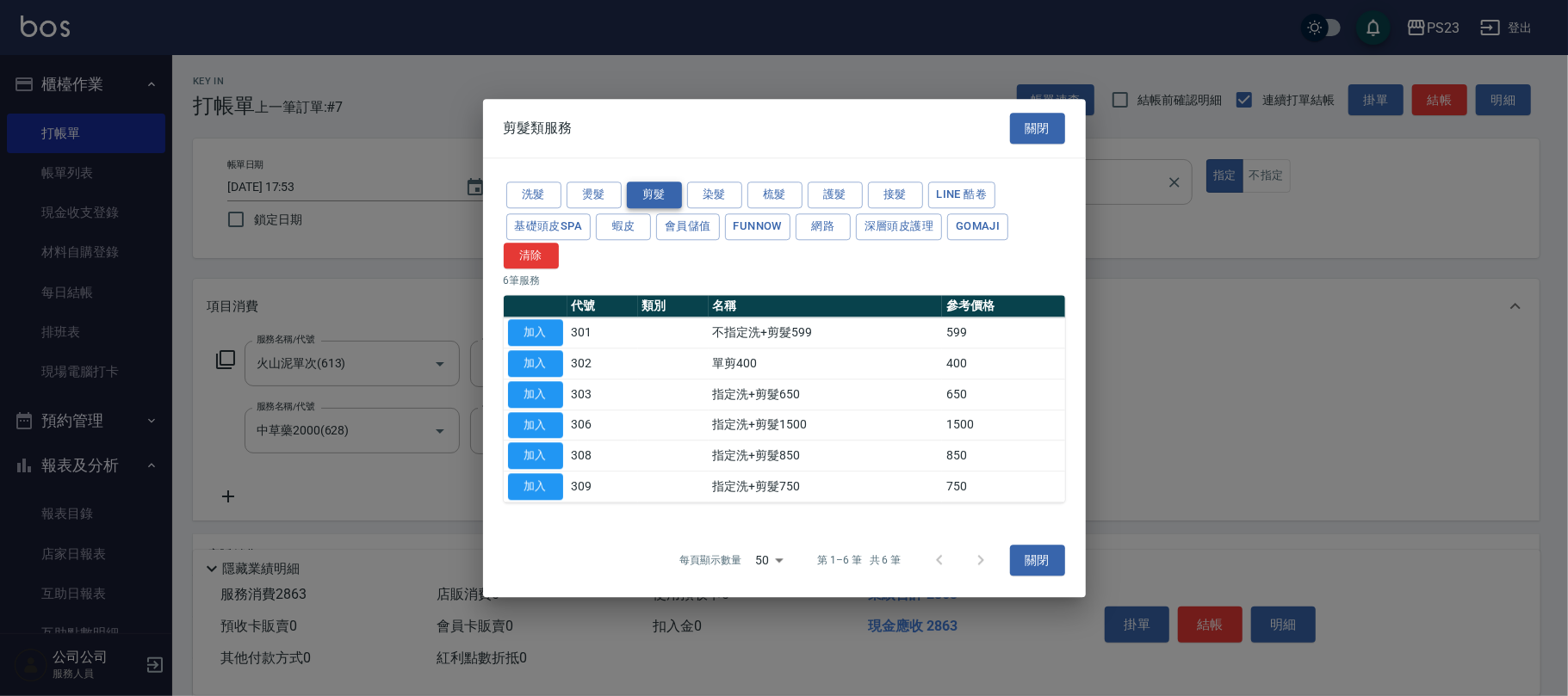
click at [648, 192] on button "剪髮" at bounding box center [655, 195] width 55 height 27
drag, startPoint x: 531, startPoint y: 361, endPoint x: 387, endPoint y: 348, distance: 144.6
click at [532, 359] on button "加入" at bounding box center [536, 363] width 55 height 27
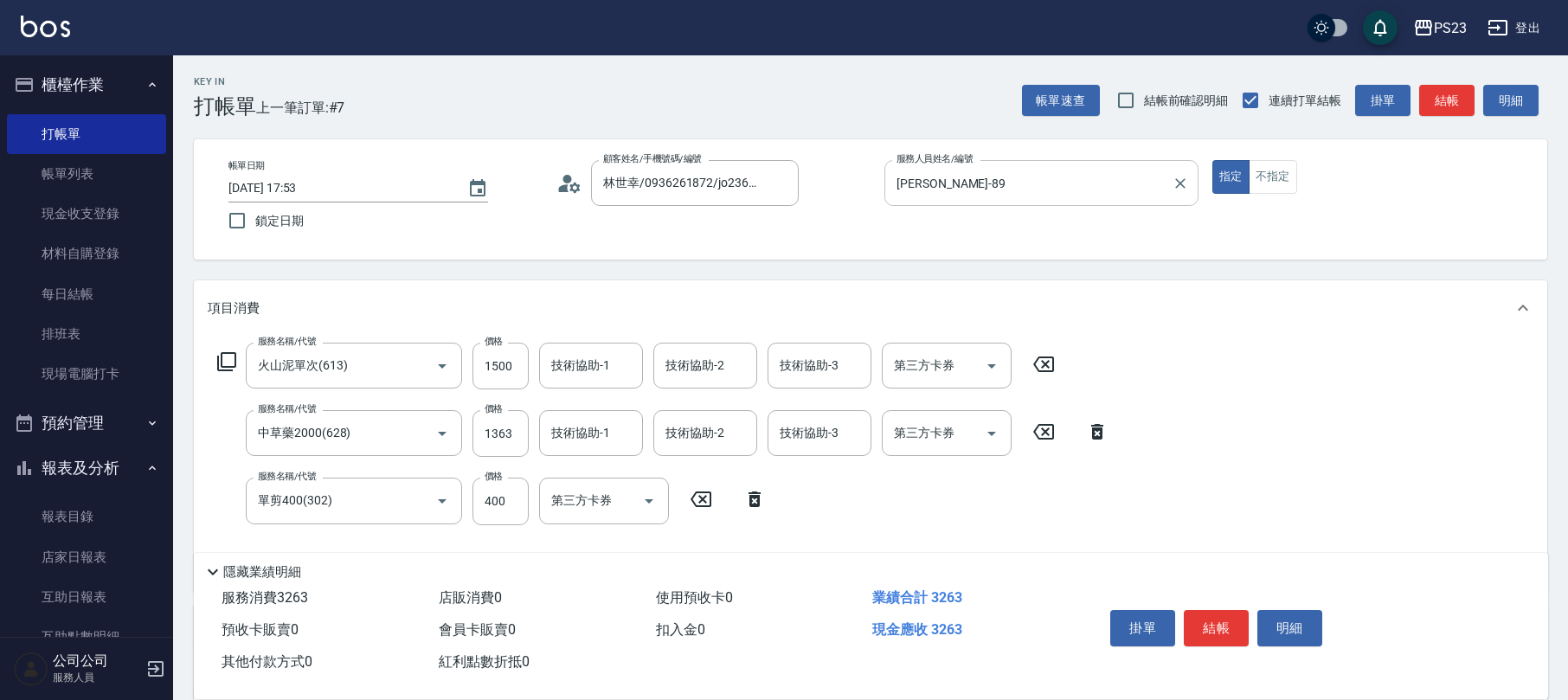
click at [230, 358] on icon at bounding box center [227, 362] width 21 height 21
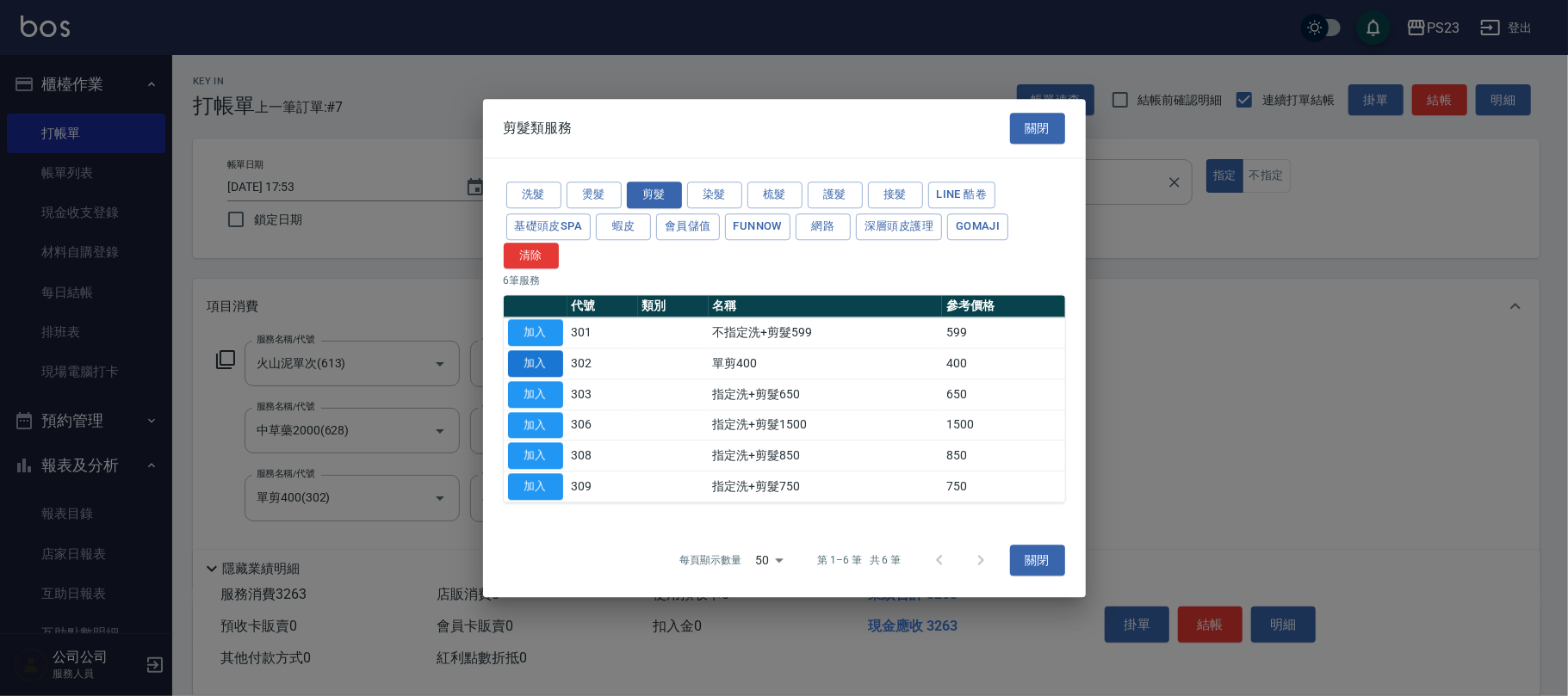
click at [528, 362] on button "加入" at bounding box center [536, 363] width 55 height 27
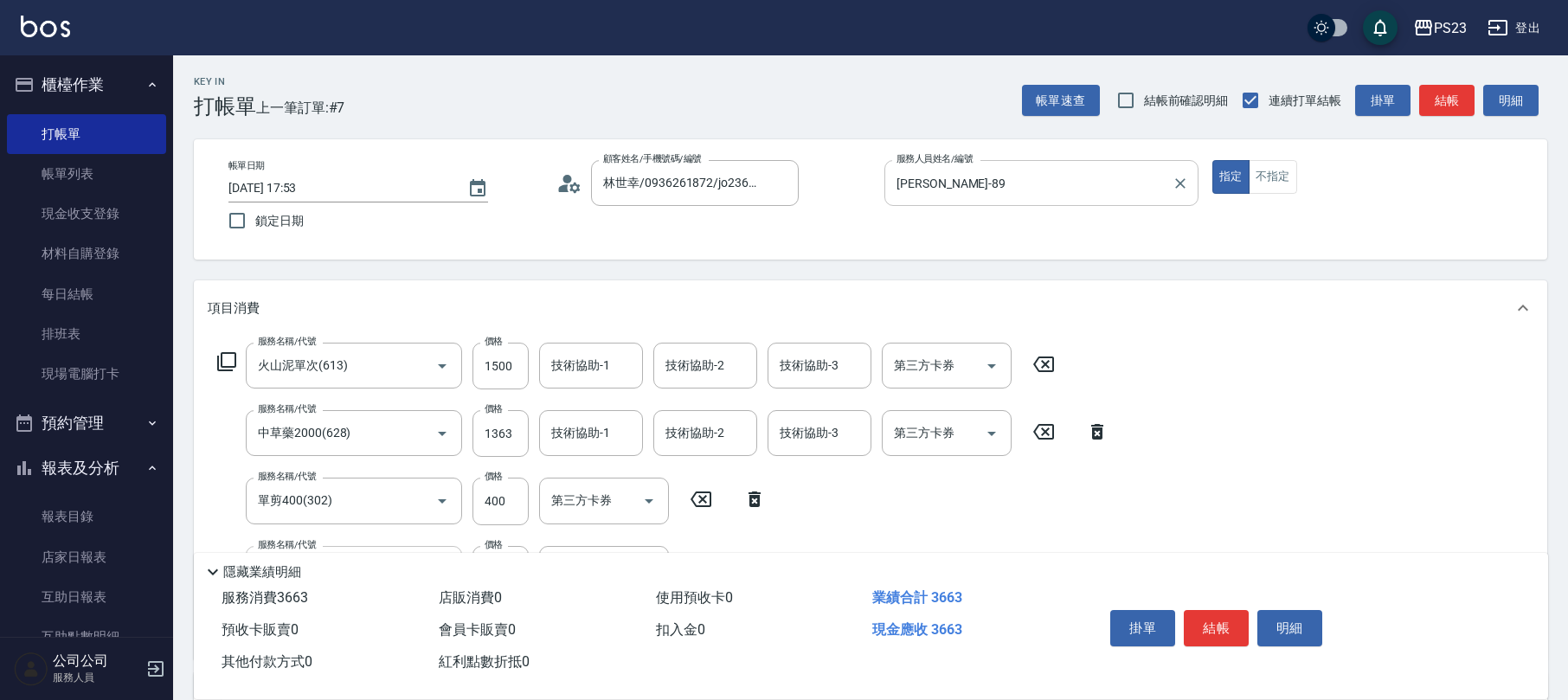
scroll to position [230, 0]
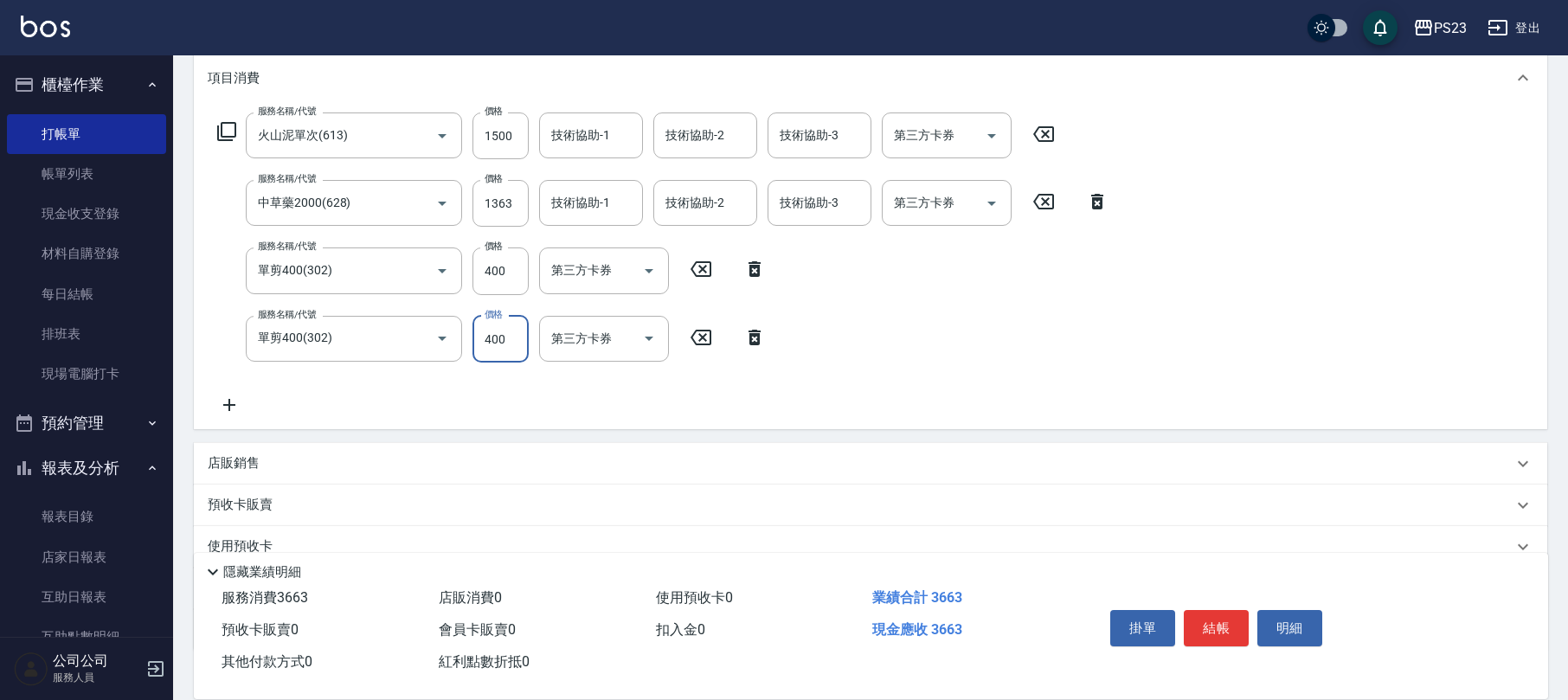
click at [512, 337] on input "400" at bounding box center [500, 339] width 56 height 47
type input "1000"
click at [512, 260] on input "400" at bounding box center [500, 271] width 56 height 47
type input "1000"
click at [511, 205] on input "1363" at bounding box center [500, 203] width 56 height 47
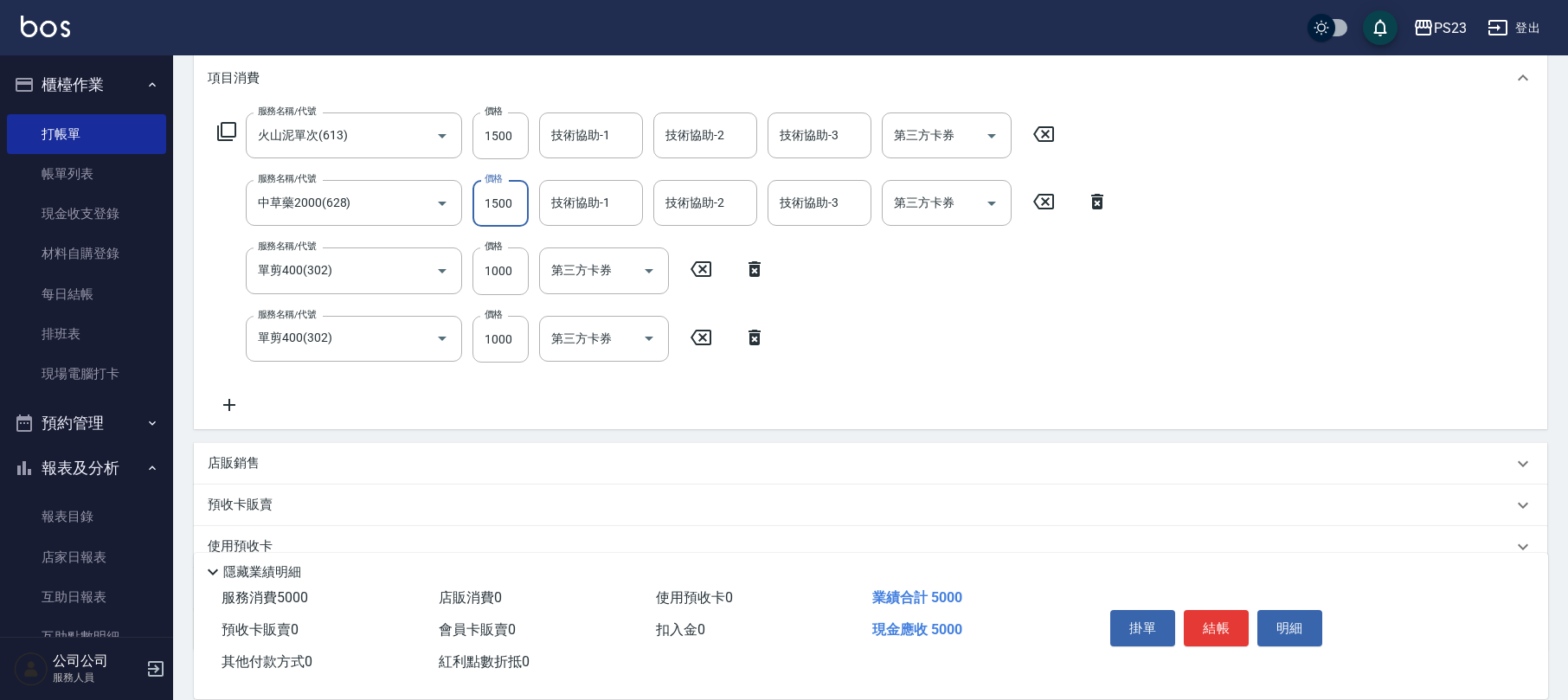
type input "1500"
type input "Flora-21"
type input "青惠-26"
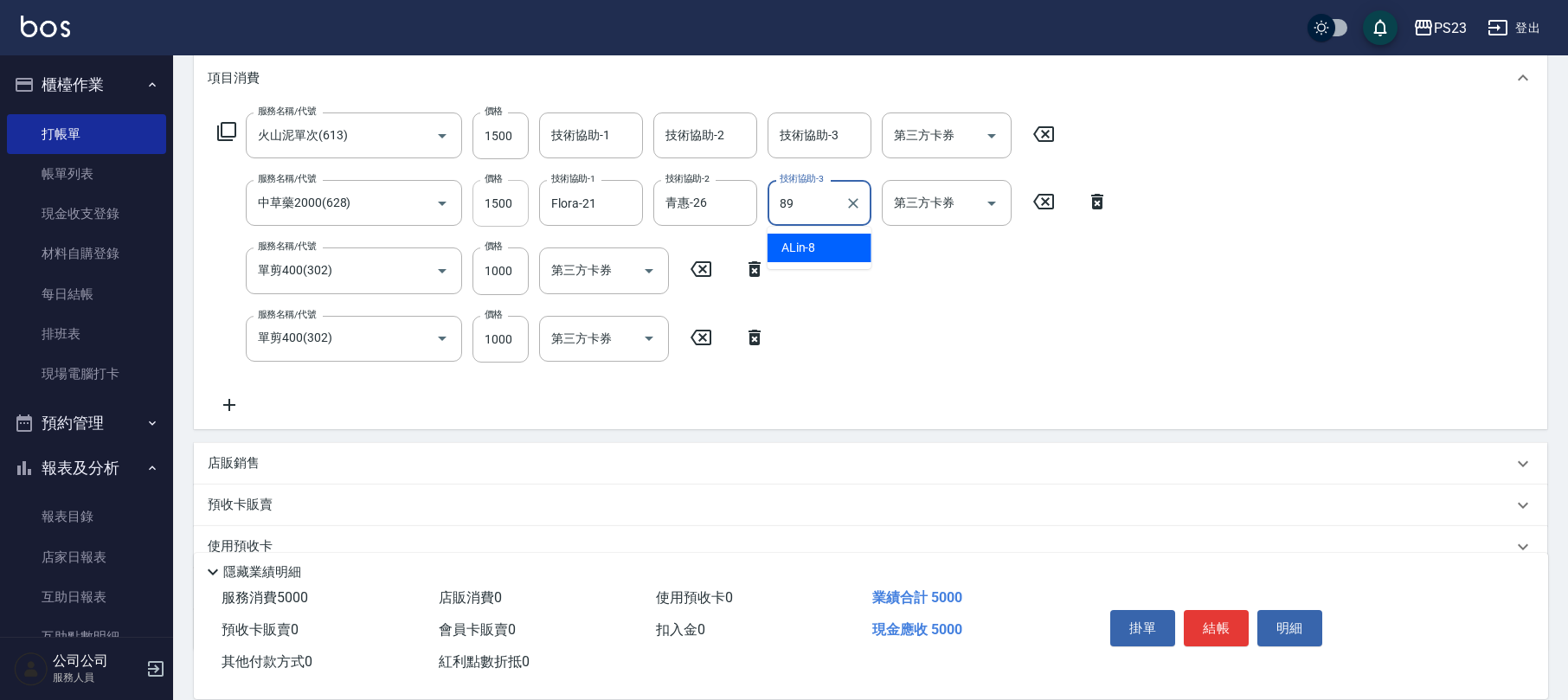
type input "[PERSON_NAME]-89"
click at [479, 135] on input "1500" at bounding box center [500, 135] width 56 height 47
click at [479, 145] on input "1500" at bounding box center [500, 135] width 56 height 47
type input "1300"
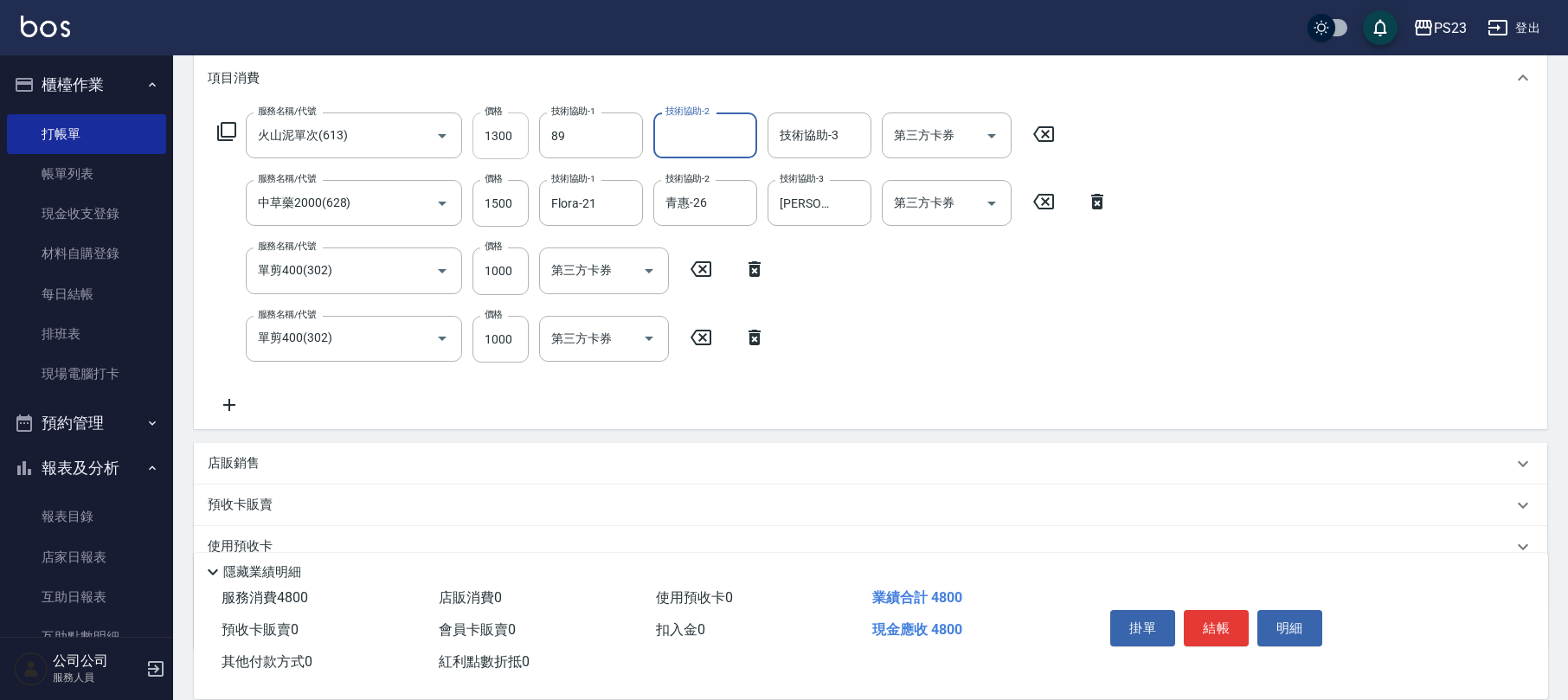
type input "[PERSON_NAME]-89"
type input "青惠-26"
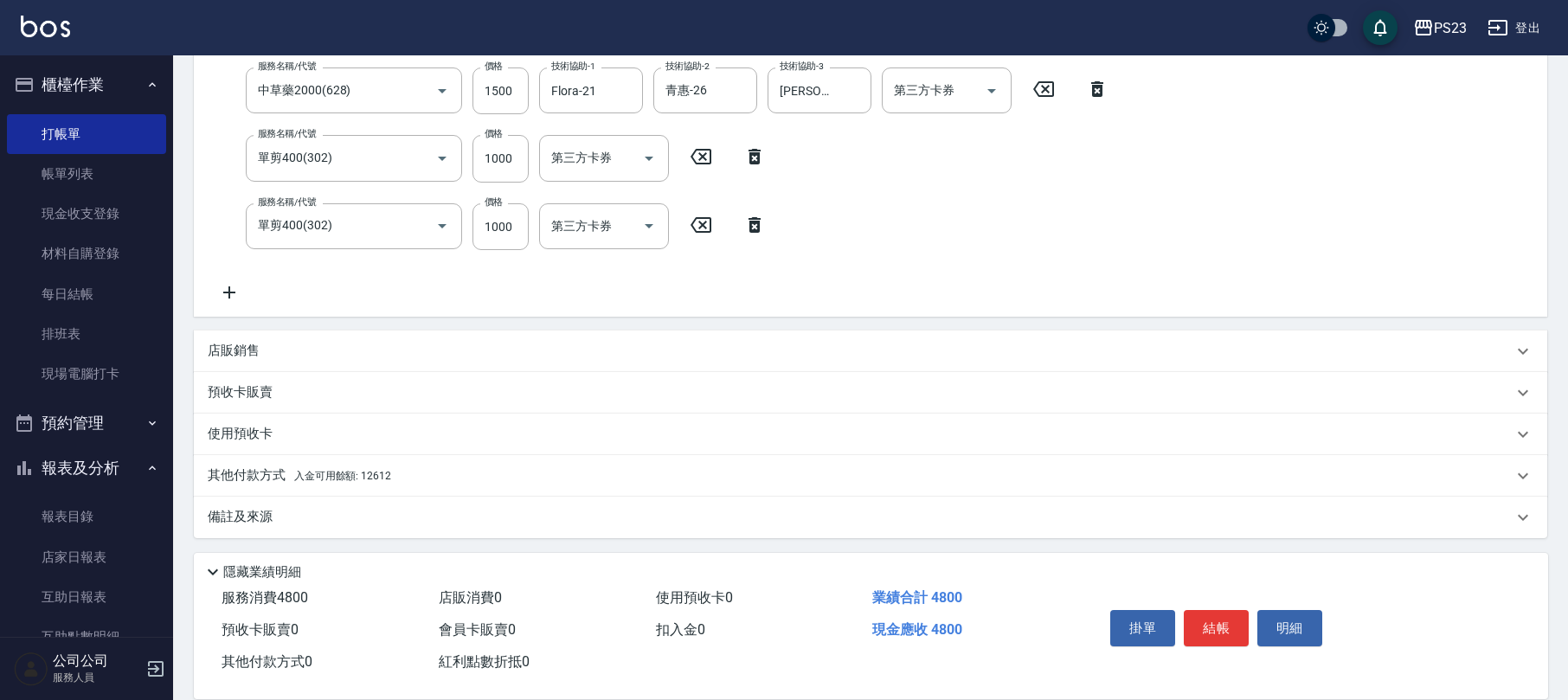
click at [422, 474] on div "其他付款方式 入金可用餘額: 12612" at bounding box center [860, 476] width 1305 height 19
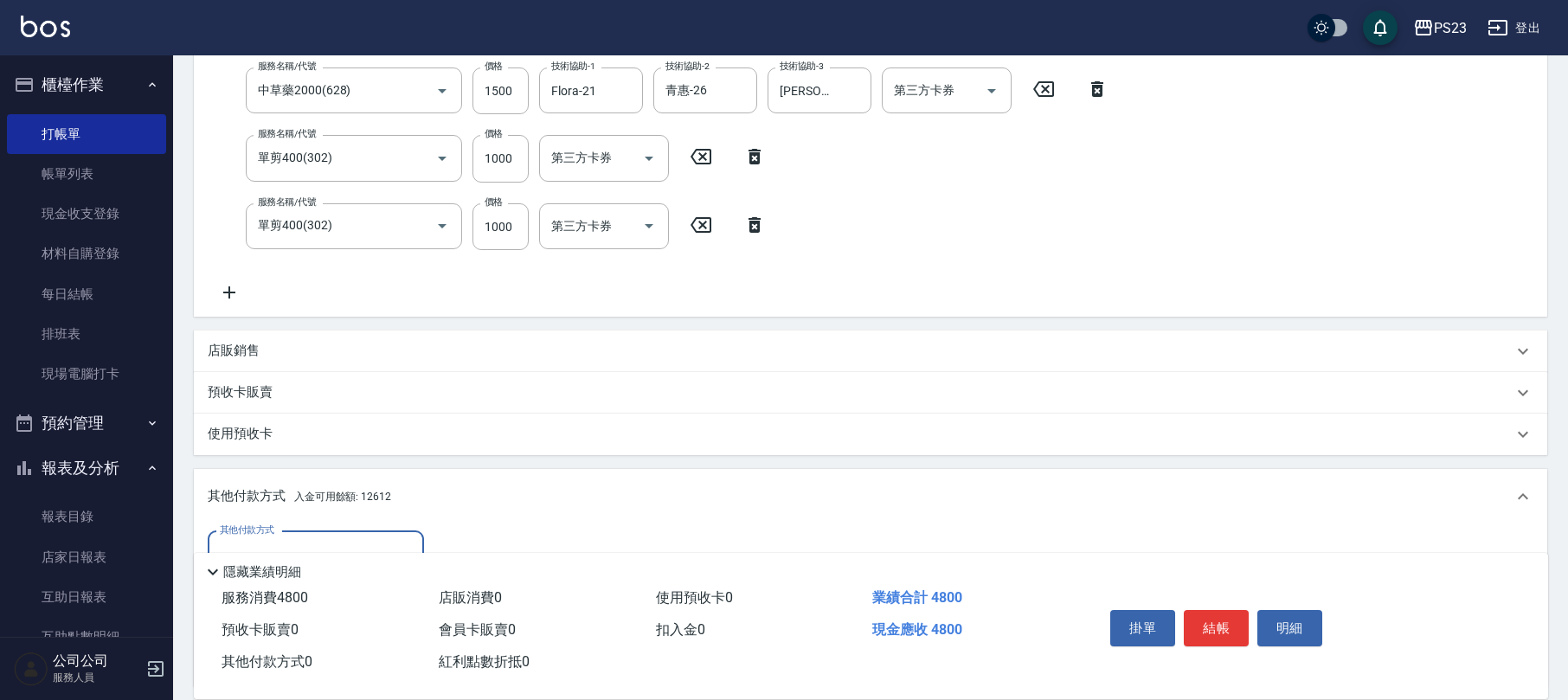
scroll to position [547, 0]
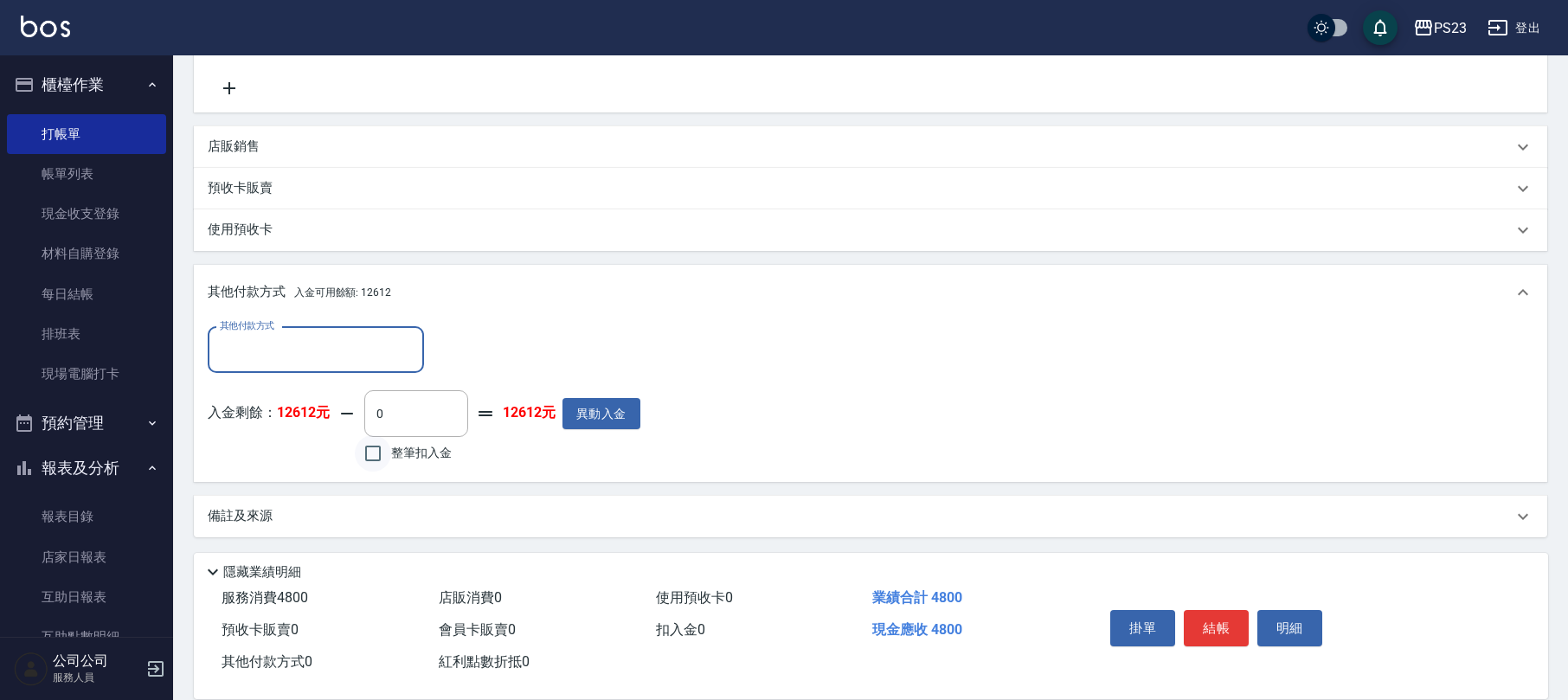
click at [370, 458] on input "整筆扣入金" at bounding box center [373, 454] width 36 height 36
checkbox input "true"
type input "4800"
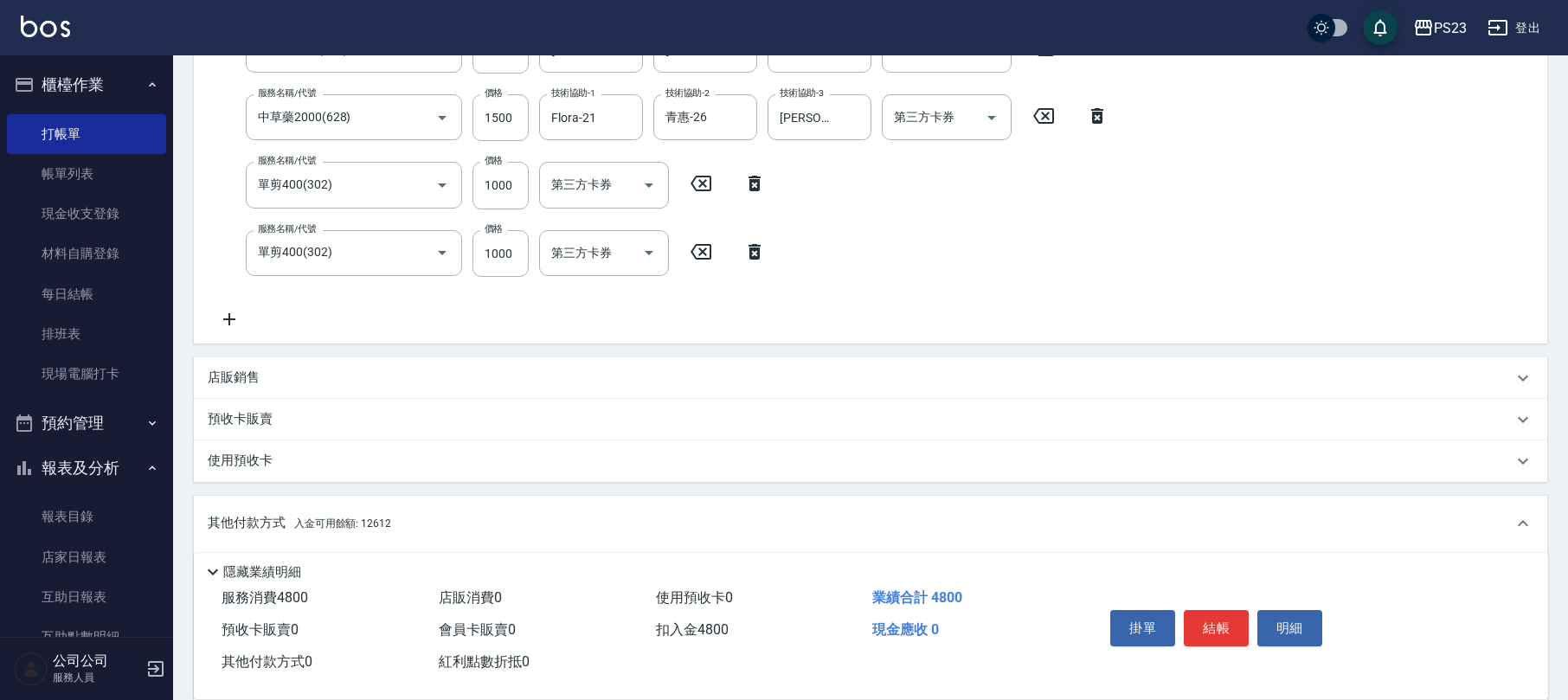
scroll to position [0, 0]
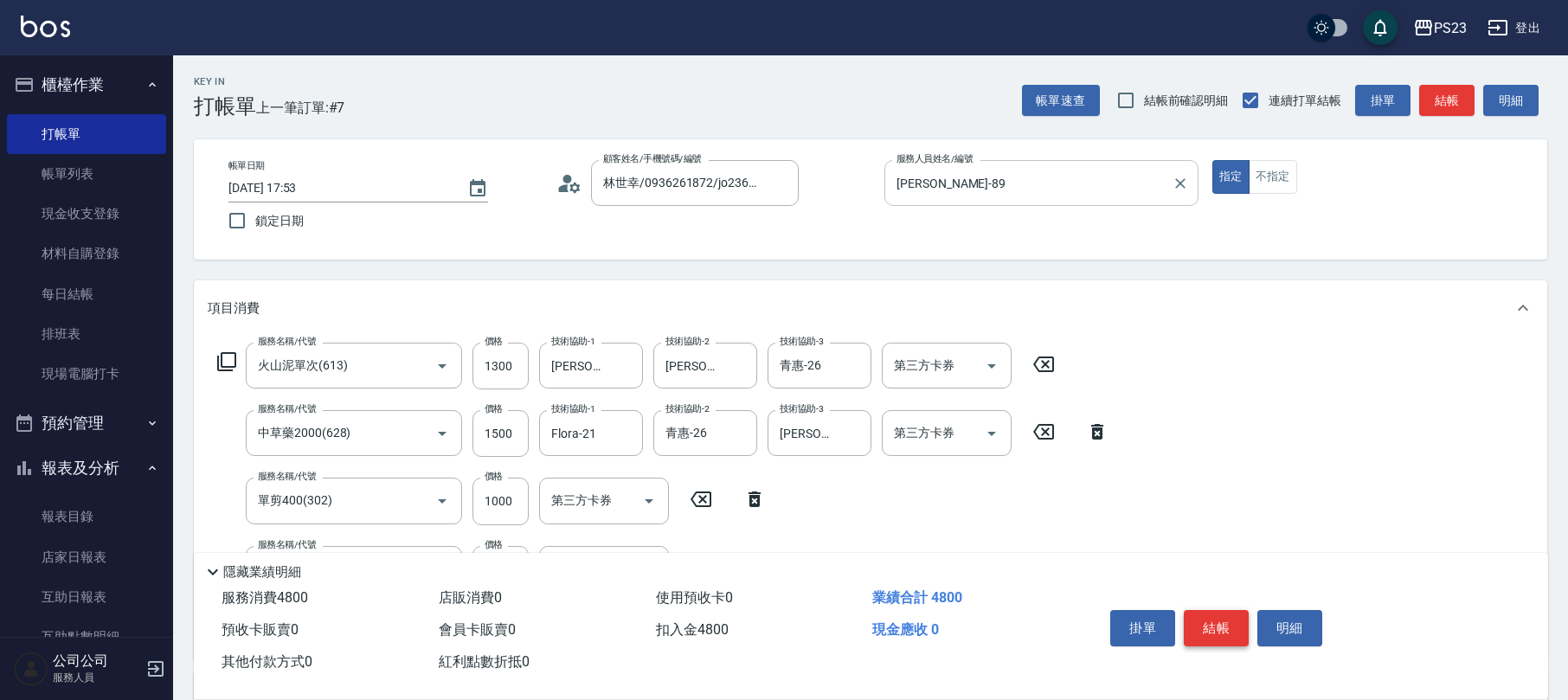
click at [1201, 624] on button "結帳" at bounding box center [1216, 628] width 65 height 36
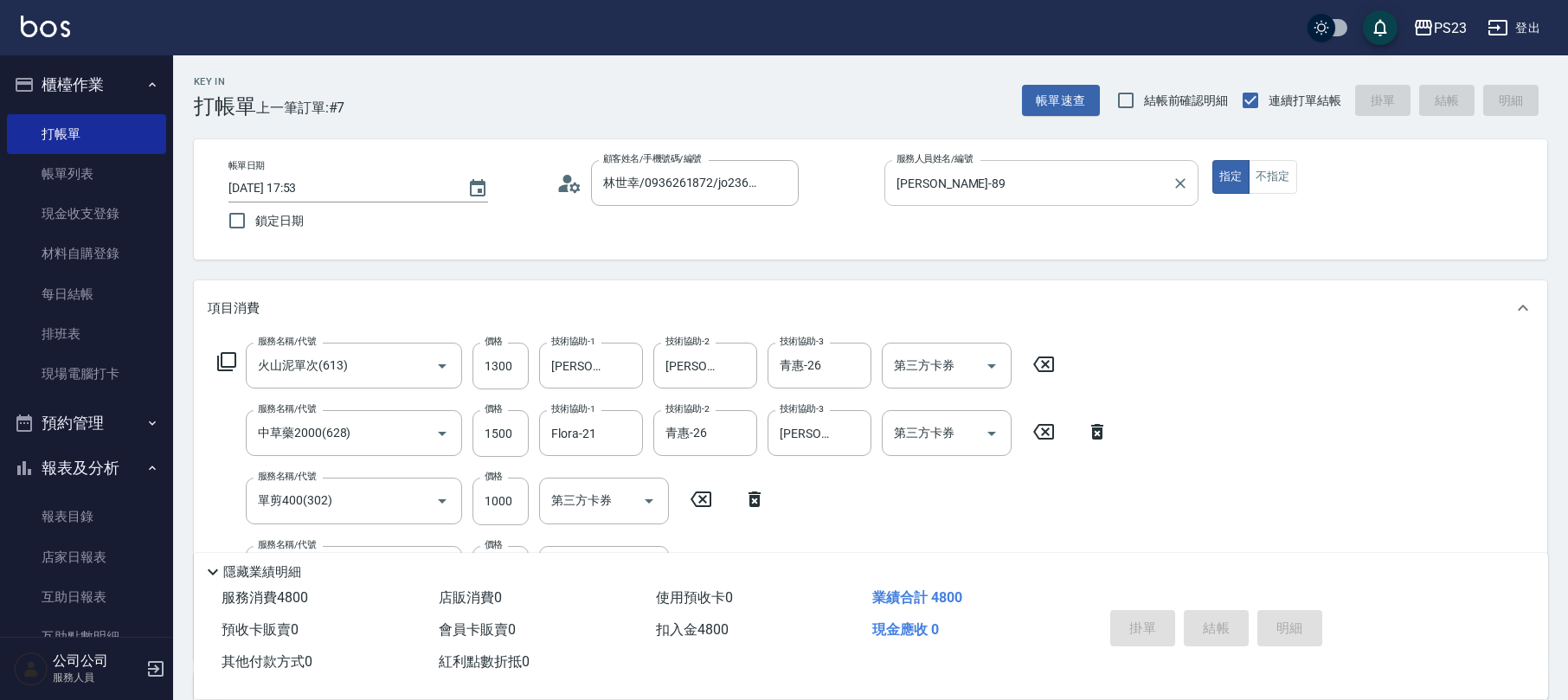
type input "[DATE] 17:55"
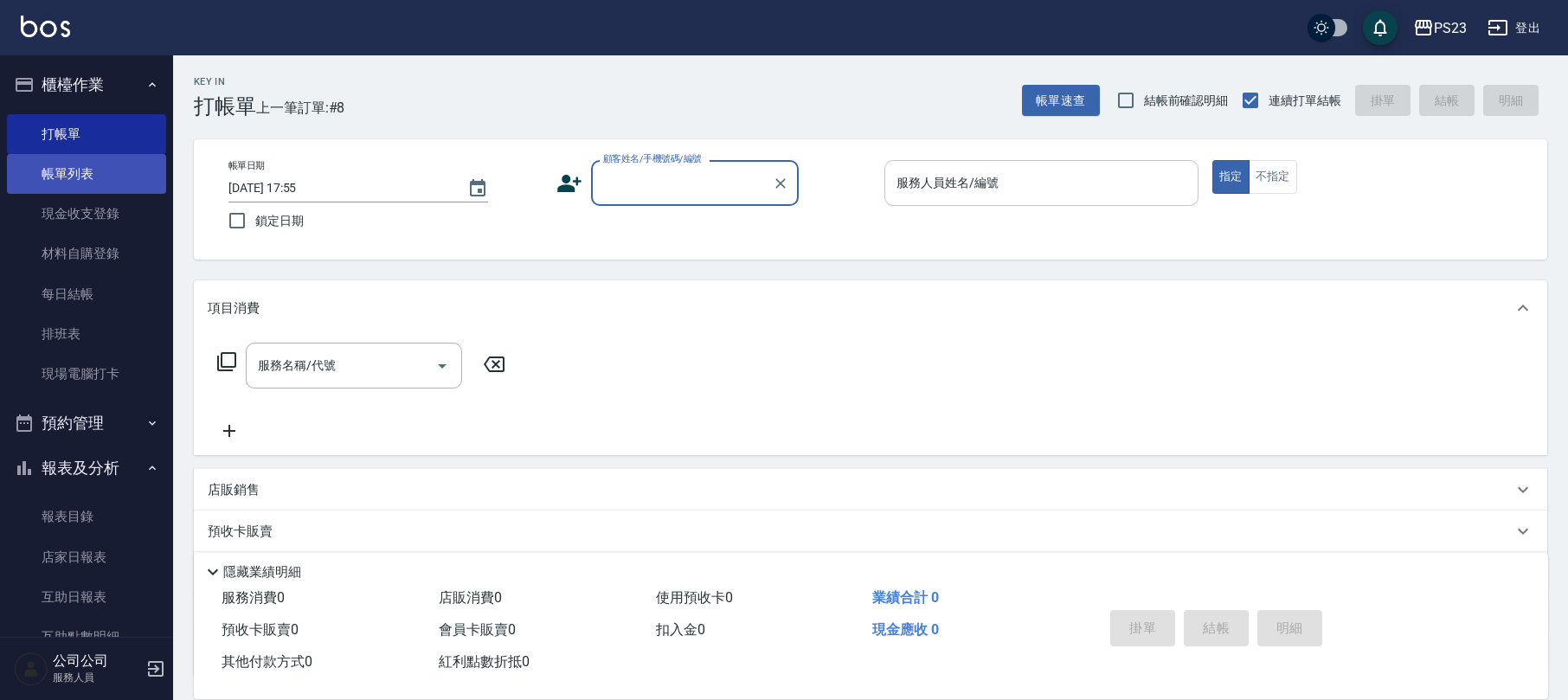
click at [98, 181] on link "帳單列表" at bounding box center [86, 175] width 159 height 40
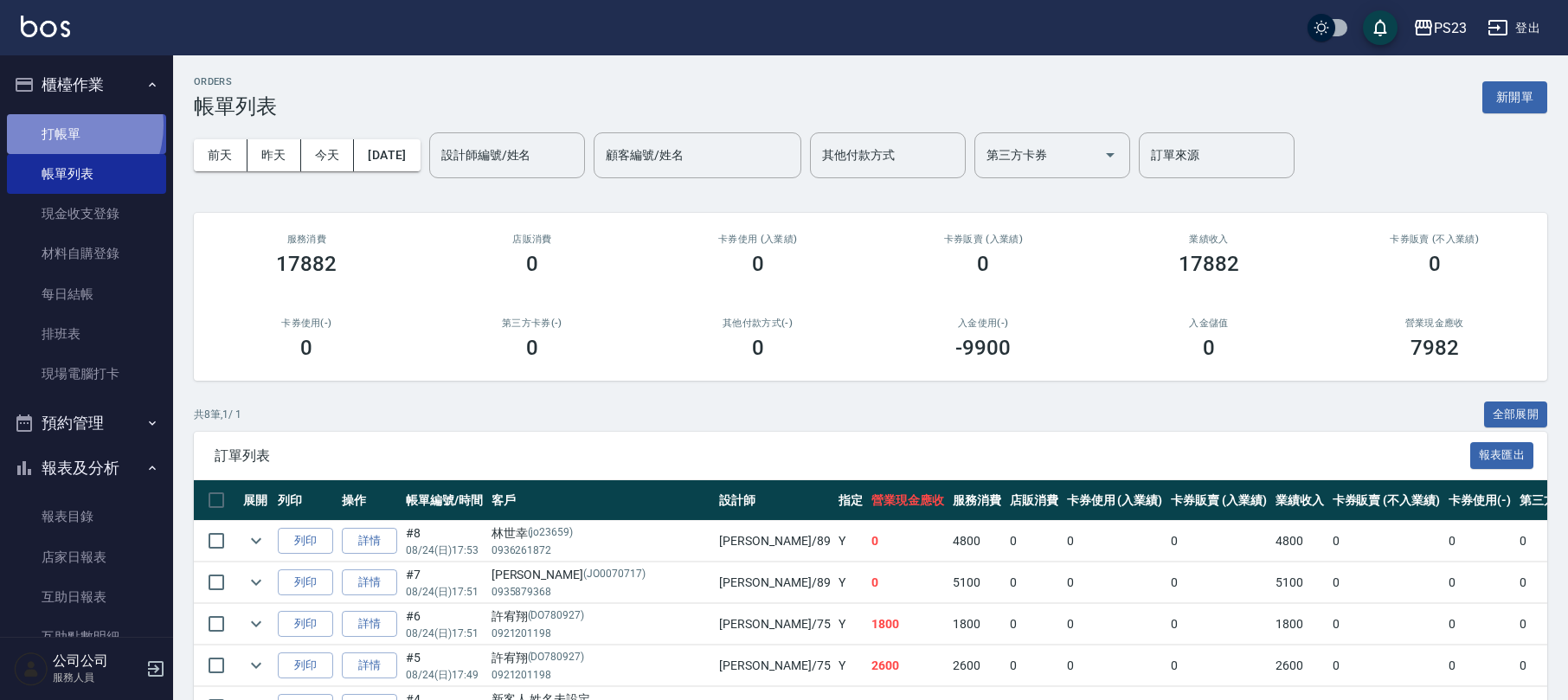
click at [63, 125] on link "打帳單" at bounding box center [86, 134] width 159 height 40
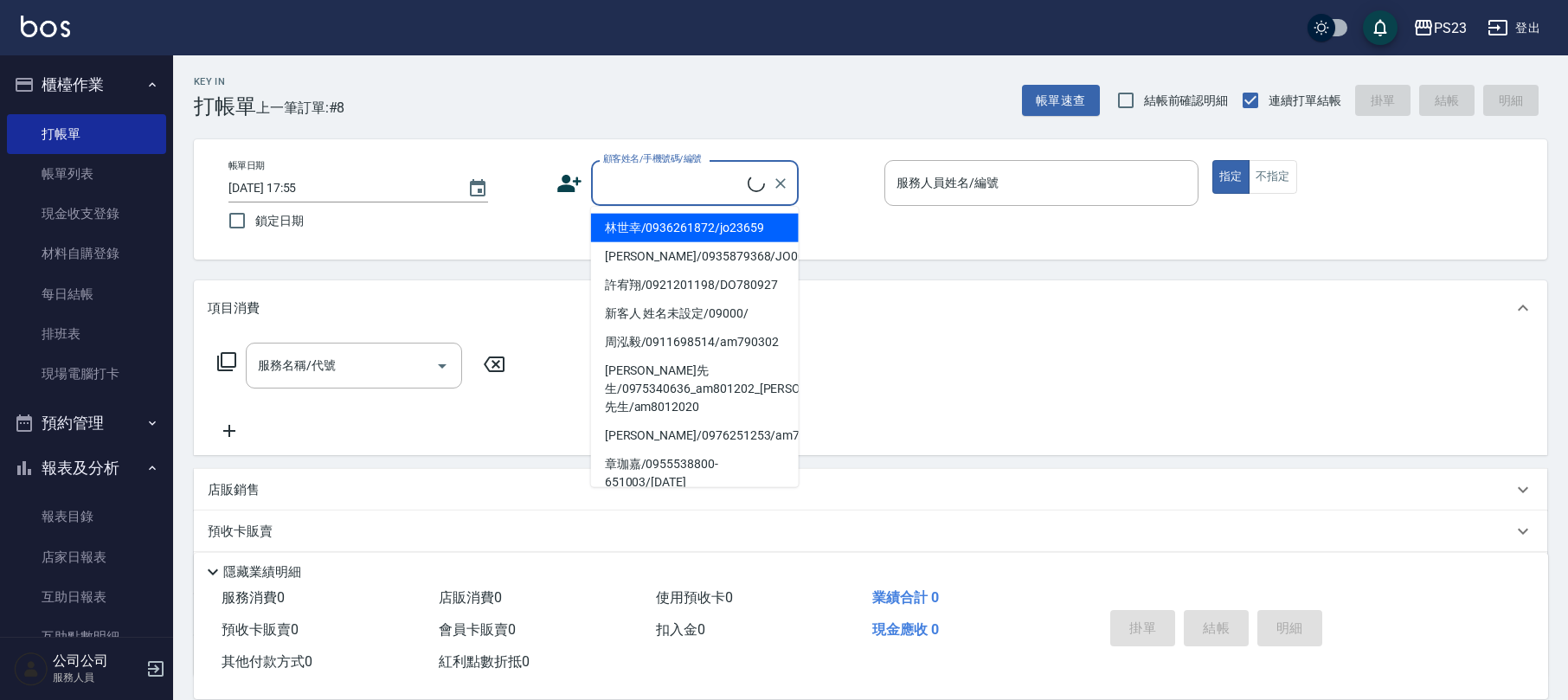
click at [654, 181] on input "顧客姓名/手機號碼/編號" at bounding box center [673, 183] width 149 height 31
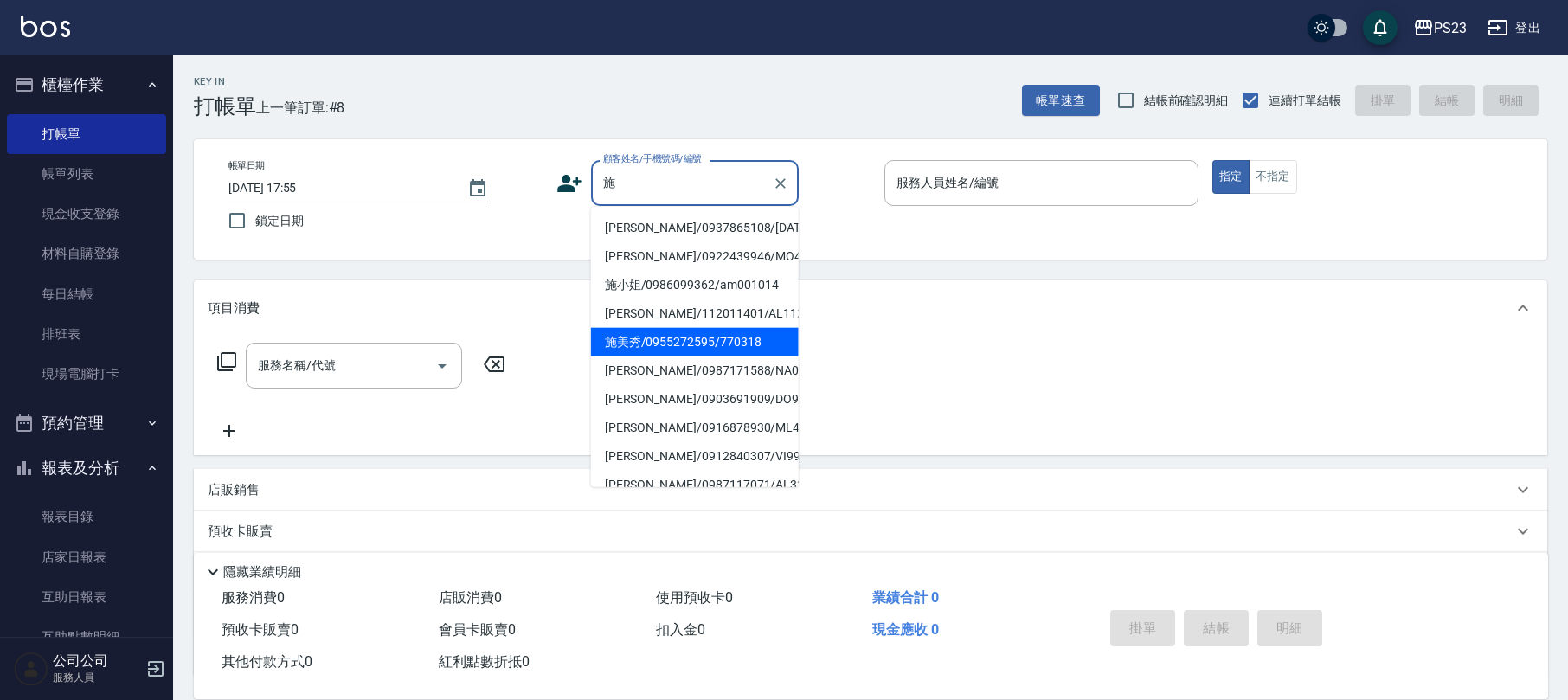
click at [706, 357] on li "施美秀/0955272595/770318" at bounding box center [695, 342] width 208 height 29
type input "施美秀/0955272595/770318"
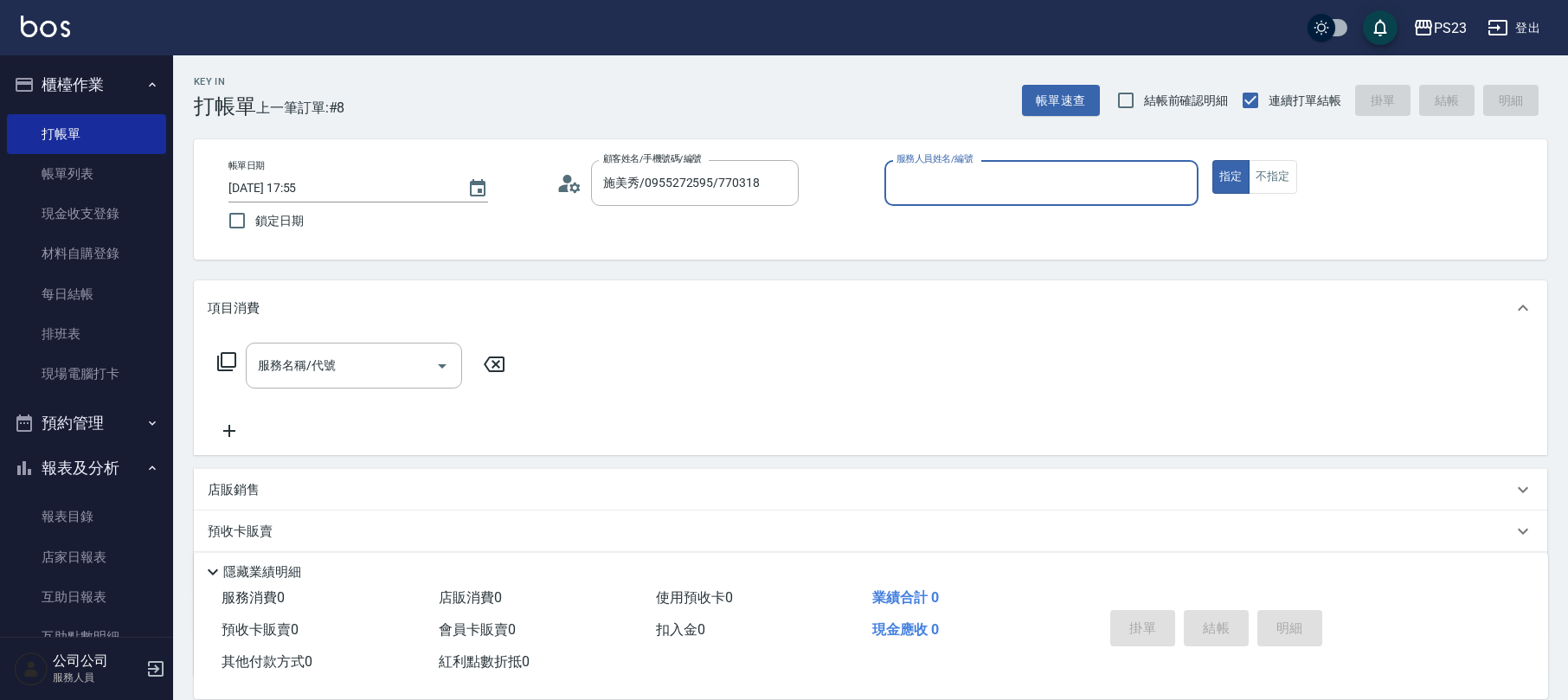
type input "Nanako-59"
click at [227, 360] on icon at bounding box center [227, 362] width 21 height 21
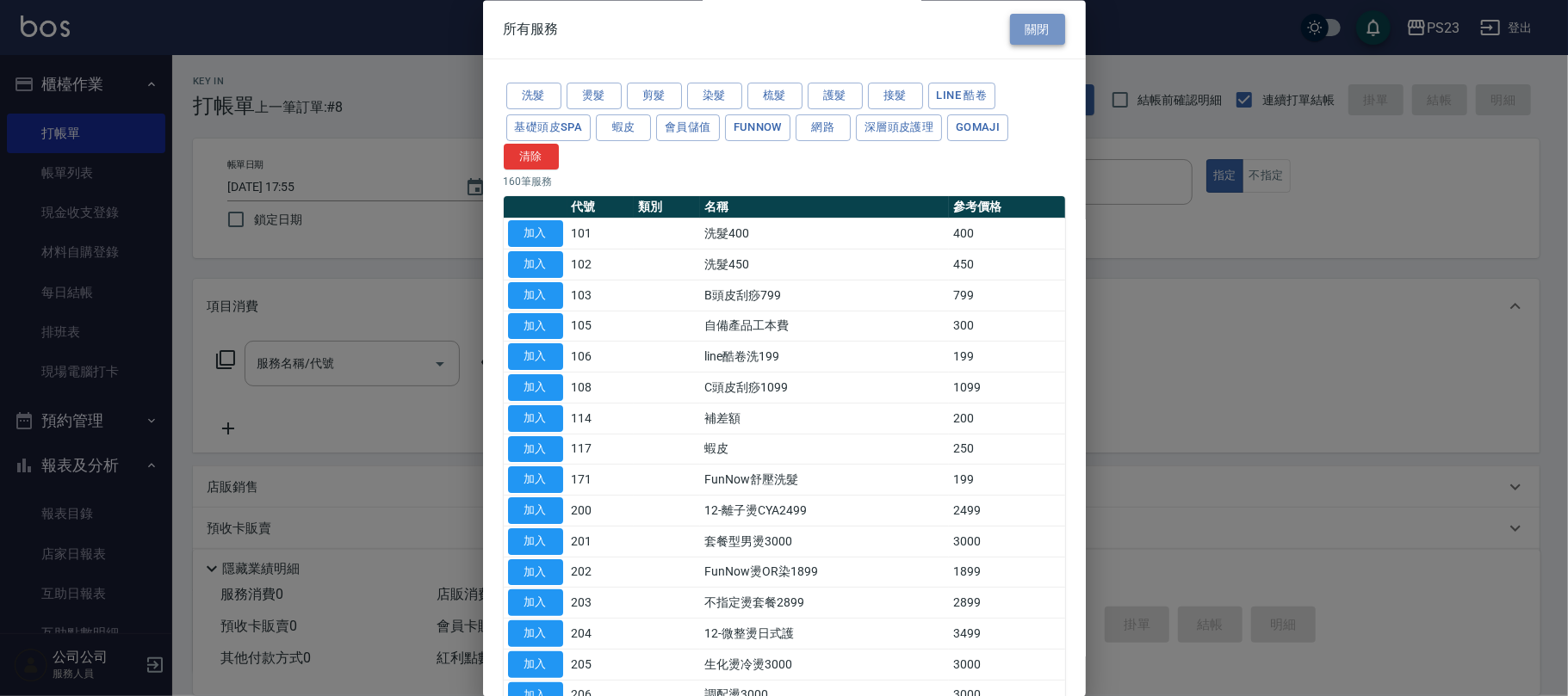
click at [1027, 19] on button "關閉" at bounding box center [1038, 30] width 55 height 32
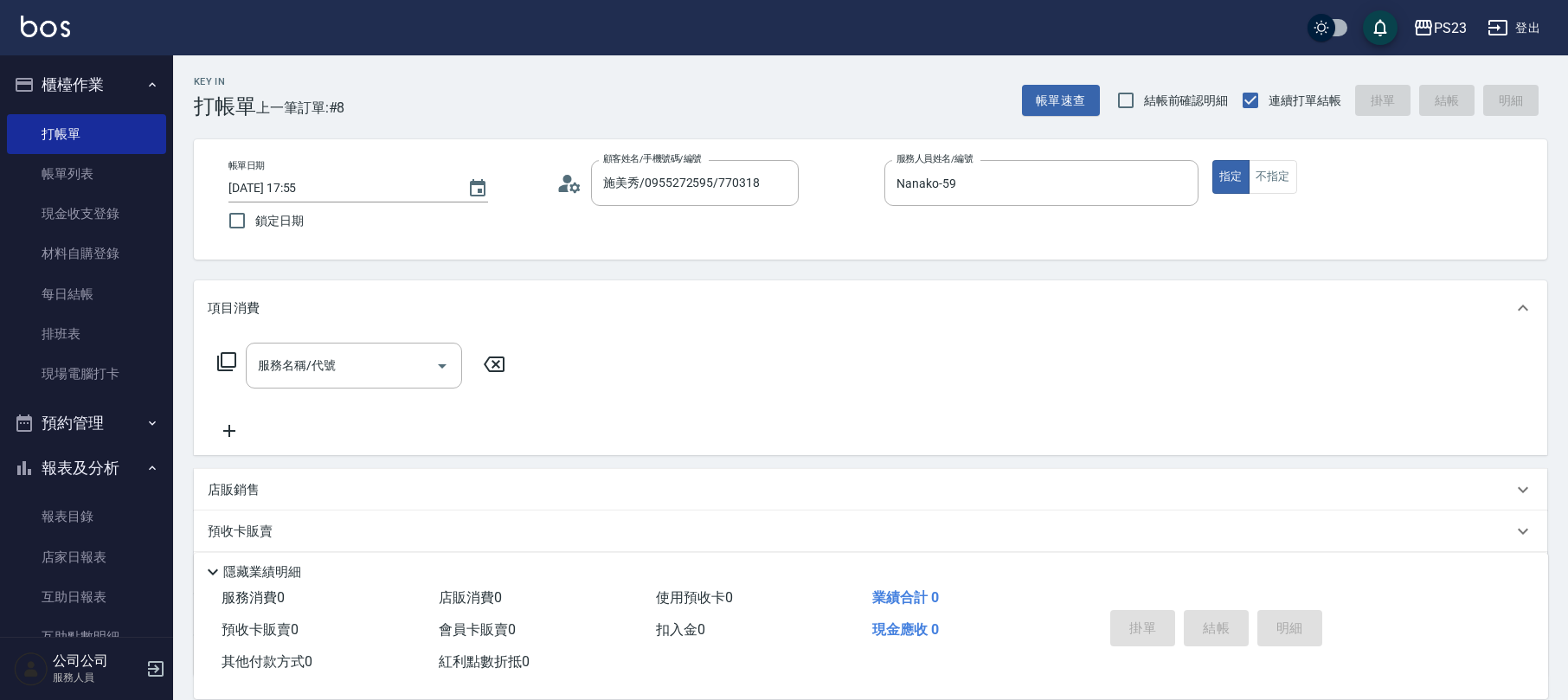
scroll to position [139, 0]
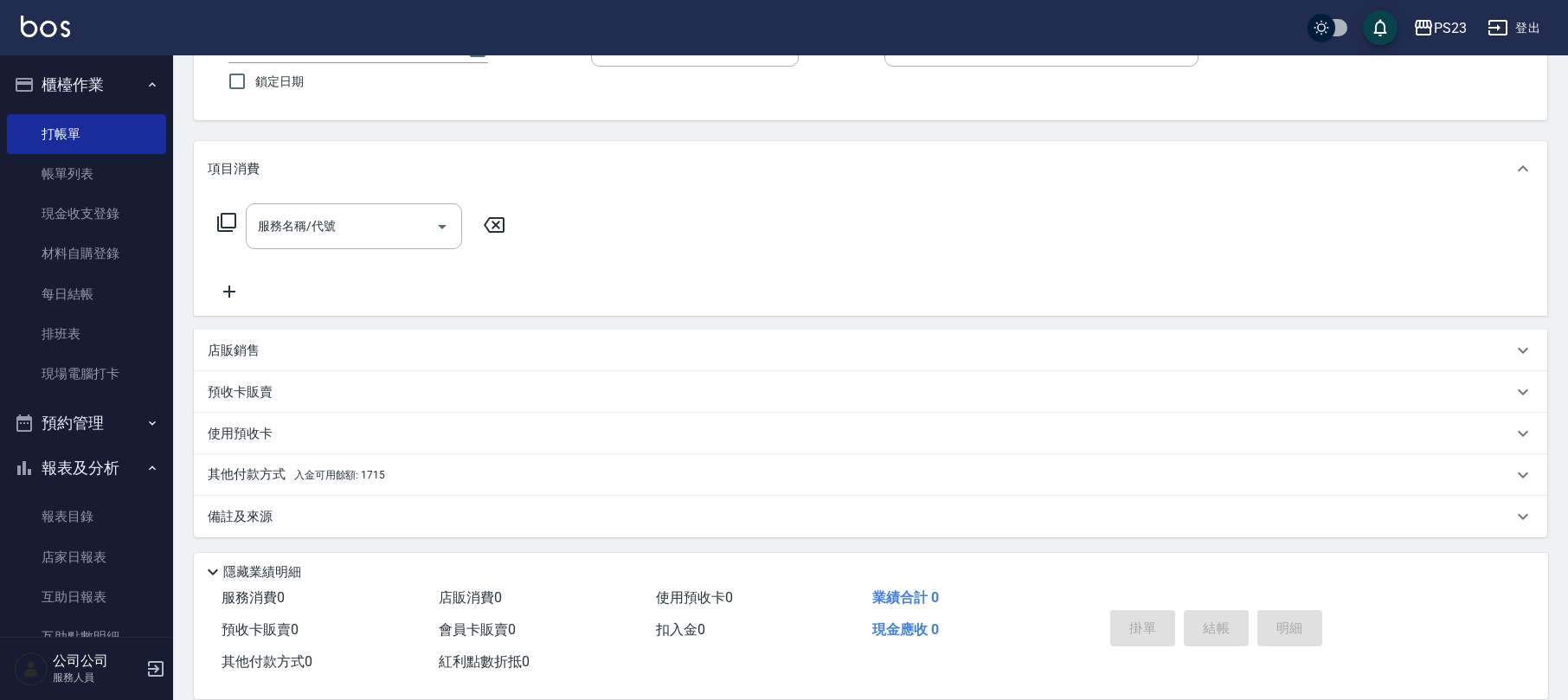
click at [443, 480] on div "其他付款方式 入金可用餘額: 1715" at bounding box center [860, 475] width 1305 height 19
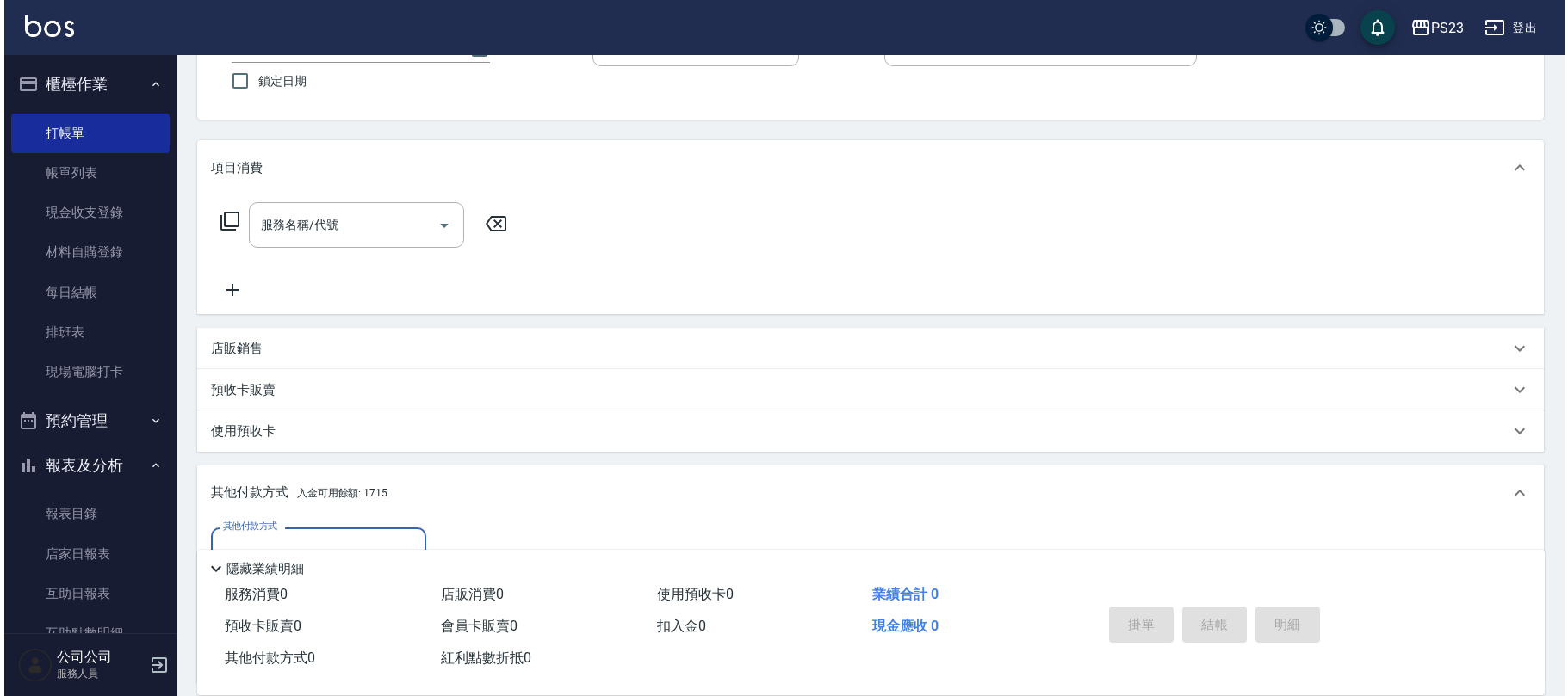
scroll to position [340, 0]
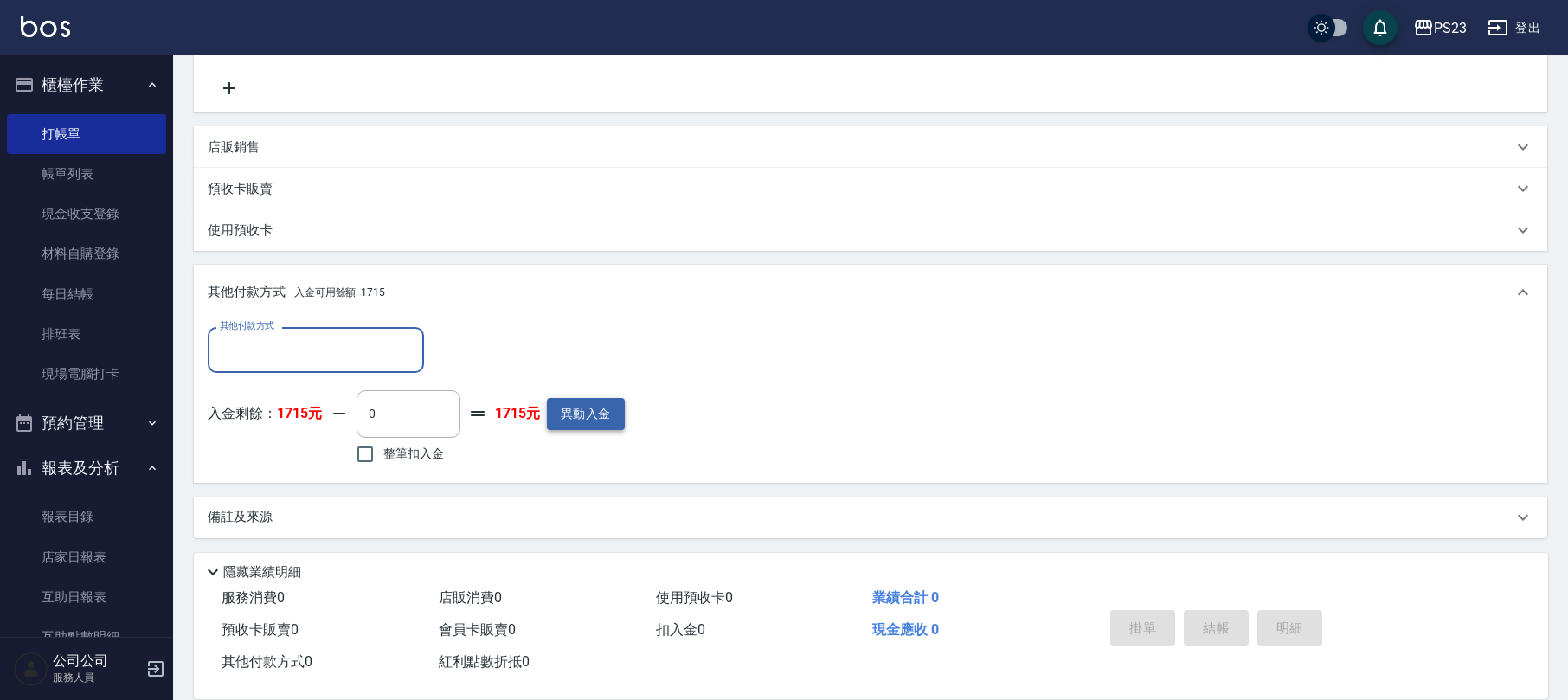
click at [595, 424] on button "異動入金" at bounding box center [586, 415] width 78 height 32
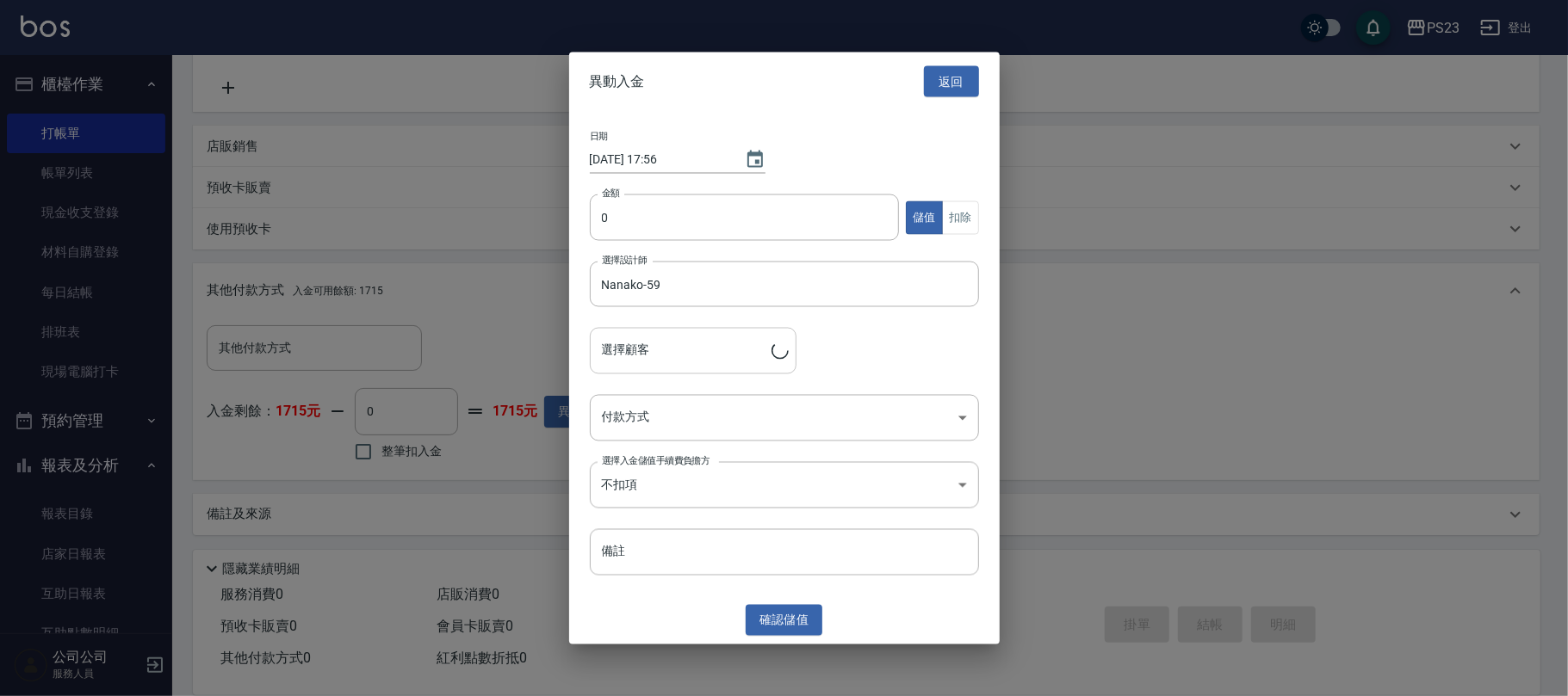
type input "施美秀/0955272595/770318"
click at [627, 217] on input "0" at bounding box center [745, 217] width 310 height 46
type input "3000"
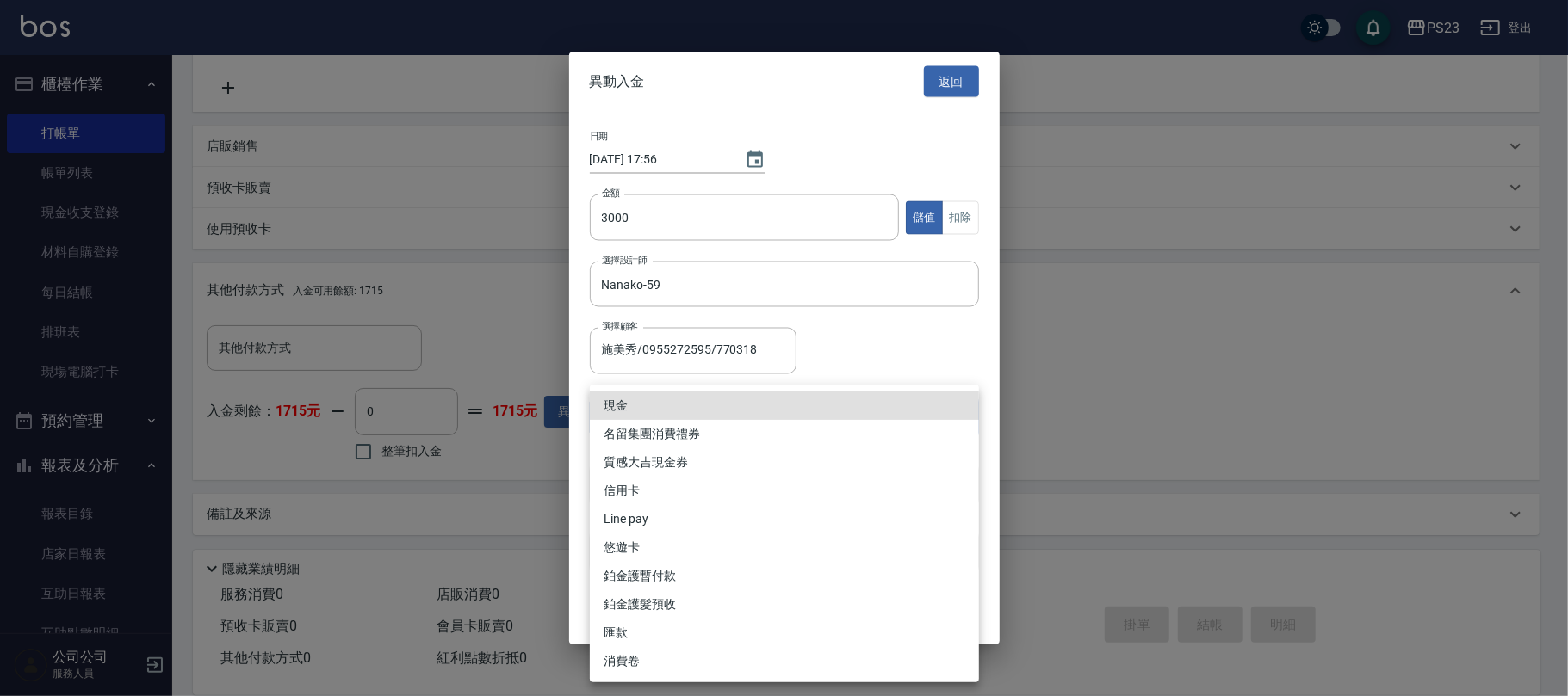
click at [713, 424] on body "PS23 登出 櫃檯作業 打帳單 帳單列表 現金收支登錄 材料自購登錄 每日結帳 排班表 現場電腦打卡 預約管理 預約管理 單日預約紀錄 單週預約紀錄 報表及…" at bounding box center [784, 178] width 1568 height 1038
click at [655, 628] on li "匯款" at bounding box center [784, 633] width 389 height 28
type input "匯款"
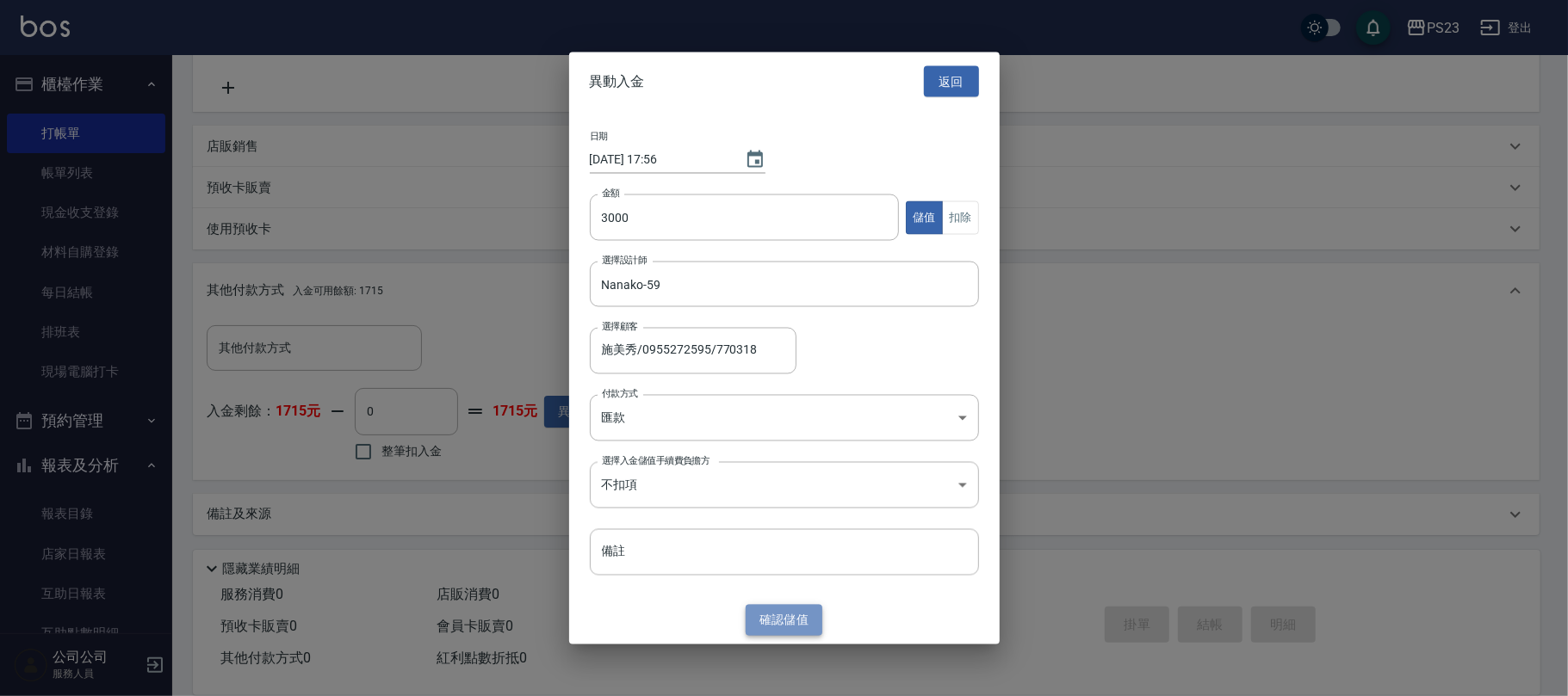
click at [811, 610] on button "確認 儲值" at bounding box center [784, 620] width 78 height 32
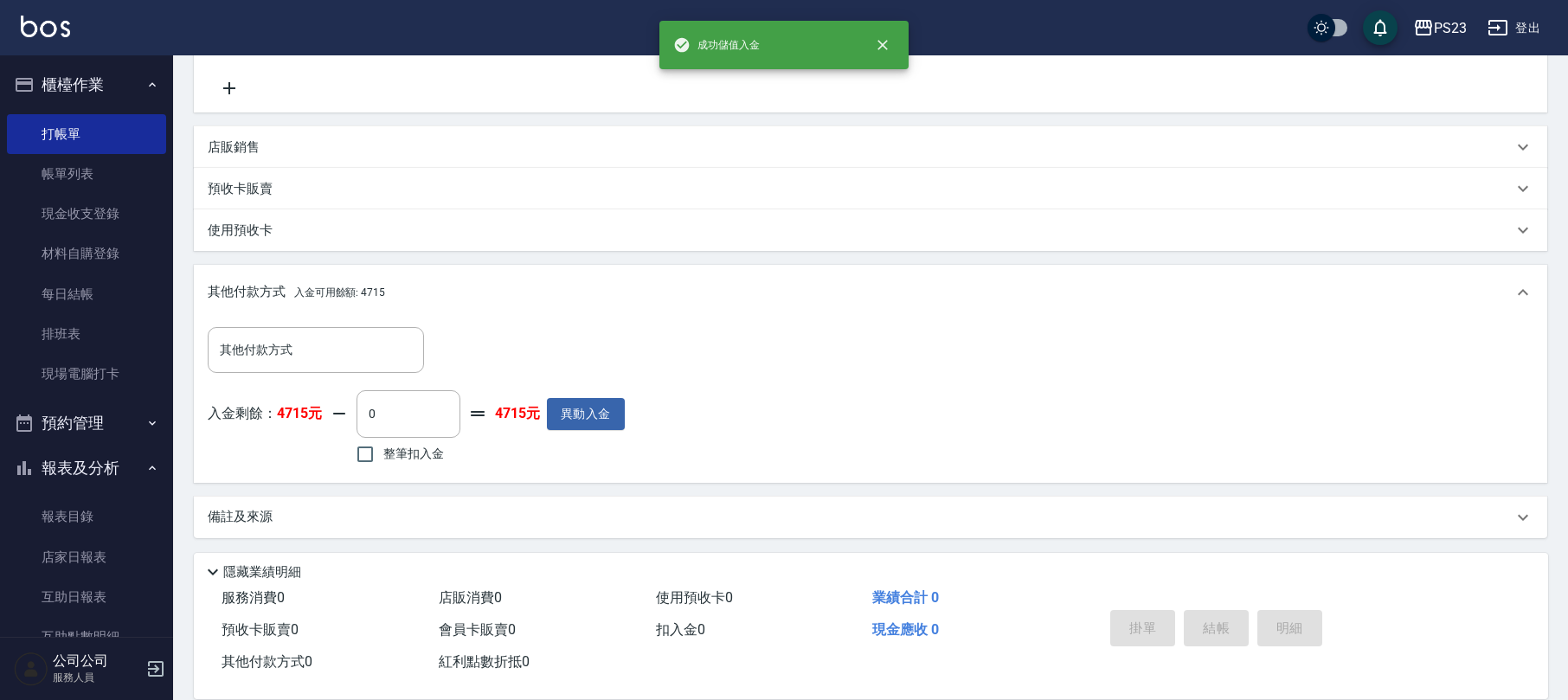
scroll to position [0, 0]
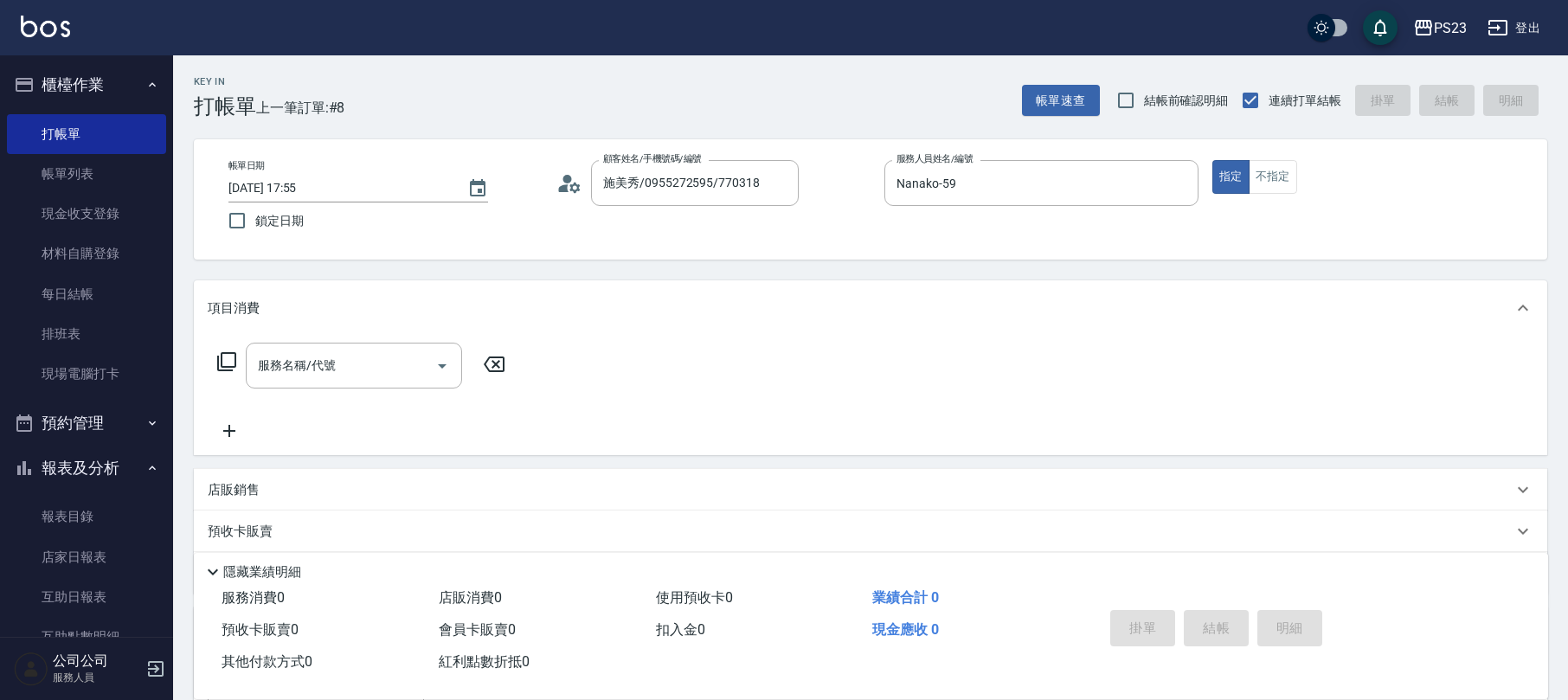
click at [230, 363] on icon at bounding box center [227, 362] width 21 height 21
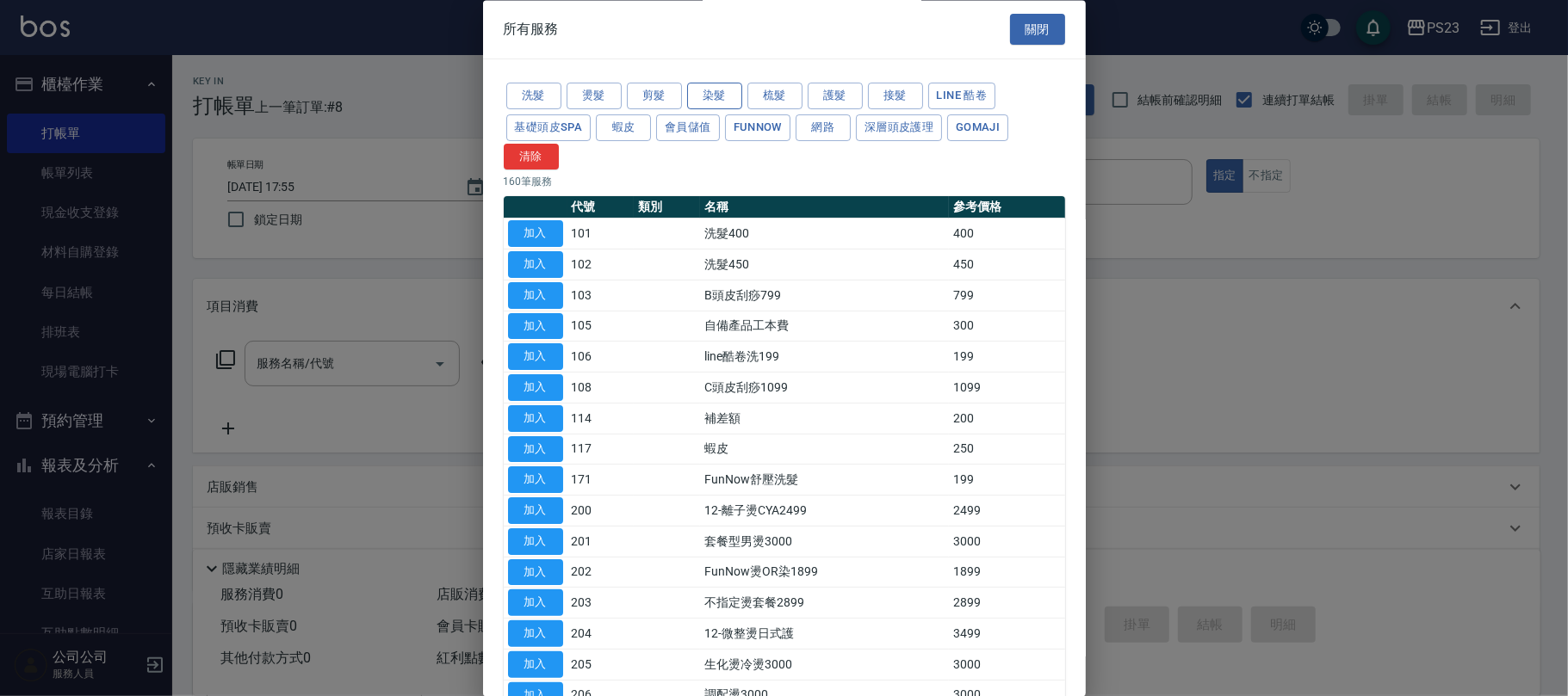
click at [739, 97] on button "染髮" at bounding box center [714, 97] width 55 height 27
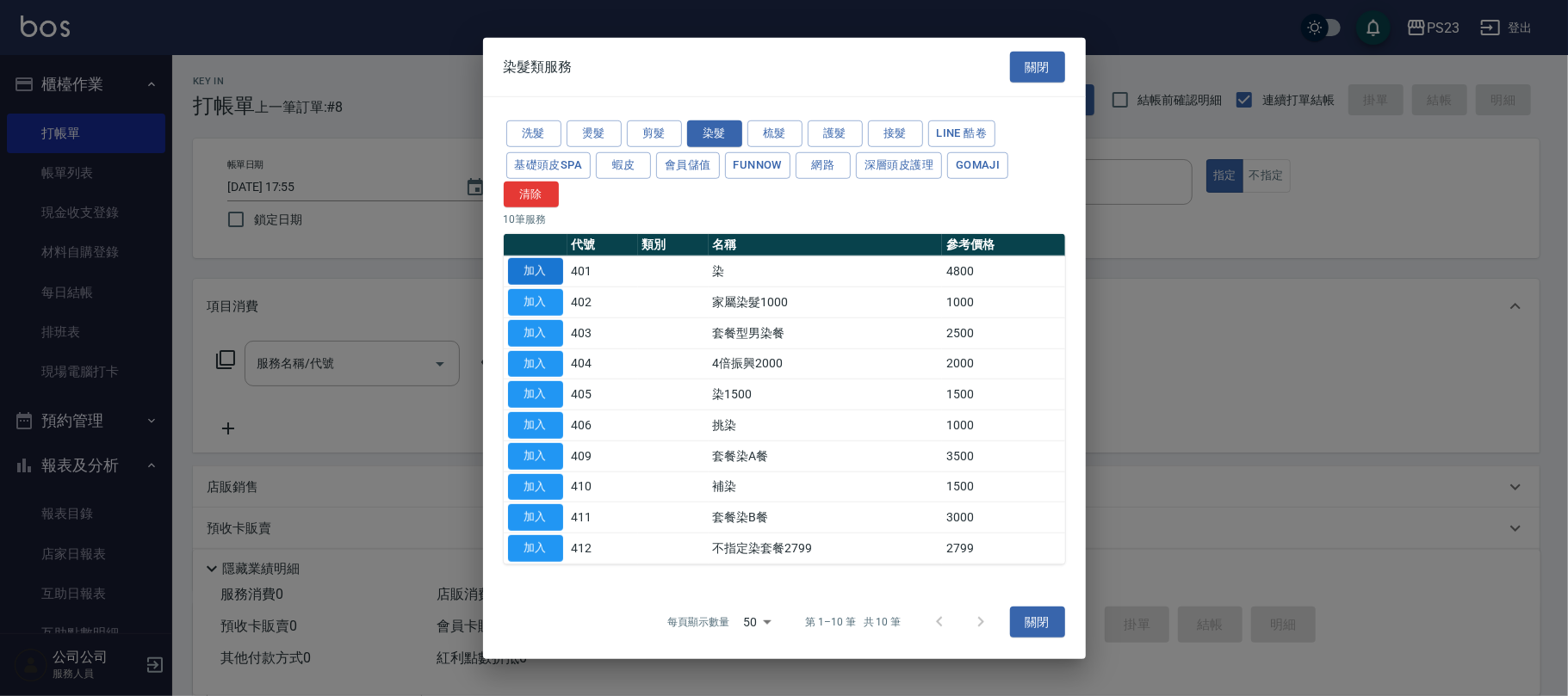
click at [532, 270] on button "加入" at bounding box center [536, 271] width 55 height 27
type input "染(401)"
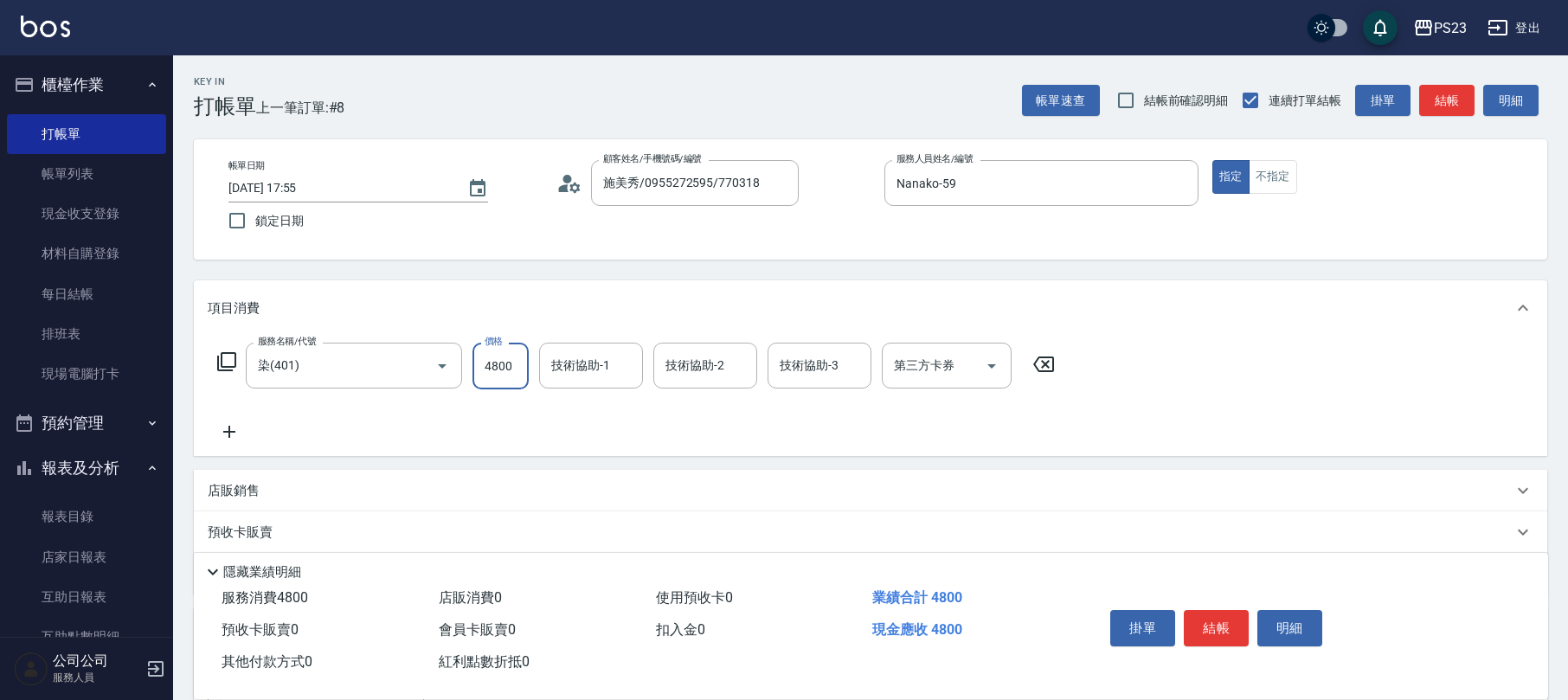
click at [503, 365] on input "4800" at bounding box center [500, 365] width 56 height 47
type input "3800"
type input "Nanako-59"
click at [689, 410] on span "Flora -21" at bounding box center [689, 409] width 45 height 18
type input "Flora-21"
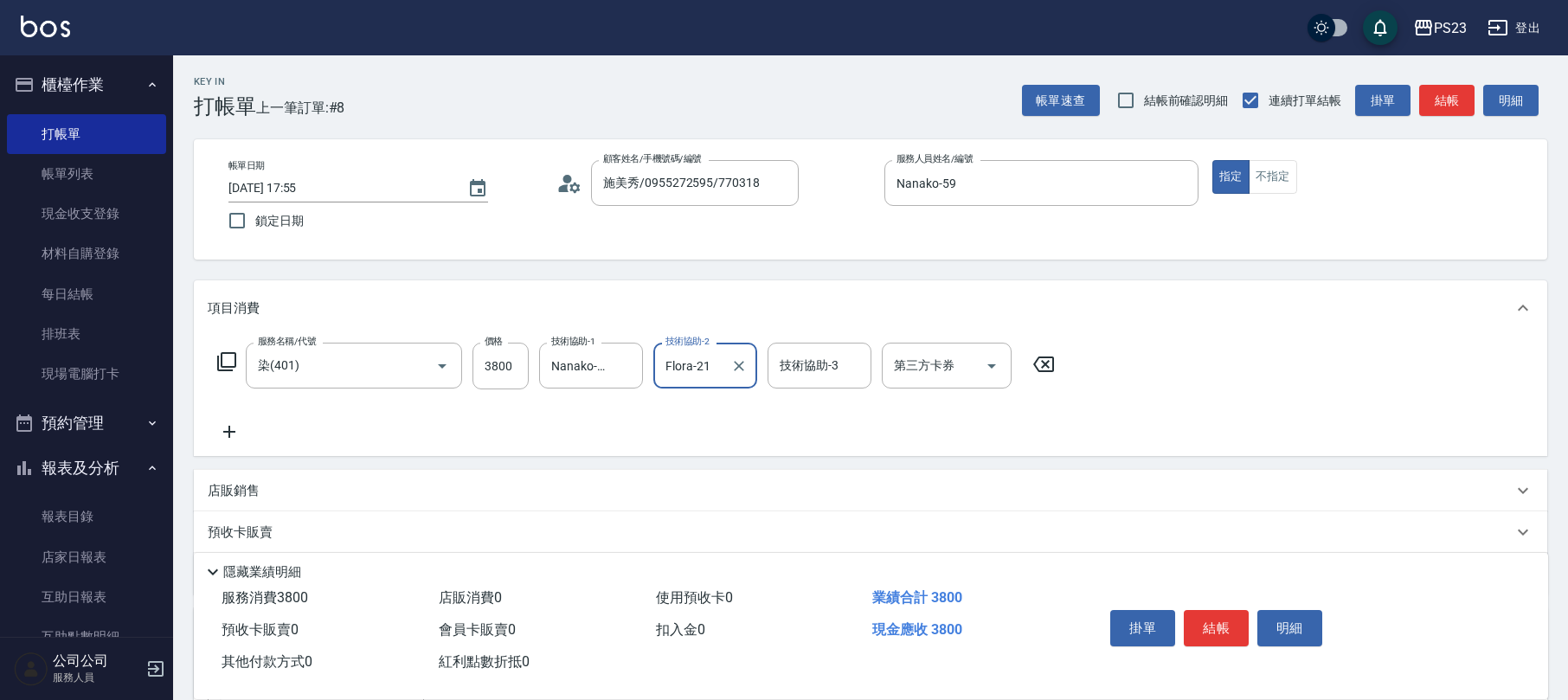
click at [223, 360] on icon at bounding box center [227, 362] width 21 height 21
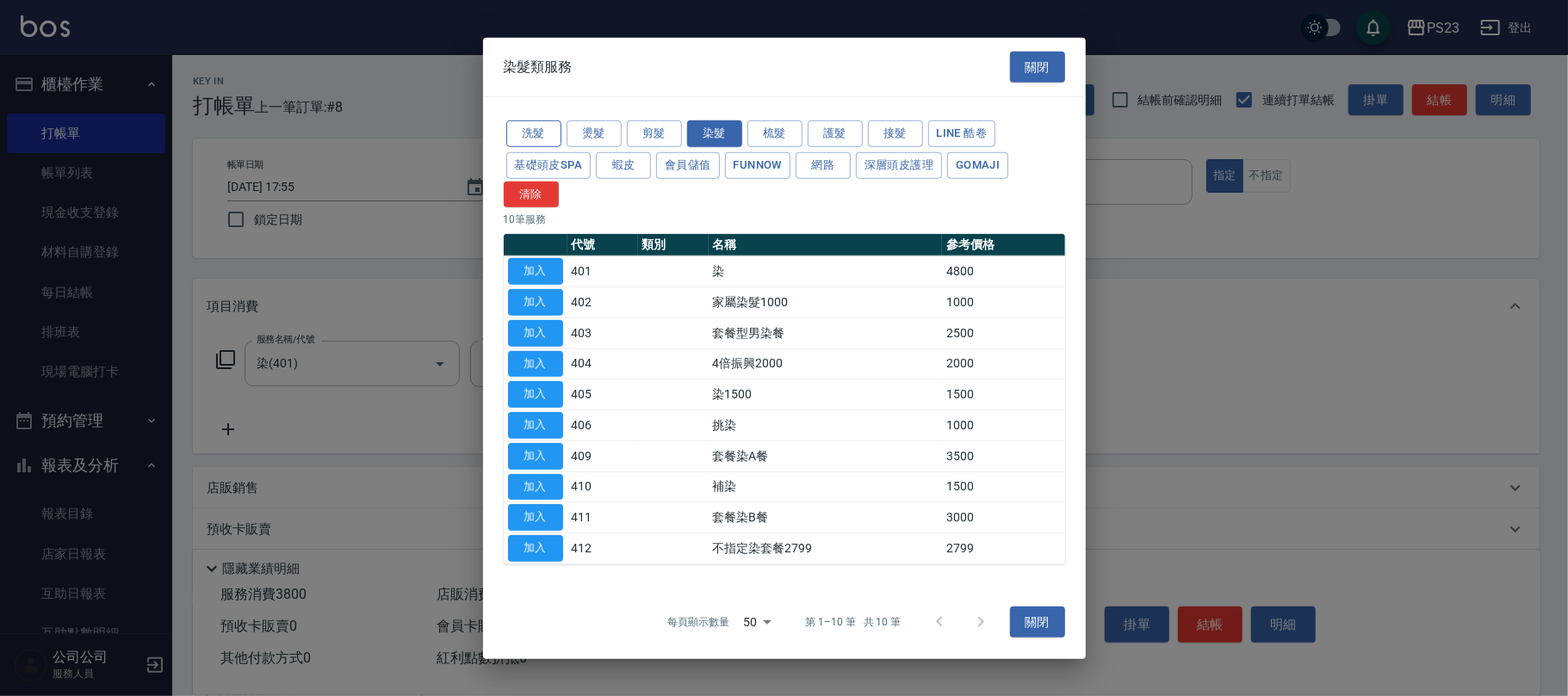
click at [524, 125] on button "洗髮" at bounding box center [534, 134] width 55 height 27
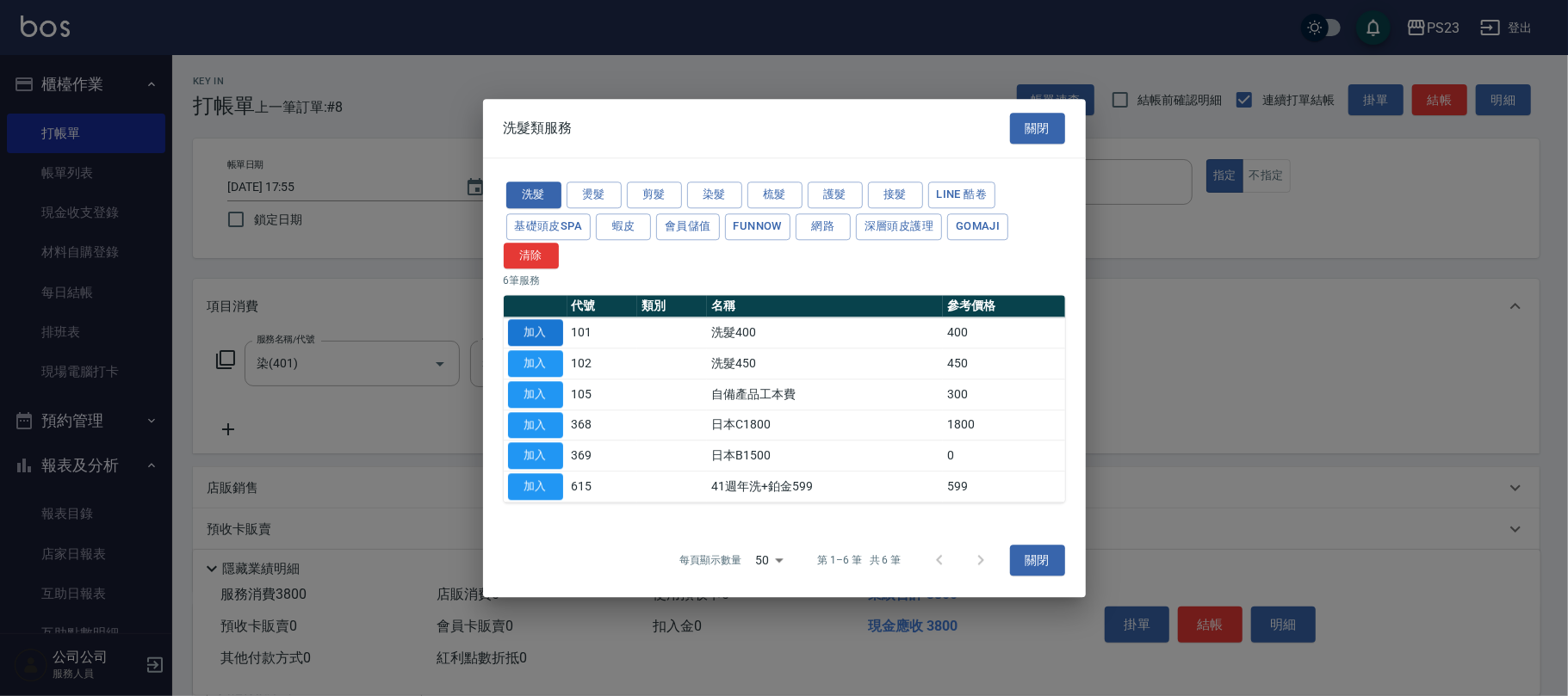
click at [536, 334] on button "加入" at bounding box center [536, 334] width 55 height 27
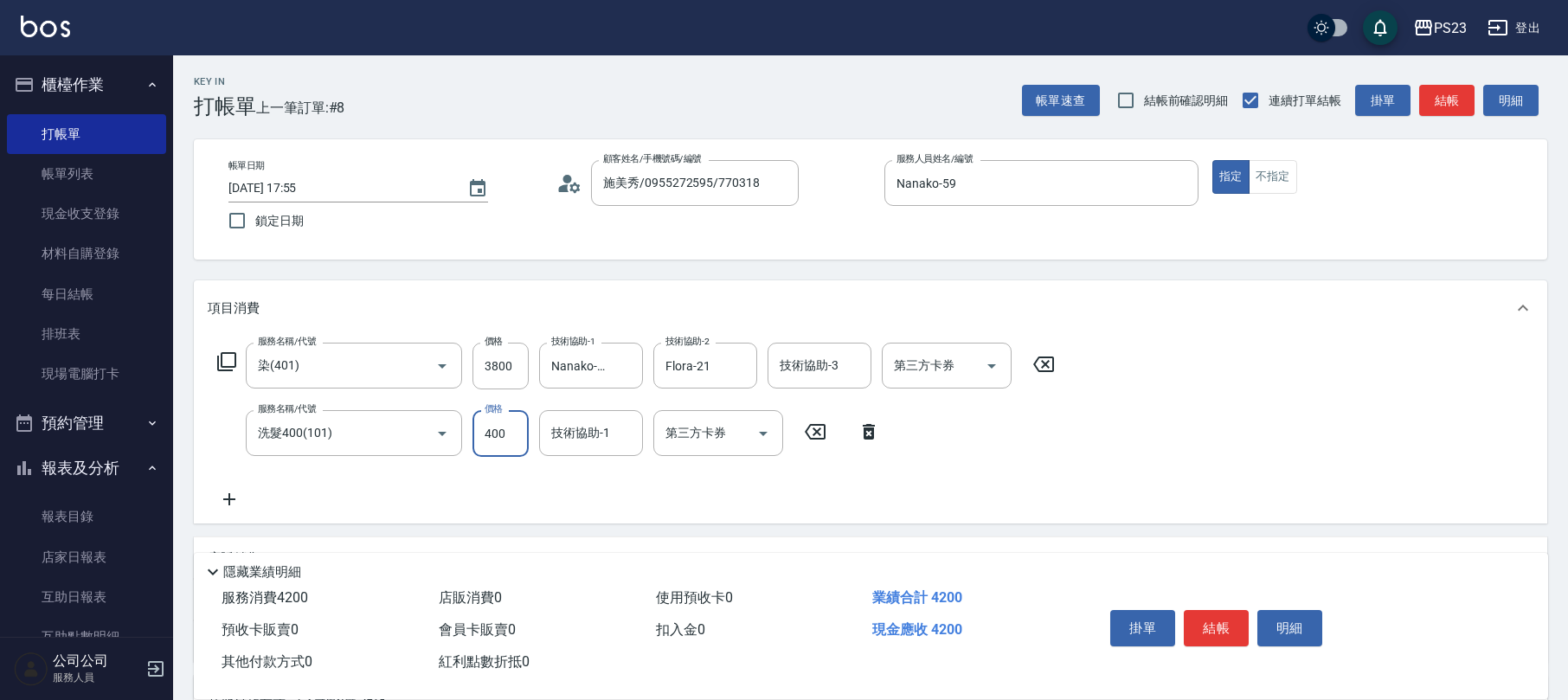
click at [478, 420] on input "400" at bounding box center [500, 433] width 56 height 47
type input "475"
type input "Nanako-59"
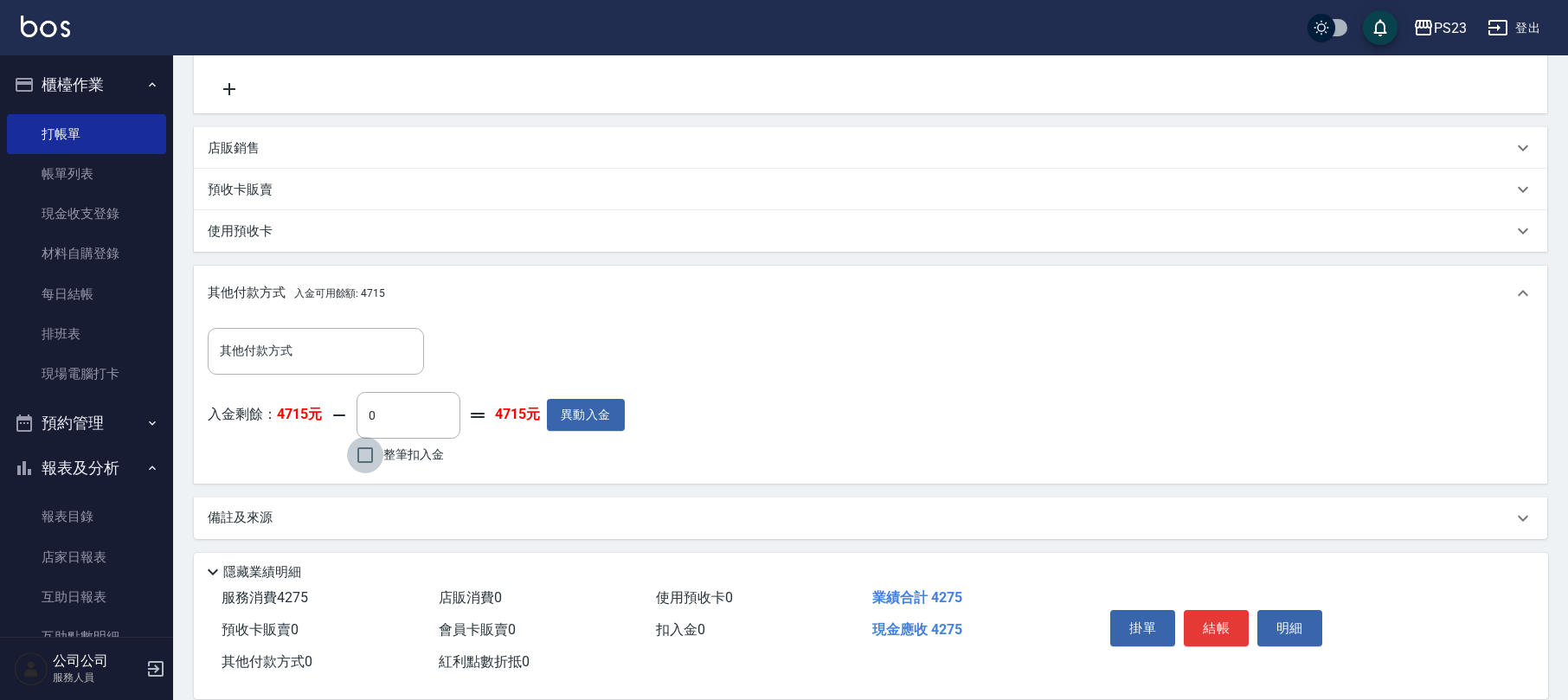
click at [371, 447] on input "整筆扣入金" at bounding box center [365, 455] width 36 height 36
checkbox input "true"
type input "4275"
click at [1236, 634] on button "結帳" at bounding box center [1216, 628] width 65 height 36
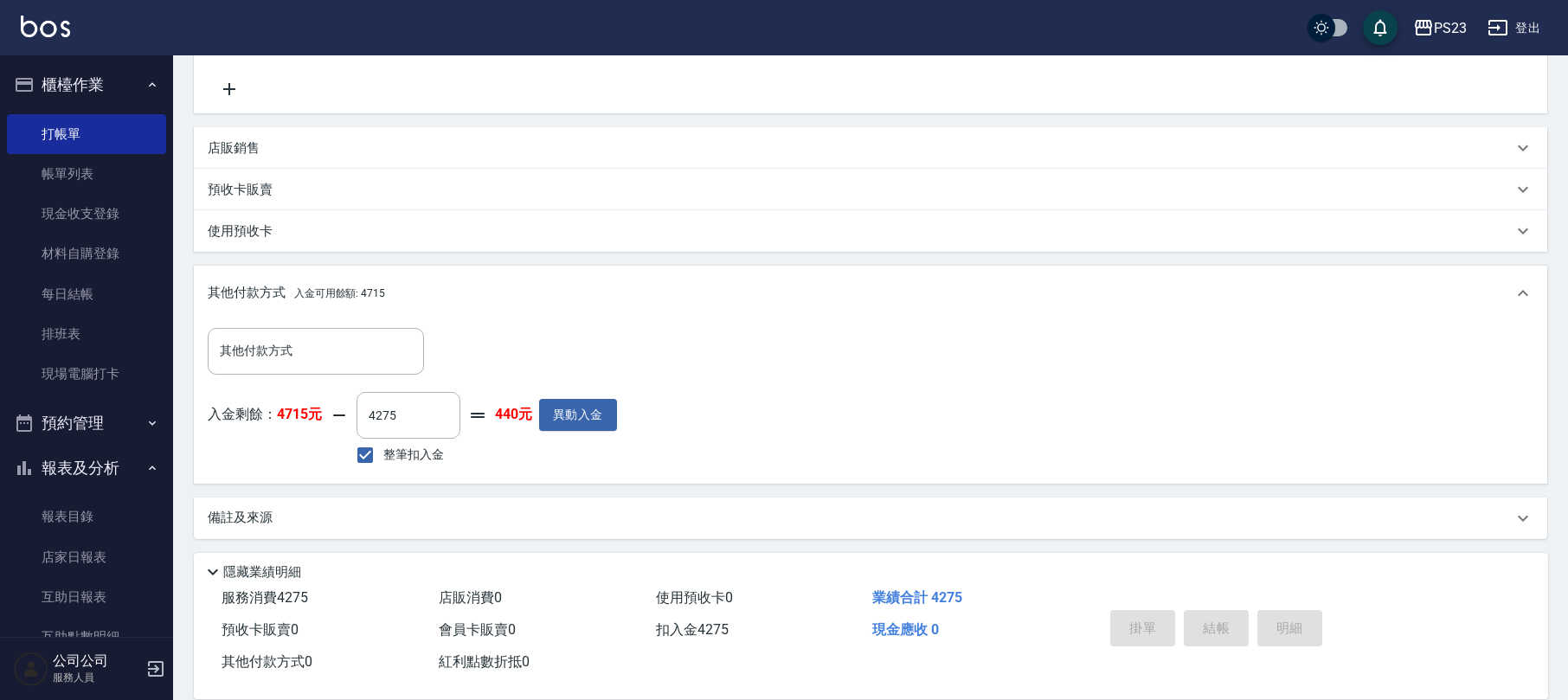
type input "[DATE] 17:56"
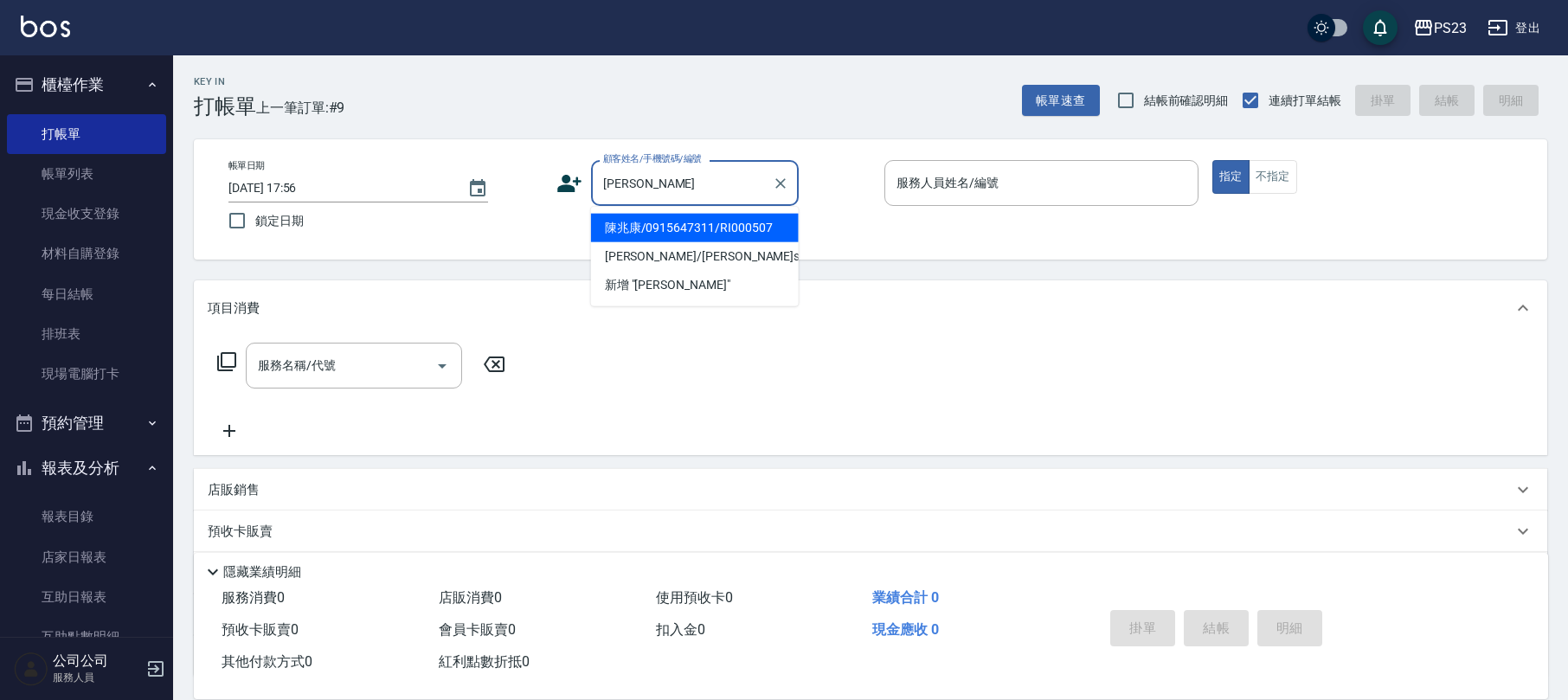
click at [689, 229] on li "陳兆康/0915647311/RI000507" at bounding box center [695, 228] width 208 height 29
type input "陳兆康/0915647311/RI000507"
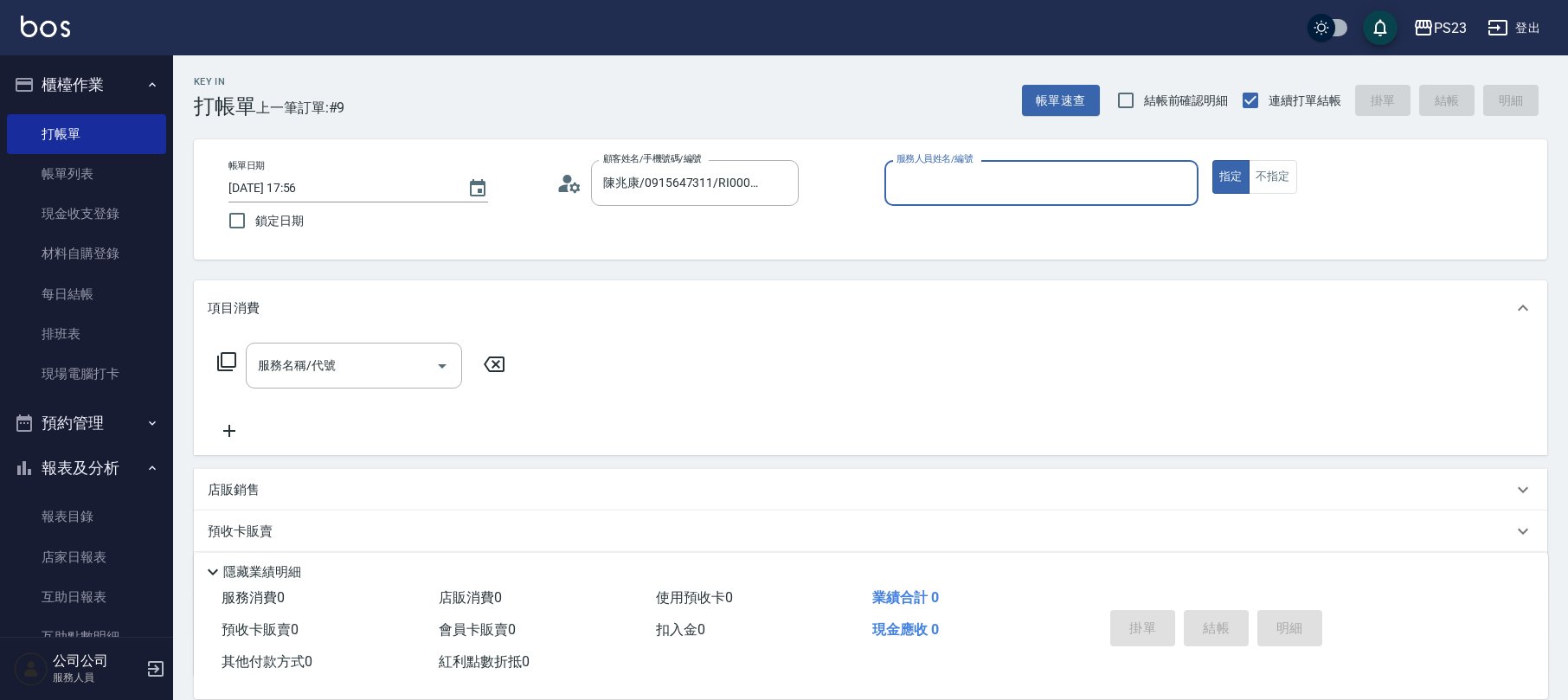
type input "[PERSON_NAME]-10"
click at [225, 354] on icon at bounding box center [227, 362] width 21 height 21
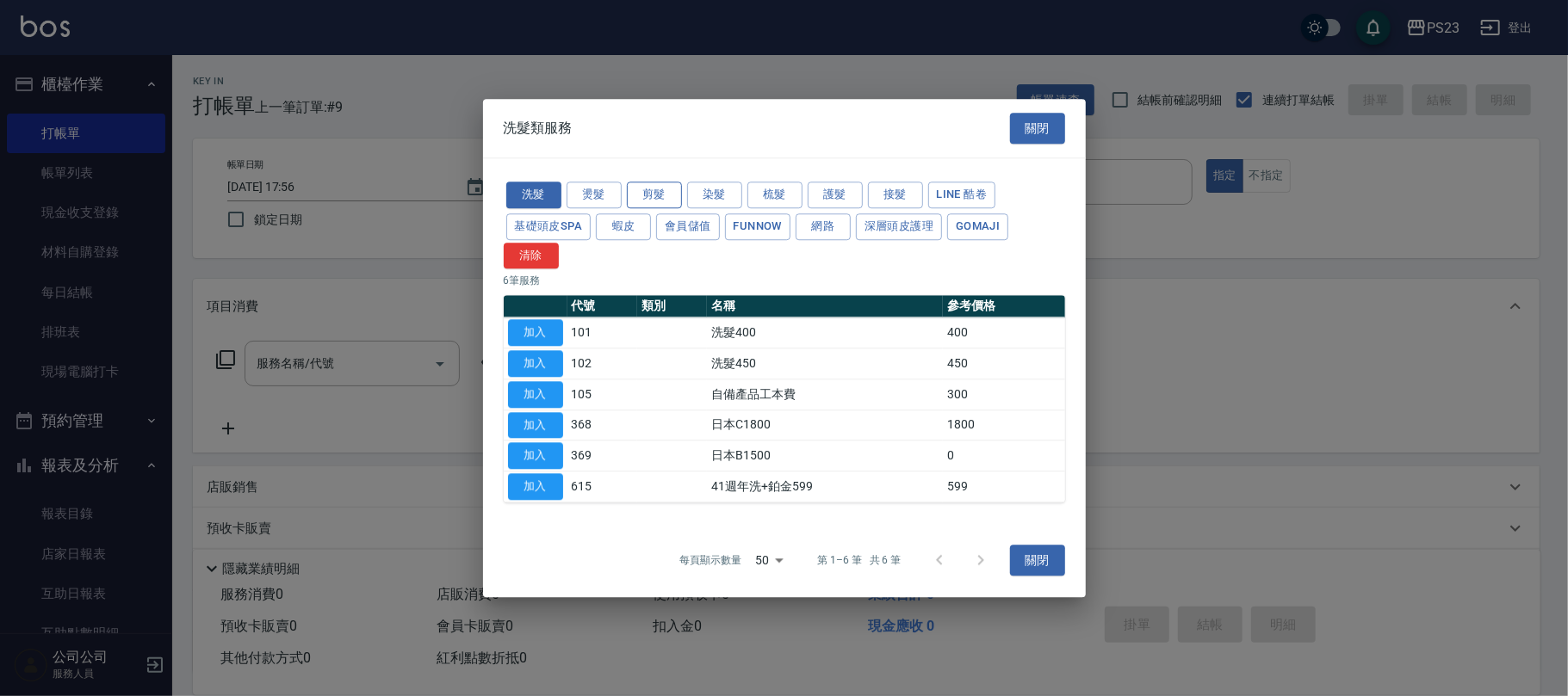
click at [645, 191] on button "剪髮" at bounding box center [655, 195] width 55 height 27
click at [526, 362] on button "加入" at bounding box center [536, 363] width 55 height 27
type input "單剪400(302)"
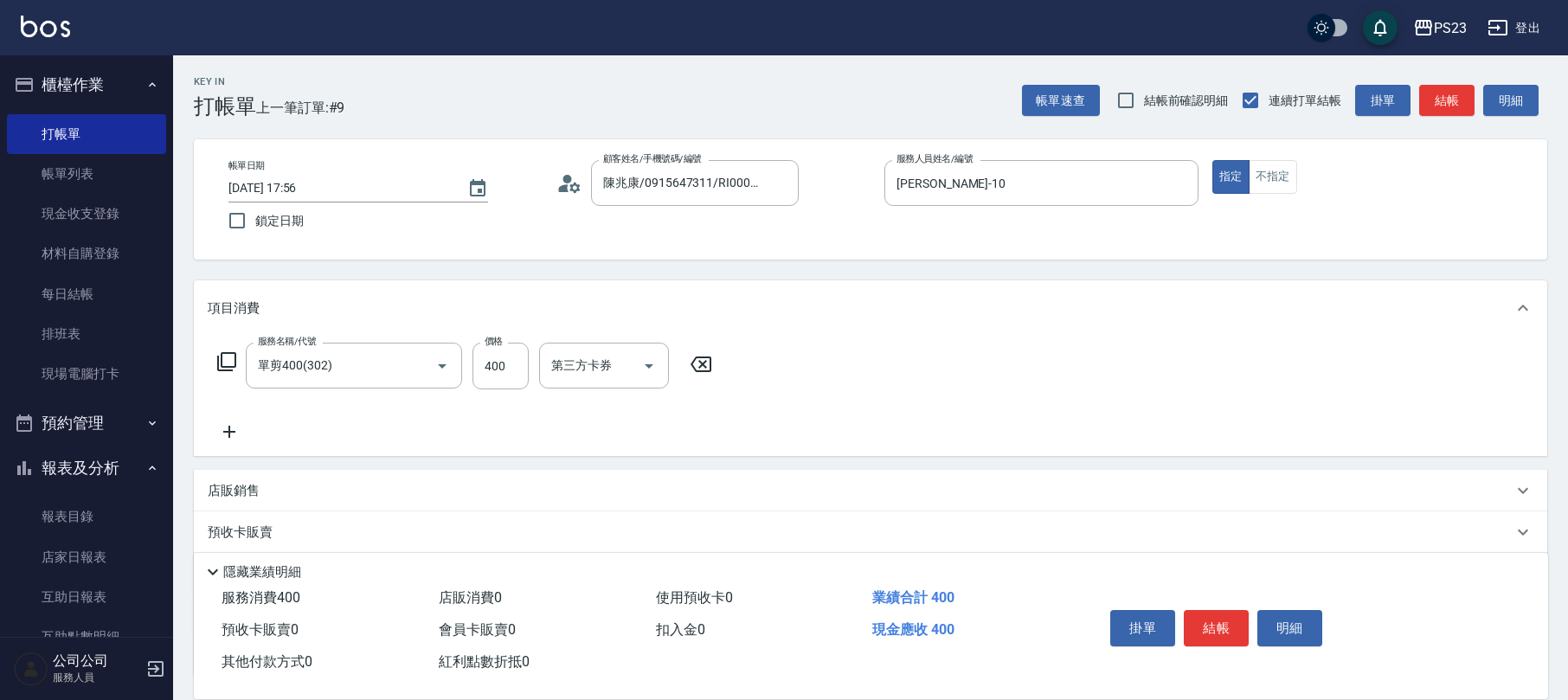
click at [223, 357] on icon at bounding box center [227, 362] width 21 height 21
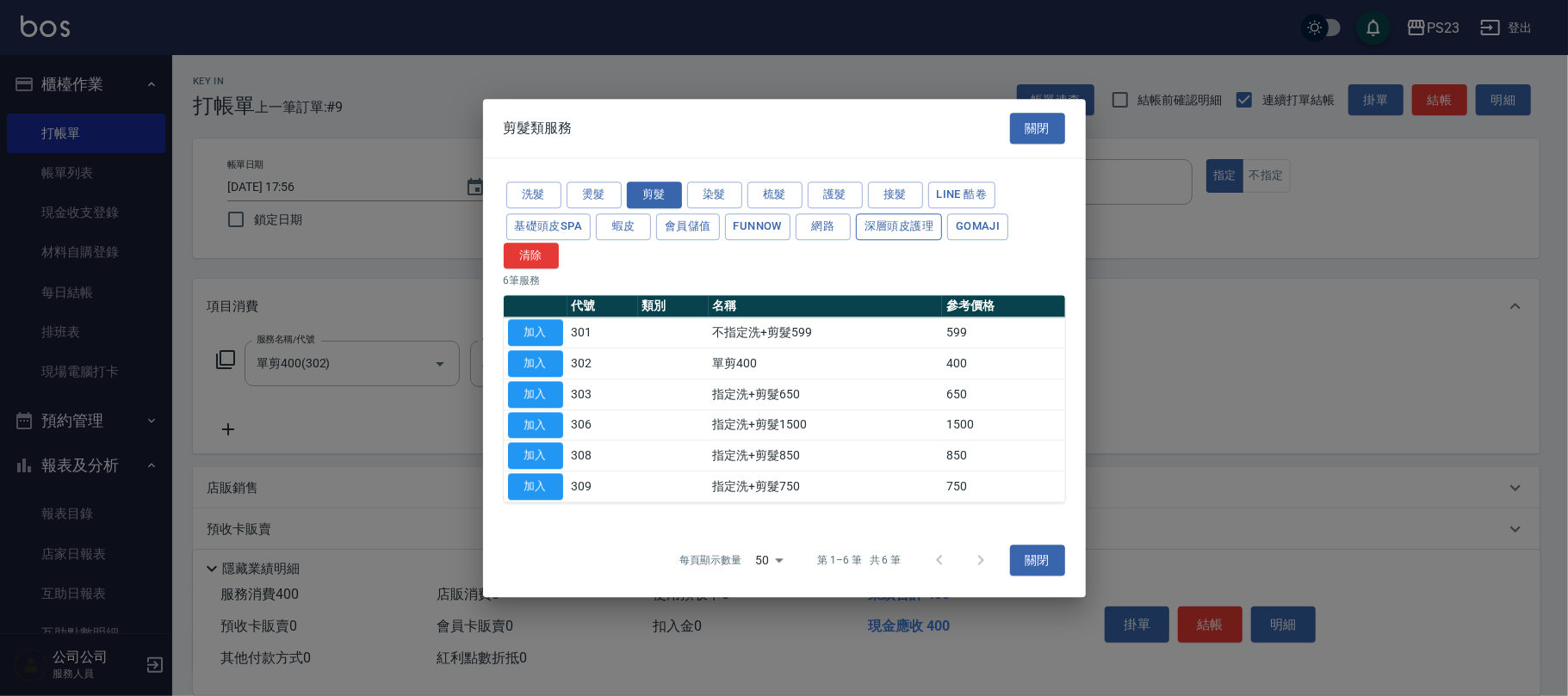
click at [878, 228] on button "深層頭皮護理" at bounding box center [898, 227] width 86 height 27
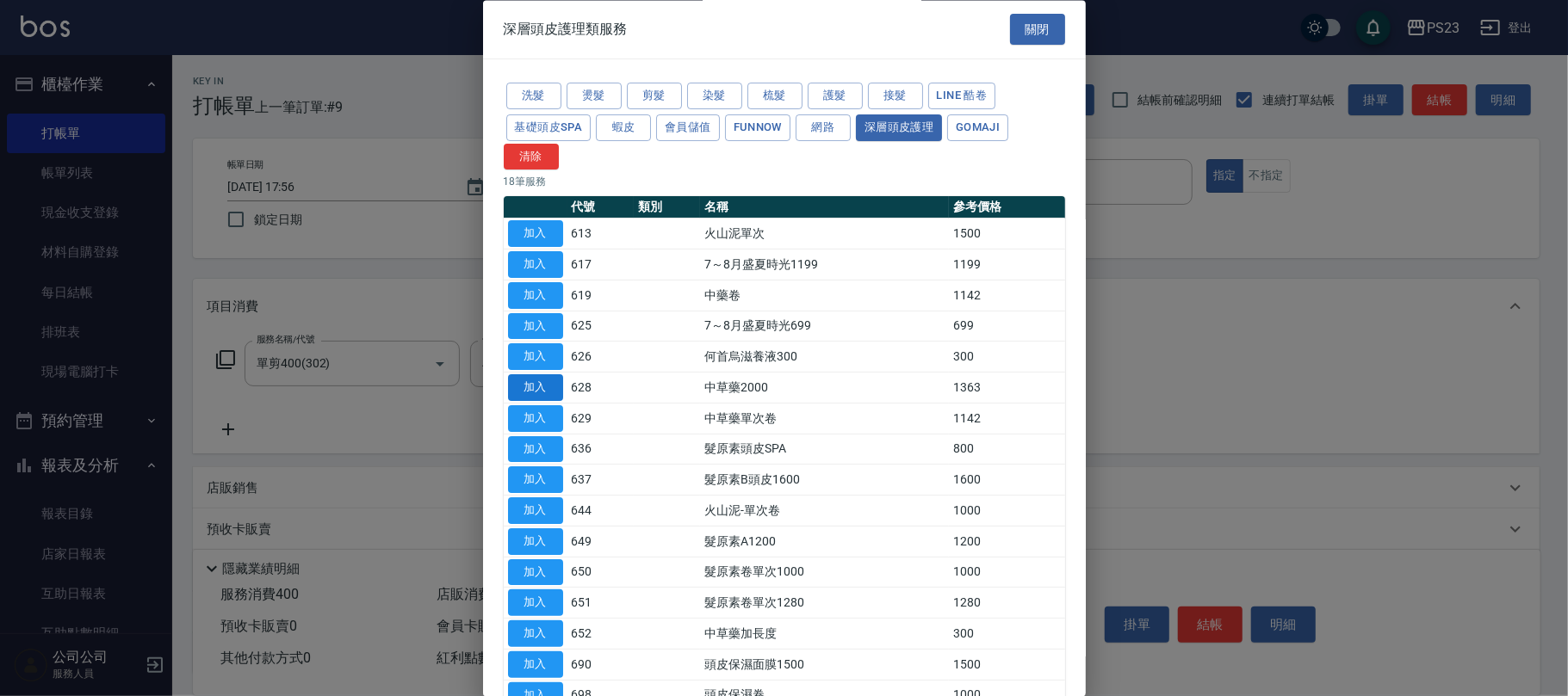
click at [532, 394] on button "加入" at bounding box center [536, 389] width 55 height 27
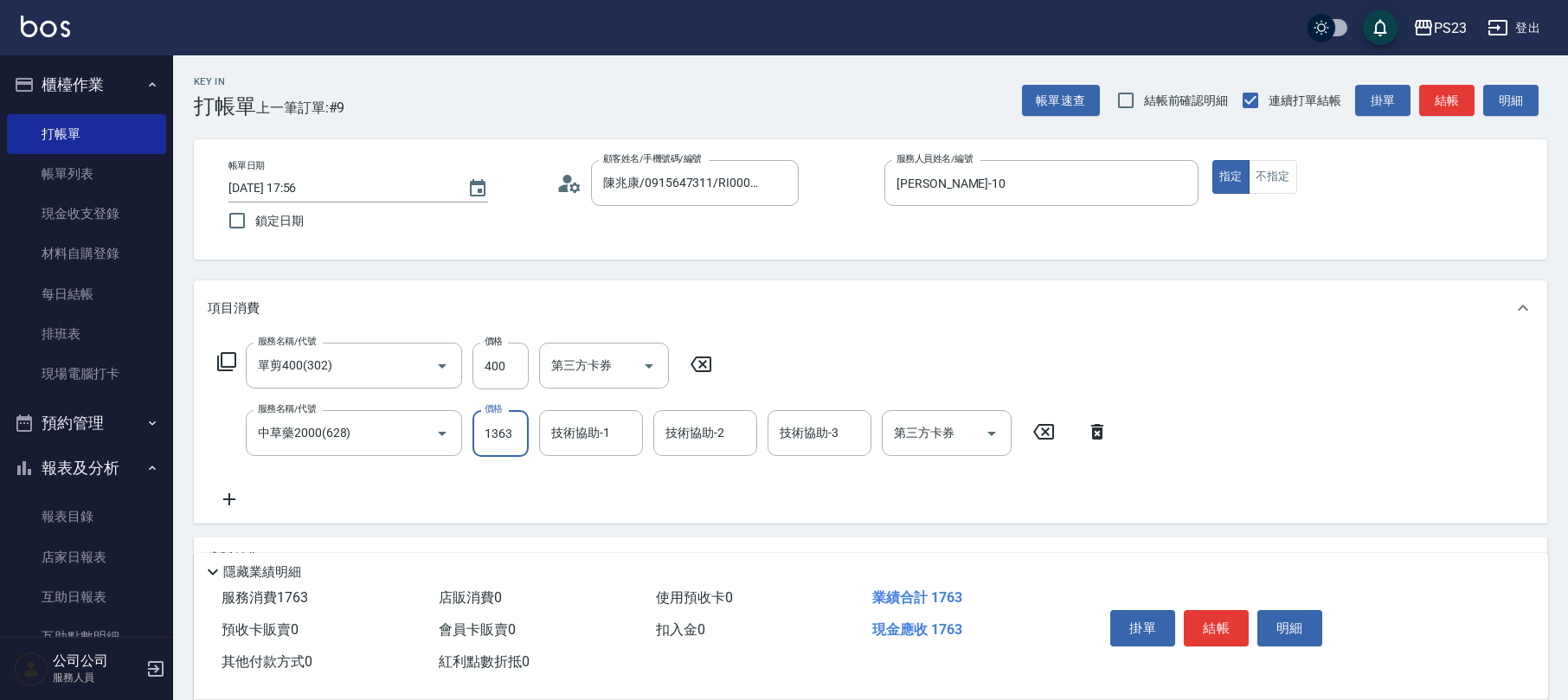
click at [516, 443] on input "1363" at bounding box center [500, 433] width 56 height 47
type input "1955"
type input "[PERSON_NAME]-10"
click at [500, 357] on input "400" at bounding box center [500, 365] width 56 height 47
click at [502, 354] on input "400" at bounding box center [500, 365] width 56 height 47
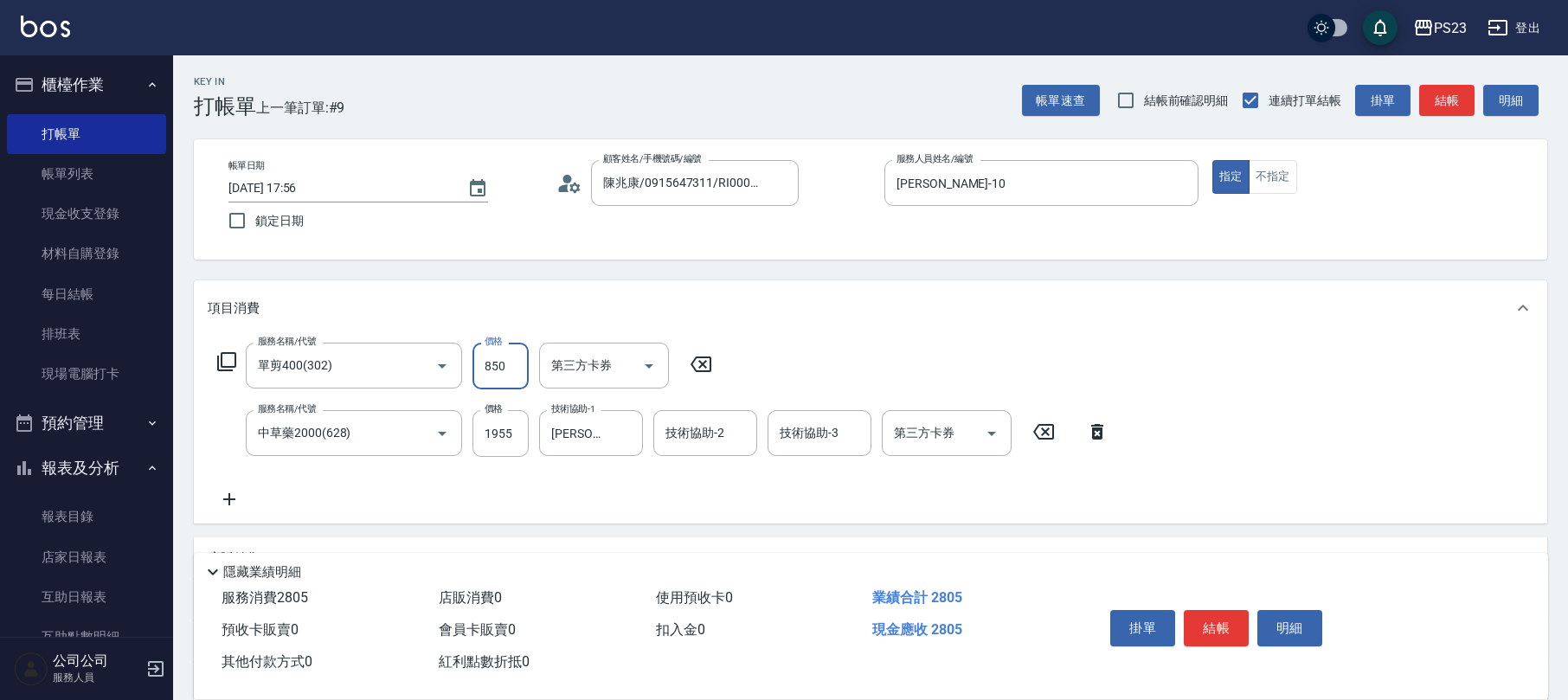
type input "850"
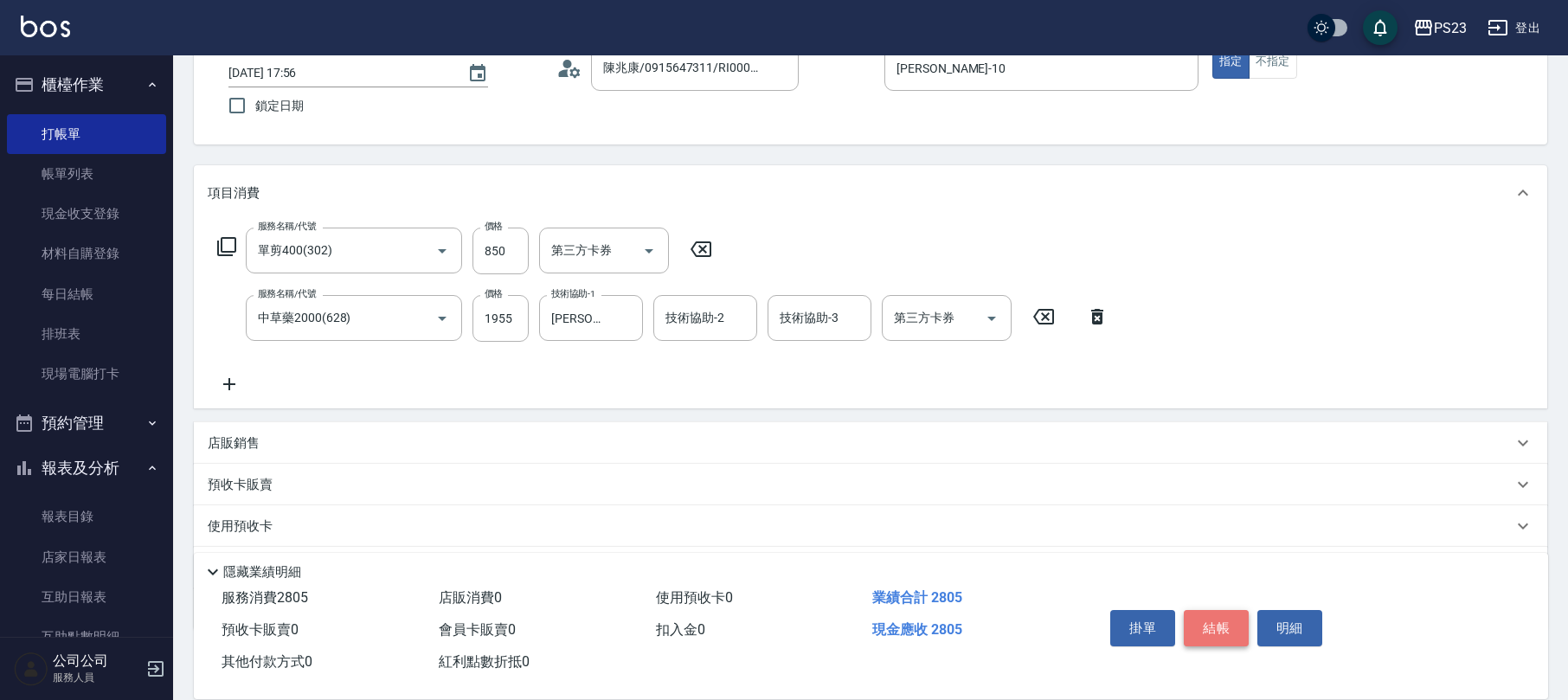
click at [1231, 621] on button "結帳" at bounding box center [1216, 628] width 65 height 36
type input "[DATE] 17:57"
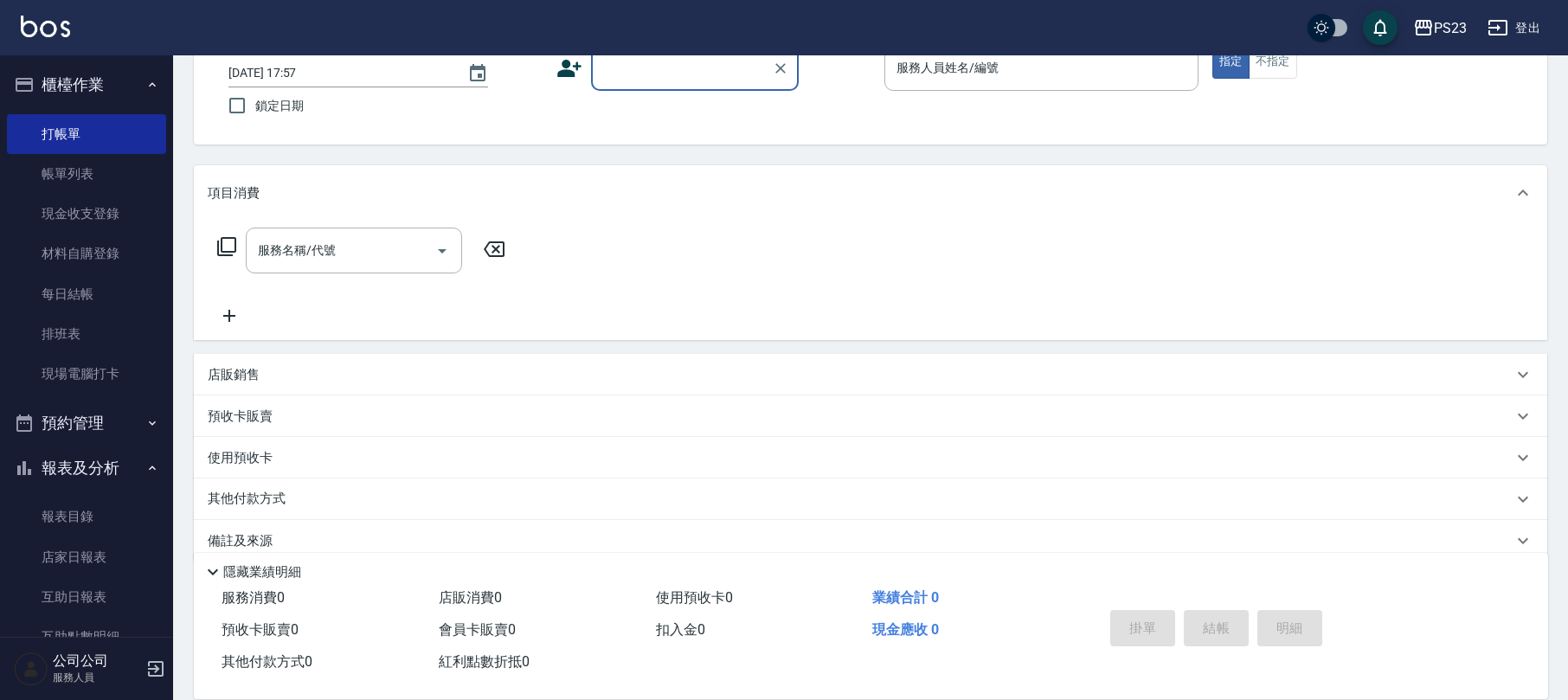
scroll to position [0, 0]
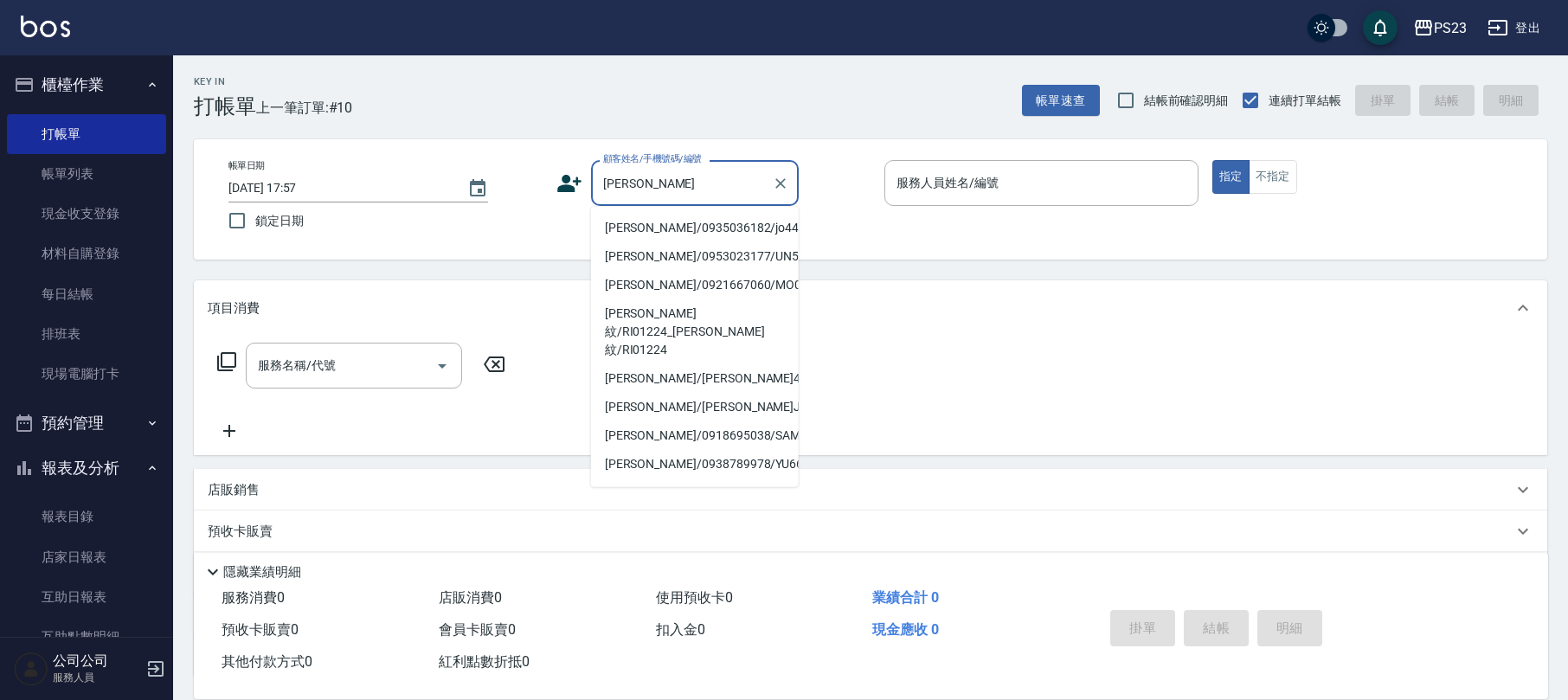
click at [734, 232] on li "[PERSON_NAME]/0935036182/jo440810" at bounding box center [695, 228] width 208 height 29
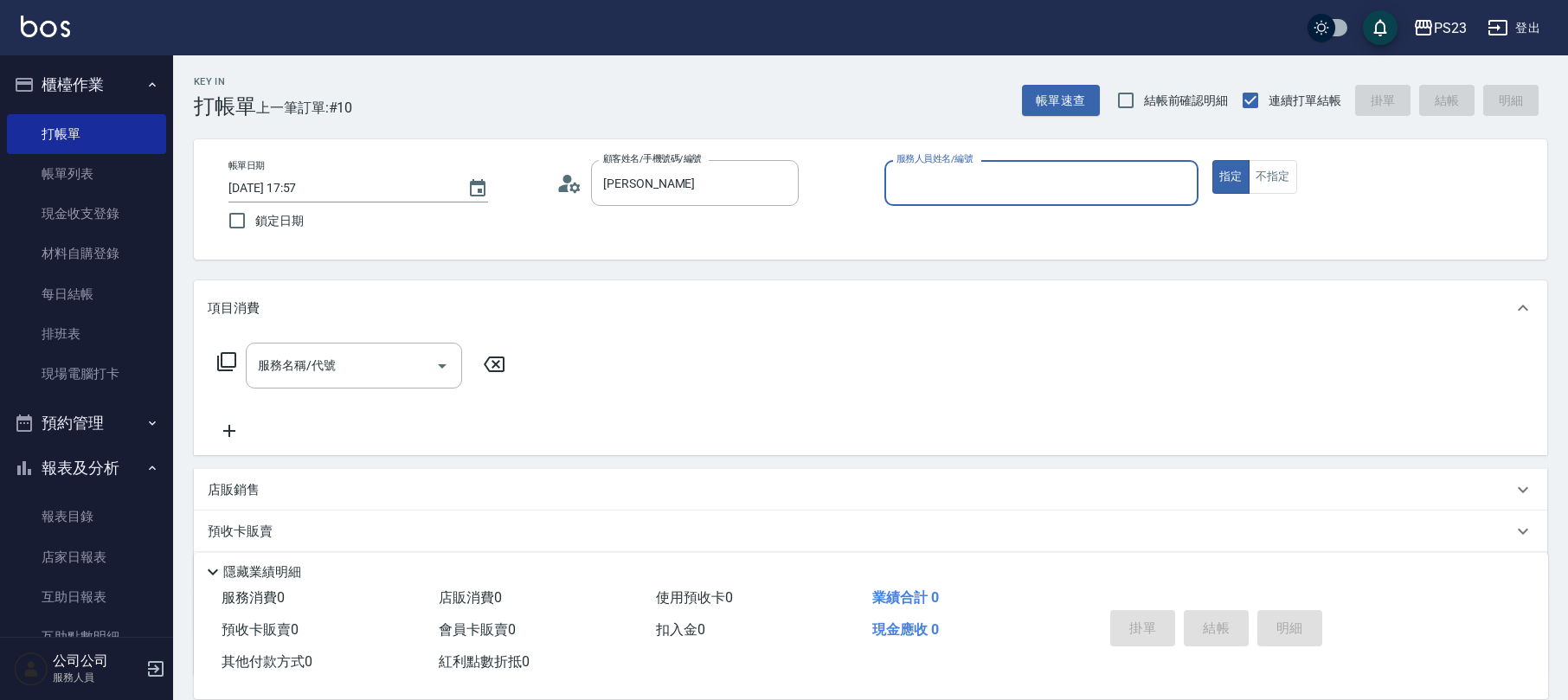
type input "[PERSON_NAME]/0935036182/jo440810"
type input "[PERSON_NAME]-89"
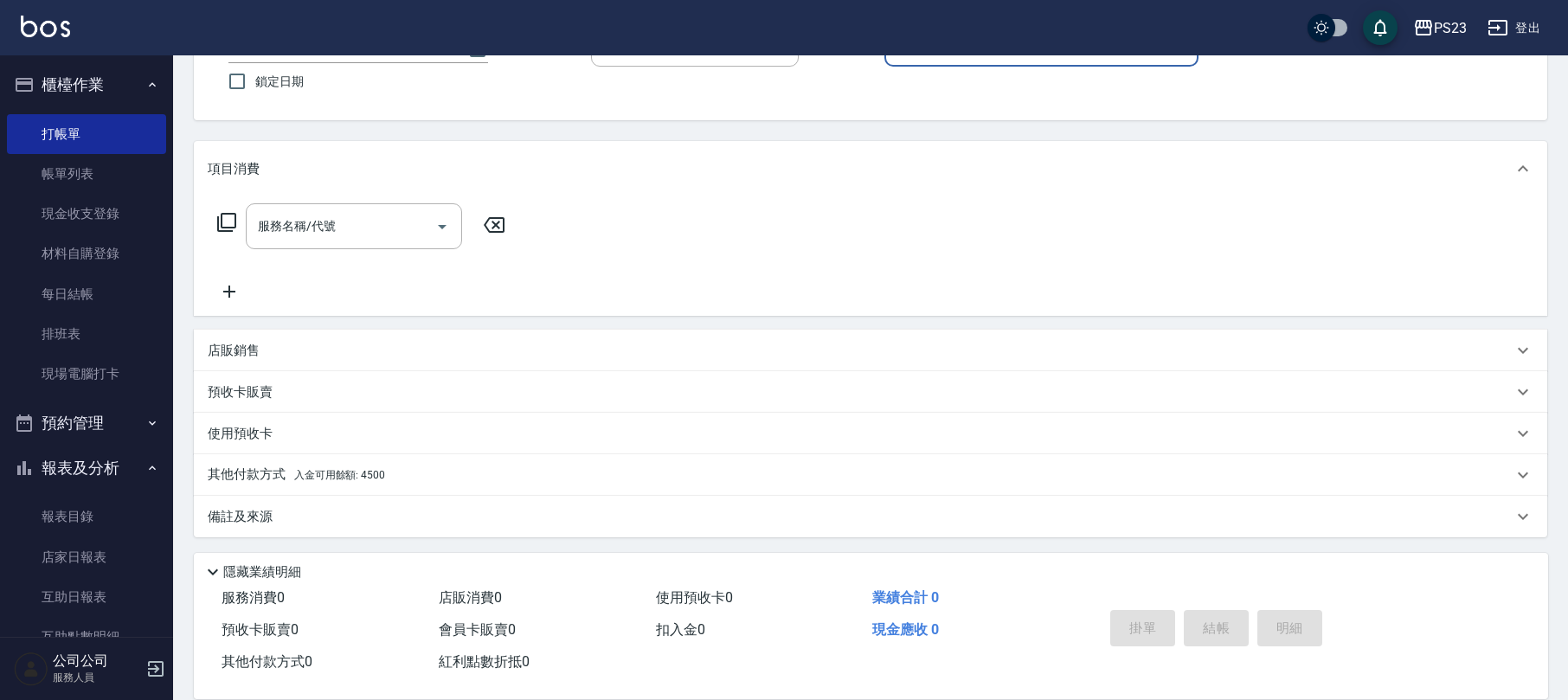
click at [523, 523] on div "備註及來源" at bounding box center [860, 517] width 1305 height 18
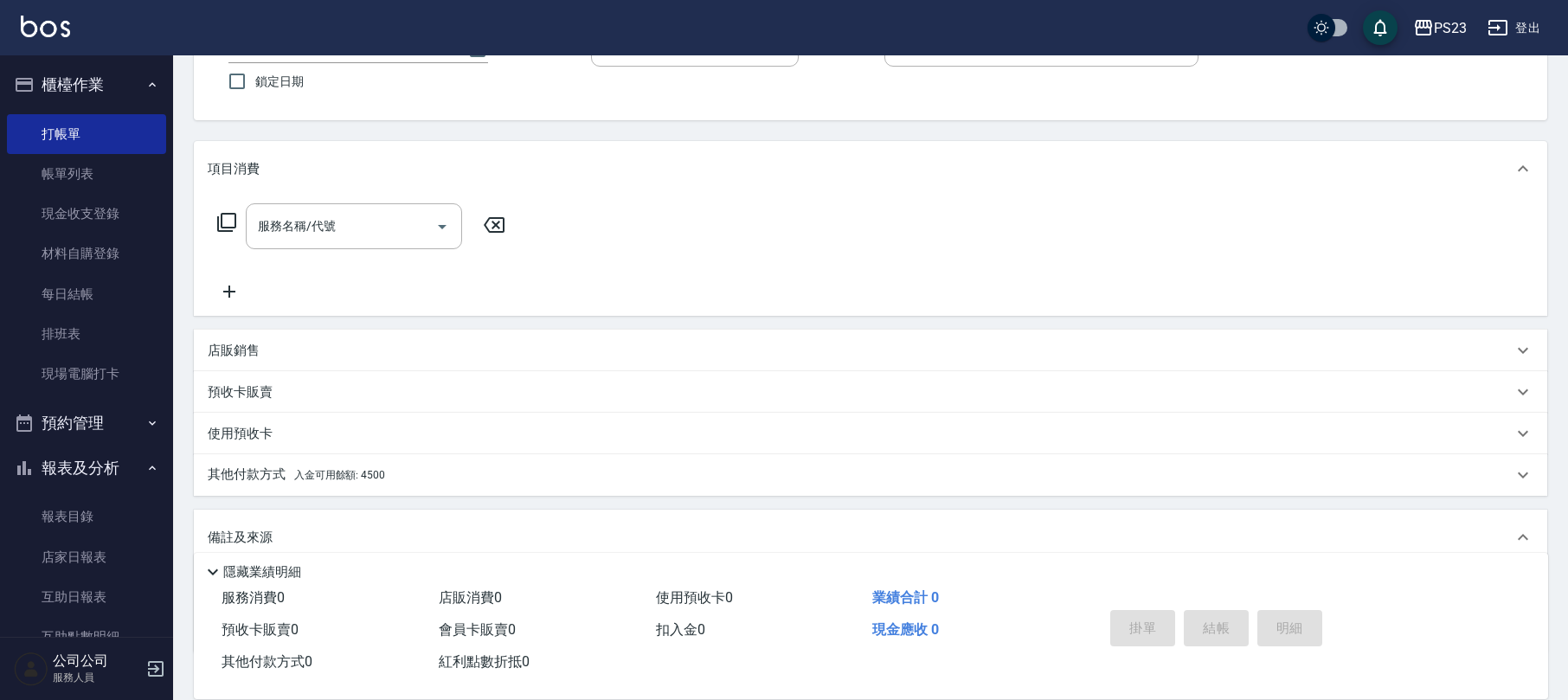
scroll to position [255, 0]
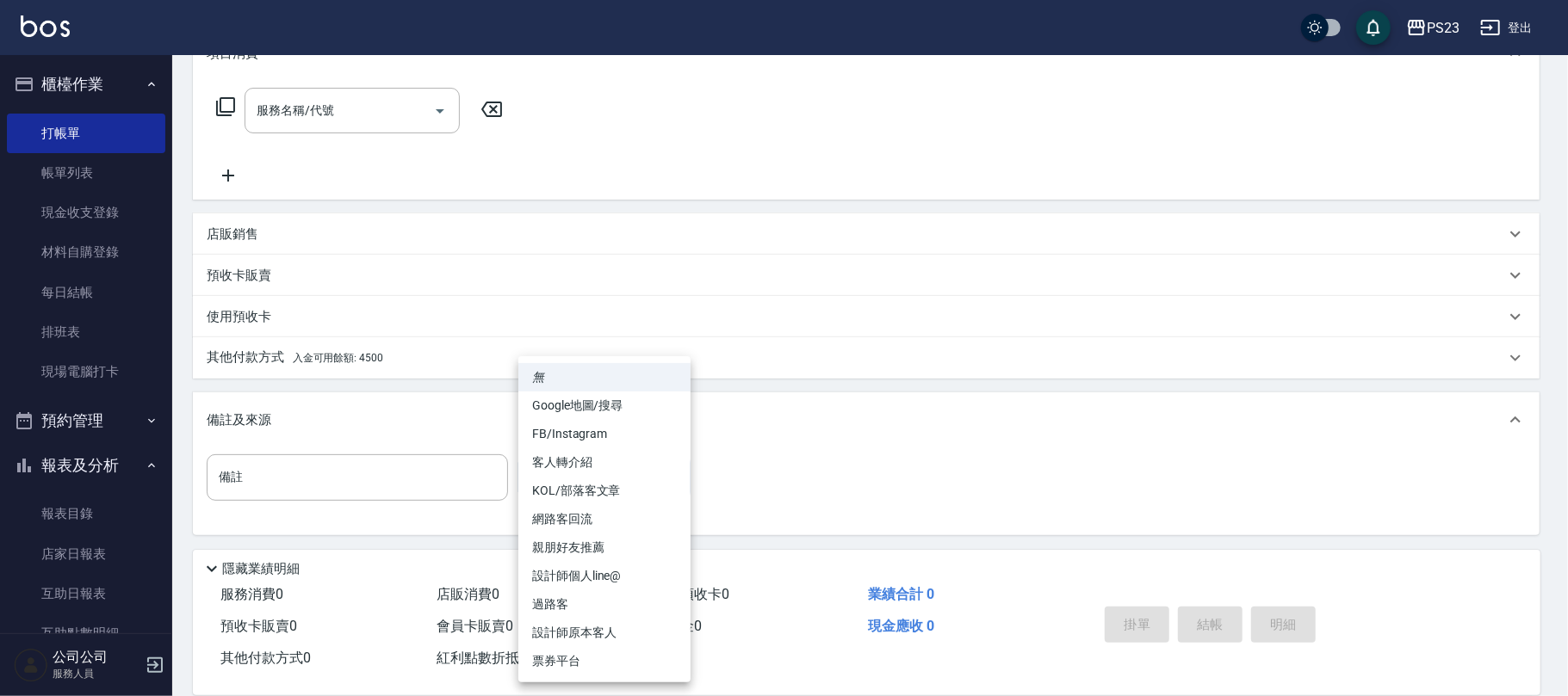
click at [604, 486] on body "PS23 登出 櫃檯作業 打帳單 帳單列表 現金收支登錄 材料自購登錄 每日結帳 排班表 現場電腦打卡 預約管理 預約管理 單日預約紀錄 單週預約紀錄 報表及…" at bounding box center [784, 222] width 1568 height 950
click at [594, 627] on li "設計師原本客人" at bounding box center [604, 633] width 173 height 28
type input "設計師原本客人"
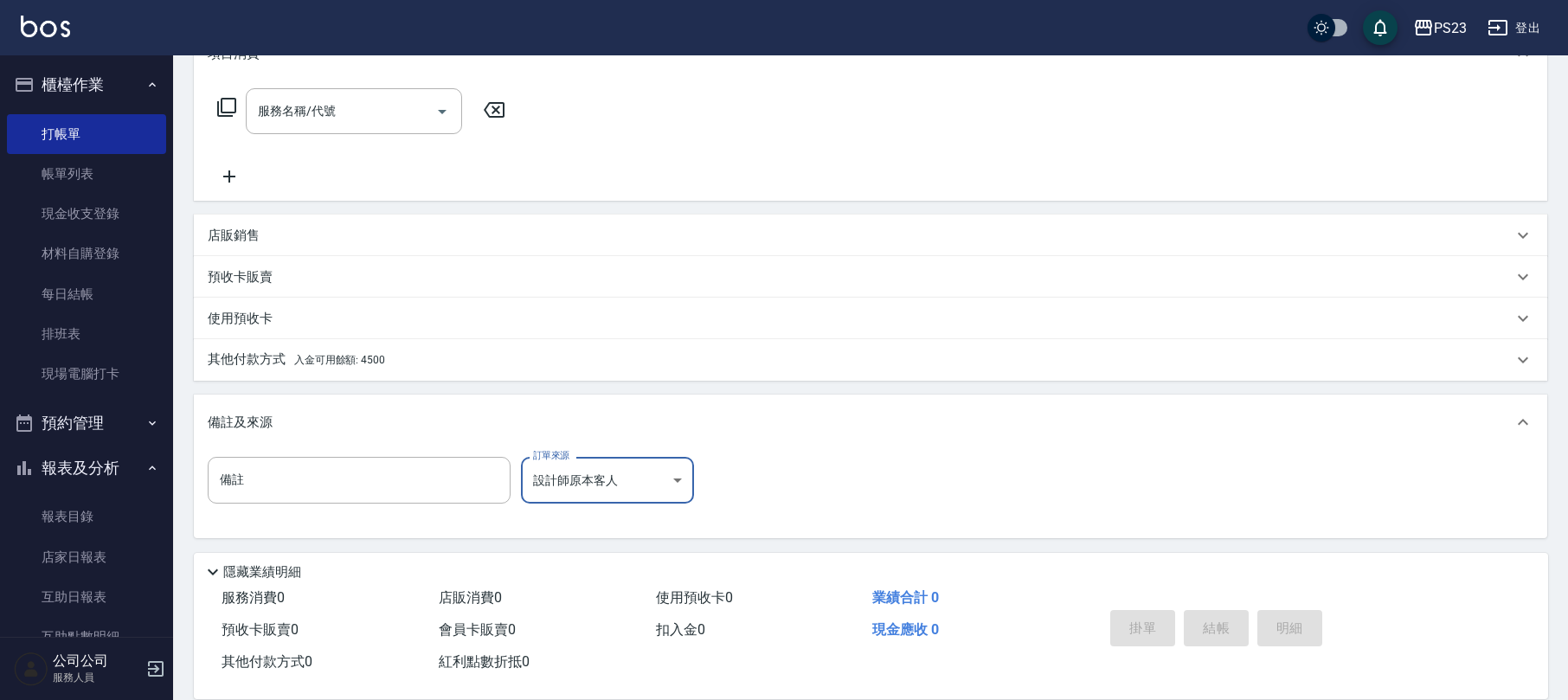
scroll to position [24, 0]
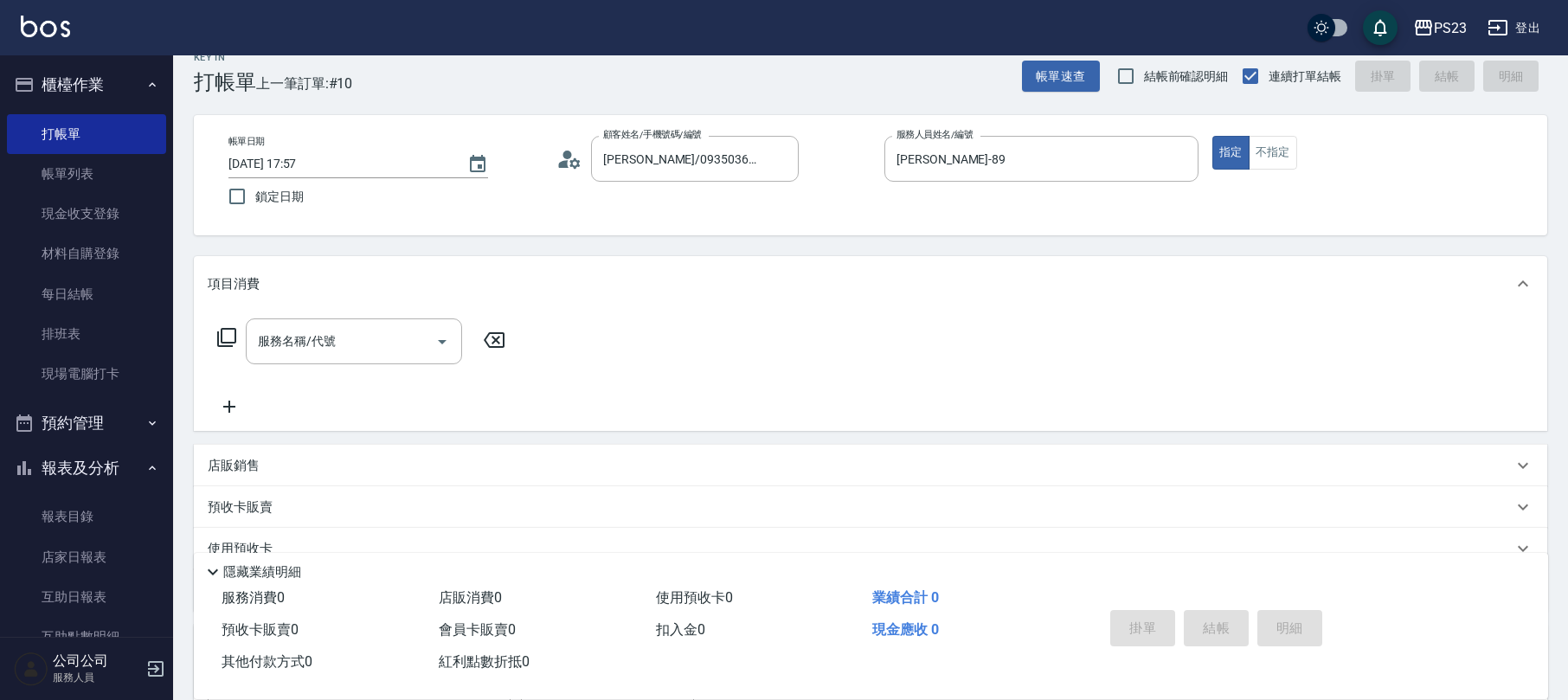
click at [226, 340] on icon at bounding box center [227, 338] width 21 height 21
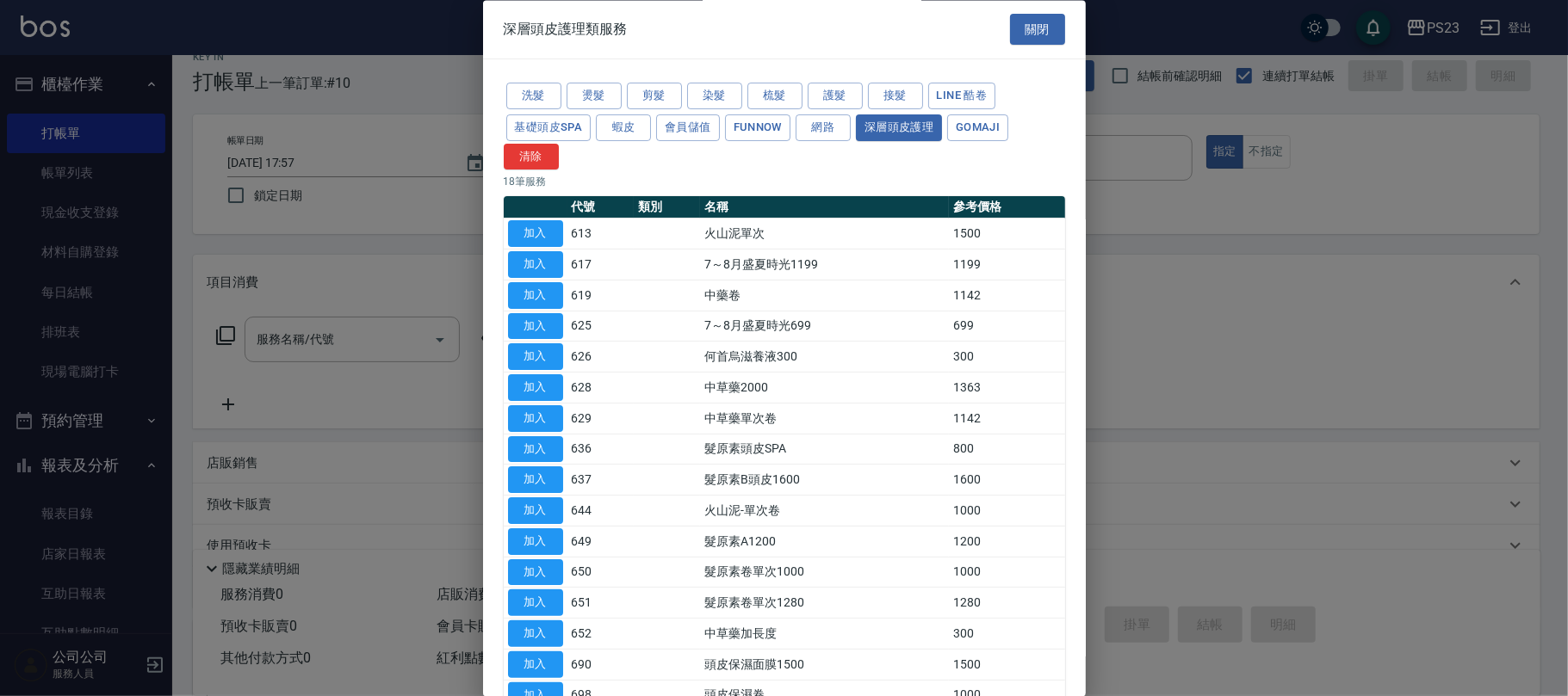
click at [545, 383] on button "加入" at bounding box center [536, 389] width 55 height 27
type input "中草藥2000(628)"
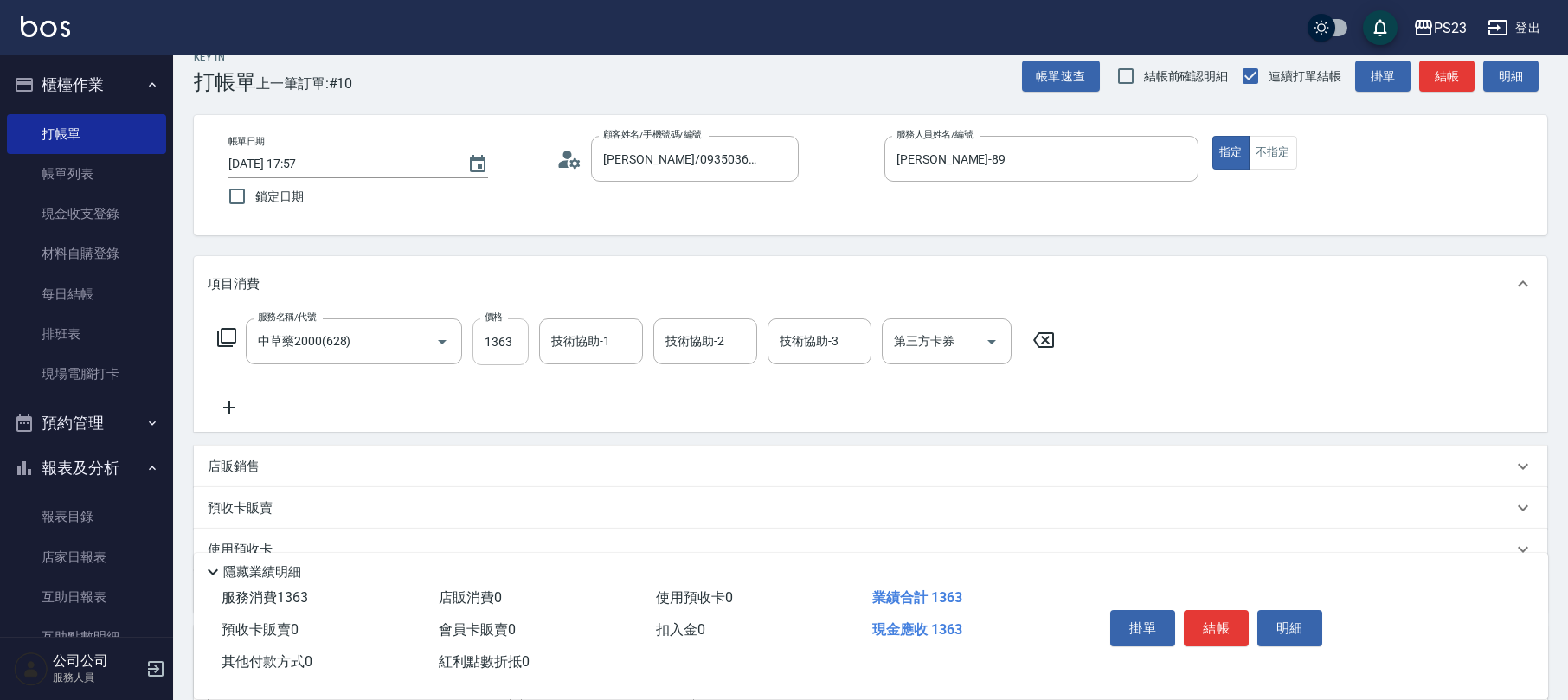
click at [505, 350] on input "1363" at bounding box center [500, 341] width 56 height 47
type input "1500"
type input "Flora-21"
type input "[PERSON_NAME]-89"
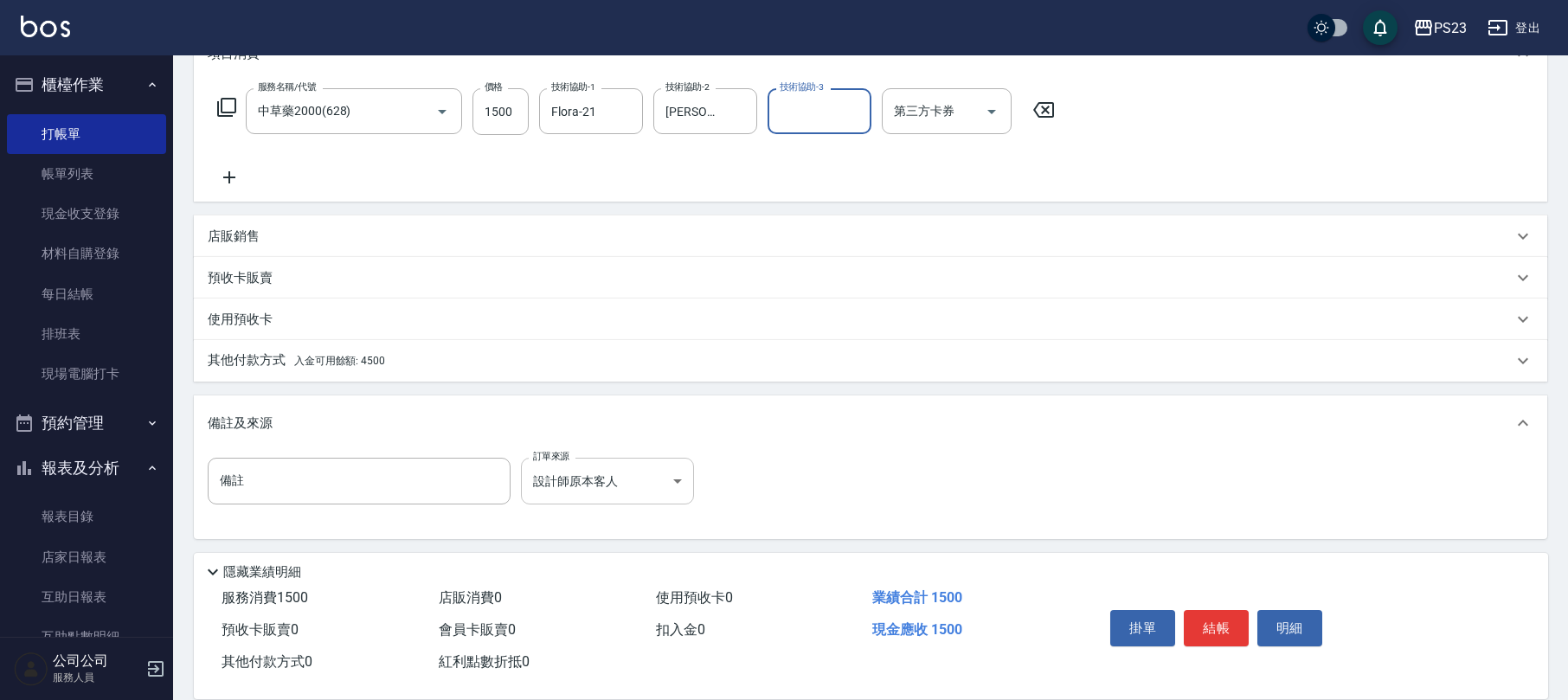
scroll to position [257, 0]
click at [397, 368] on div "其他付款方式 入金可用餘額: 4500" at bounding box center [860, 360] width 1305 height 19
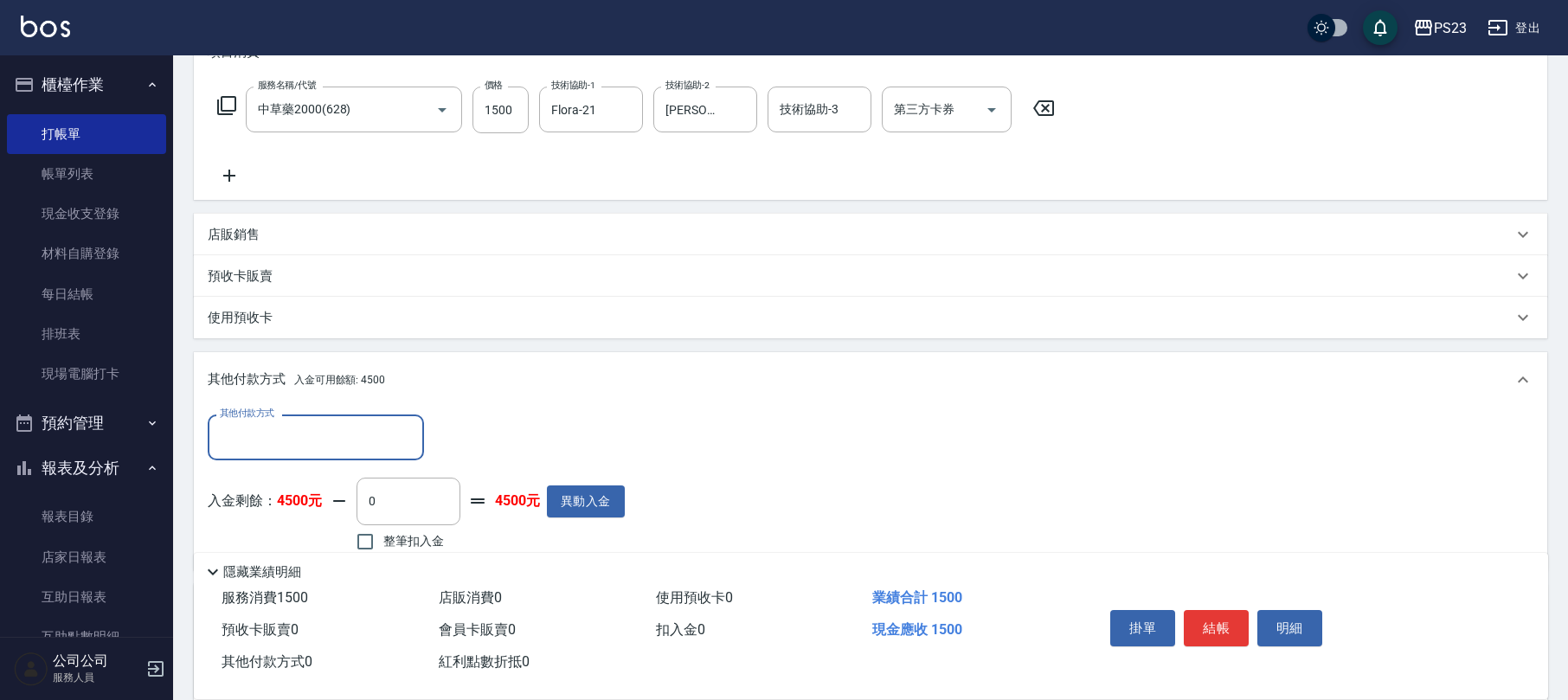
scroll to position [445, 0]
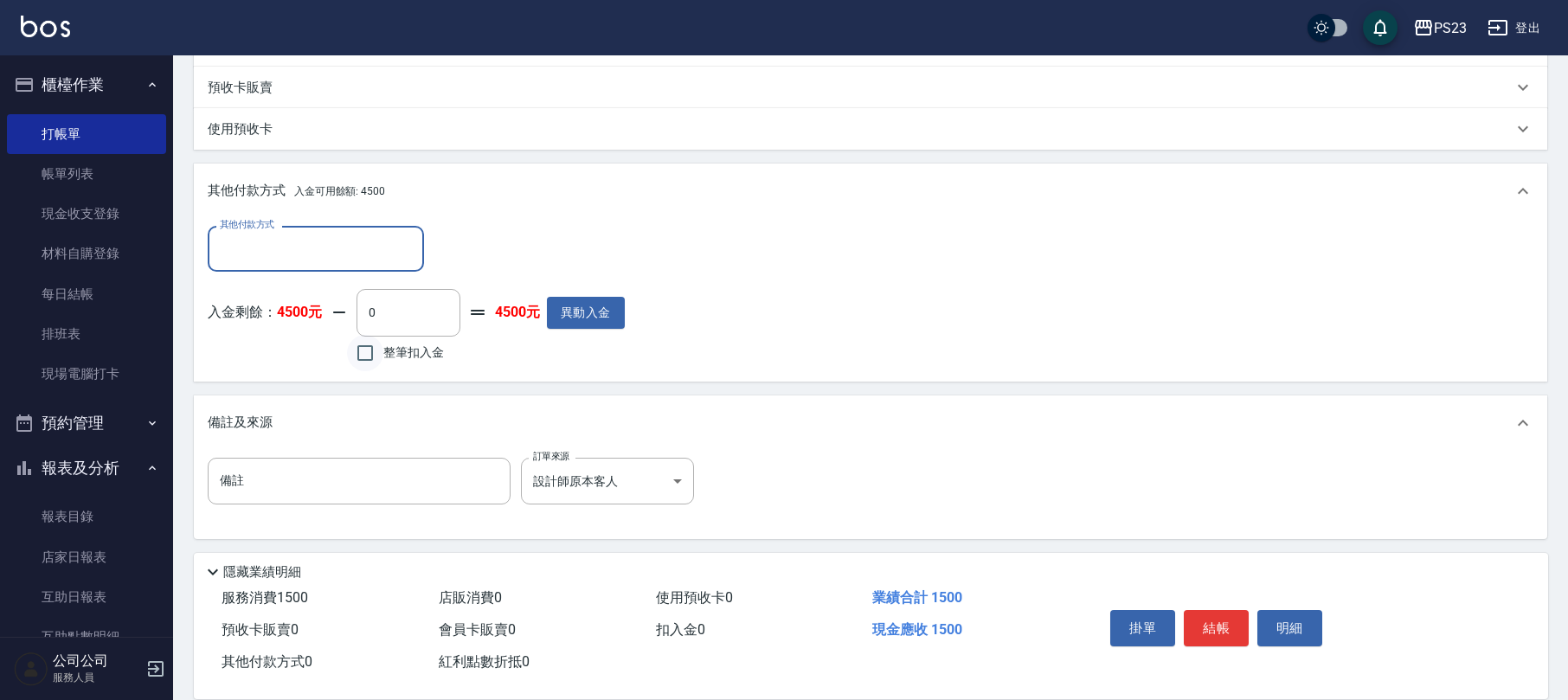
click at [377, 354] on input "整筆扣入金" at bounding box center [365, 353] width 36 height 36
checkbox input "true"
type input "1500"
click at [1214, 617] on button "結帳" at bounding box center [1216, 628] width 65 height 36
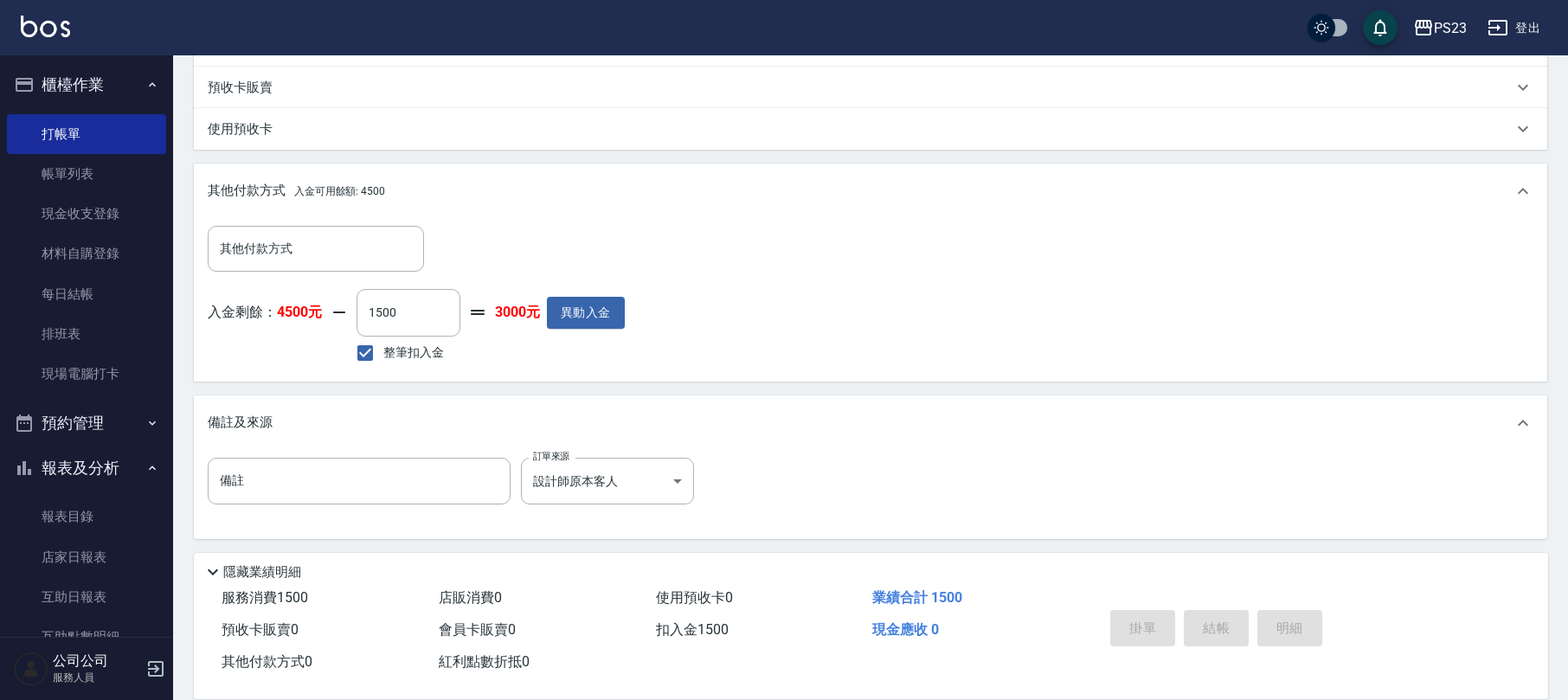
type input "[DATE] 17:58"
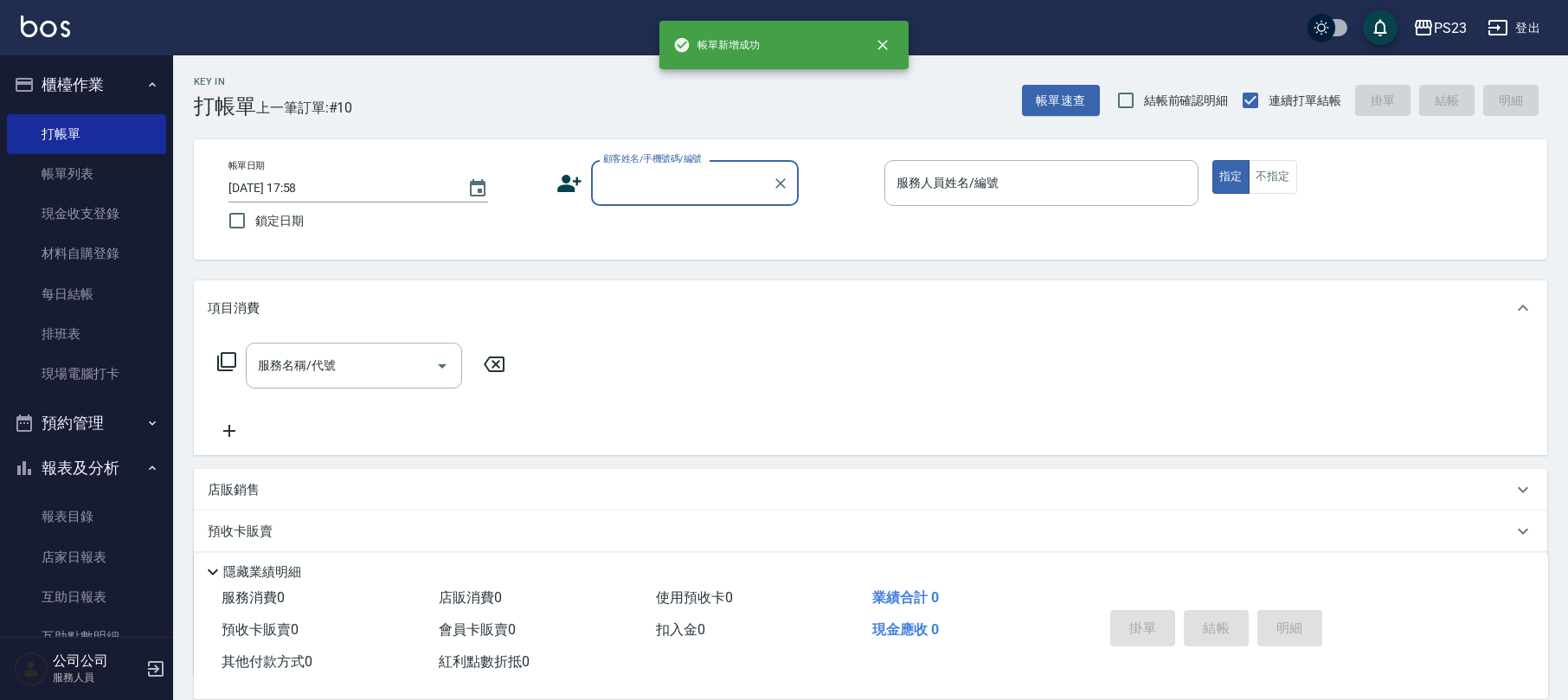
scroll to position [0, 0]
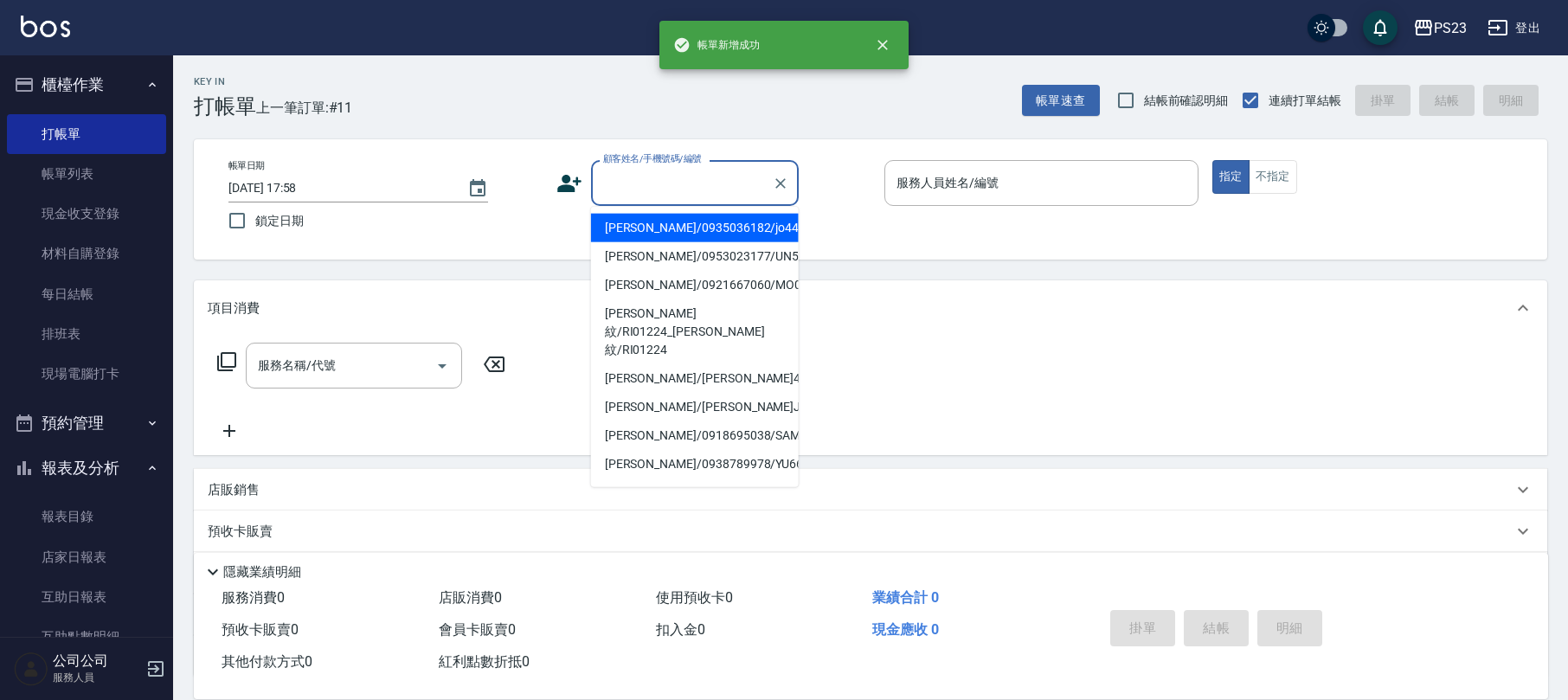
click at [668, 191] on input "顧客姓名/手機號碼/編號" at bounding box center [682, 183] width 166 height 31
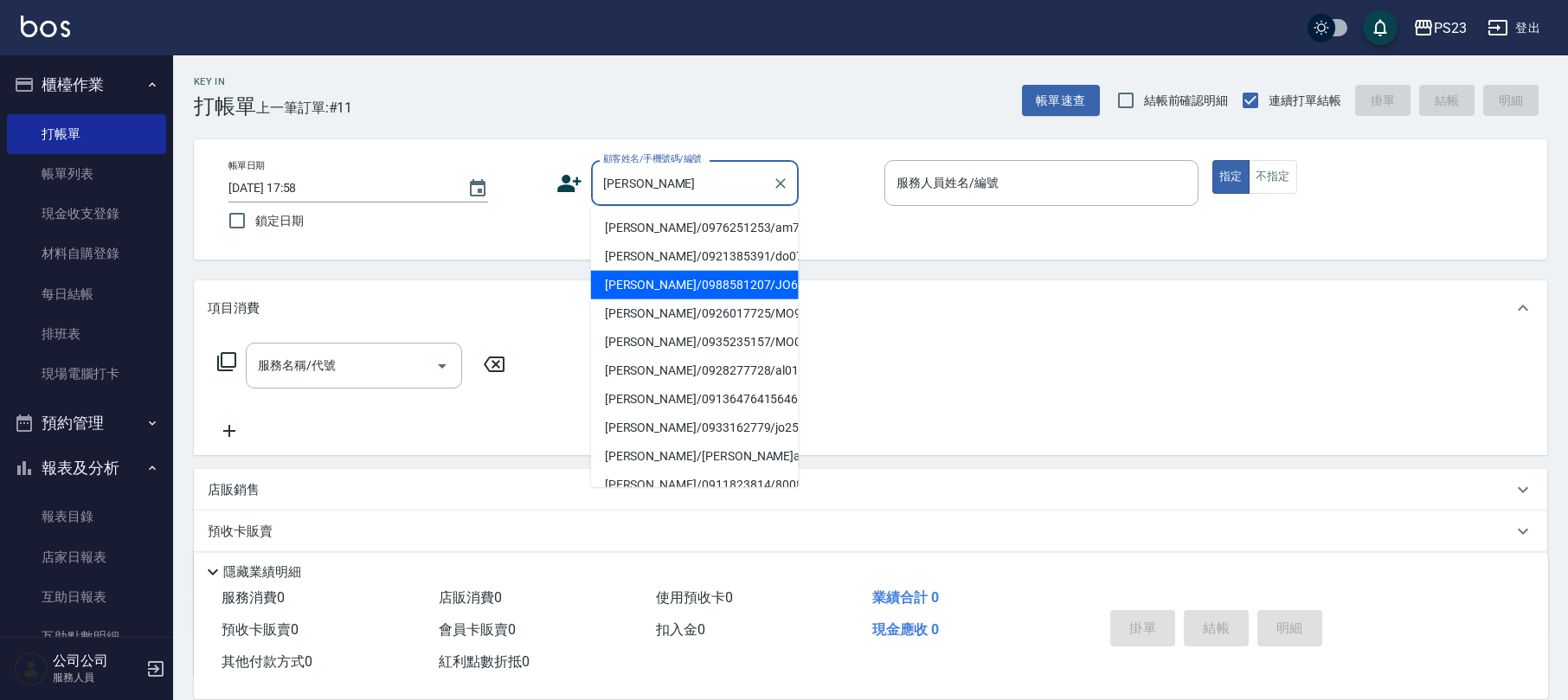
click at [660, 299] on li "[PERSON_NAME]/0988581207/JO650416" at bounding box center [695, 285] width 208 height 29
type input "[PERSON_NAME]/0988581207/JO650416"
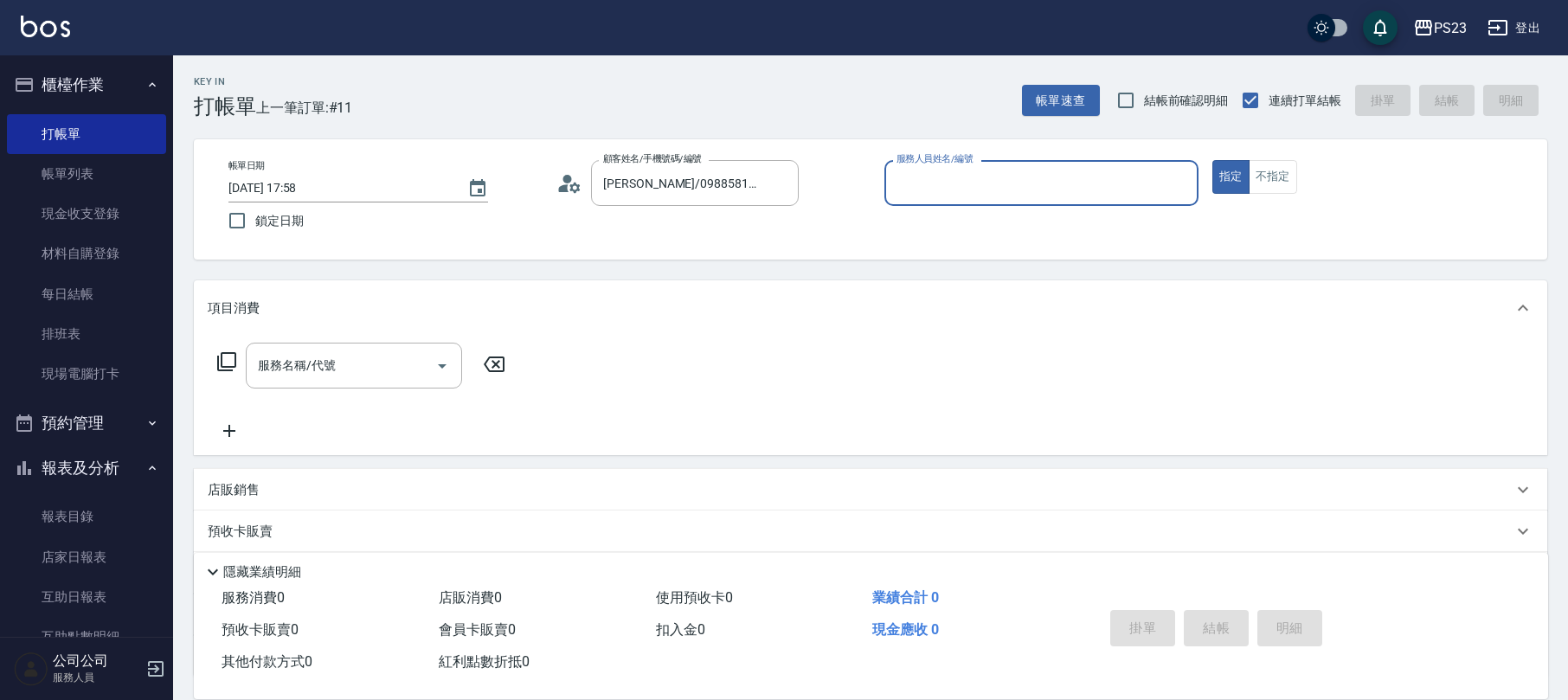
type input "[PERSON_NAME]-89"
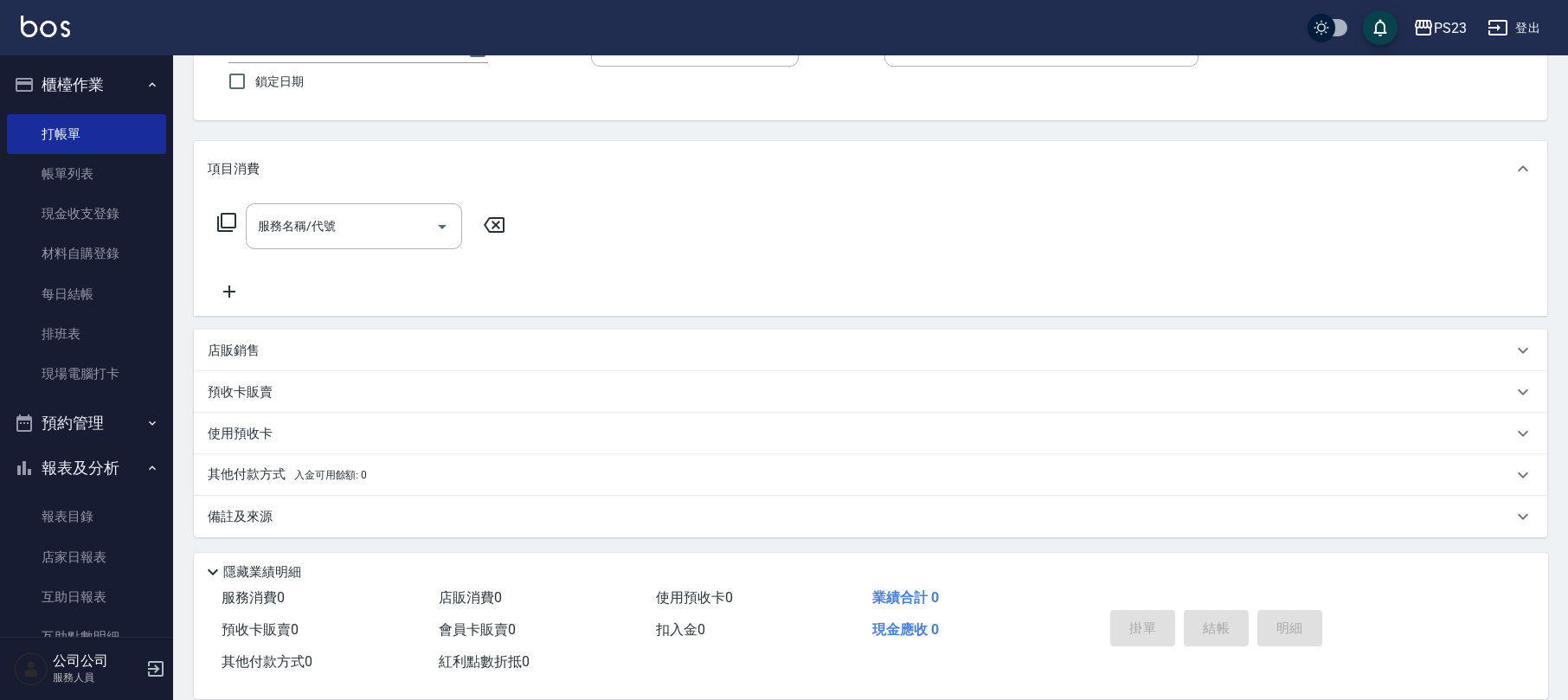
click at [518, 468] on div "其他付款方式 入金可用餘額: 0" at bounding box center [860, 475] width 1305 height 19
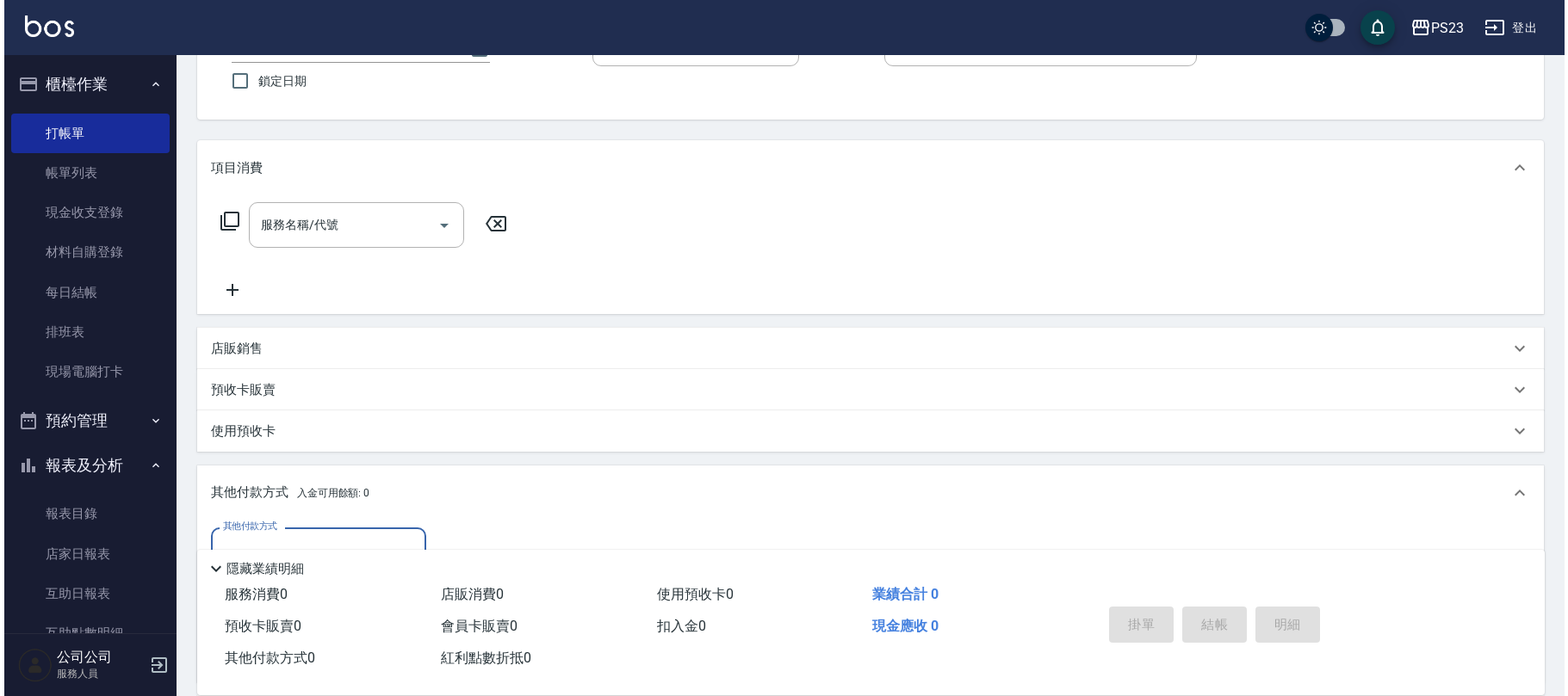
scroll to position [340, 0]
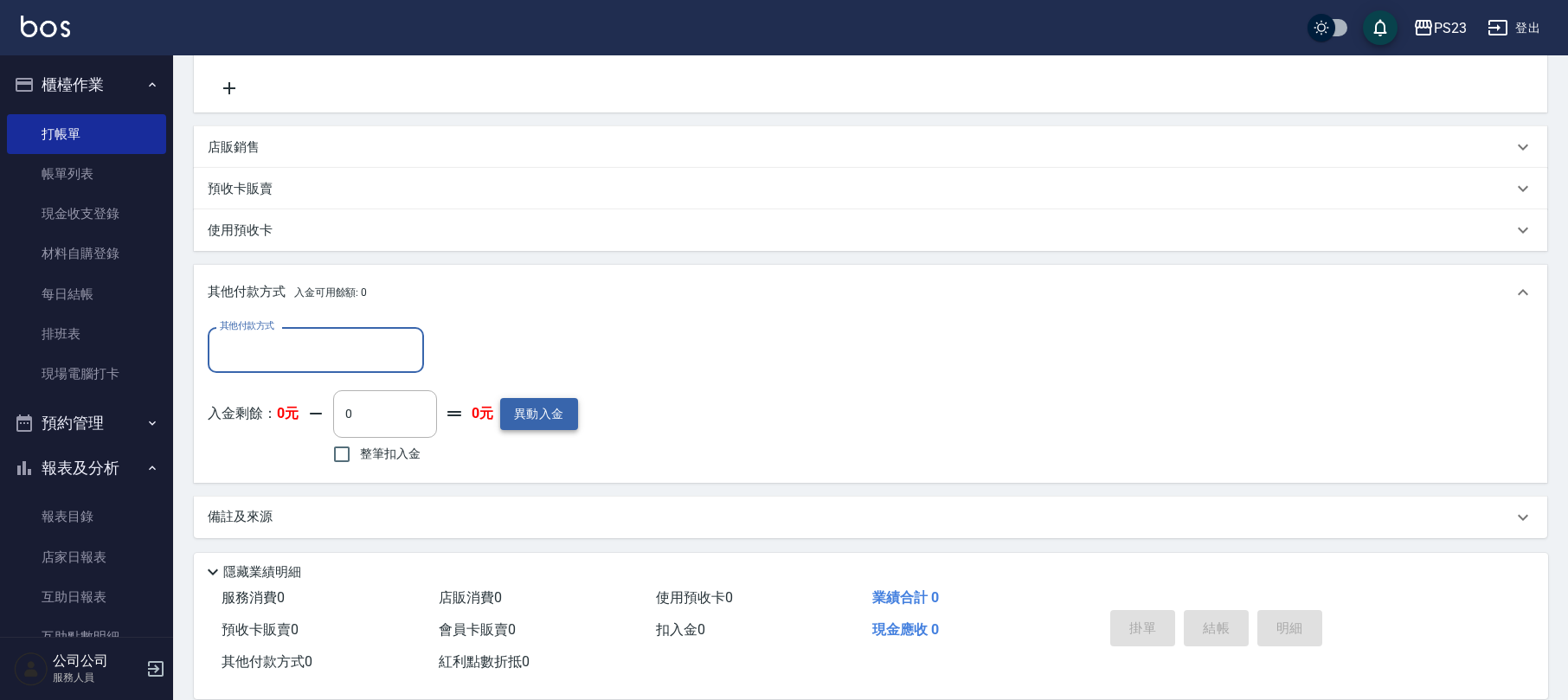
click at [554, 417] on button "異動入金" at bounding box center [540, 415] width 78 height 32
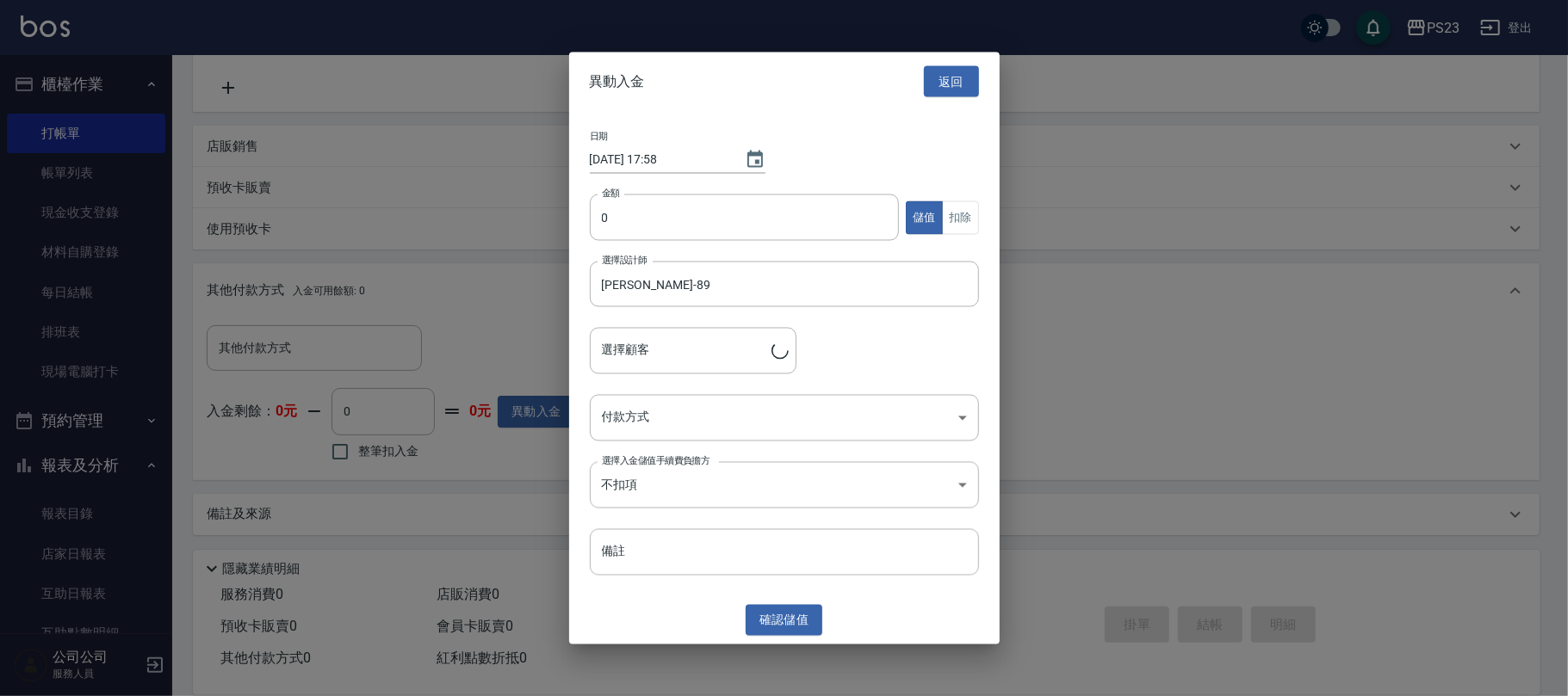
type input "[PERSON_NAME]/0988581207/JO650416"
click at [600, 232] on input "0" at bounding box center [745, 217] width 310 height 46
type input "10000"
click at [690, 407] on body "PS23 登出 櫃檯作業 打帳單 帳單列表 現金收支登錄 材料自購登錄 每日結帳 排班表 現場電腦打卡 預約管理 預約管理 單日預約紀錄 單週預約紀錄 報表及…" at bounding box center [784, 178] width 1568 height 1038
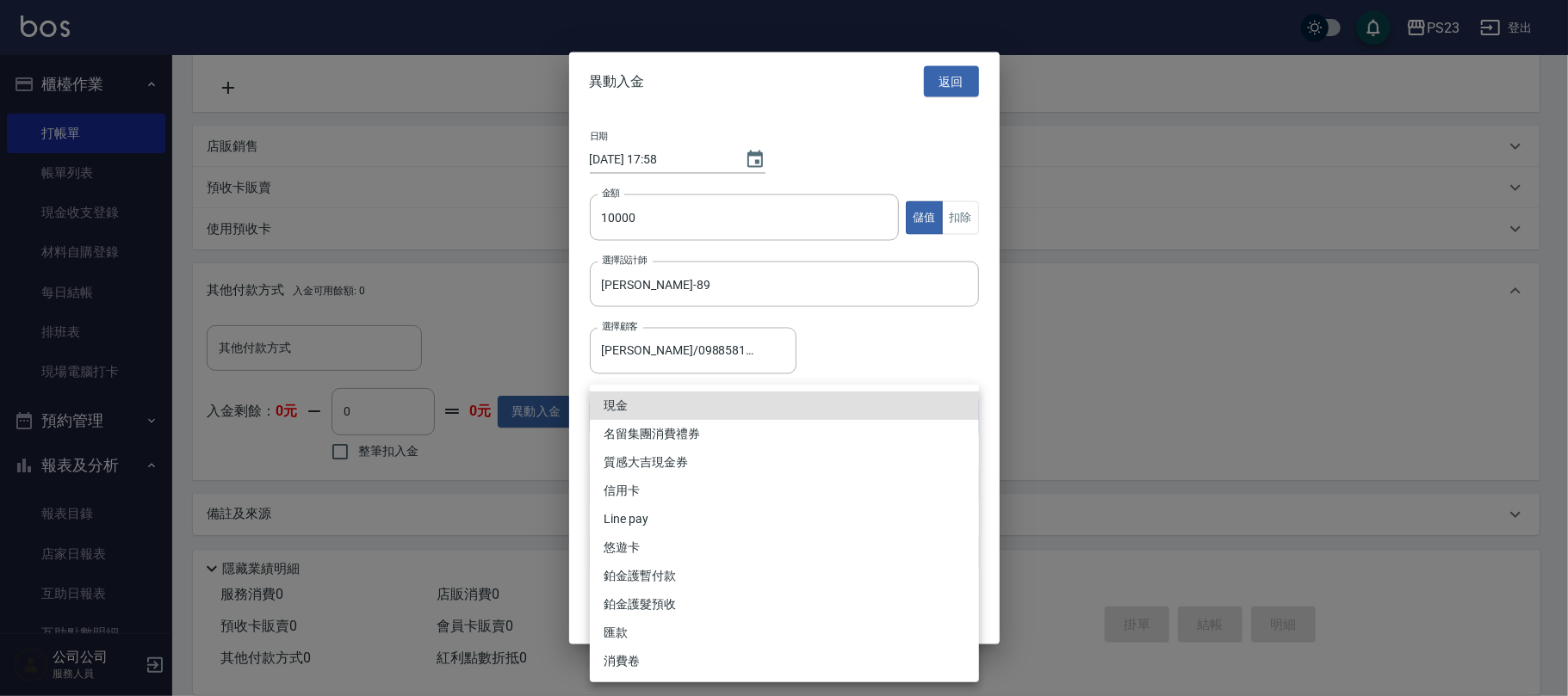
click at [637, 489] on li "信用卡" at bounding box center [784, 491] width 389 height 28
type input "信用卡"
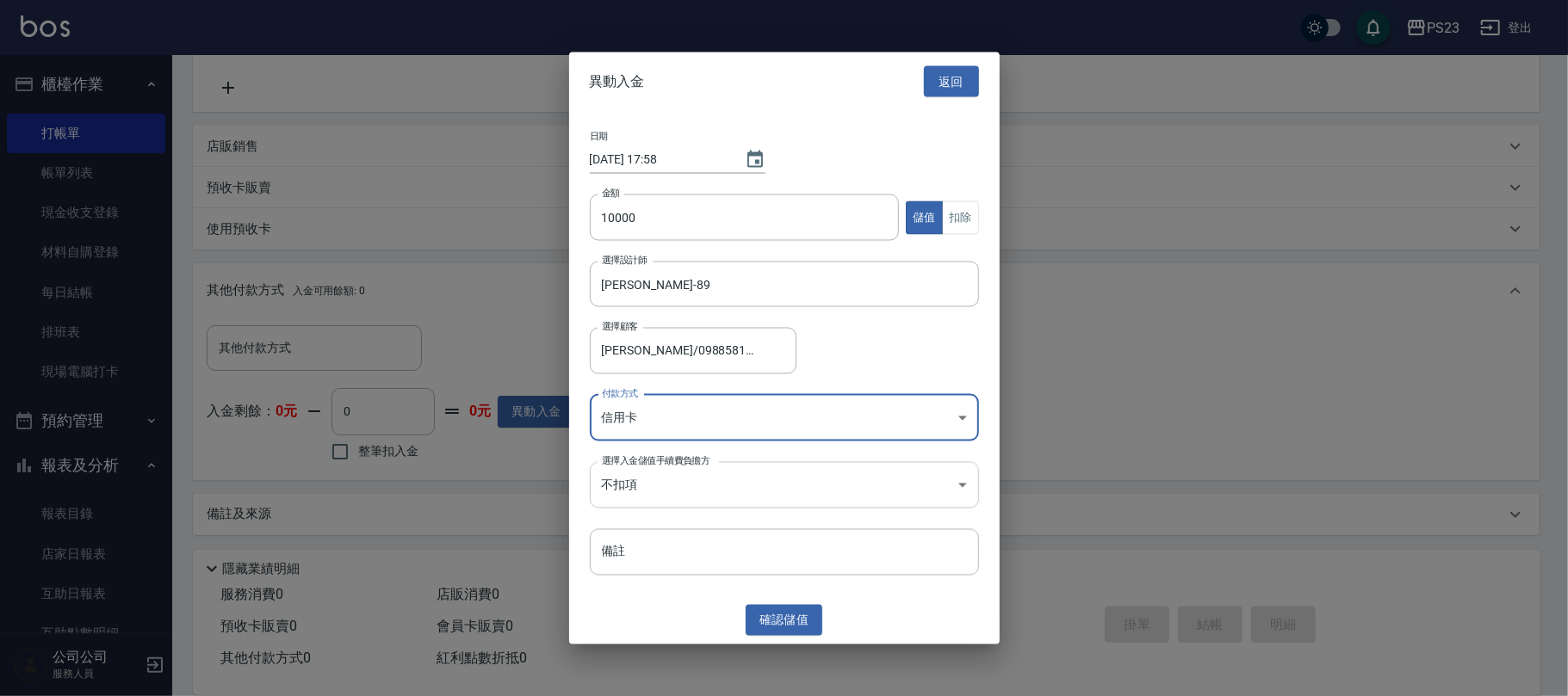
click at [656, 477] on body "PS23 登出 櫃檯作業 打帳單 帳單列表 現金收支登錄 材料自購登錄 每日結帳 排班表 現場電腦打卡 預約管理 預約管理 單日預約紀錄 單週預約紀錄 報表及…" at bounding box center [784, 178] width 1568 height 1038
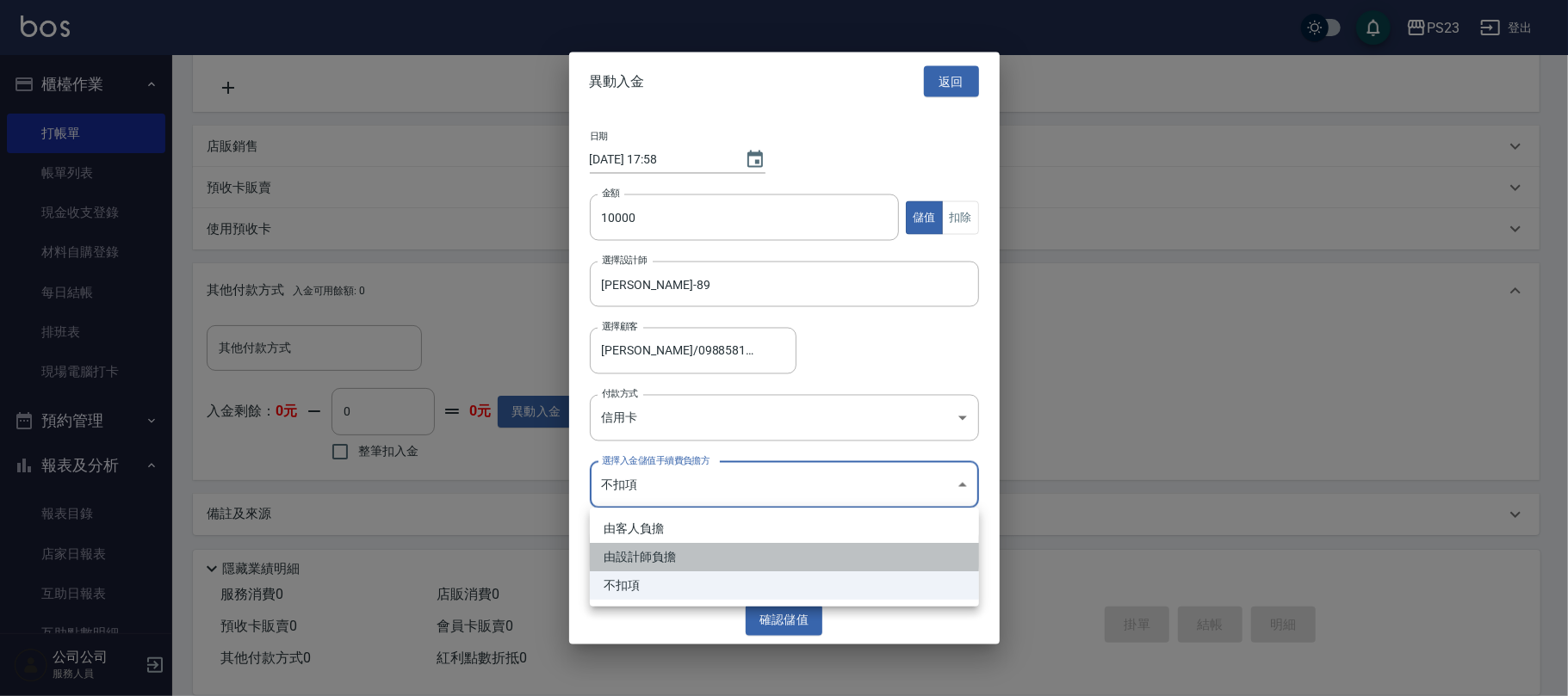
click at [630, 556] on li "由設計師負擔" at bounding box center [784, 558] width 389 height 28
type input "BYDESIGNER"
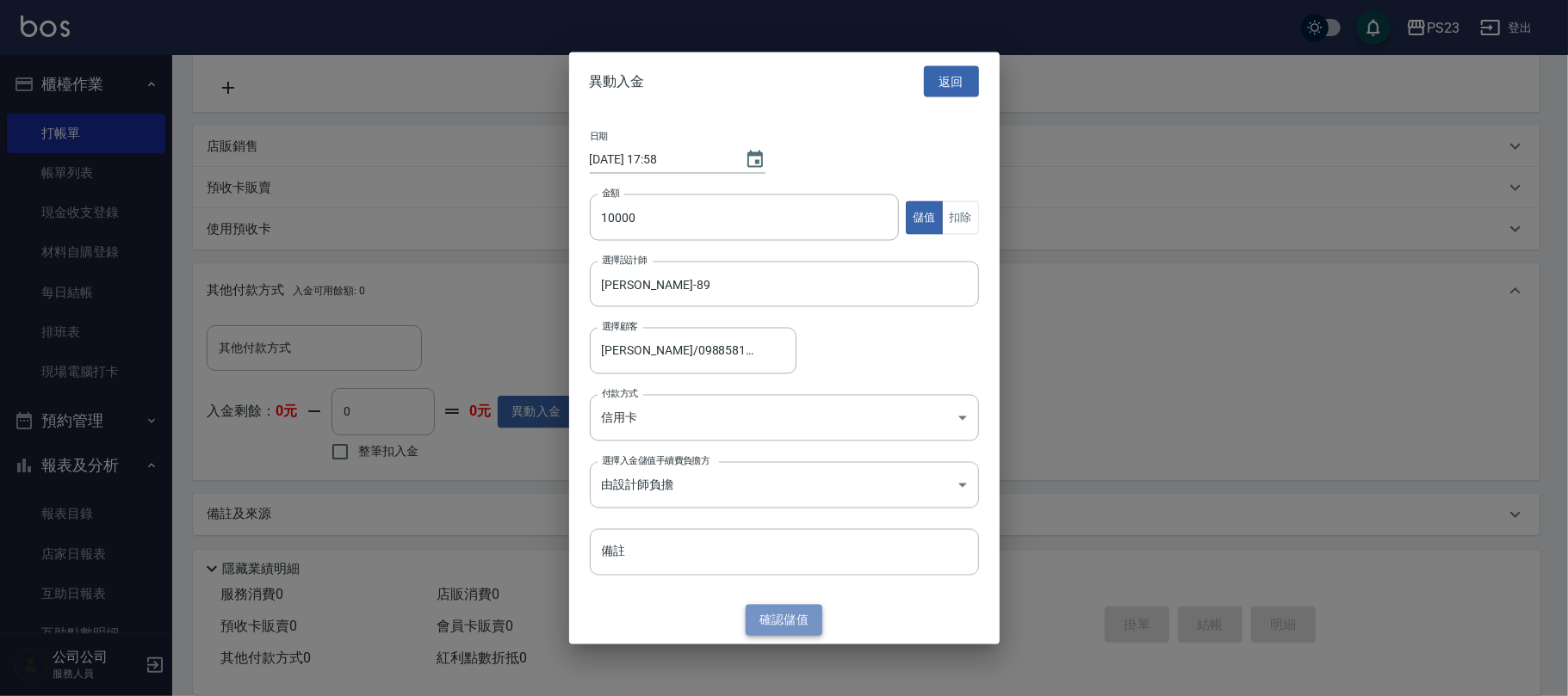
click at [765, 617] on button "確認 儲值" at bounding box center [784, 620] width 78 height 32
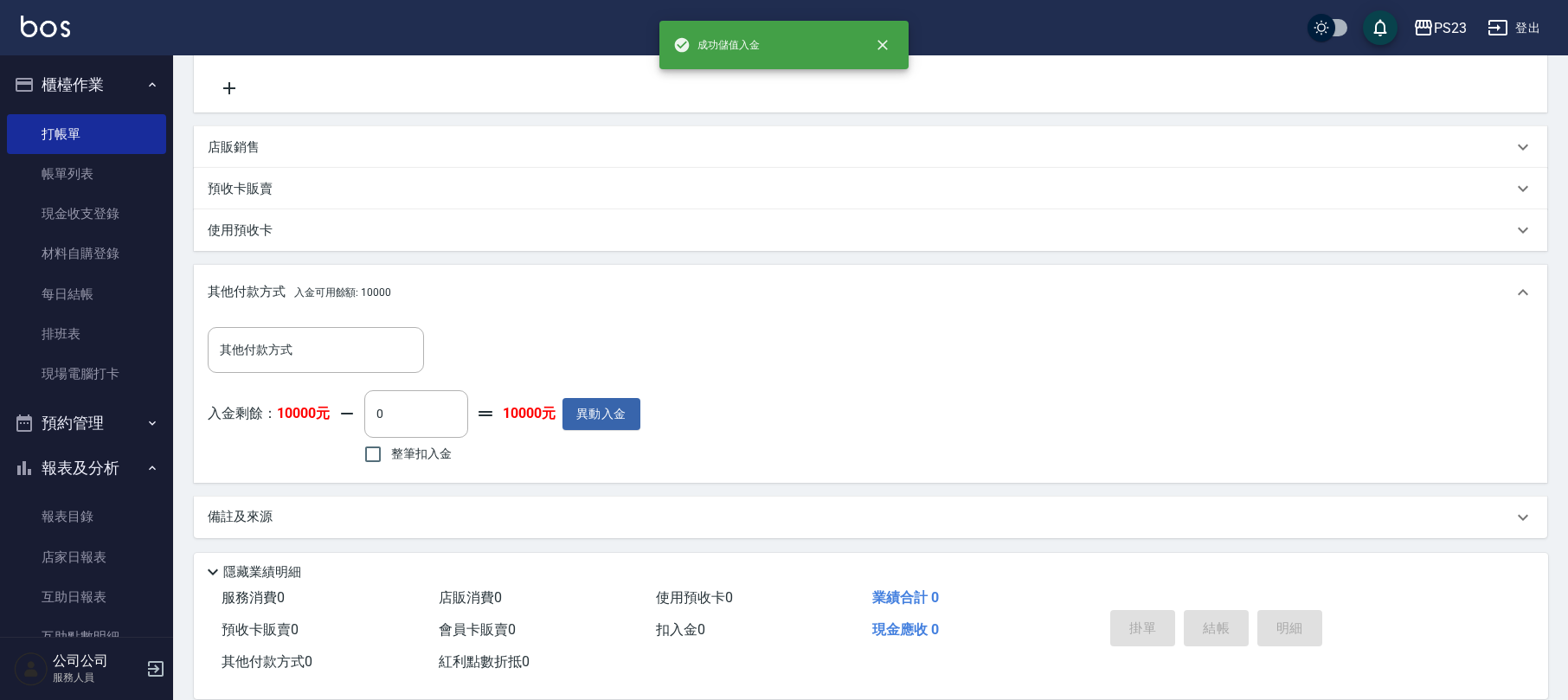
scroll to position [112, 0]
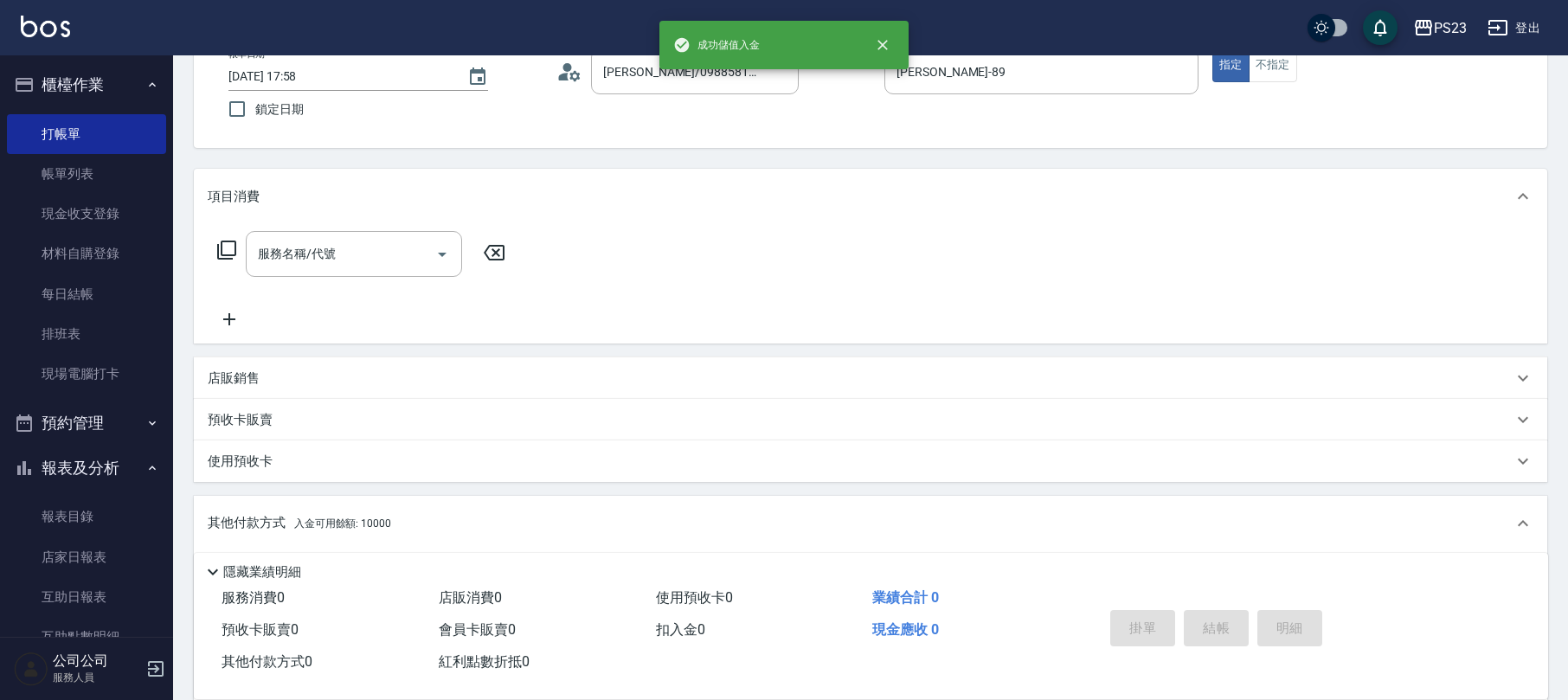
click at [216, 243] on icon at bounding box center [227, 250] width 21 height 21
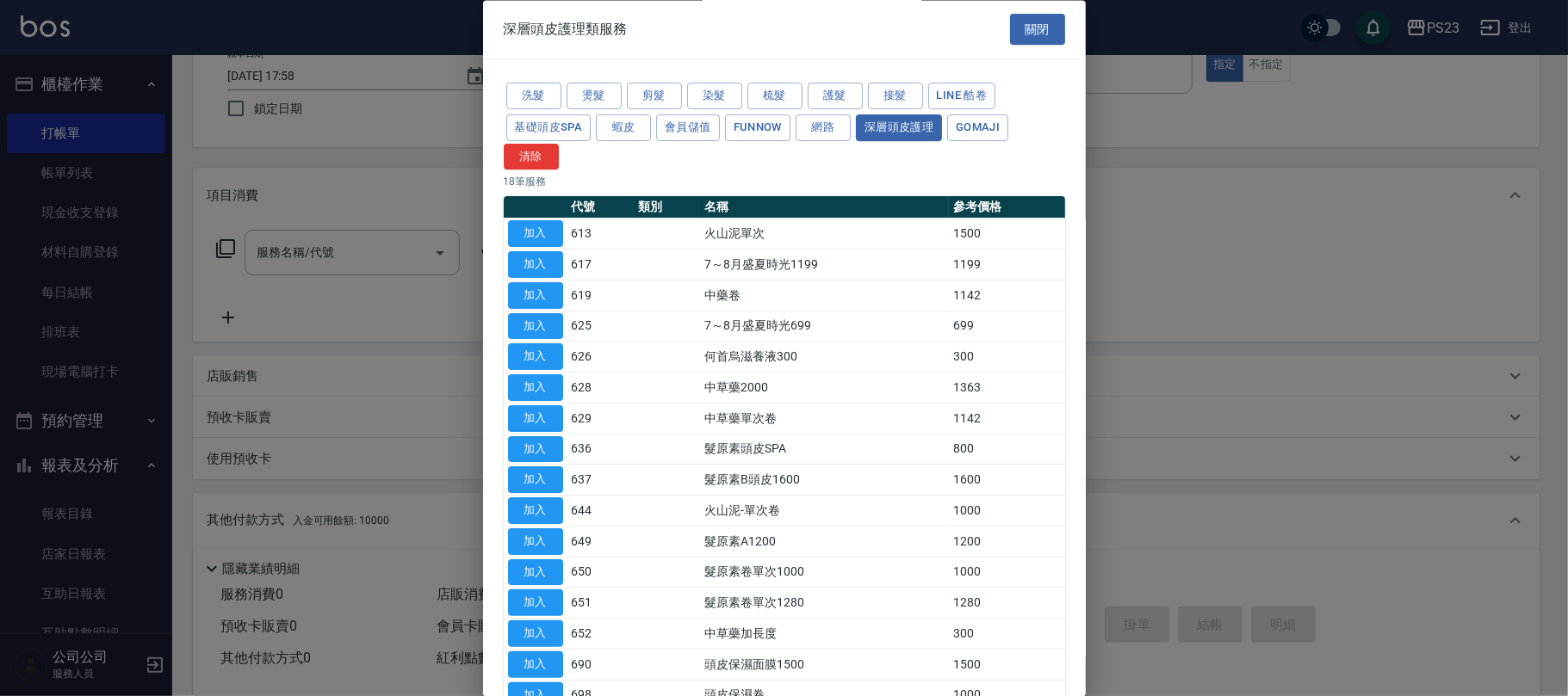
click at [547, 387] on button "加入" at bounding box center [536, 389] width 55 height 27
type input "中草藥2000(628)"
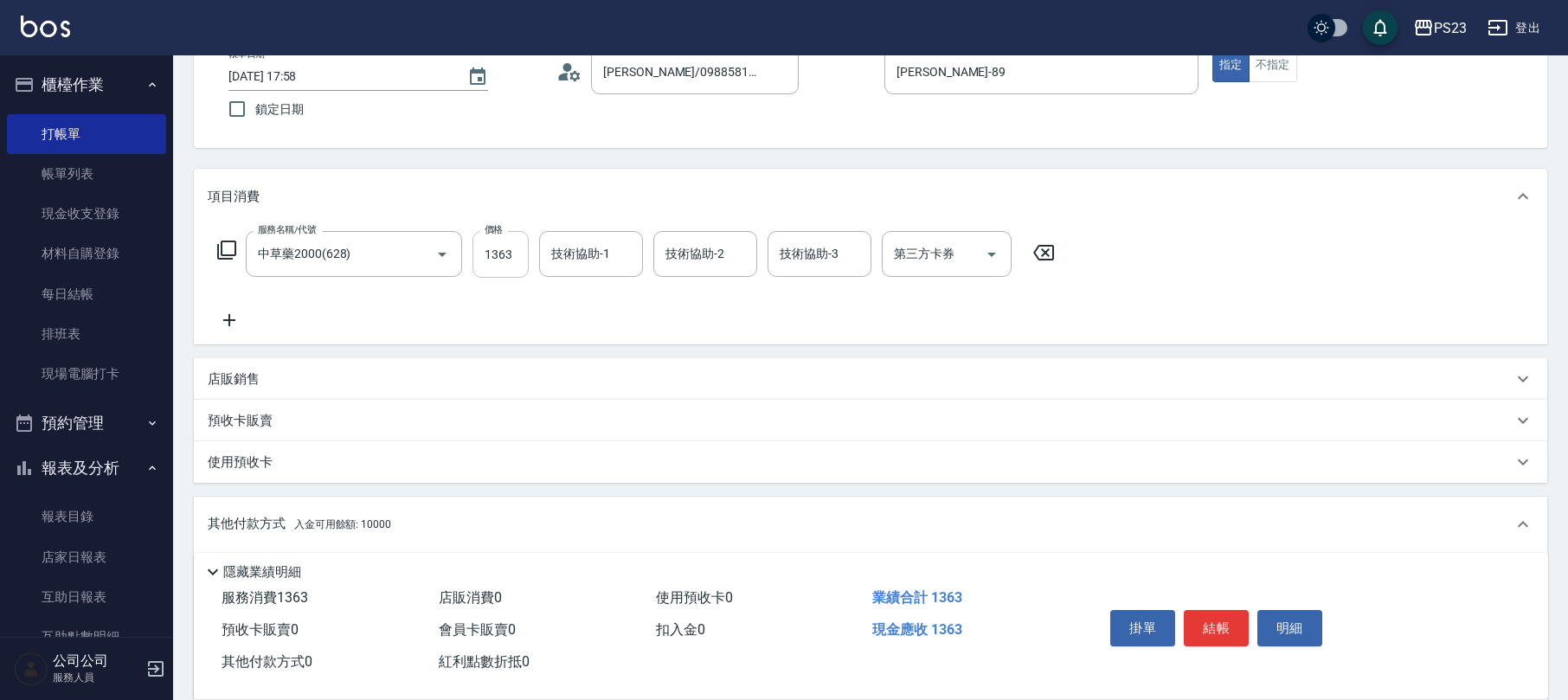
click at [507, 247] on input "1363" at bounding box center [500, 254] width 56 height 47
type input "2080"
type input "Flora-21"
type input "[PERSON_NAME]-89"
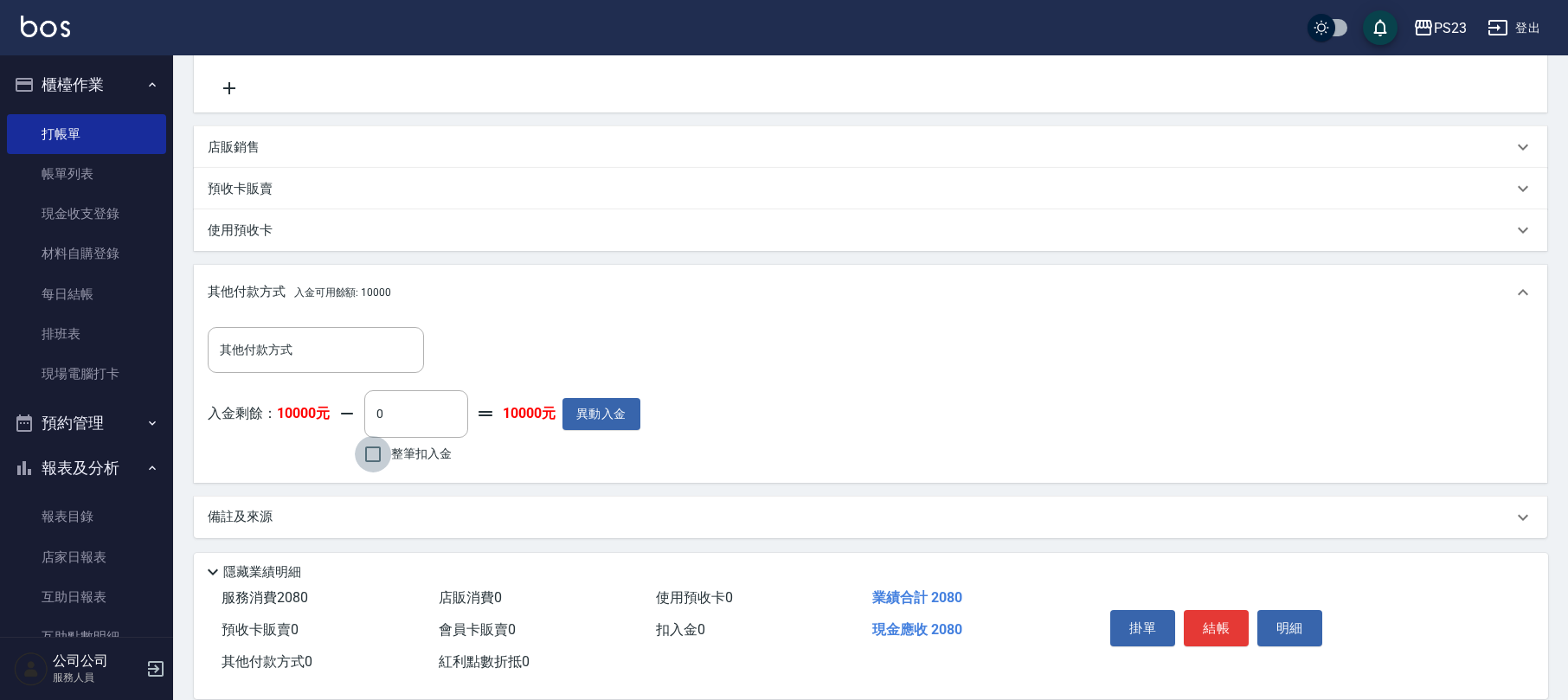
click at [355, 457] on input "整筆扣入金" at bounding box center [373, 454] width 36 height 36
checkbox input "true"
type input "2080"
click at [1229, 616] on button "結帳" at bounding box center [1216, 628] width 65 height 36
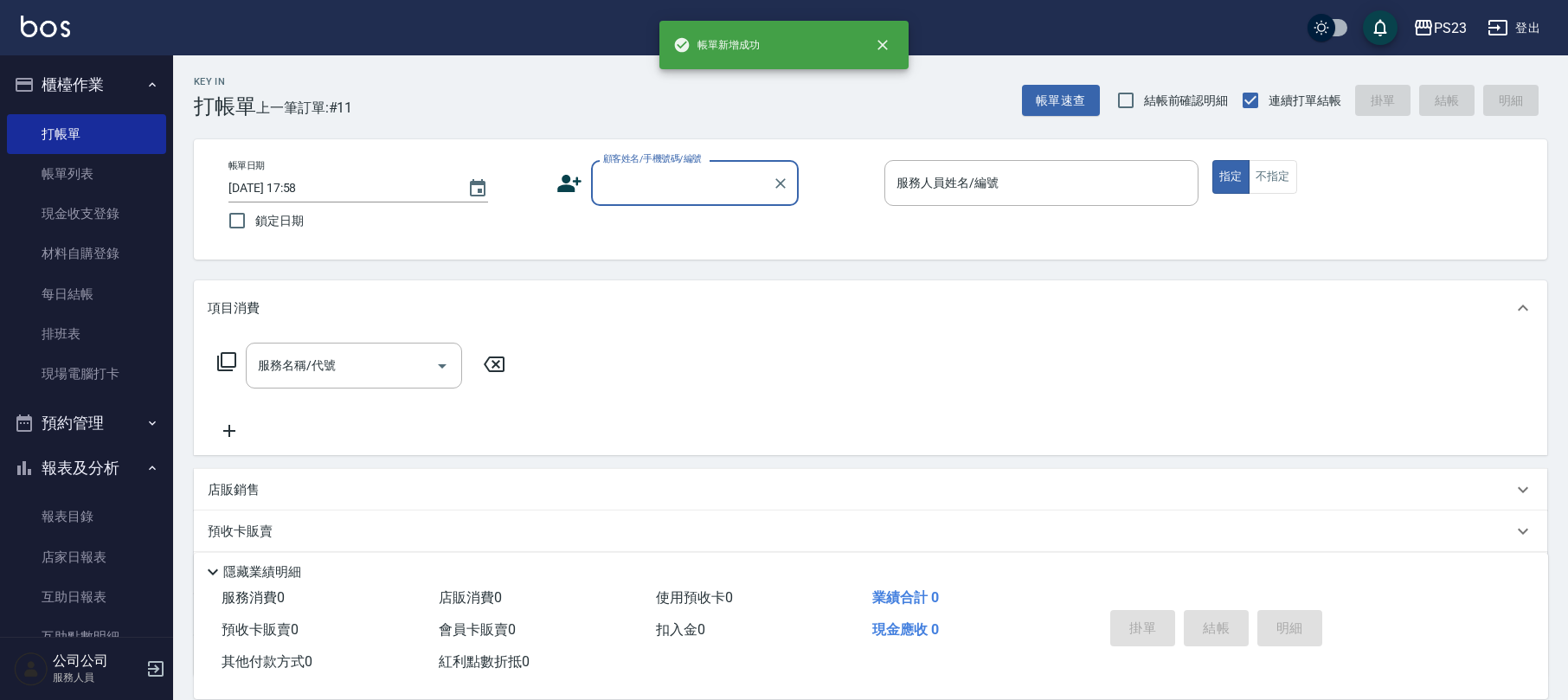
scroll to position [0, 0]
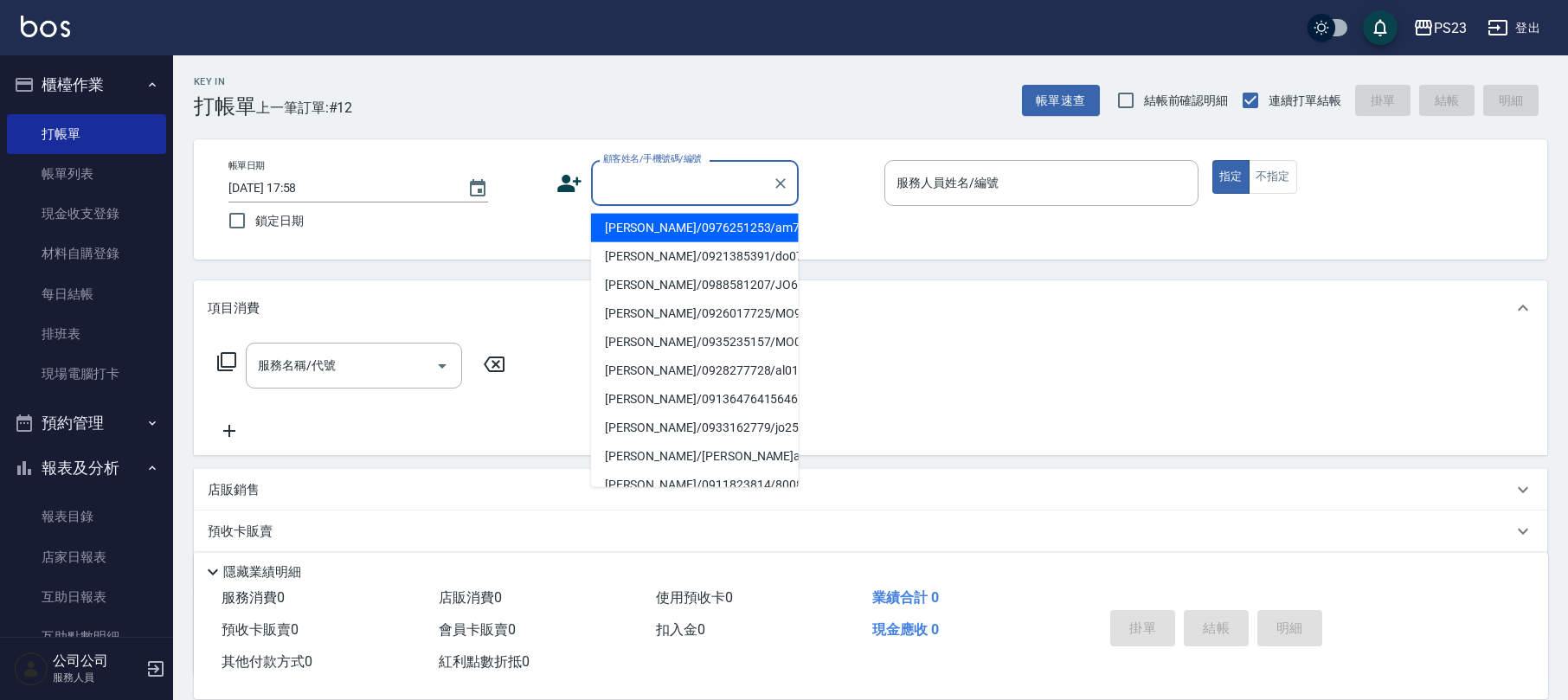
click at [671, 194] on input "顧客姓名/手機號碼/編號" at bounding box center [682, 183] width 166 height 31
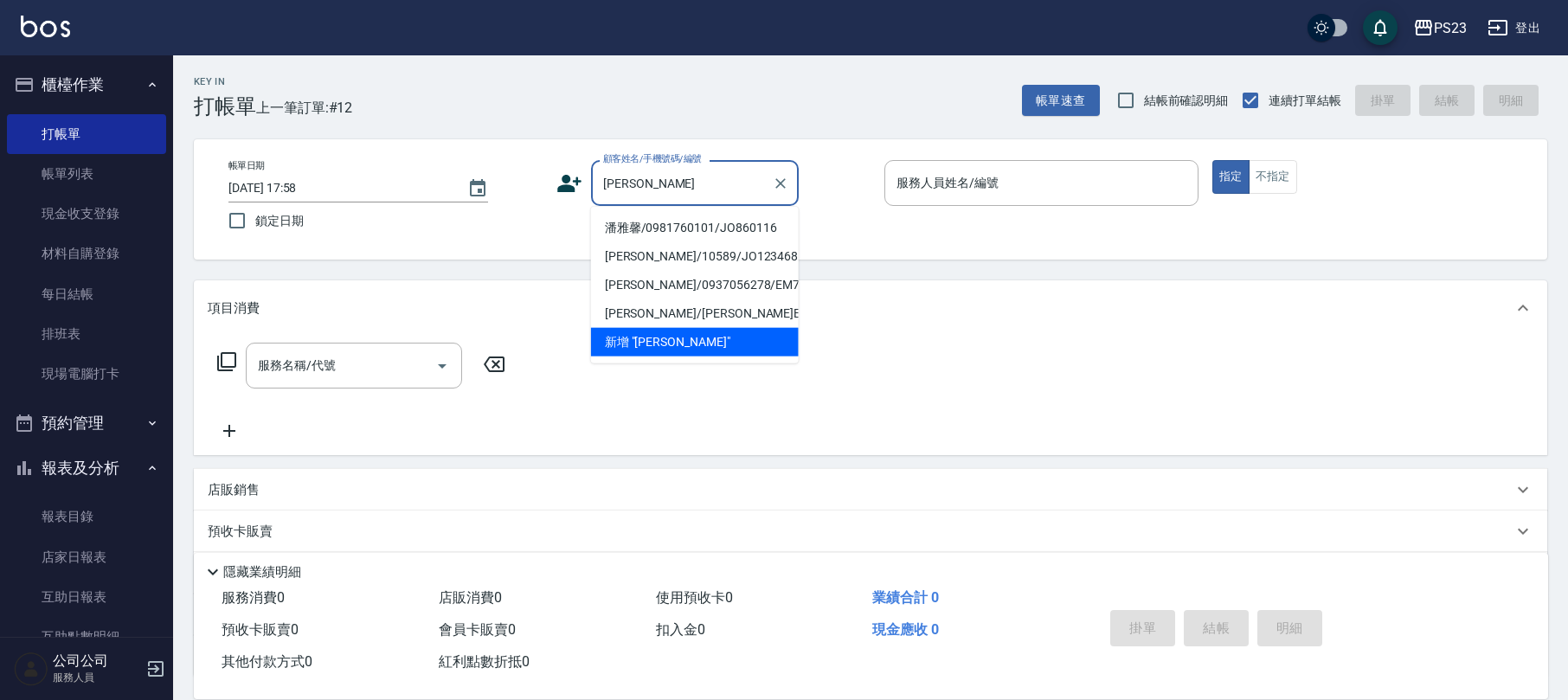
click at [680, 230] on li "潘雅馨/0981760101/JO860116" at bounding box center [695, 228] width 208 height 29
type input "潘雅馨/0981760101/JO860116"
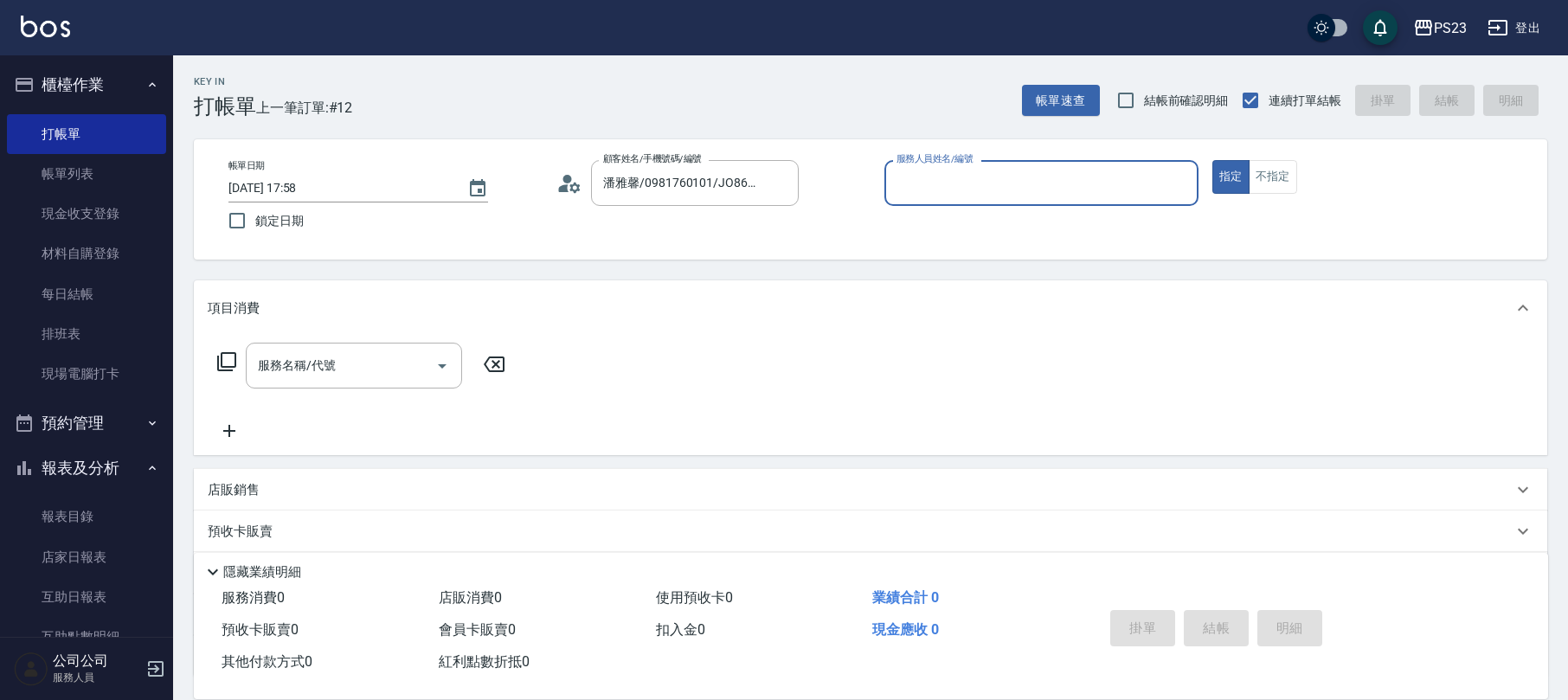
type input "[PERSON_NAME]-89"
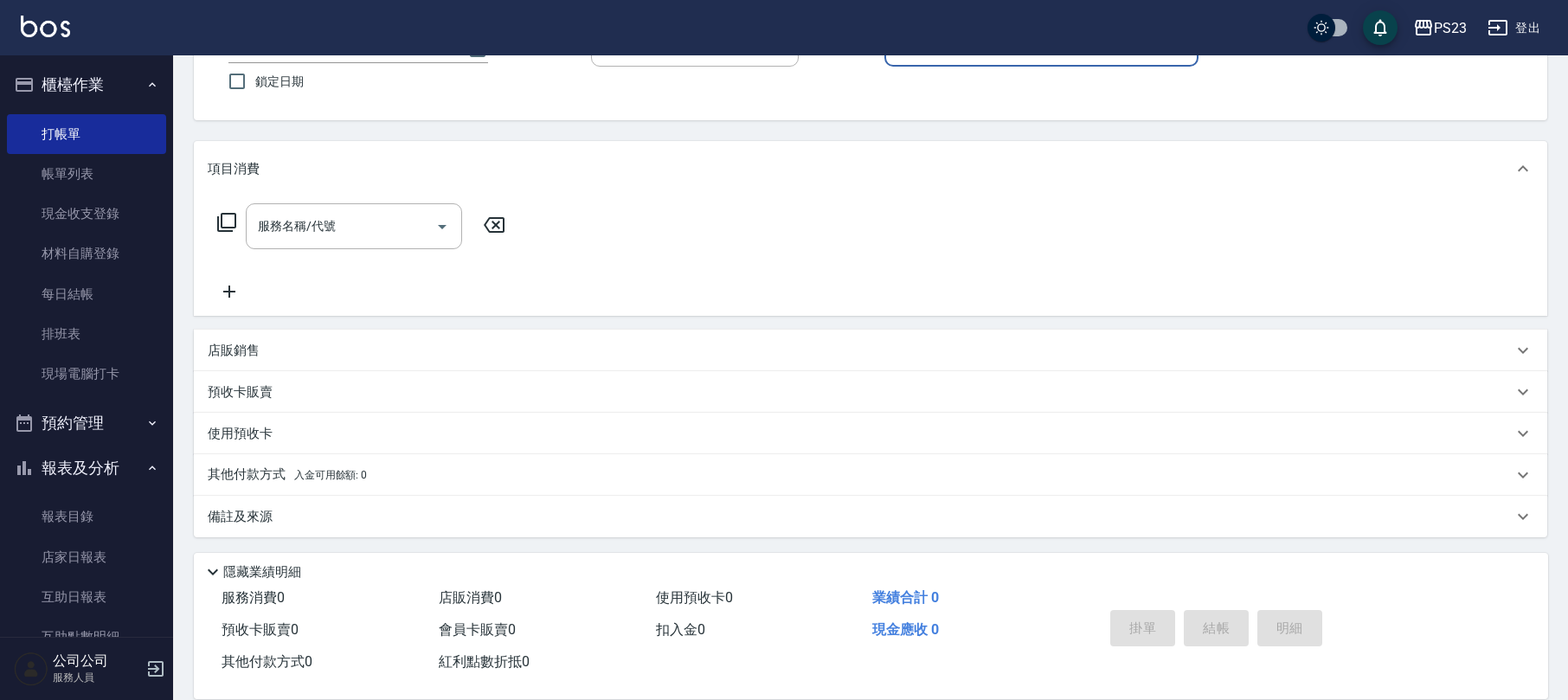
click at [488, 511] on div "備註及來源" at bounding box center [860, 517] width 1305 height 18
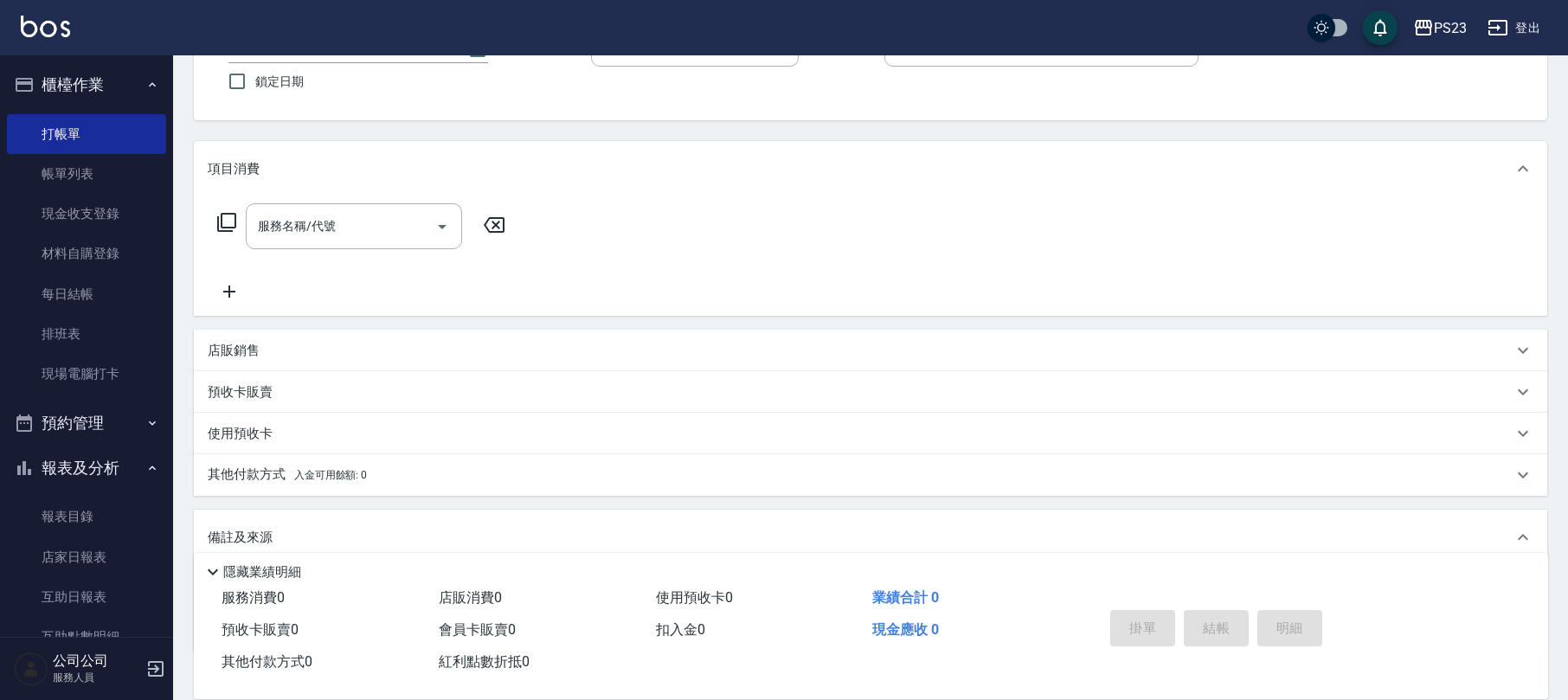
scroll to position [255, 0]
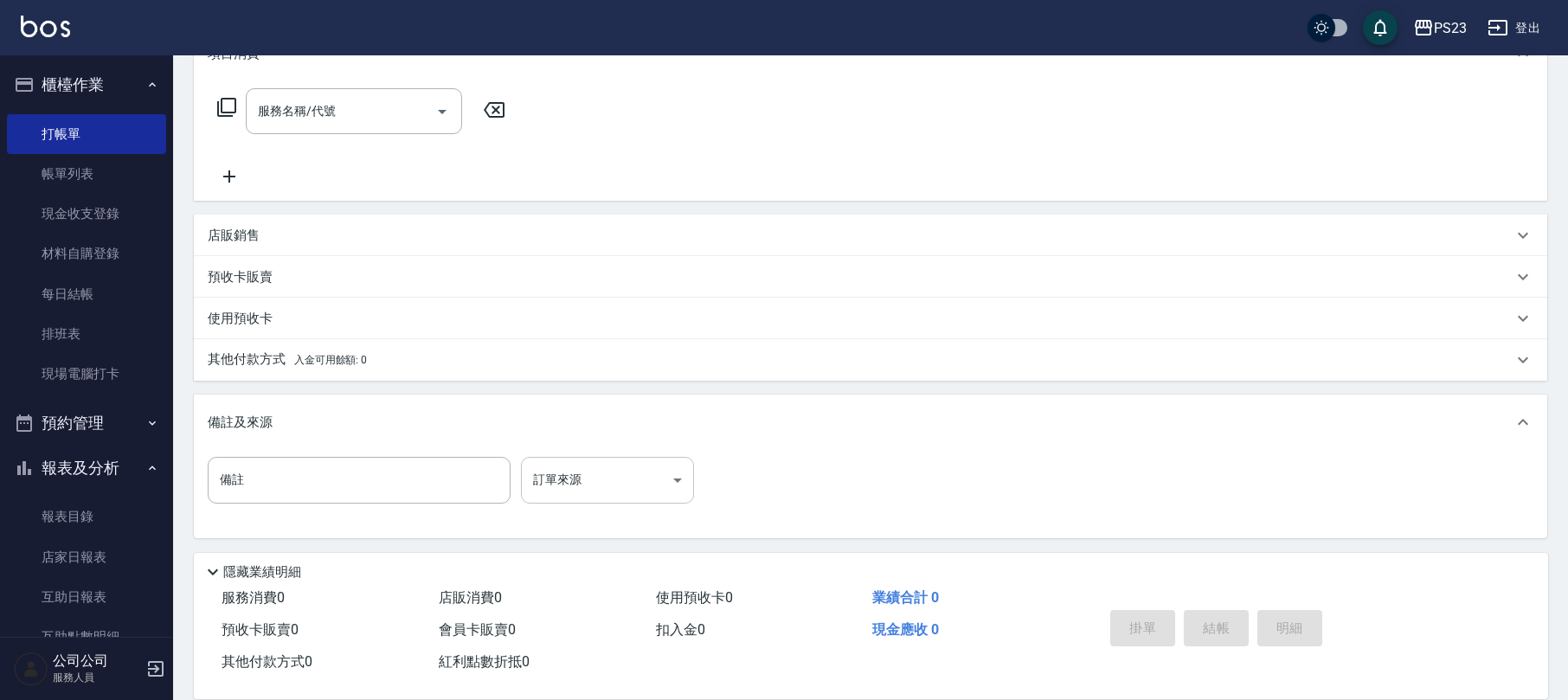
click at [644, 492] on body "PS23 登出 櫃檯作業 打帳單 帳單列表 現金收支登錄 材料自購登錄 每日結帳 排班表 現場電腦打卡 預約管理 預約管理 單日預約紀錄 單週預約紀錄 報表及…" at bounding box center [784, 223] width 1568 height 956
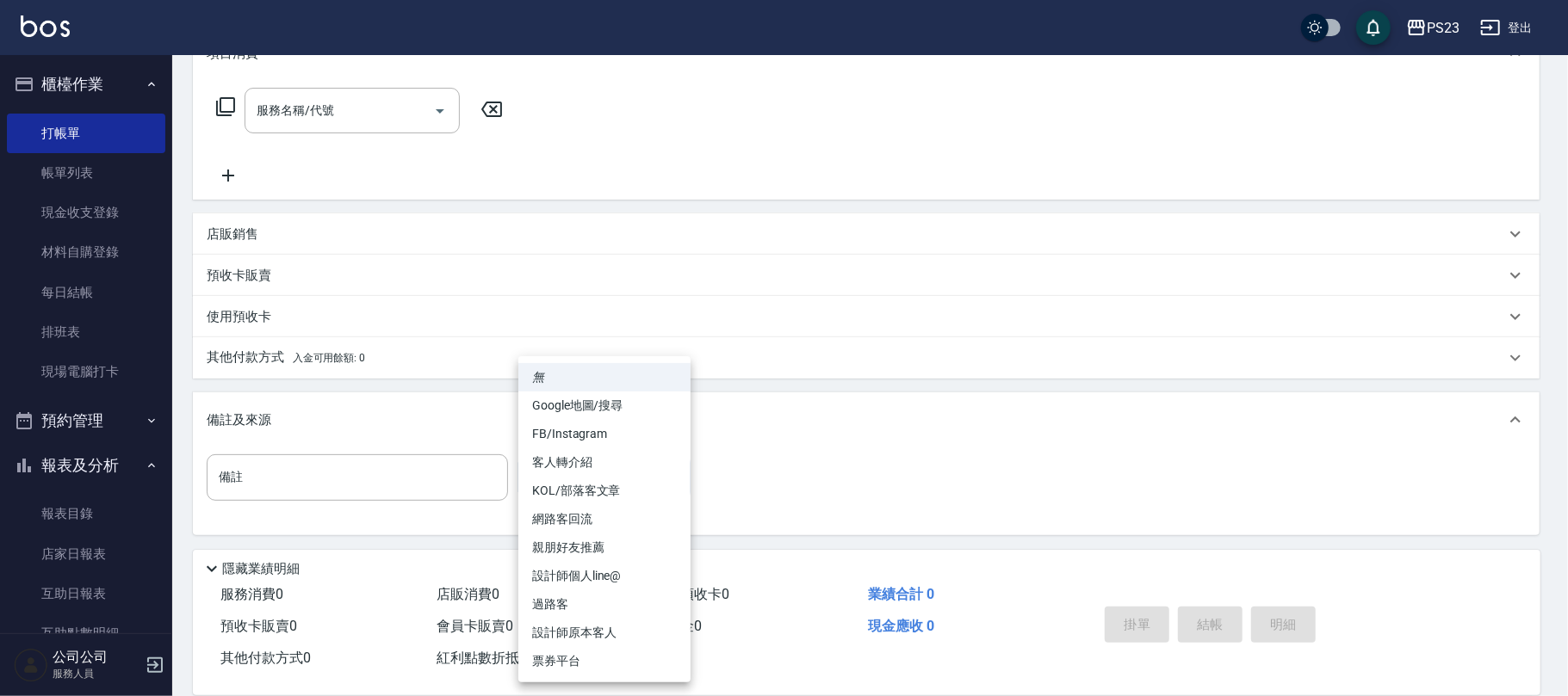
click at [594, 628] on li "設計師原本客人" at bounding box center [604, 633] width 173 height 28
type input "設計師原本客人"
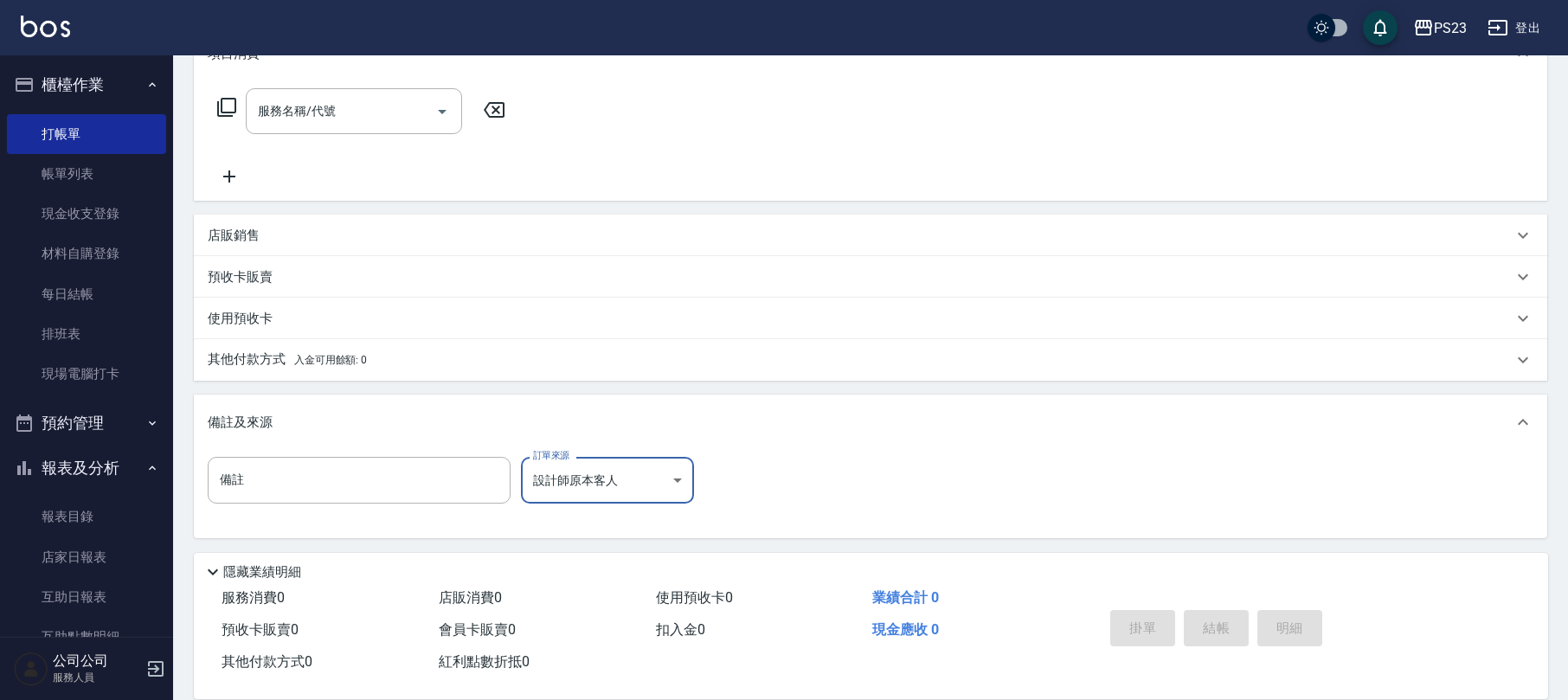
scroll to position [0, 0]
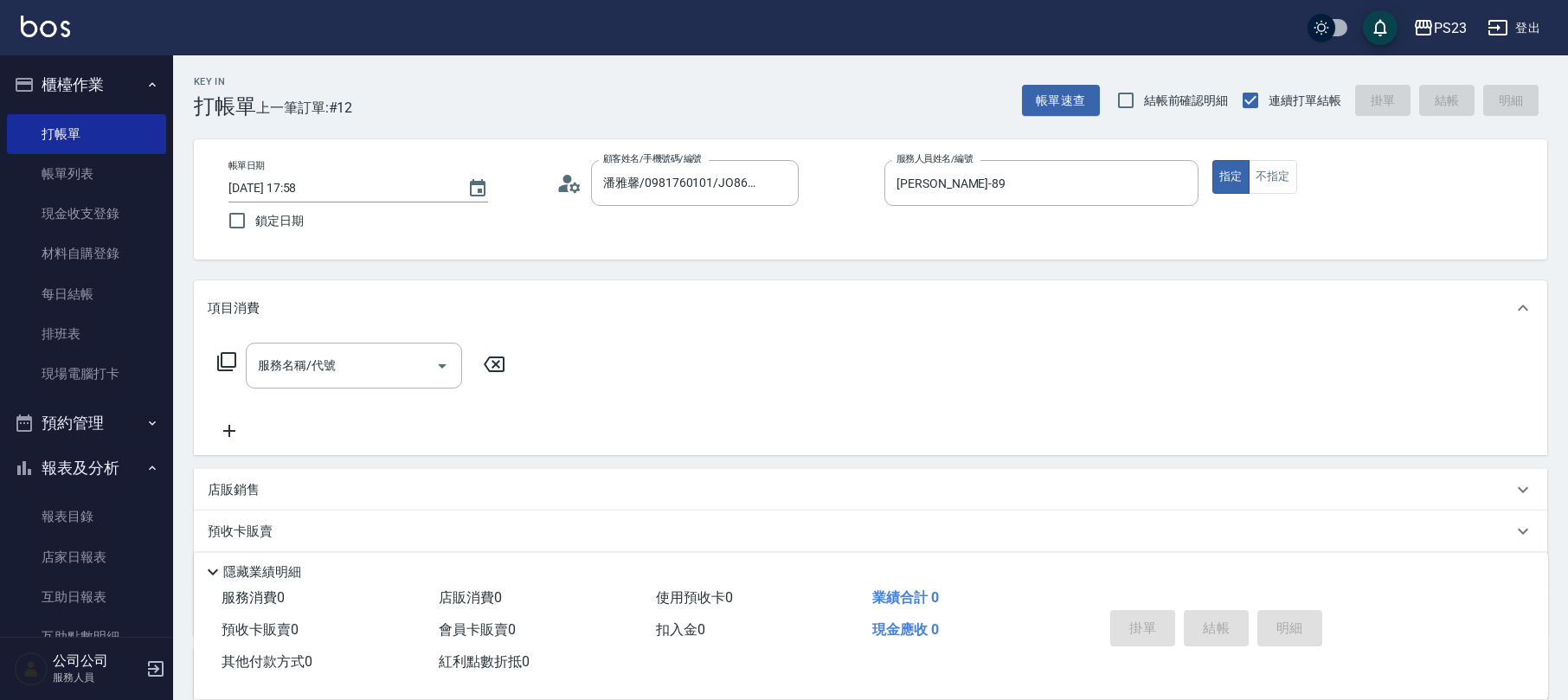
click at [225, 363] on icon at bounding box center [227, 362] width 21 height 21
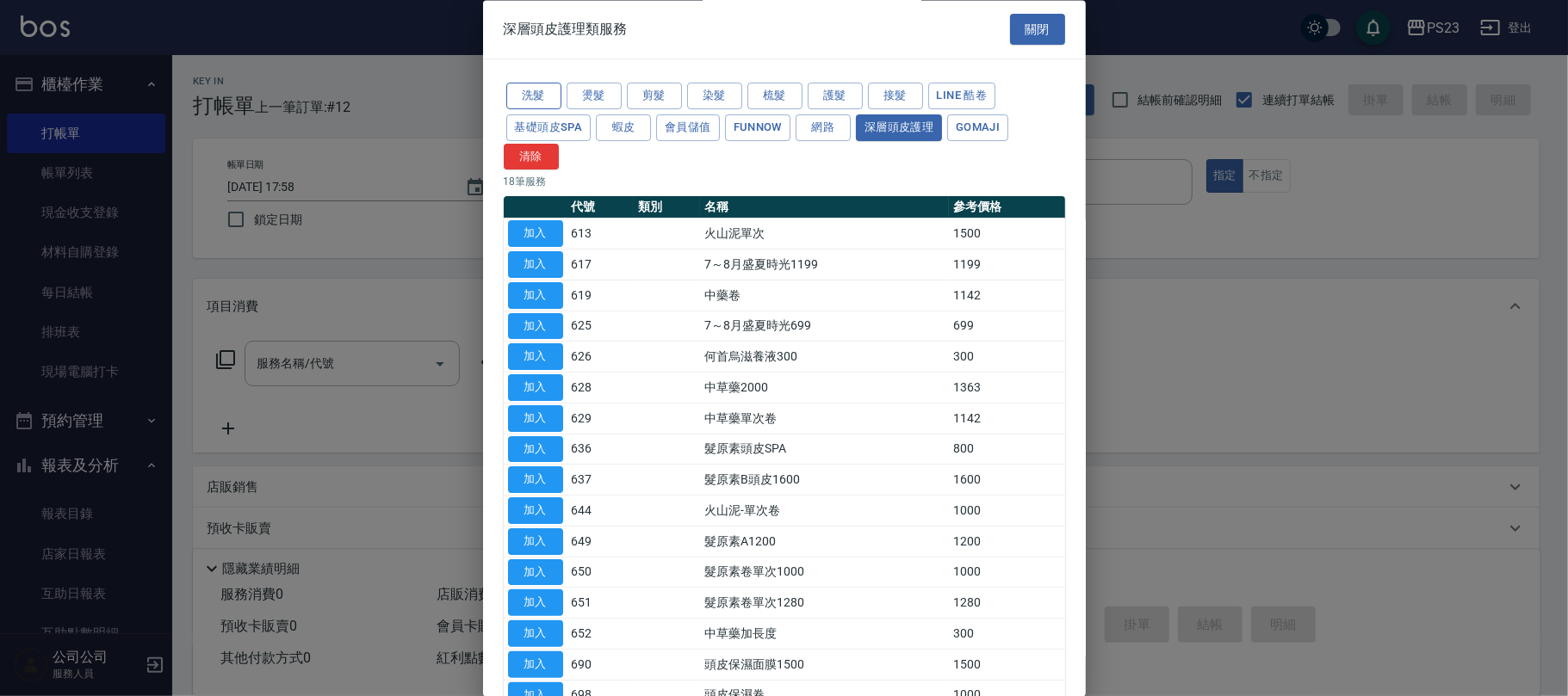
click at [545, 95] on button "洗髮" at bounding box center [534, 97] width 55 height 27
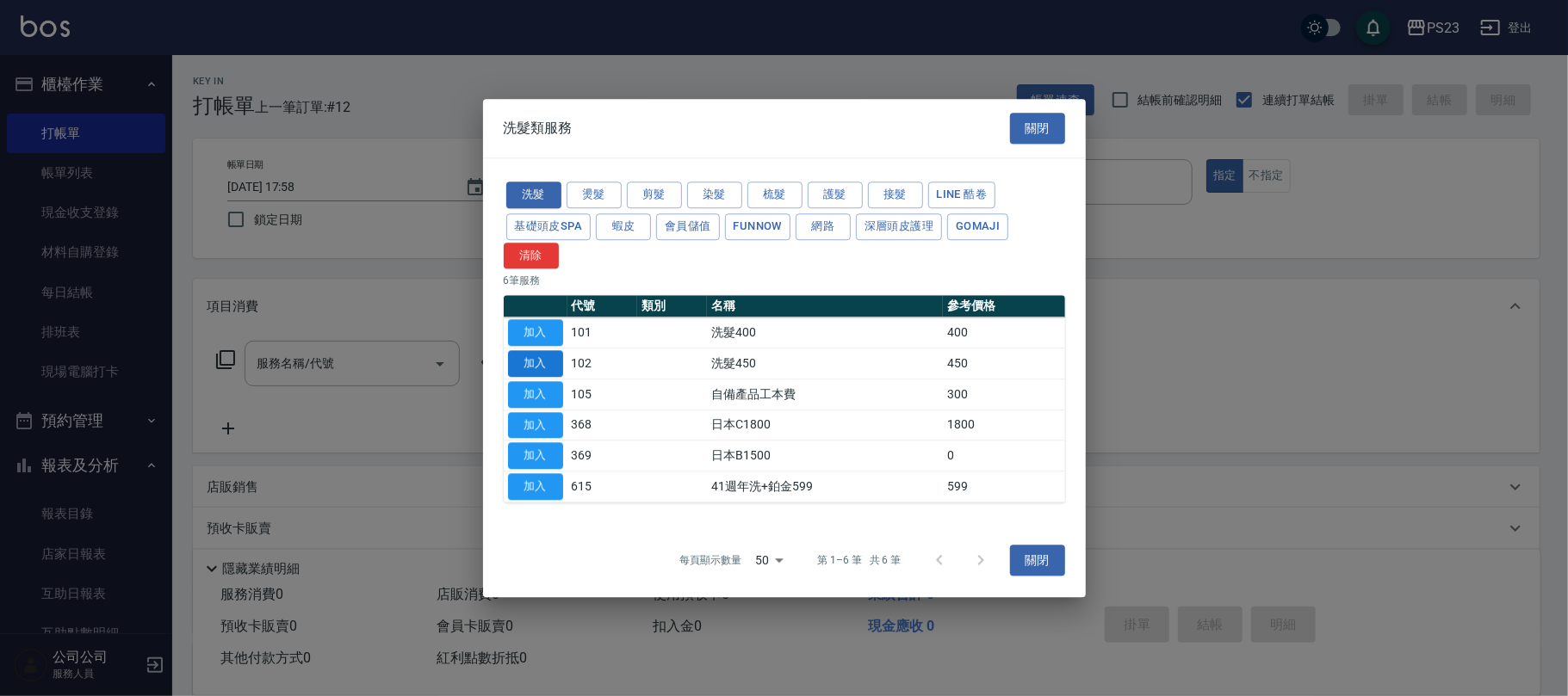
click at [535, 362] on button "加入" at bounding box center [536, 363] width 55 height 27
type input "洗髮450(102)"
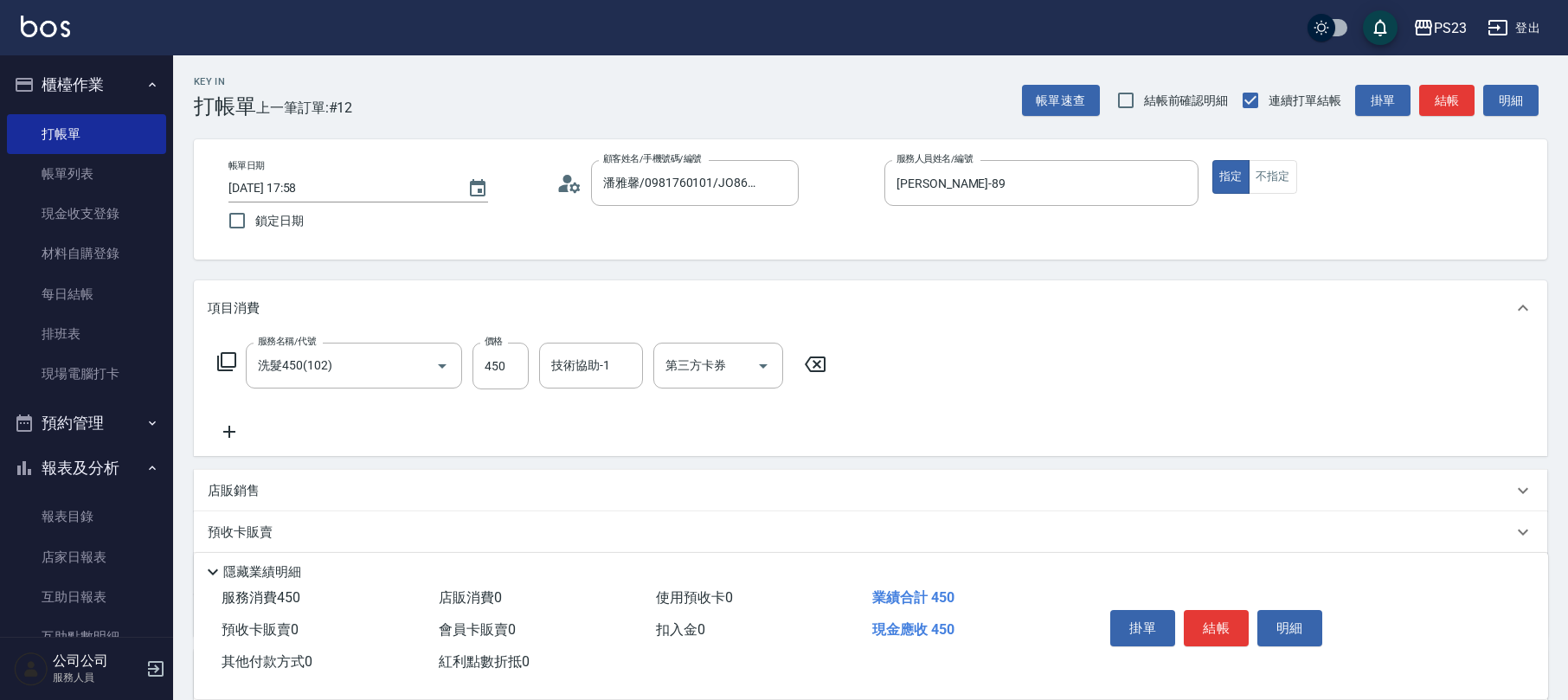
click at [811, 365] on icon at bounding box center [814, 364] width 43 height 21
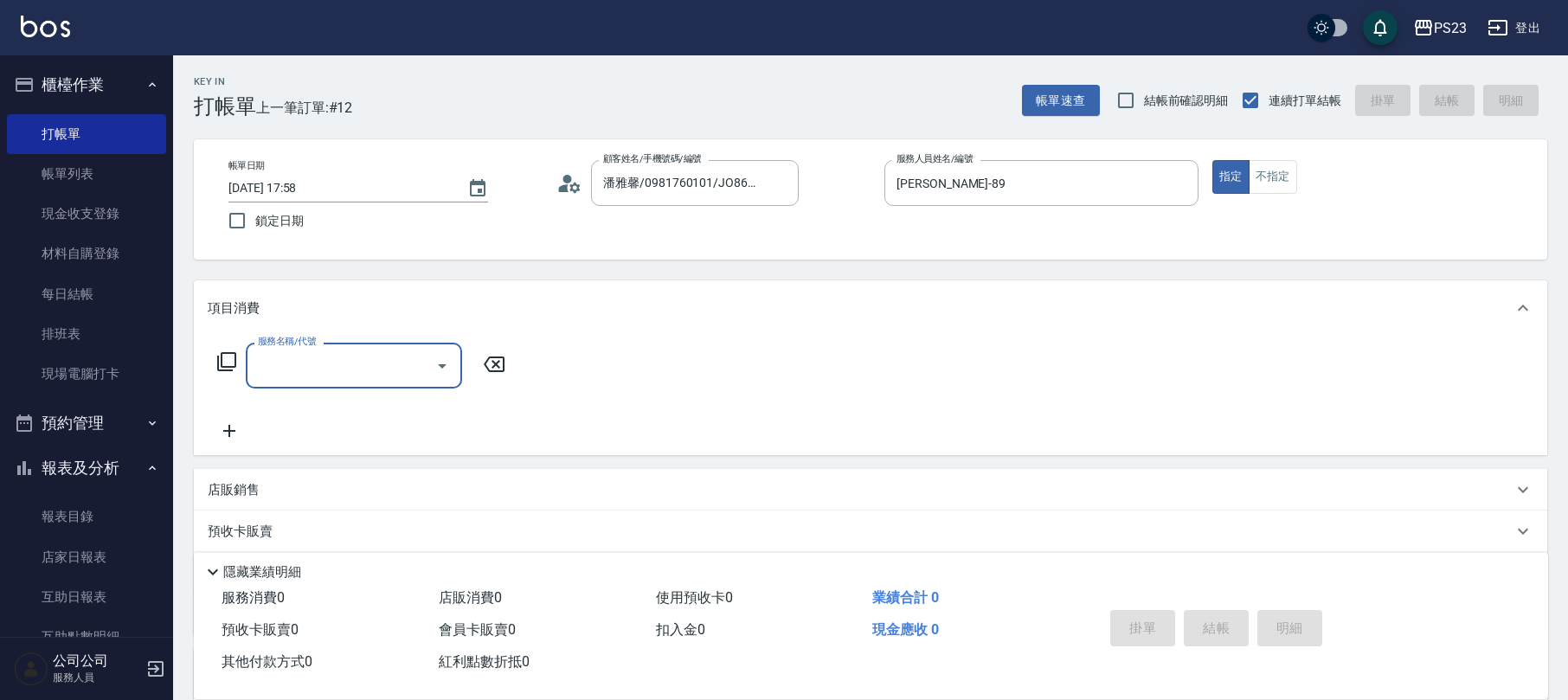
click at [225, 364] on icon at bounding box center [227, 362] width 21 height 21
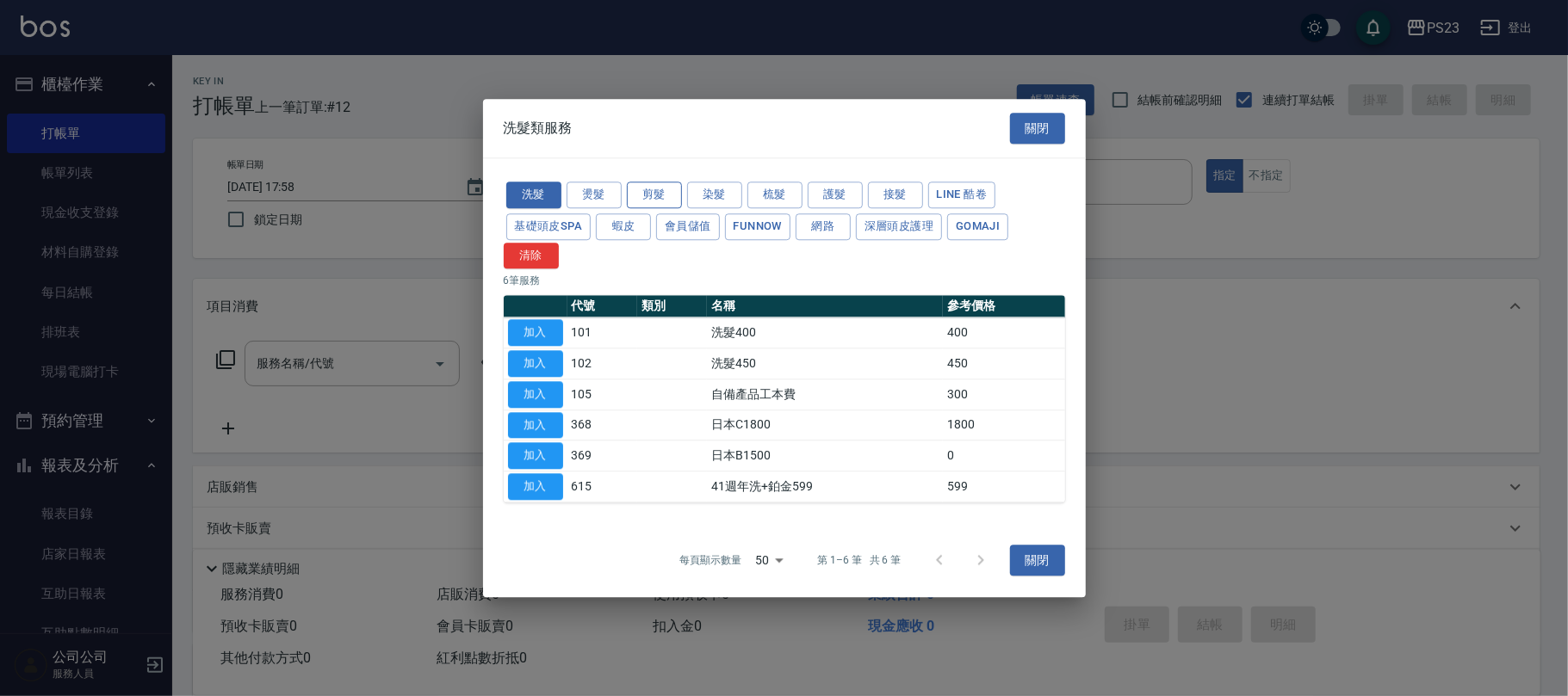
click at [646, 188] on button "剪髮" at bounding box center [655, 195] width 55 height 27
click at [544, 425] on button "加入" at bounding box center [536, 426] width 55 height 27
type input "指定洗+剪髮1500(306)"
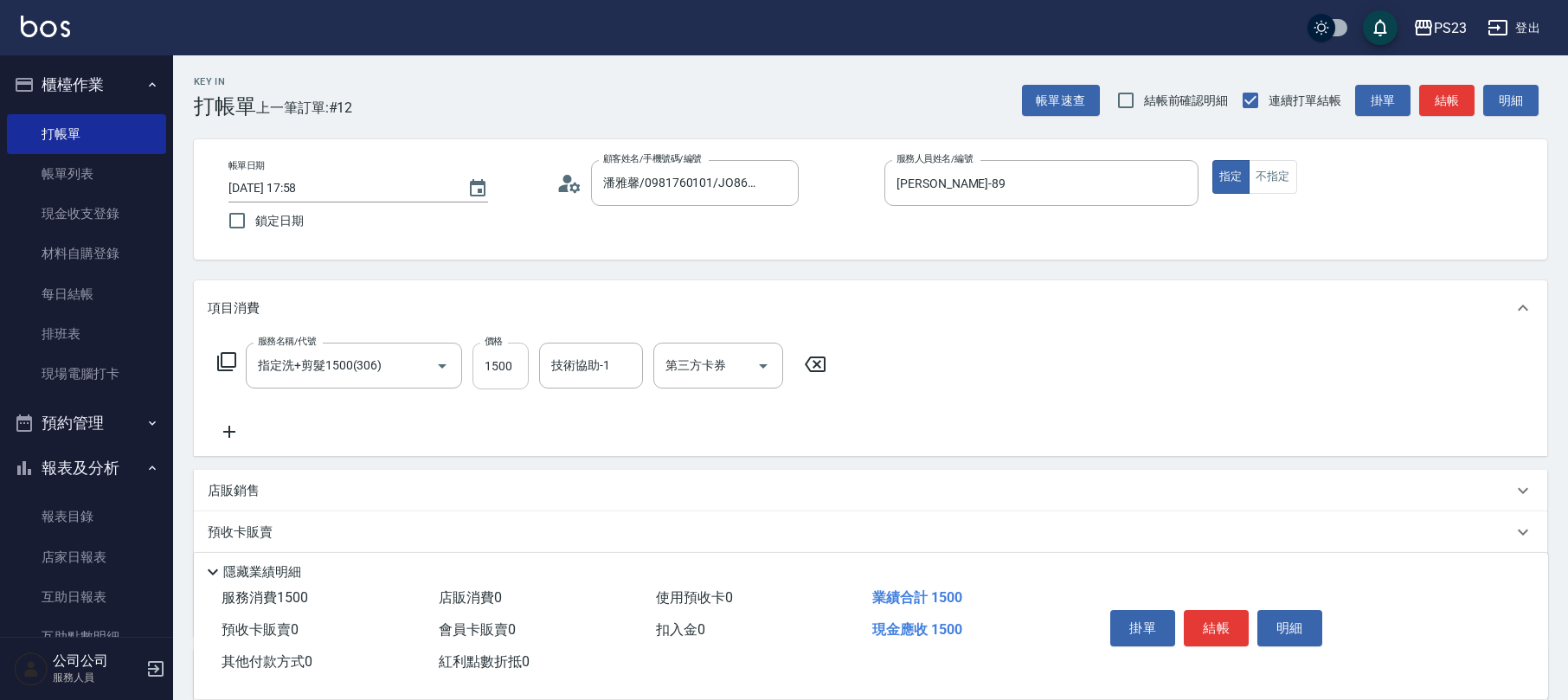
click at [516, 375] on input "1500" at bounding box center [500, 365] width 56 height 47
type input "1000"
type input "[PERSON_NAME]-89"
click at [386, 489] on div "店販銷售" at bounding box center [860, 491] width 1305 height 18
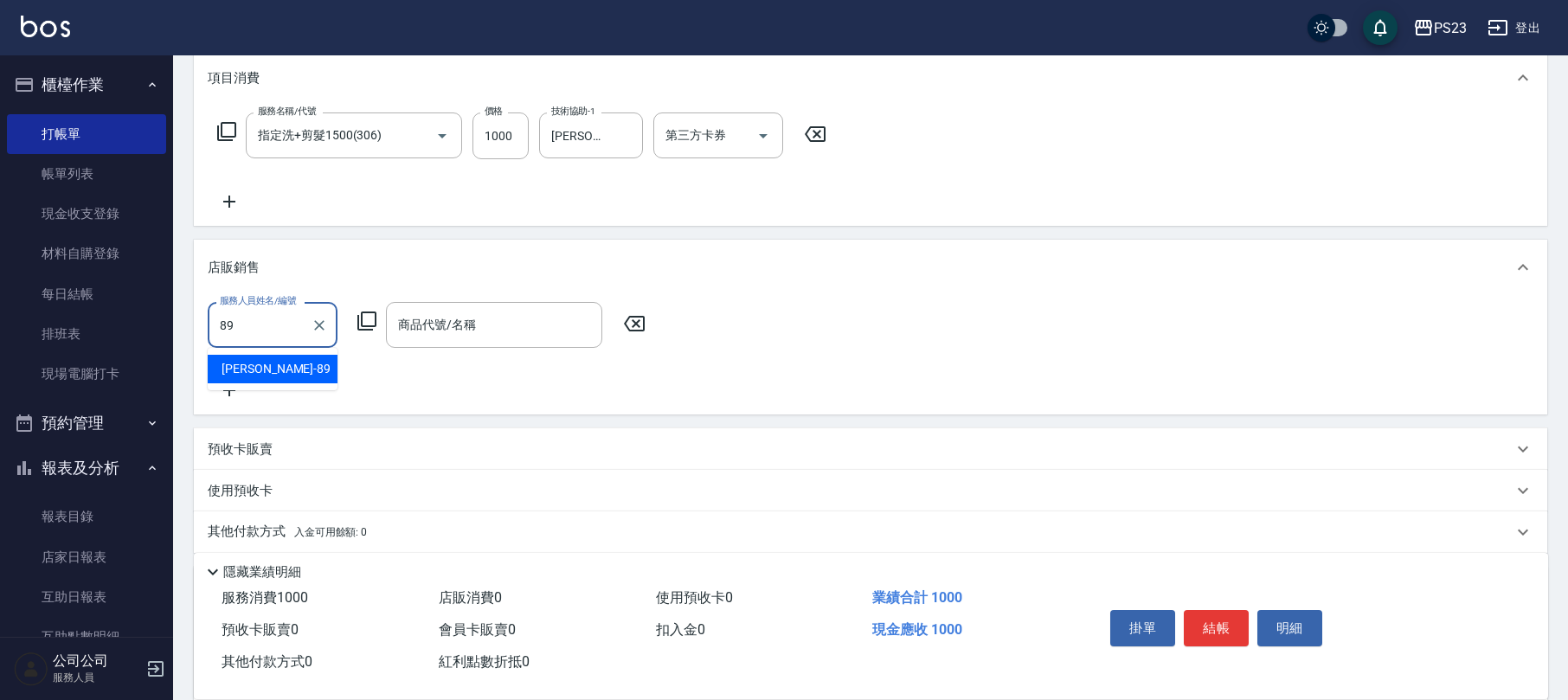
type input "[PERSON_NAME]-89"
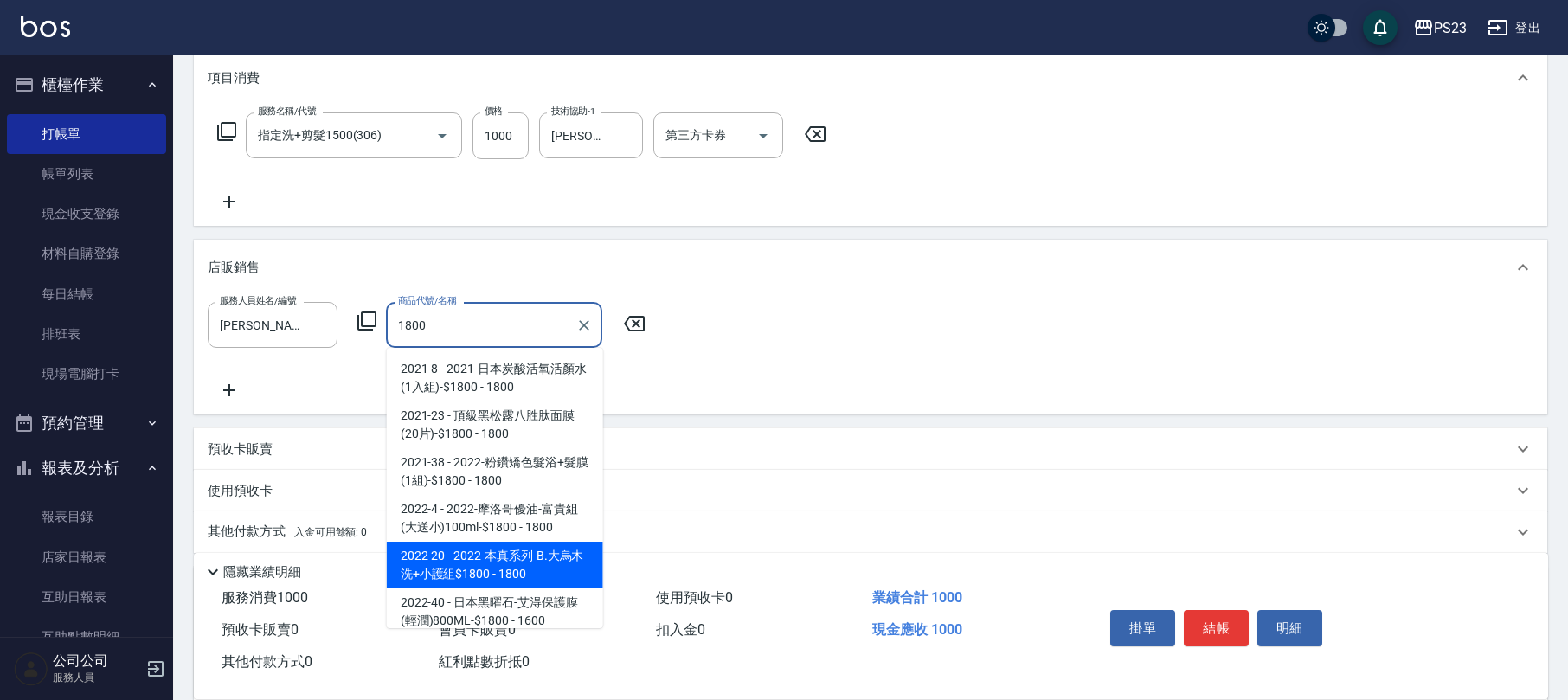
click at [518, 571] on span "2022-20 - 2022-本真系列-B.大烏木洗+小護組$1800 - 1800" at bounding box center [495, 565] width 216 height 47
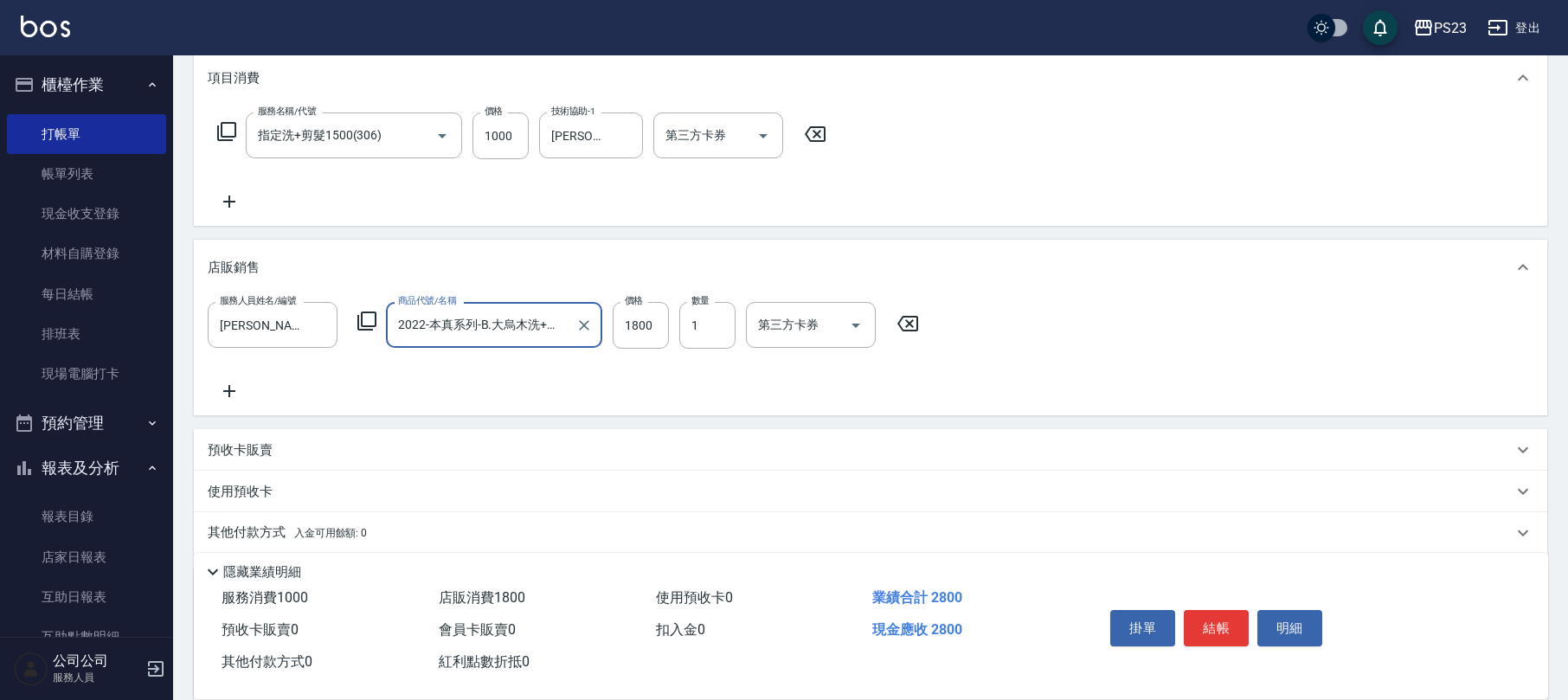
scroll to position [403, 0]
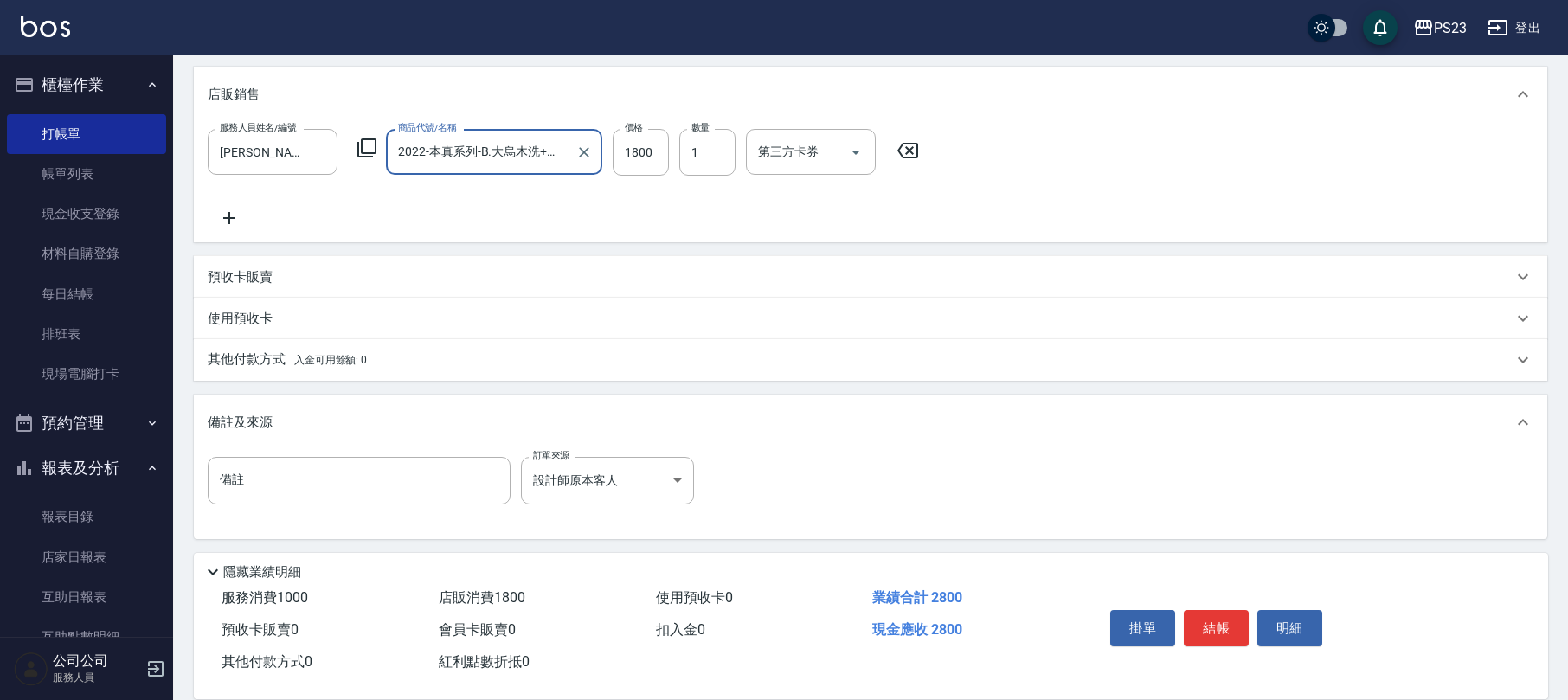
type input "2022-本真系列-B.大烏木洗+小護組$1800"
click at [398, 351] on div "其他付款方式 入金可用餘額: 0" at bounding box center [860, 360] width 1305 height 19
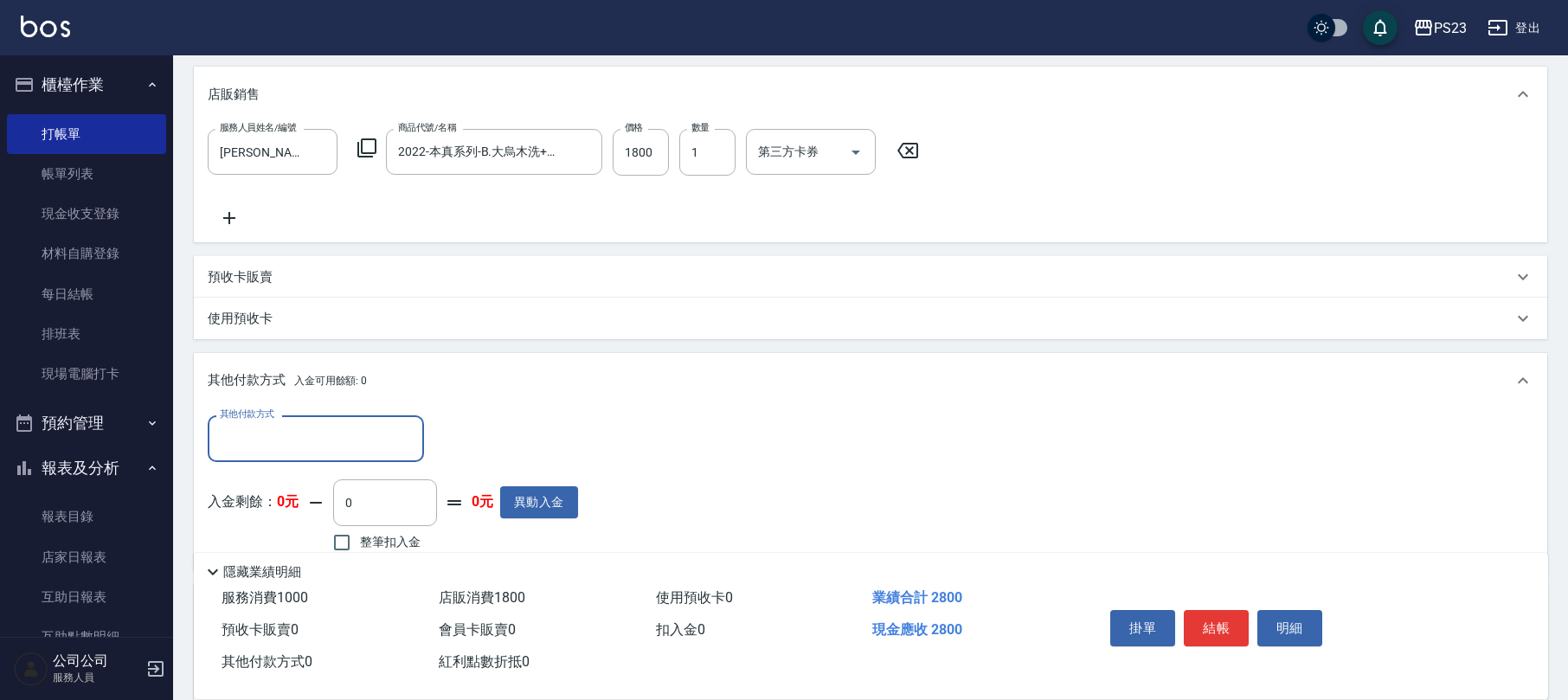
scroll to position [594, 0]
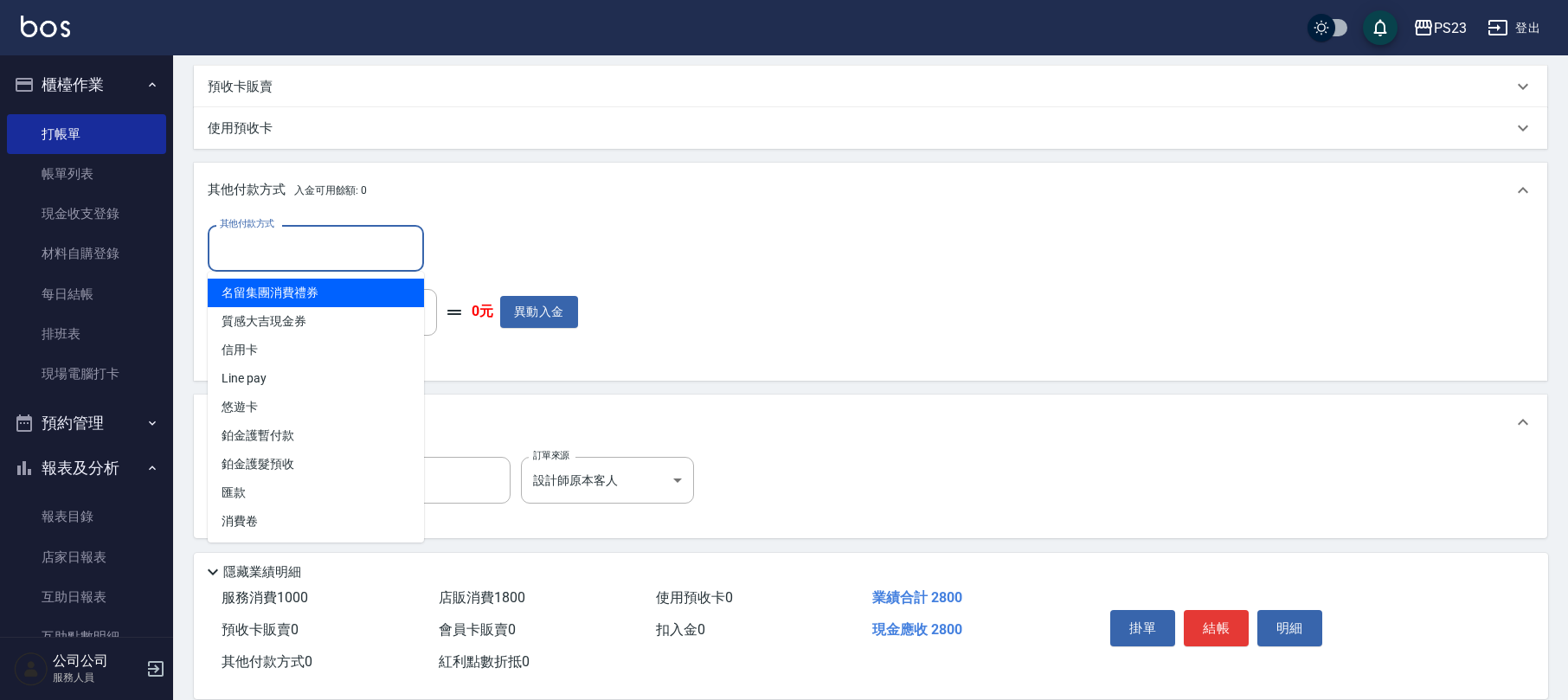
click at [379, 237] on input "其他付款方式" at bounding box center [316, 248] width 201 height 31
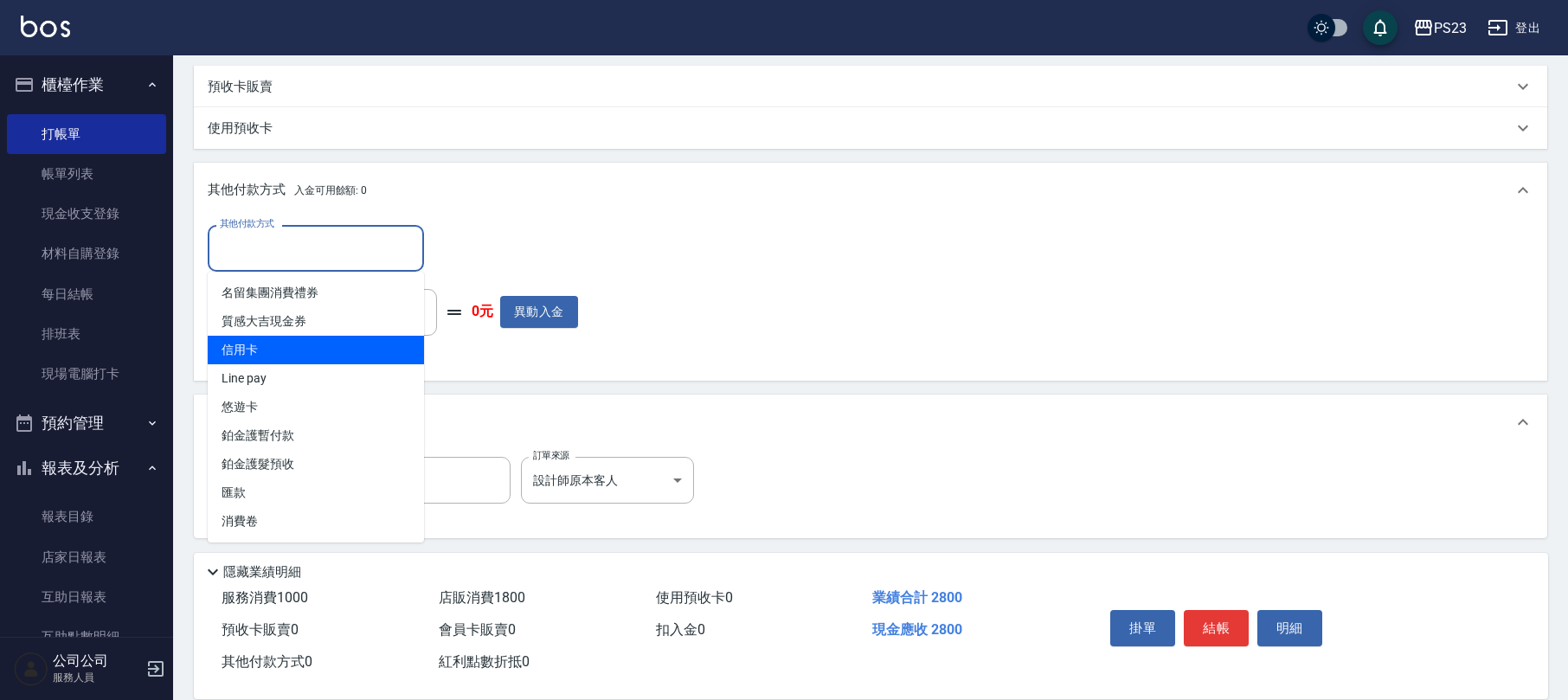
click at [361, 344] on span "信用卡" at bounding box center [316, 350] width 216 height 29
type input "信用卡"
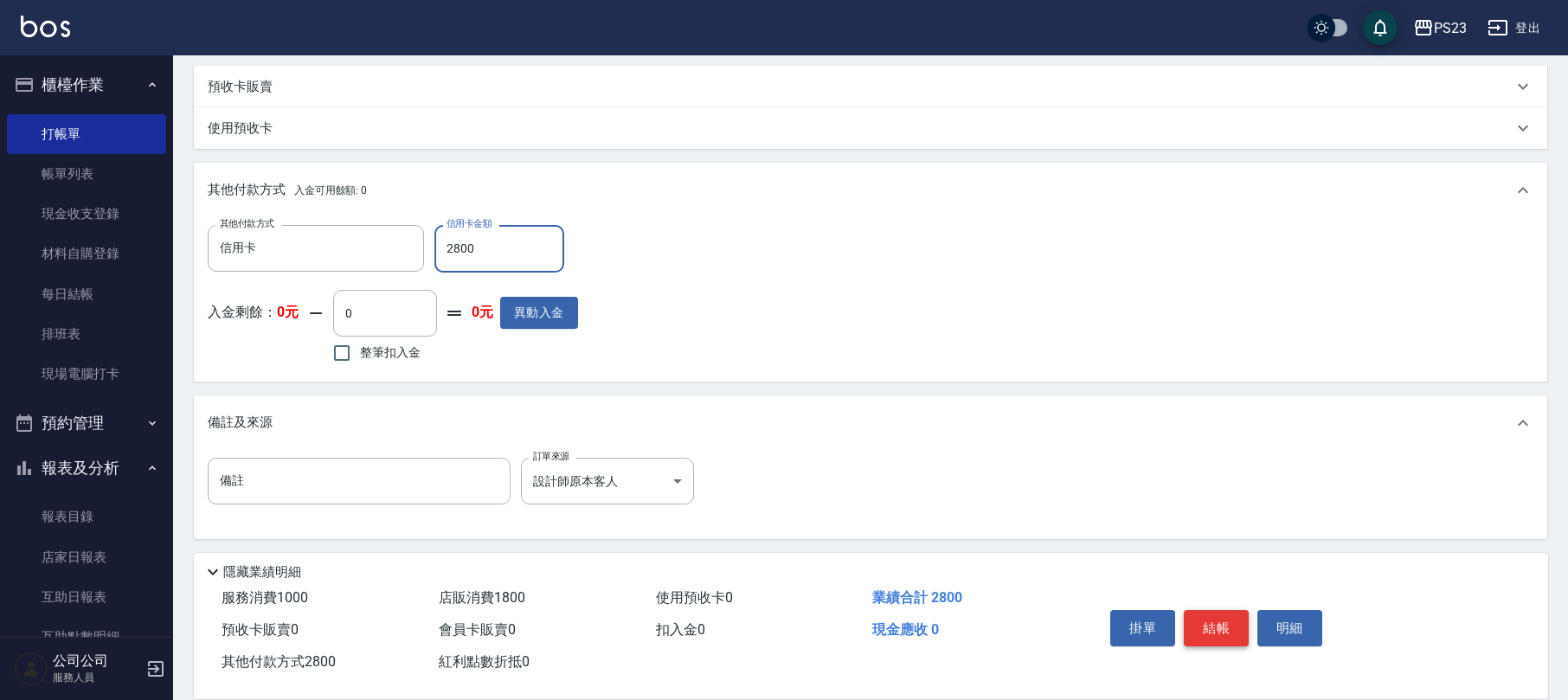
type input "2800"
click at [1218, 628] on button "結帳" at bounding box center [1216, 628] width 65 height 36
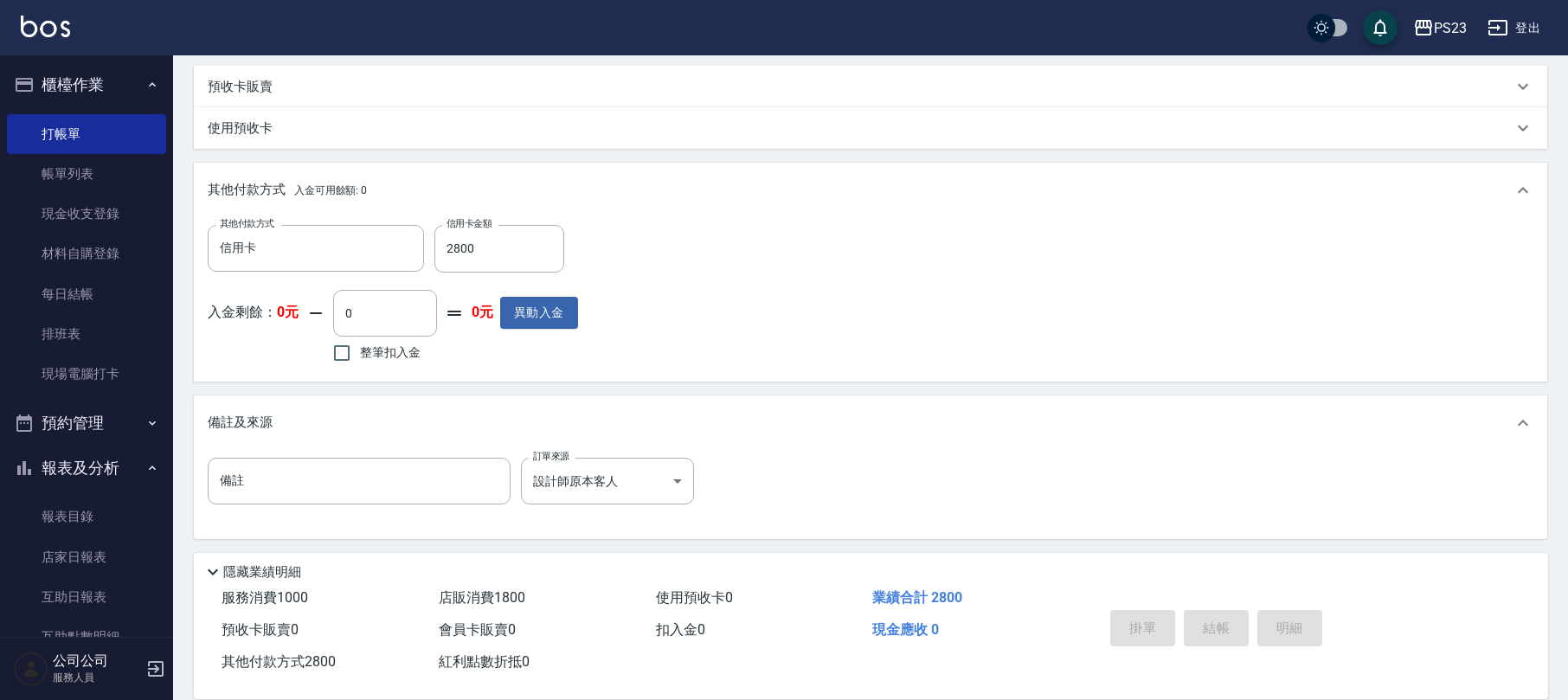
type input "[DATE] 18:03"
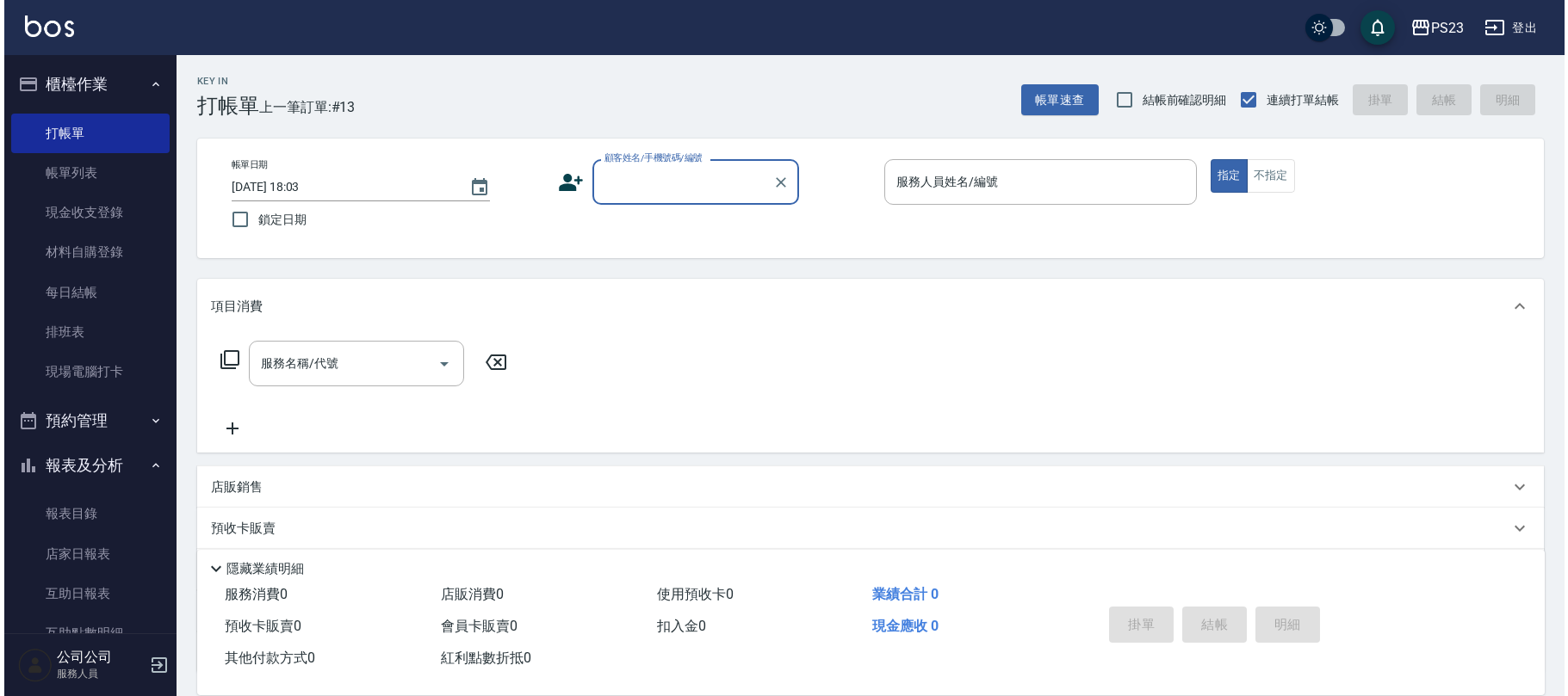
scroll to position [304, 0]
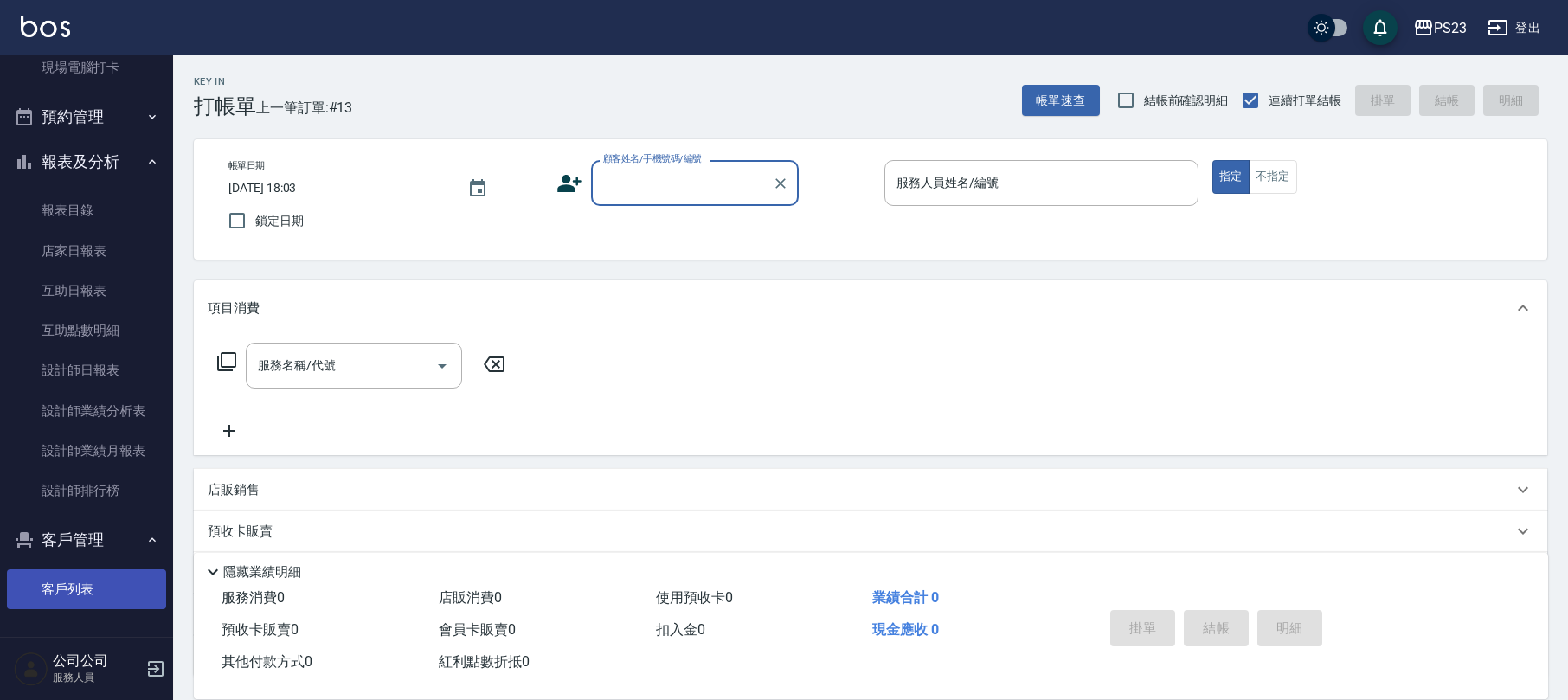
click at [109, 586] on link "客戶列表" at bounding box center [86, 589] width 159 height 40
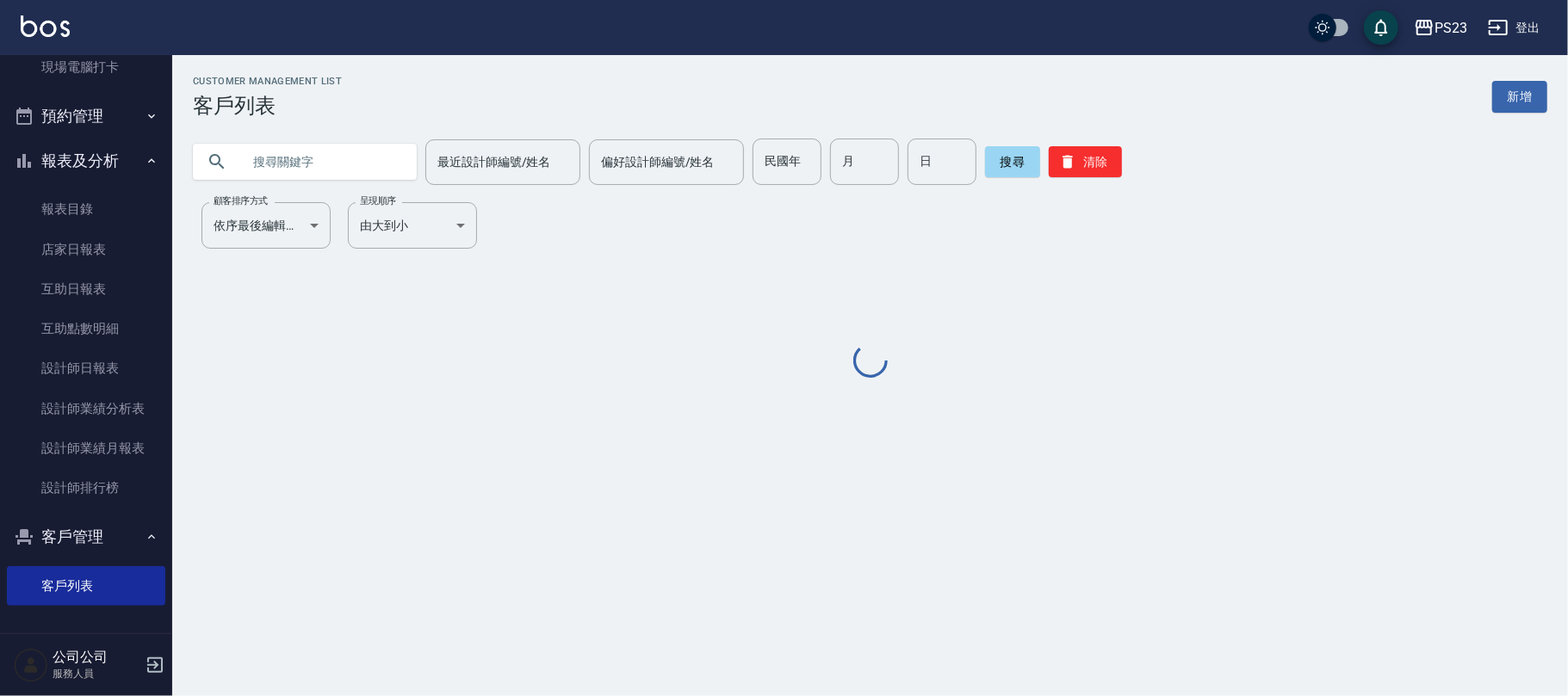
click at [258, 142] on input "text" at bounding box center [322, 161] width 162 height 46
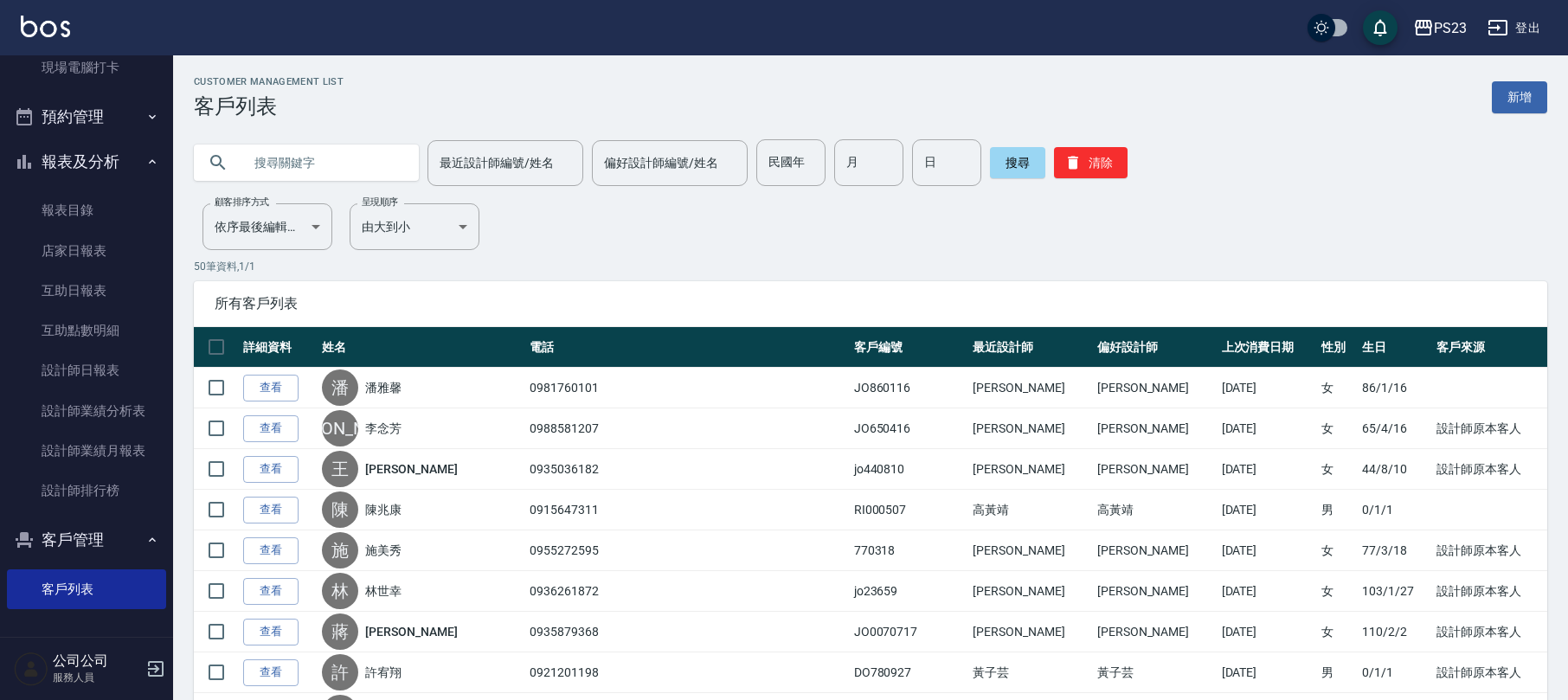
click at [316, 159] on input "text" at bounding box center [323, 162] width 163 height 47
type input "[PERSON_NAME]"
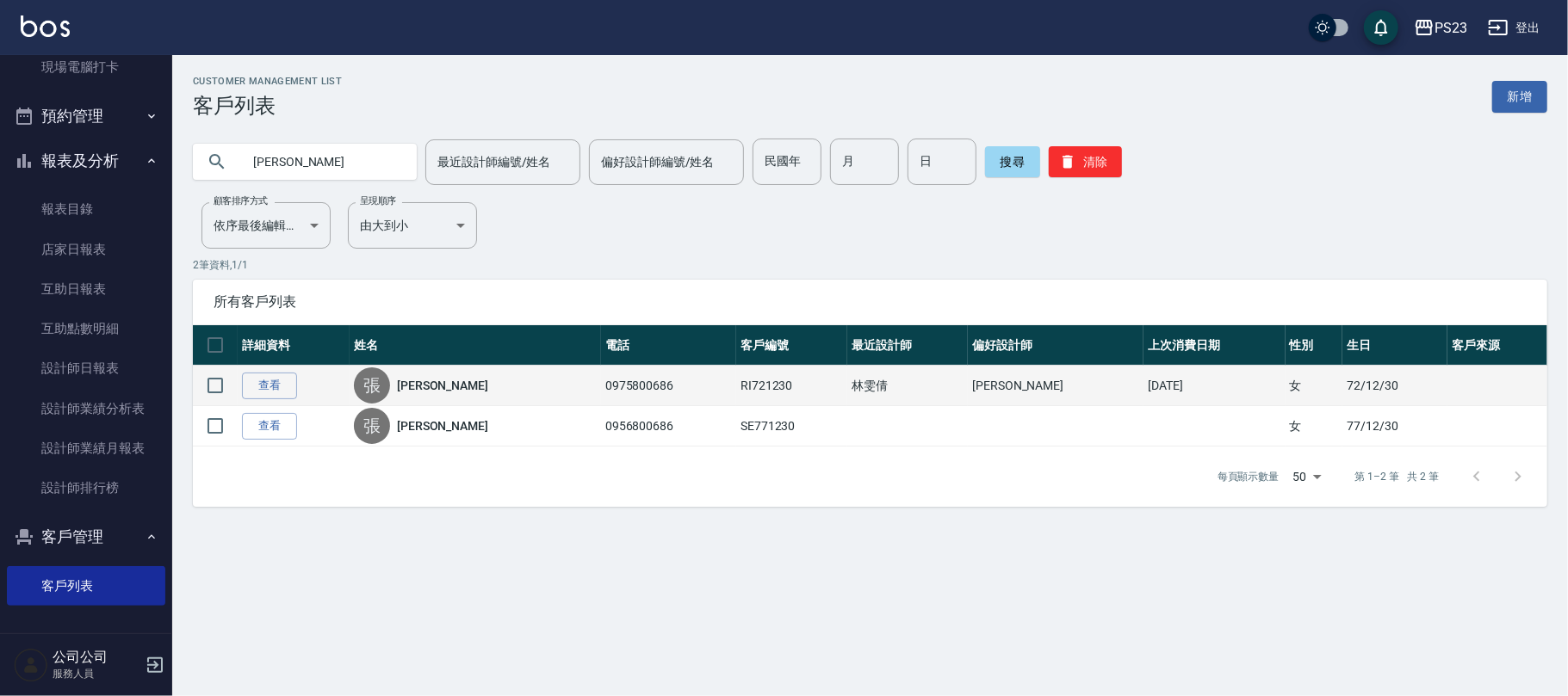
click at [443, 384] on link "[PERSON_NAME]" at bounding box center [442, 386] width 91 height 17
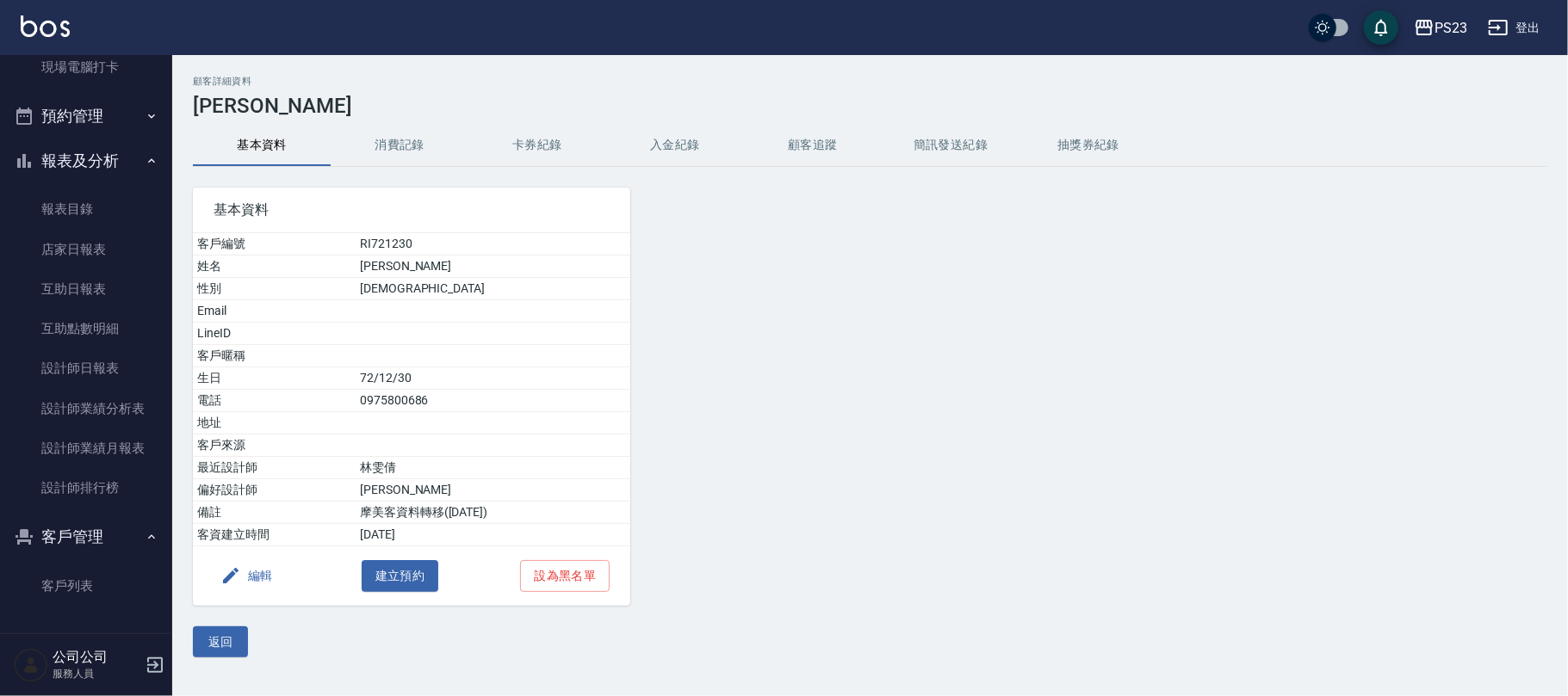
click at [665, 139] on button "入金紀錄" at bounding box center [674, 146] width 138 height 42
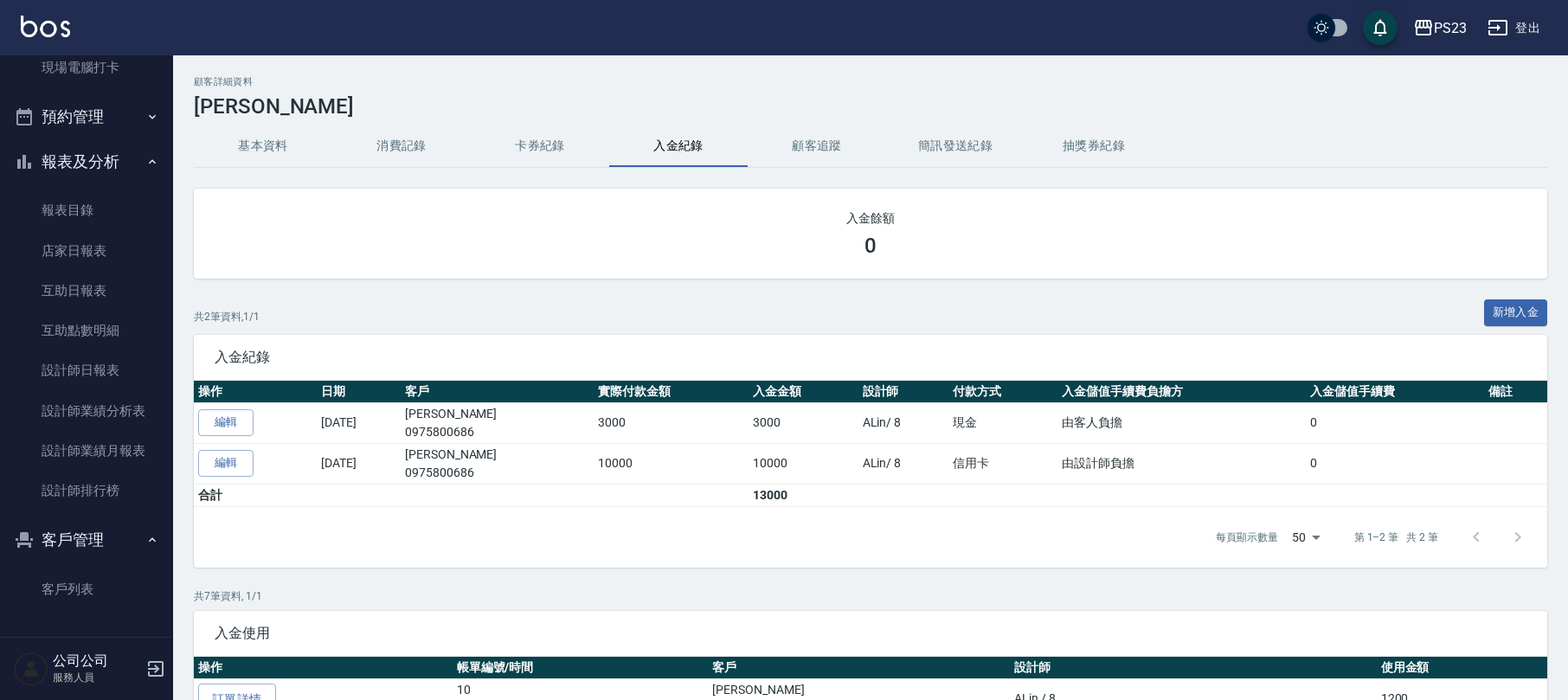
click at [249, 149] on button "基本資料" at bounding box center [262, 147] width 138 height 42
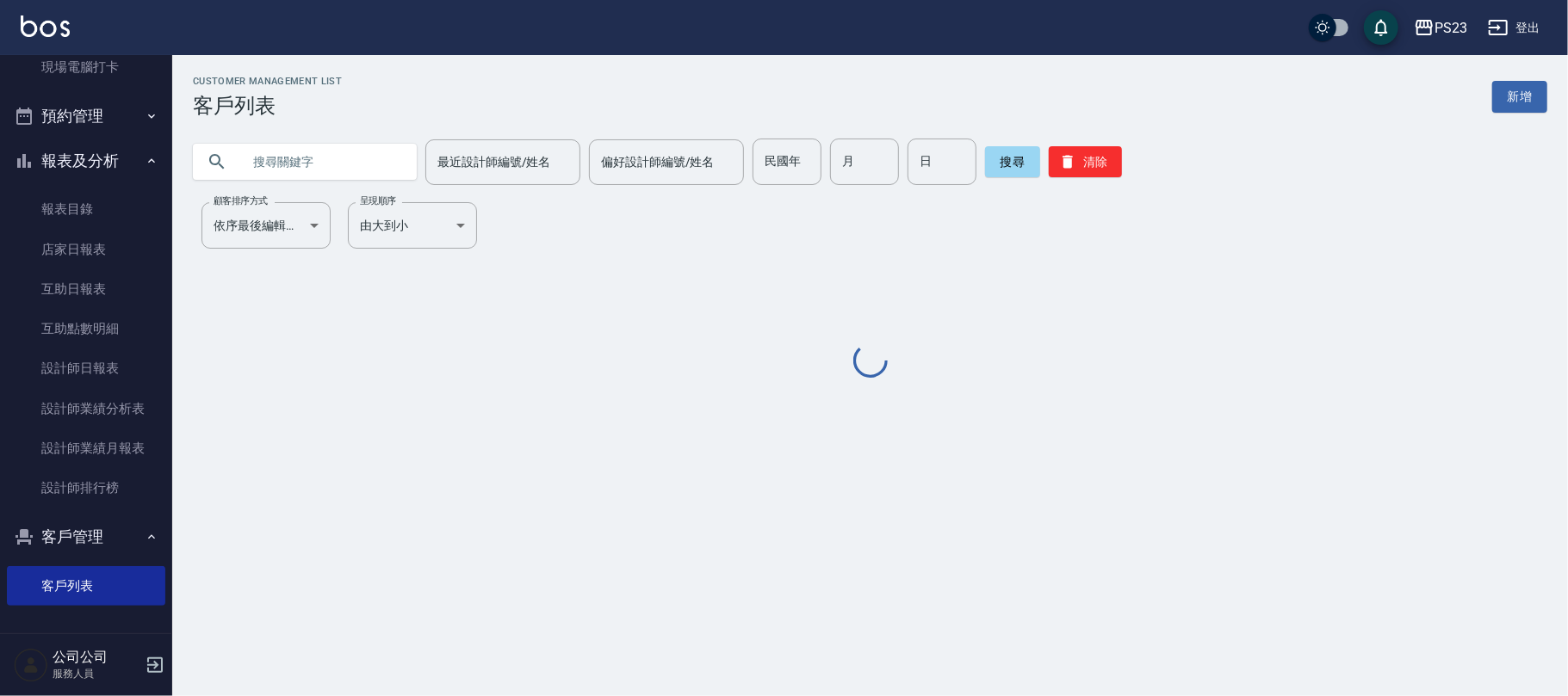
click at [329, 174] on input "text" at bounding box center [322, 161] width 162 height 46
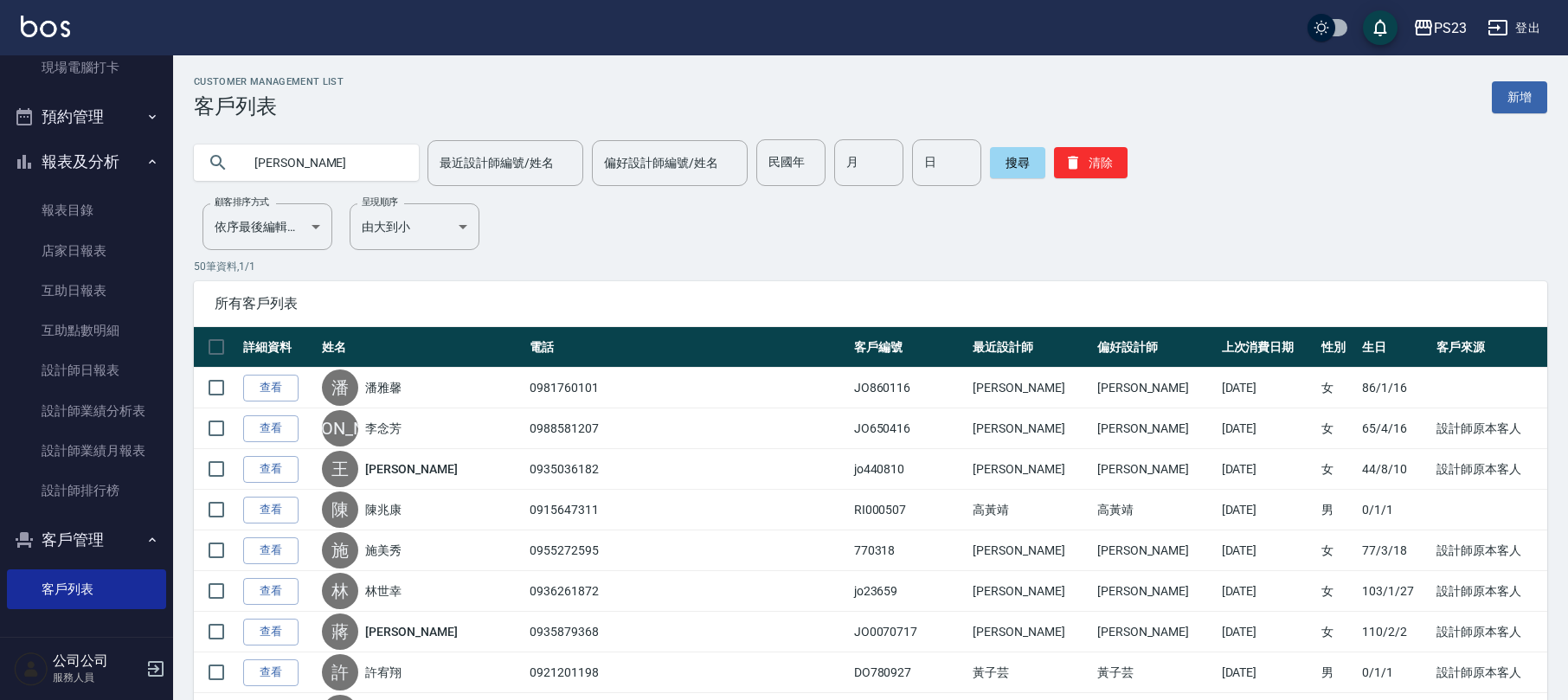
type input "[PERSON_NAME]"
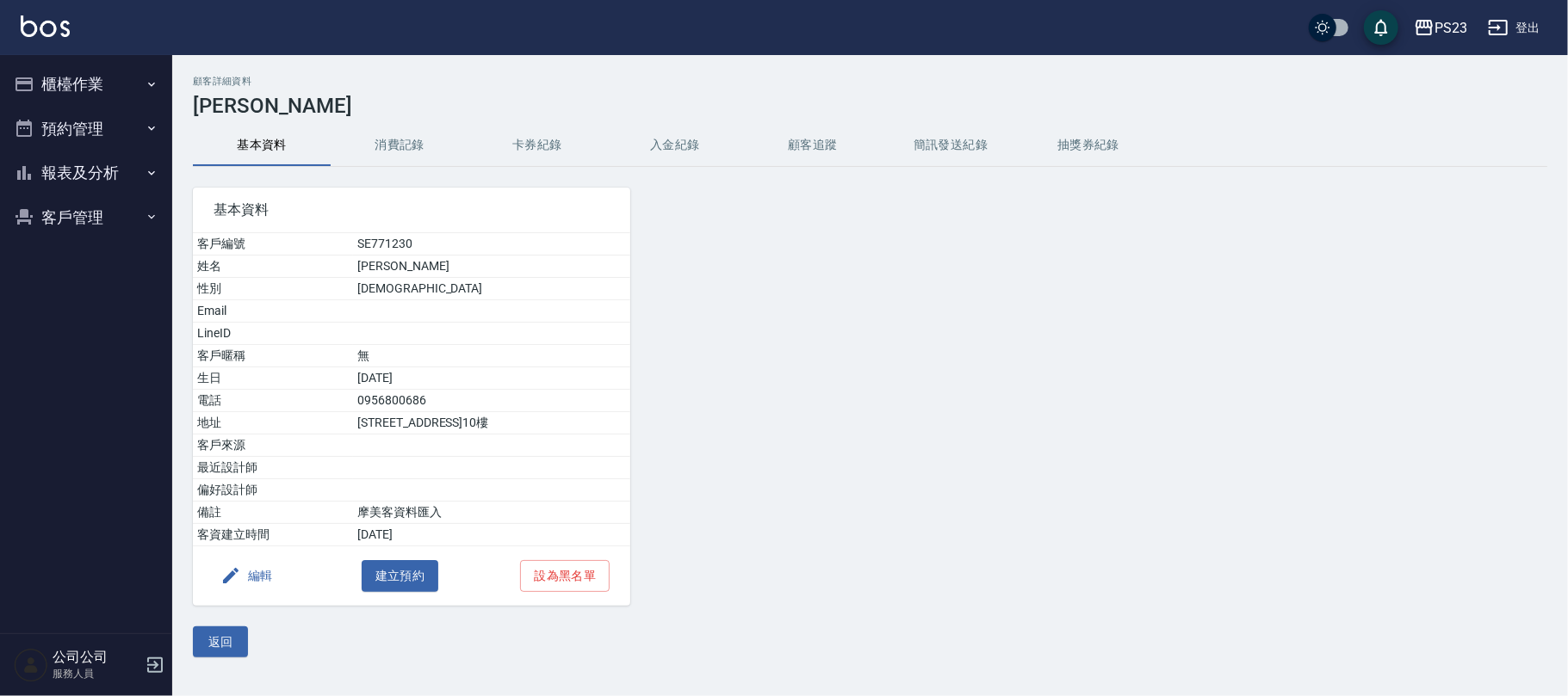
click at [631, 138] on button "入金紀錄" at bounding box center [674, 146] width 138 height 42
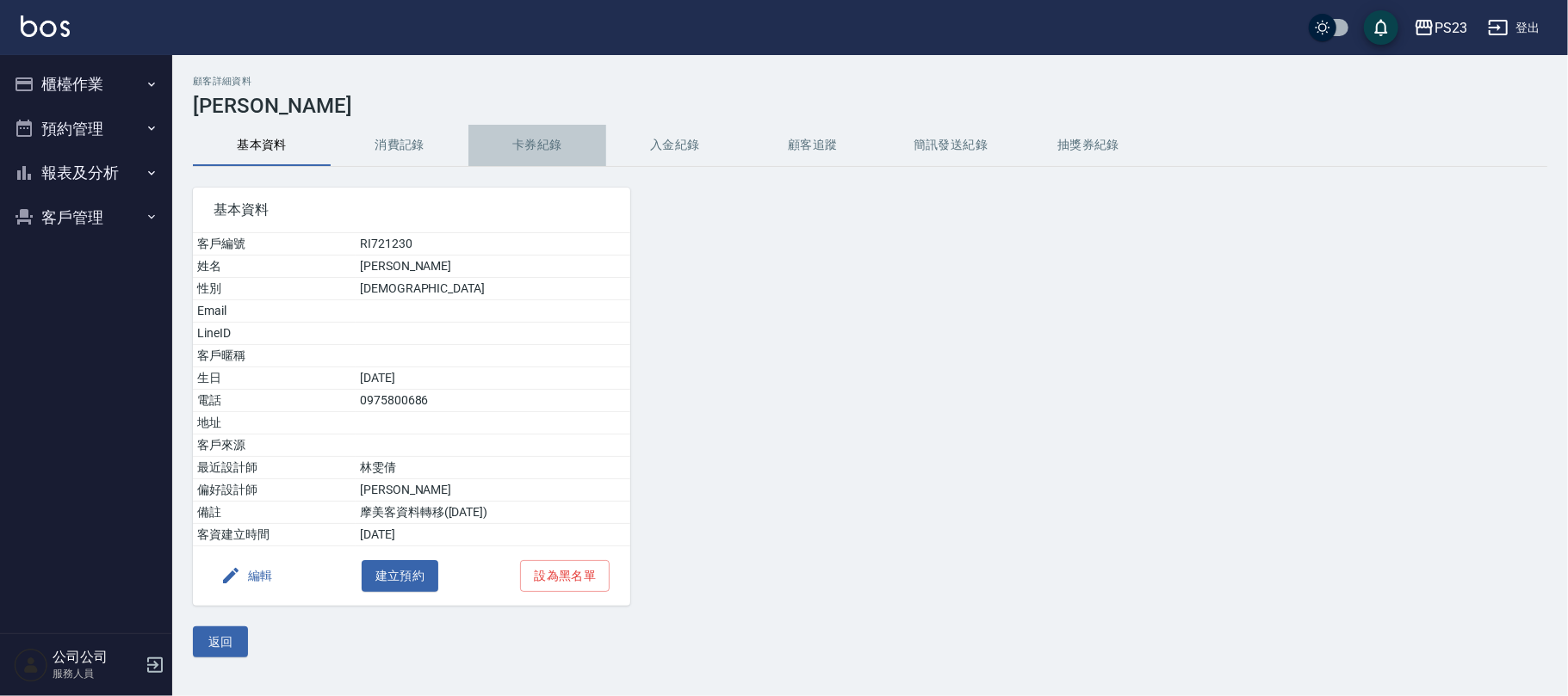
click at [534, 136] on button "卡券紀錄" at bounding box center [537, 146] width 138 height 42
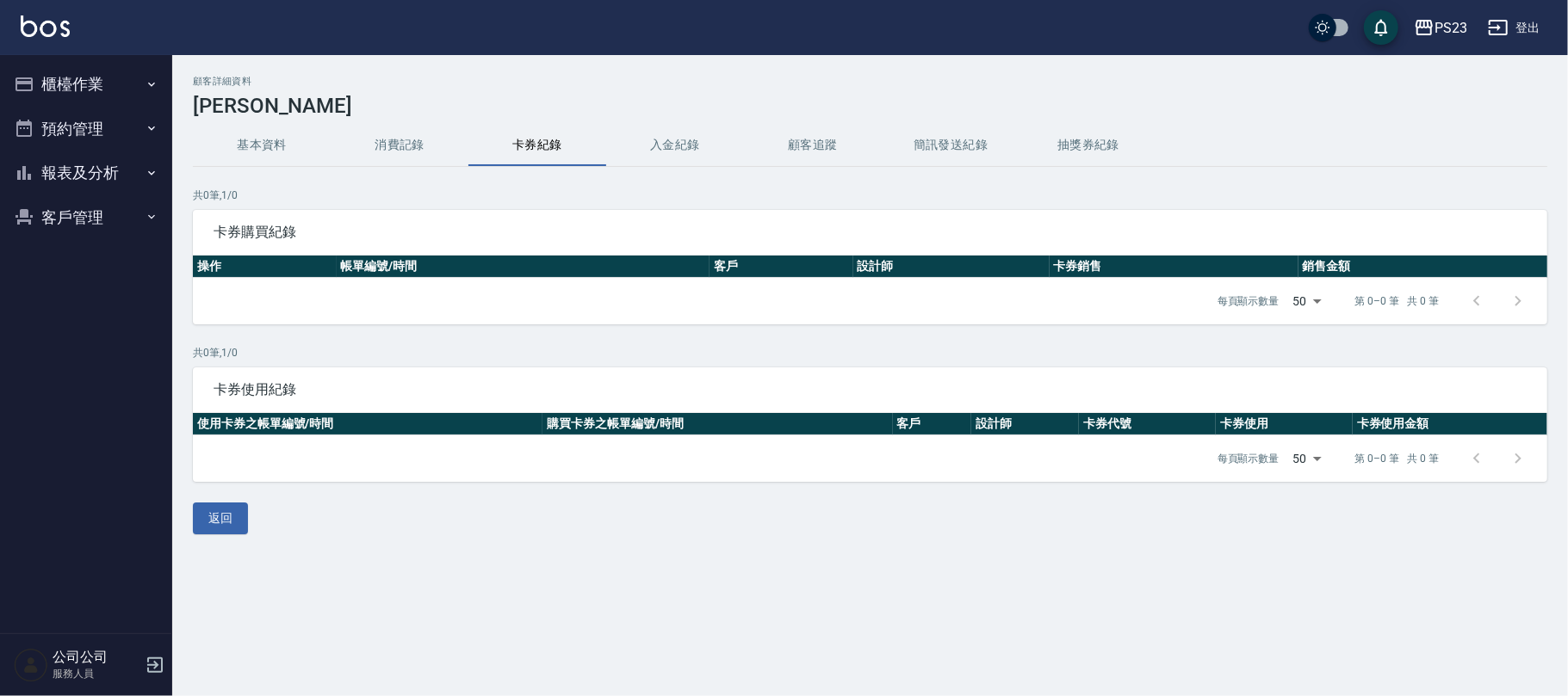
click at [658, 148] on button "入金紀錄" at bounding box center [674, 146] width 138 height 42
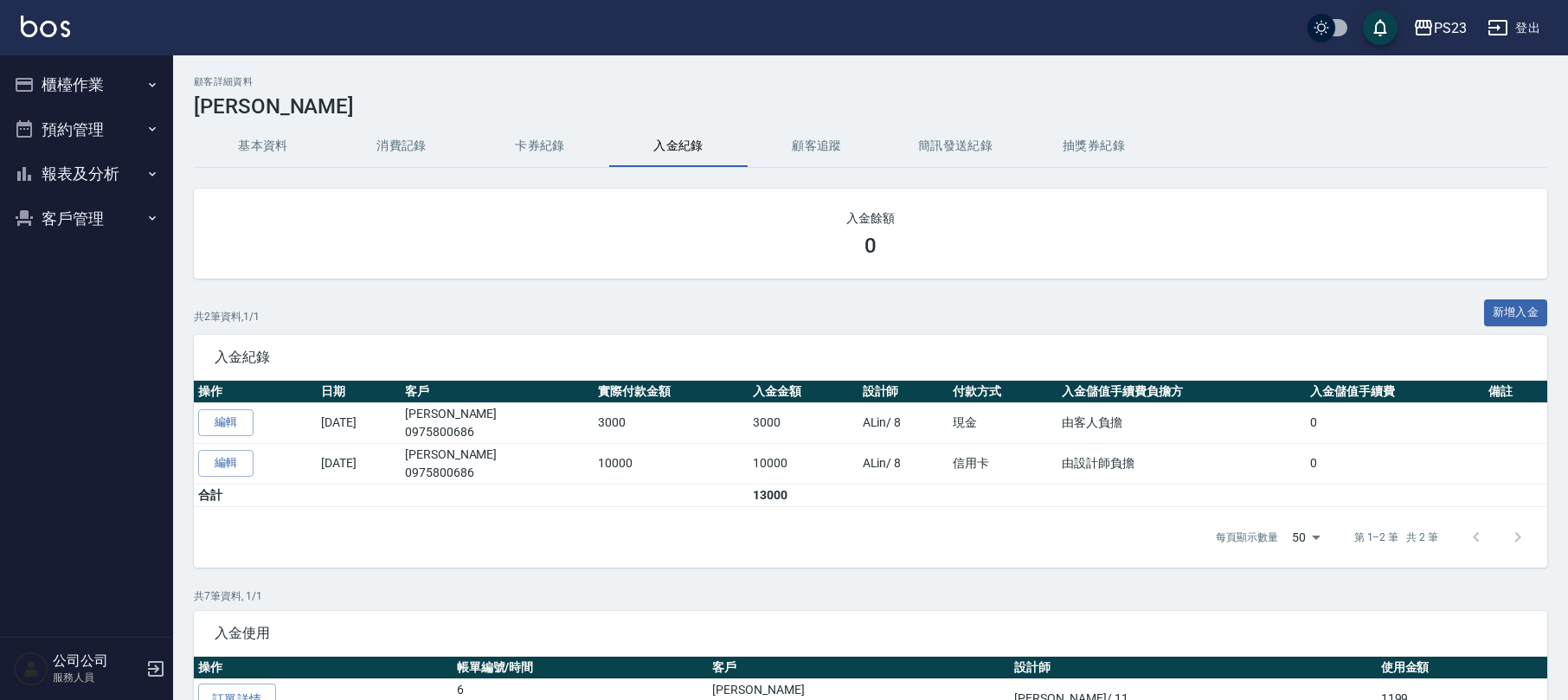
click at [356, 123] on div "顧客詳細資料 張羽奕 基本資料 消費記錄 卡券紀錄 入金紀錄 顧客追蹤 簡訊發送紀錄 抽獎券紀錄 入金餘額 0 共 2 筆資料, 1 / 1 新增入金 入金紀…" at bounding box center [870, 588] width 1395 height 1024
click at [382, 142] on button "消費記錄" at bounding box center [401, 147] width 138 height 42
